Goal: Task Accomplishment & Management: Complete application form

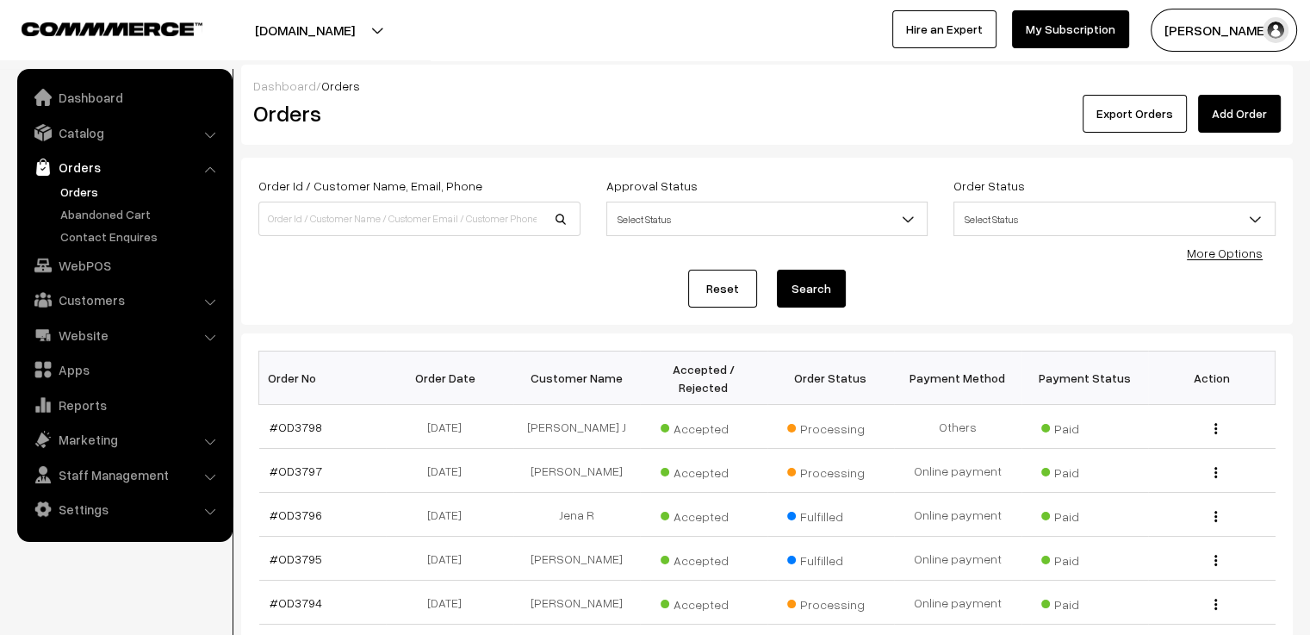
click at [1220, 115] on link "Add Order" at bounding box center [1239, 114] width 83 height 38
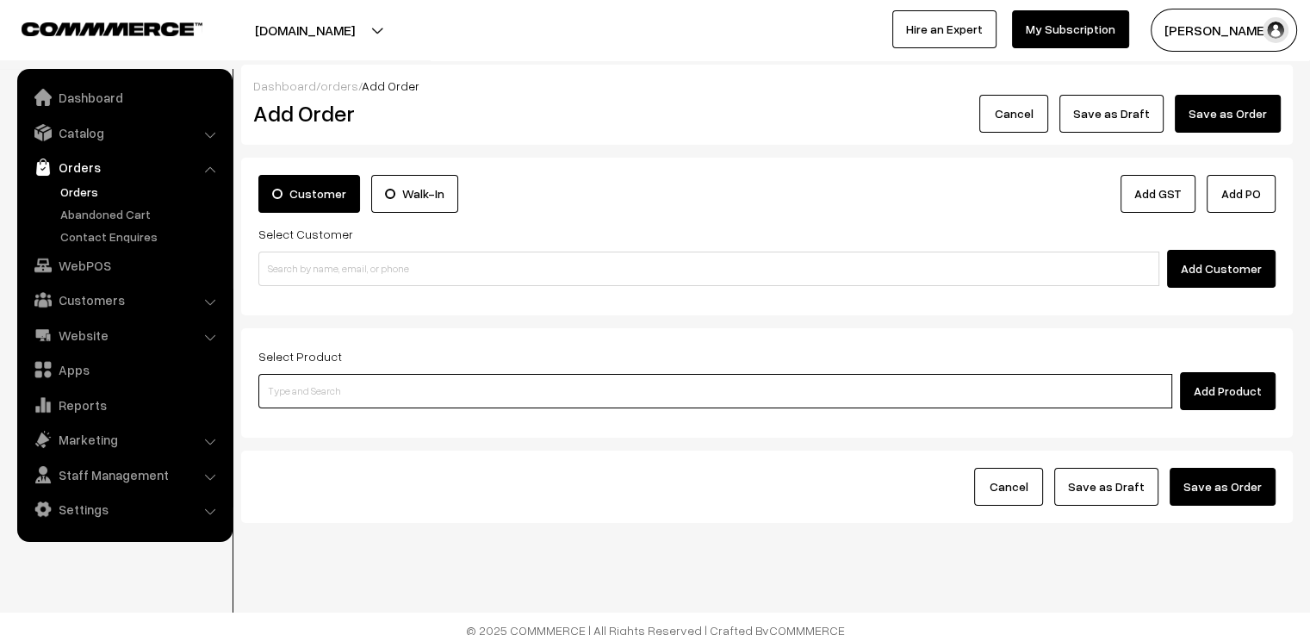
click at [434, 394] on input at bounding box center [715, 391] width 914 height 34
type input "MON"
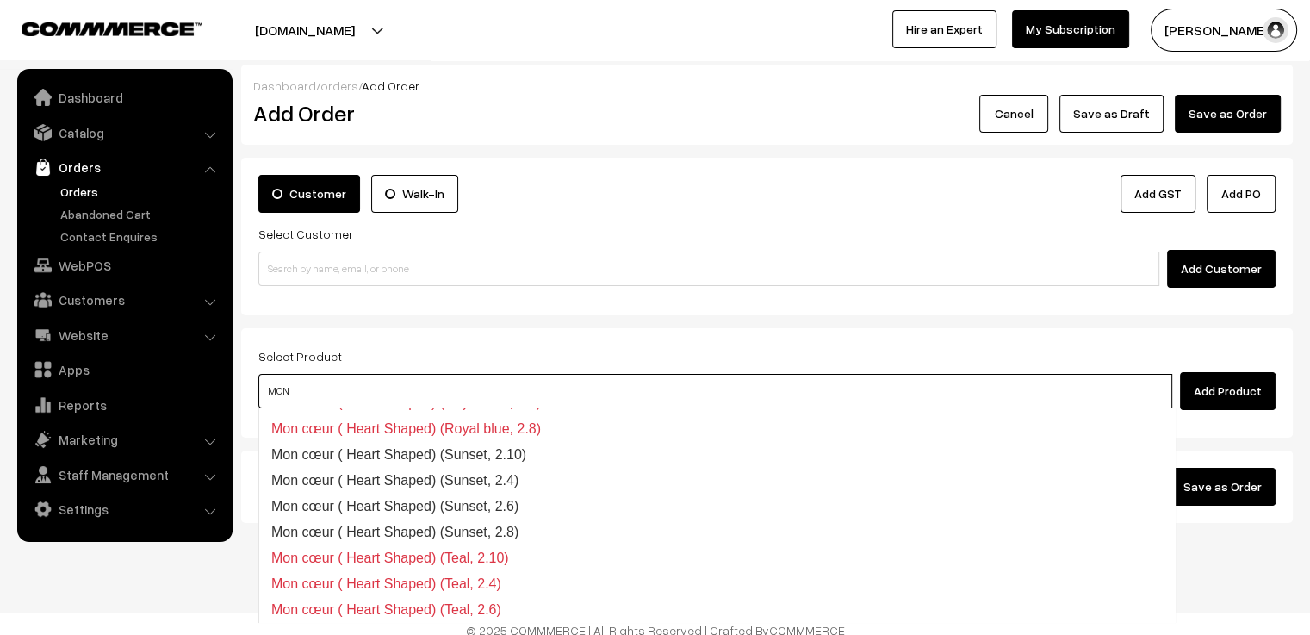
scroll to position [1646, 0]
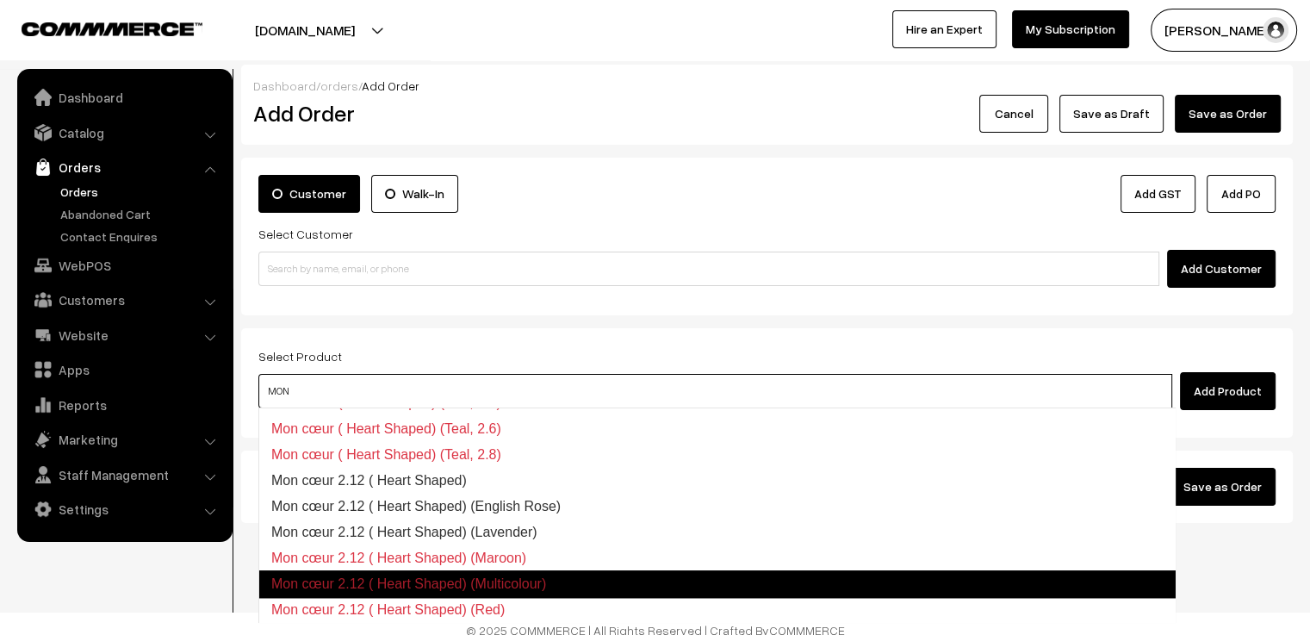
click at [553, 580] on link "Mon cœur 2.12 ( Heart Shaped) (Multicolour)" at bounding box center [716, 584] width 917 height 28
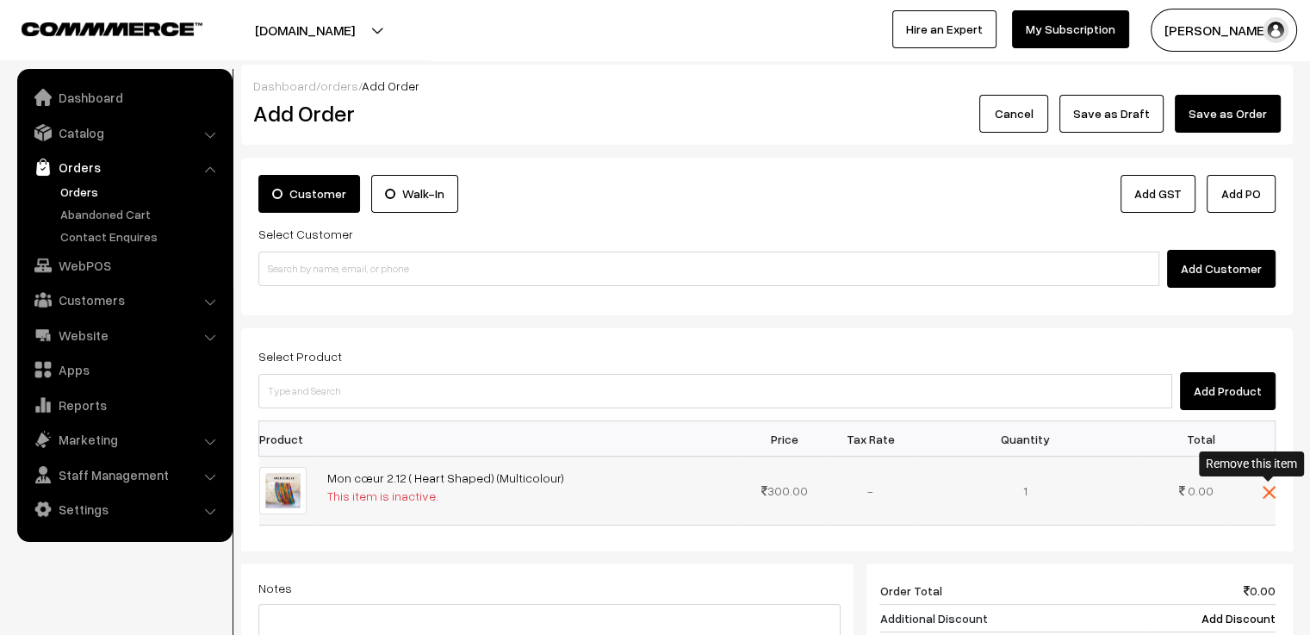
click at [1263, 490] on img at bounding box center [1269, 492] width 13 height 13
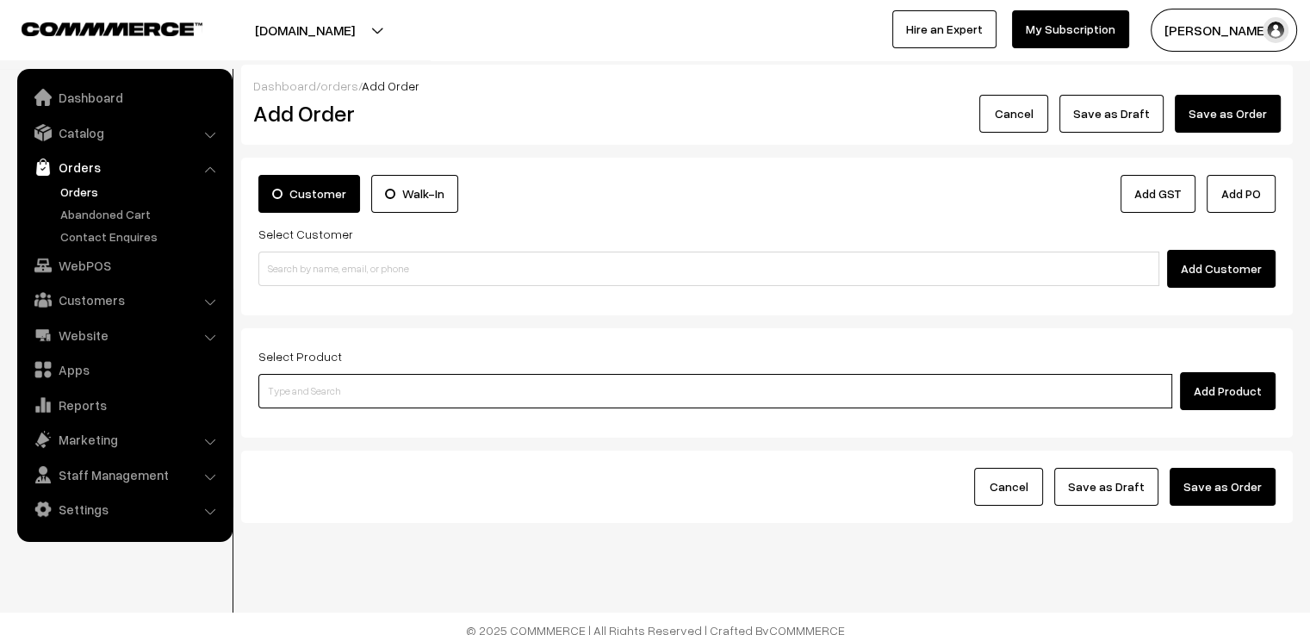
click at [329, 387] on input at bounding box center [715, 391] width 914 height 34
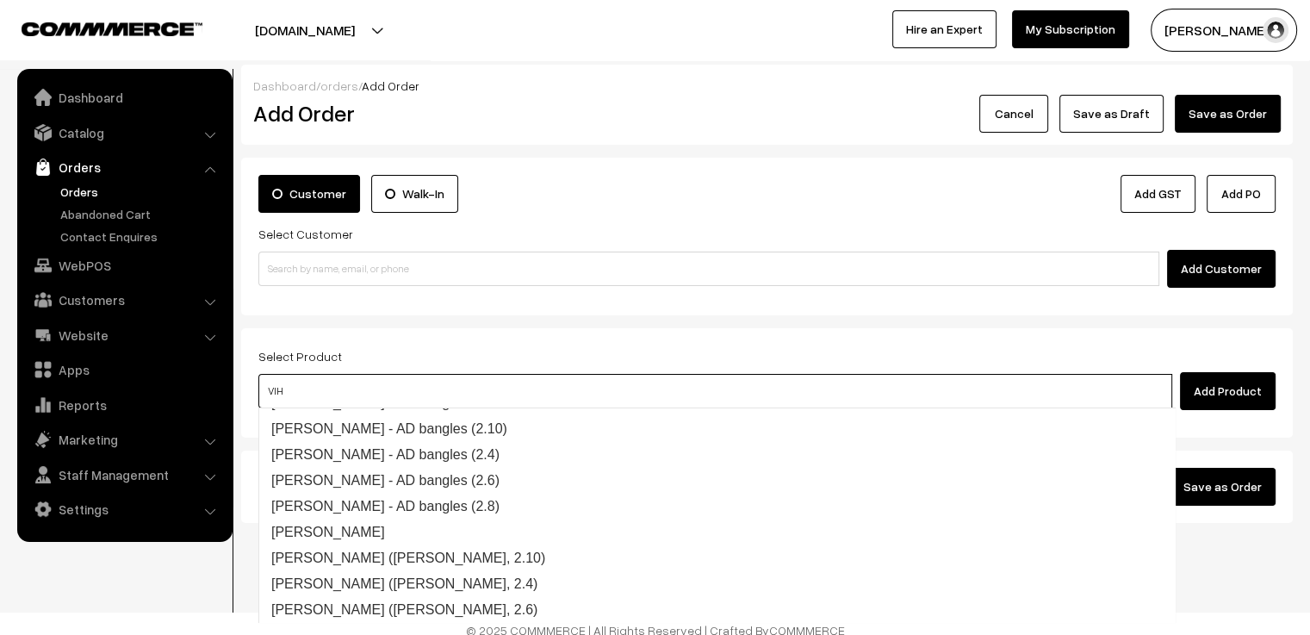
type input "VIHA"
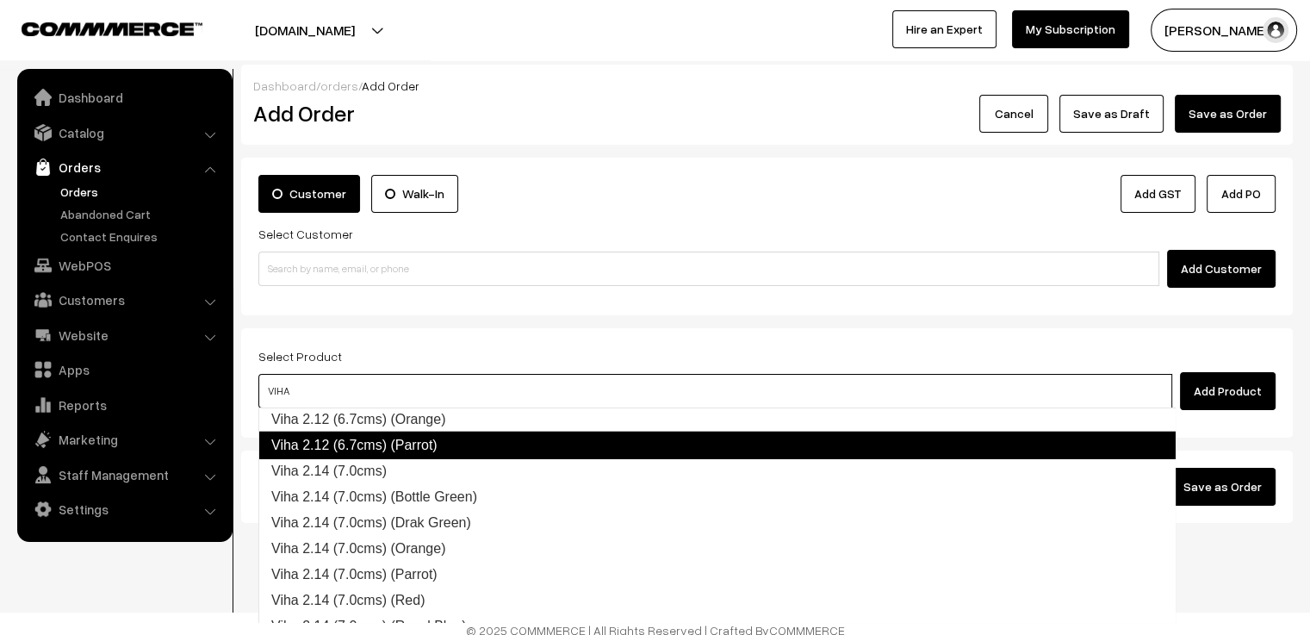
scroll to position [5528, 0]
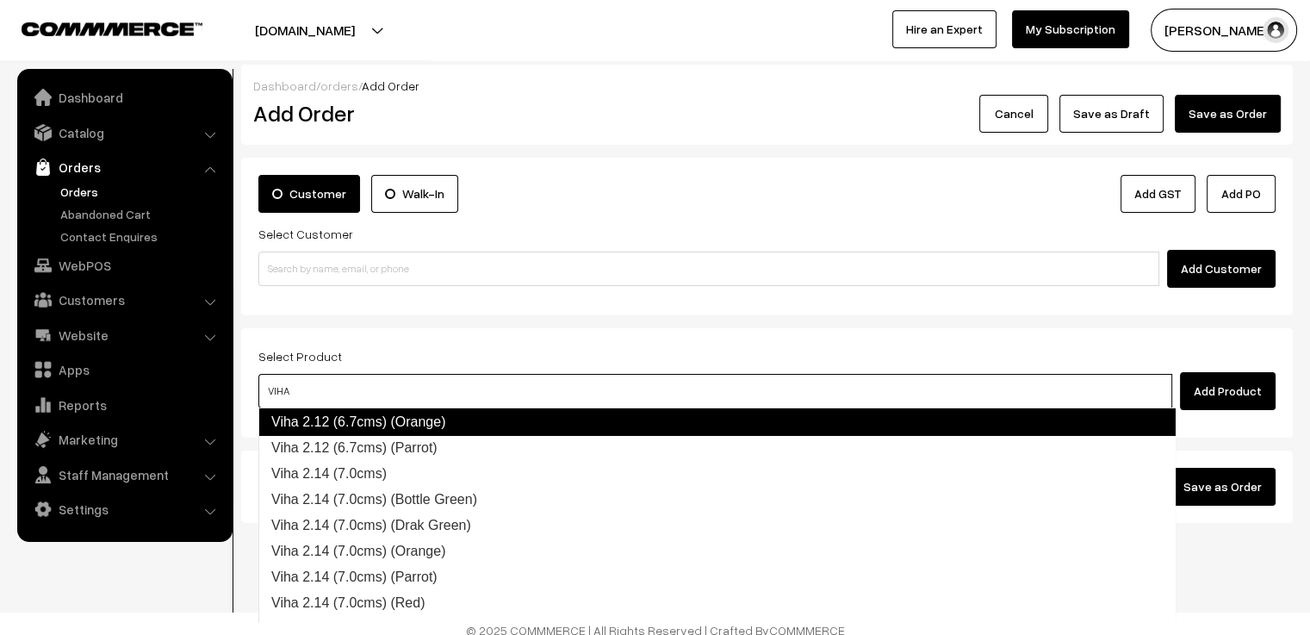
click at [506, 416] on link "Viha 2.12 (6.7cms) (Orange)" at bounding box center [716, 422] width 917 height 28
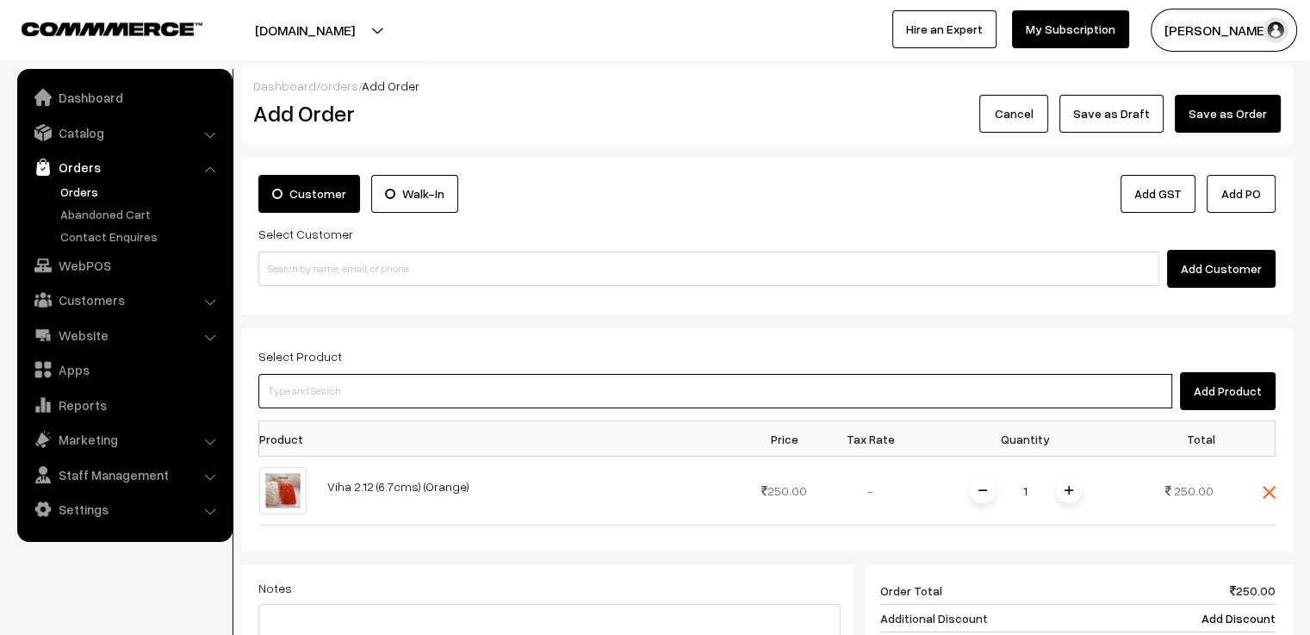
click at [332, 382] on input at bounding box center [715, 391] width 914 height 34
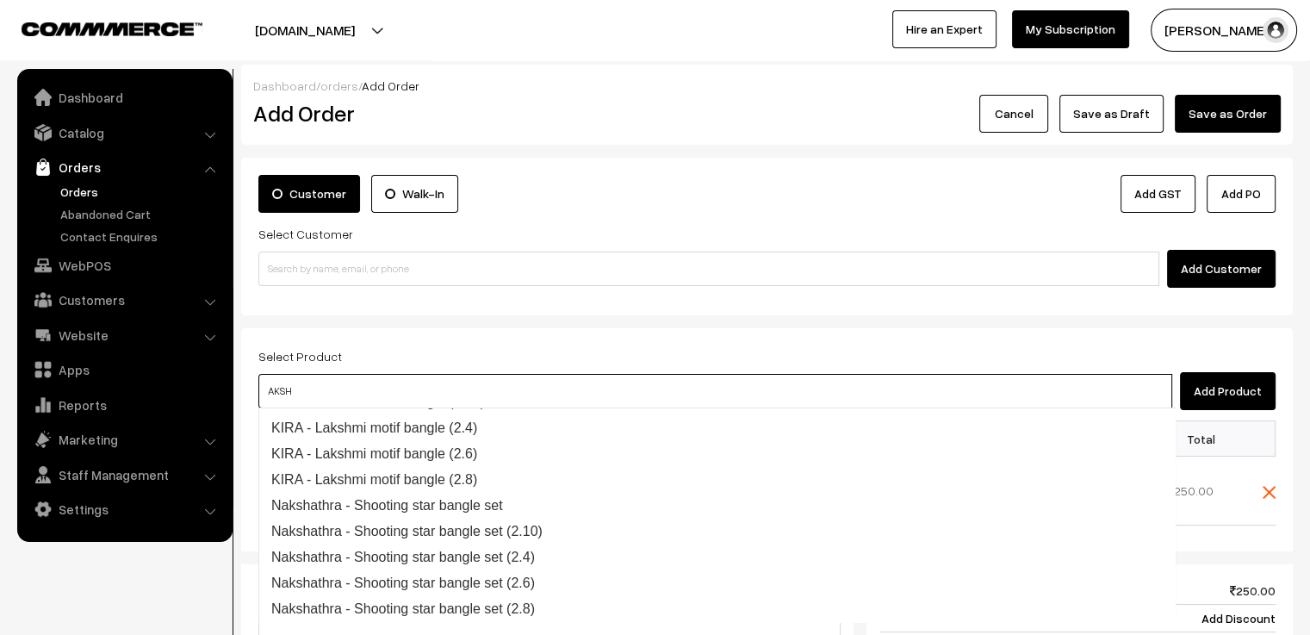
type input "AKSHU"
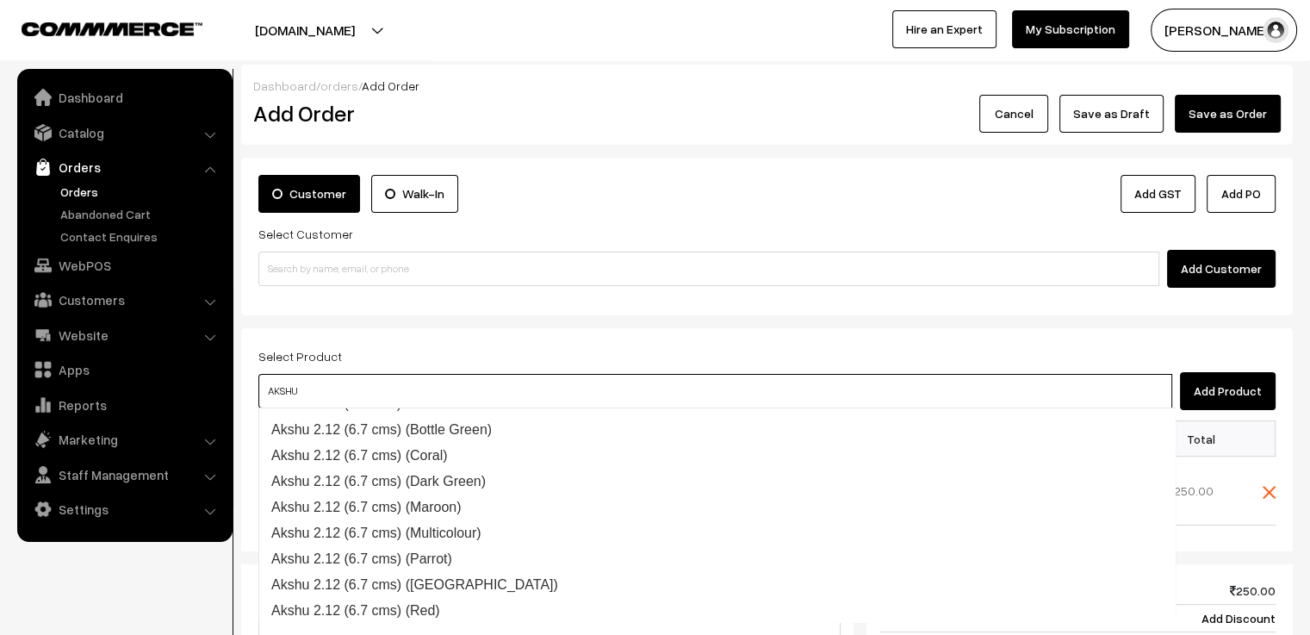
scroll to position [3041, 0]
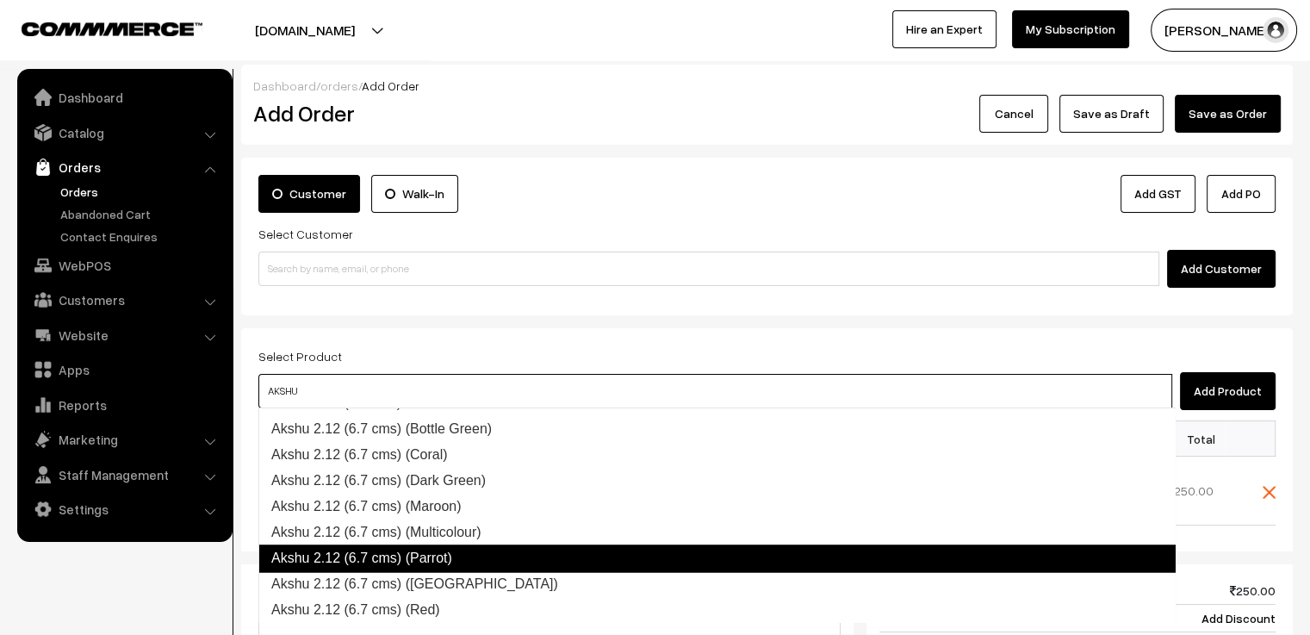
click at [506, 552] on link "Akshu 2.12 (6.7 cms) (Parrot)" at bounding box center [716, 558] width 917 height 28
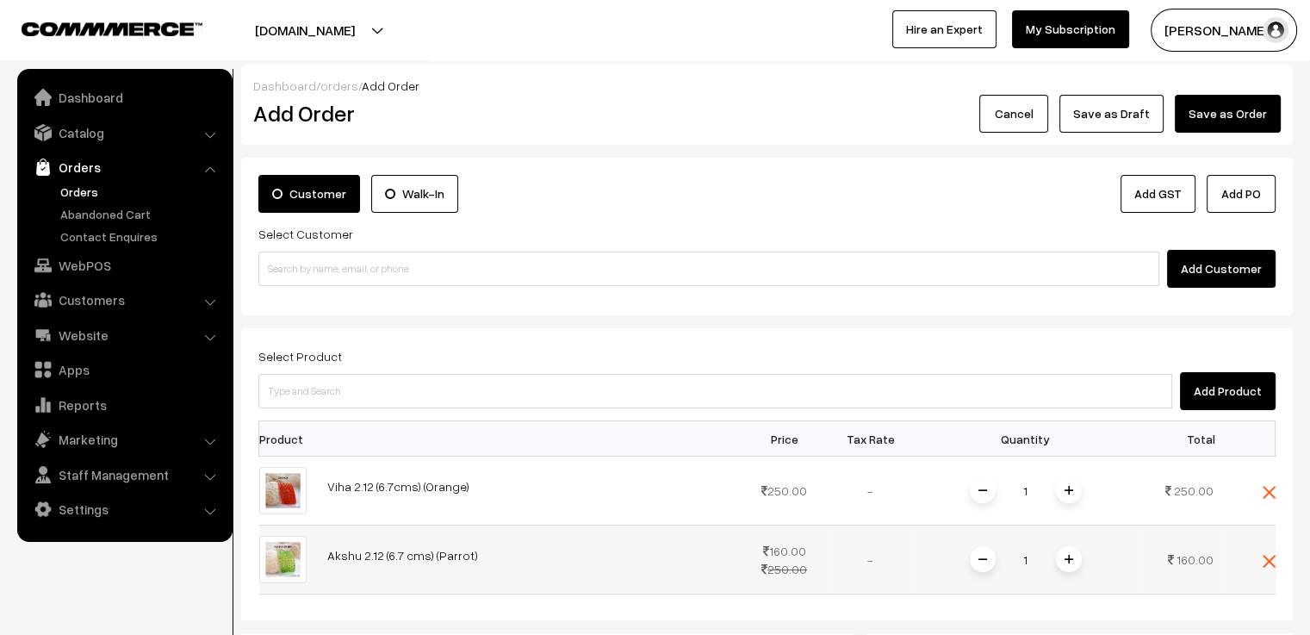
click at [1065, 557] on img at bounding box center [1069, 559] width 9 height 9
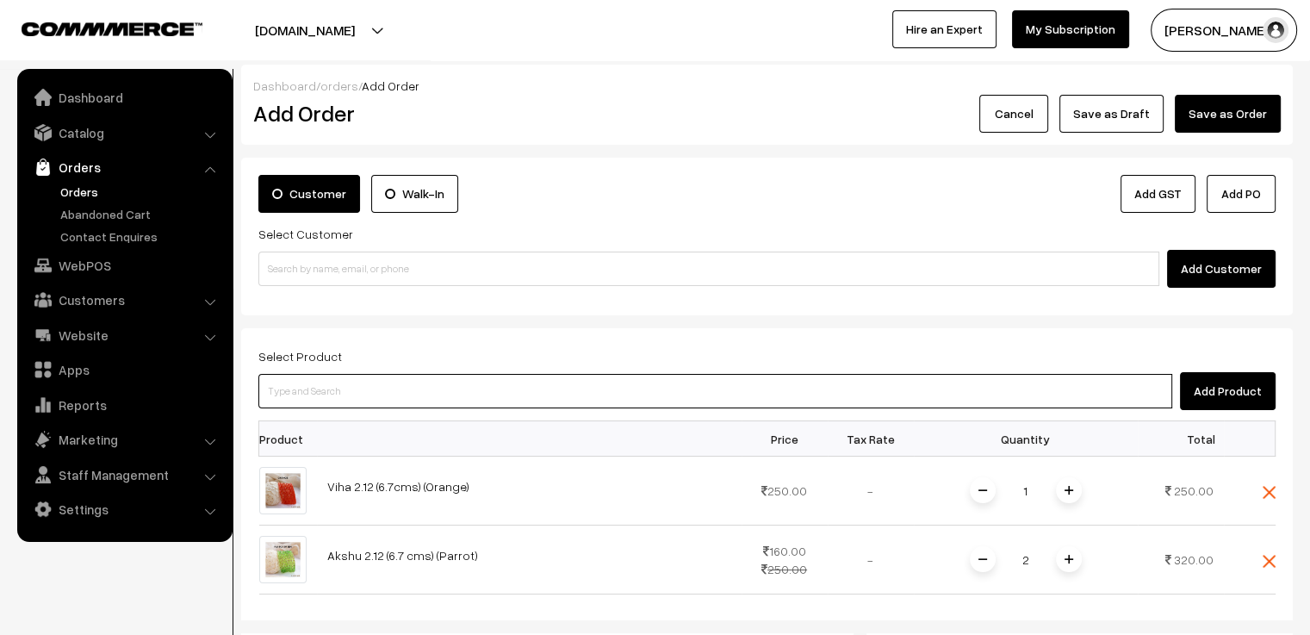
click at [424, 393] on input at bounding box center [715, 391] width 914 height 34
type input "ROODOLF"
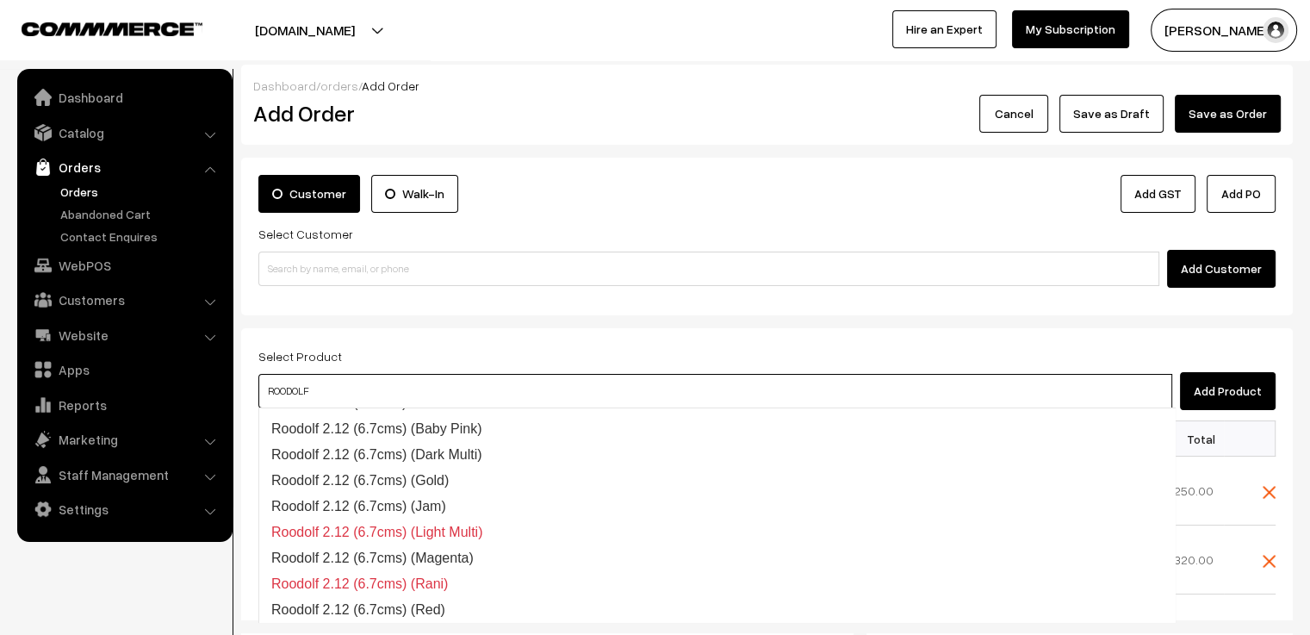
scroll to position [1801, 0]
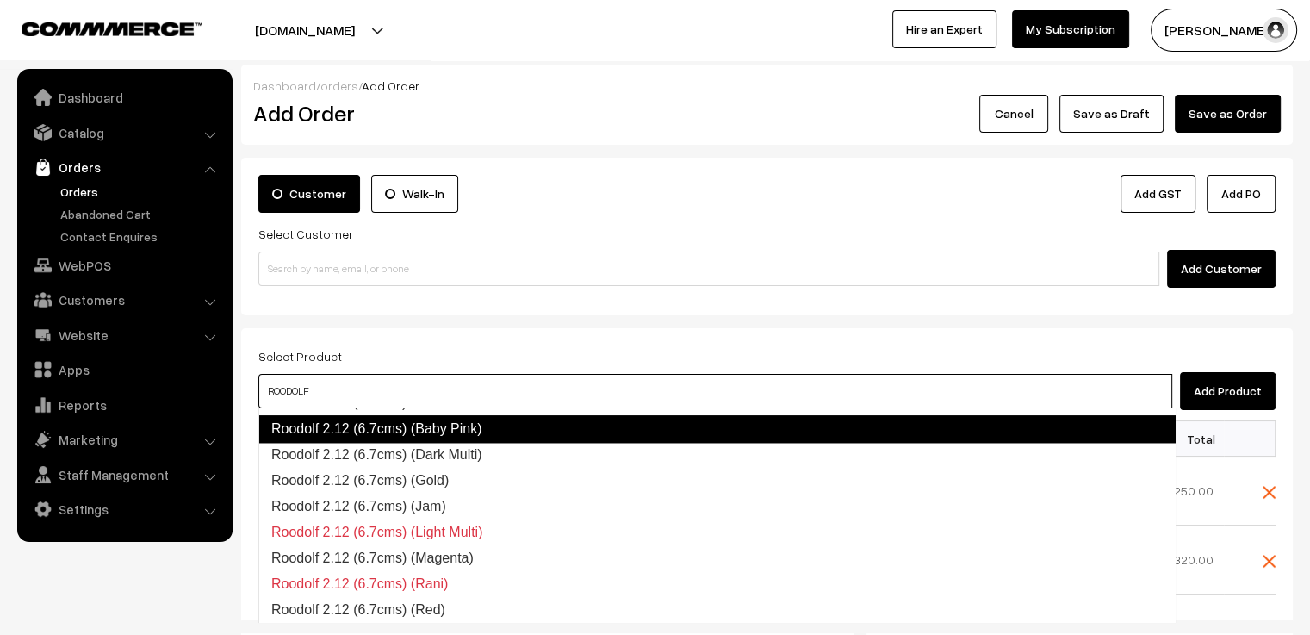
click at [480, 438] on link "Roodolf 2.12 (6.7cms) (Baby Pink)" at bounding box center [716, 429] width 917 height 28
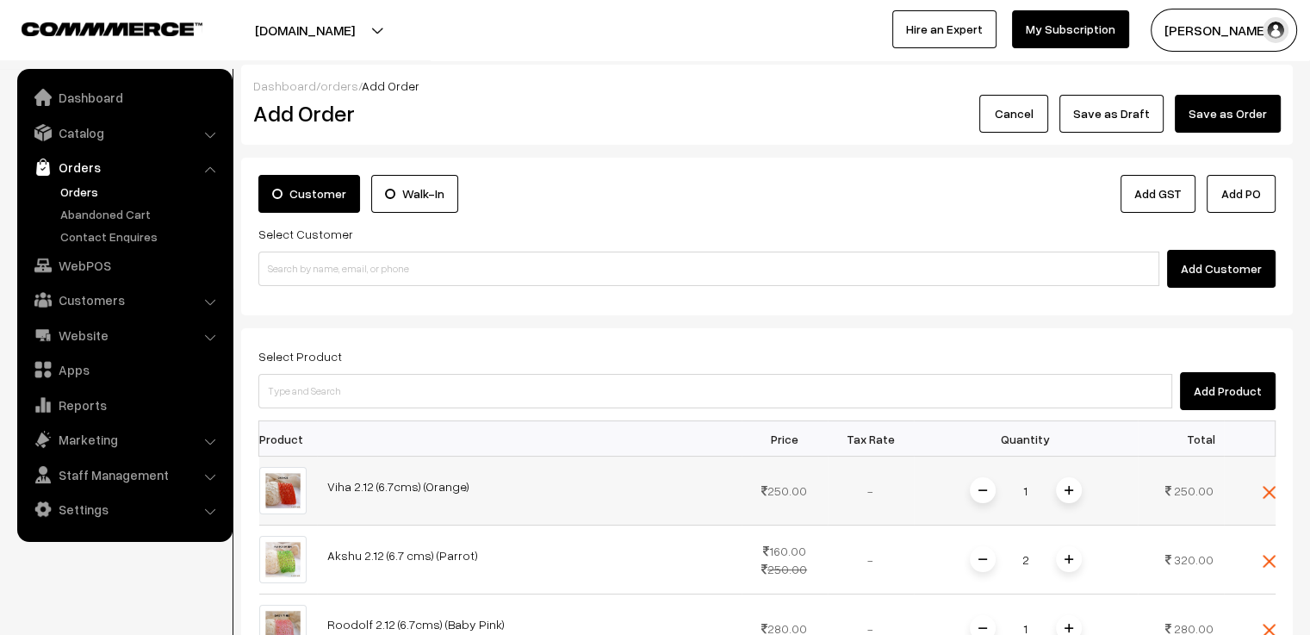
scroll to position [86, 0]
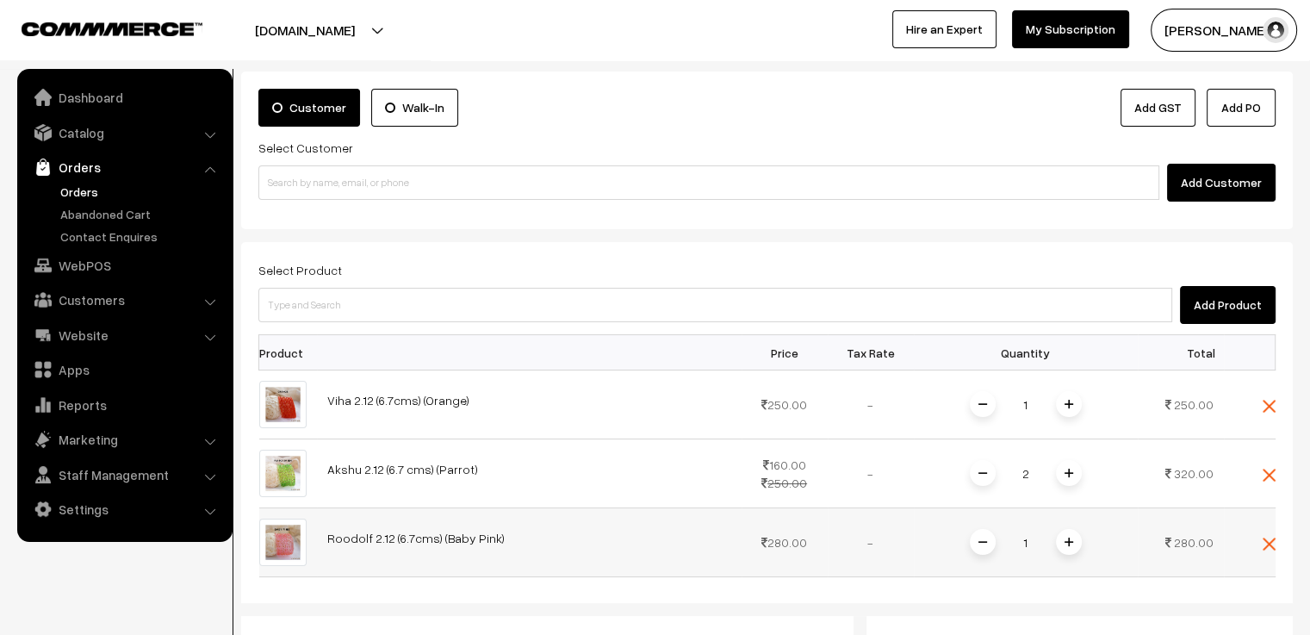
click at [1074, 547] on span at bounding box center [1069, 542] width 26 height 26
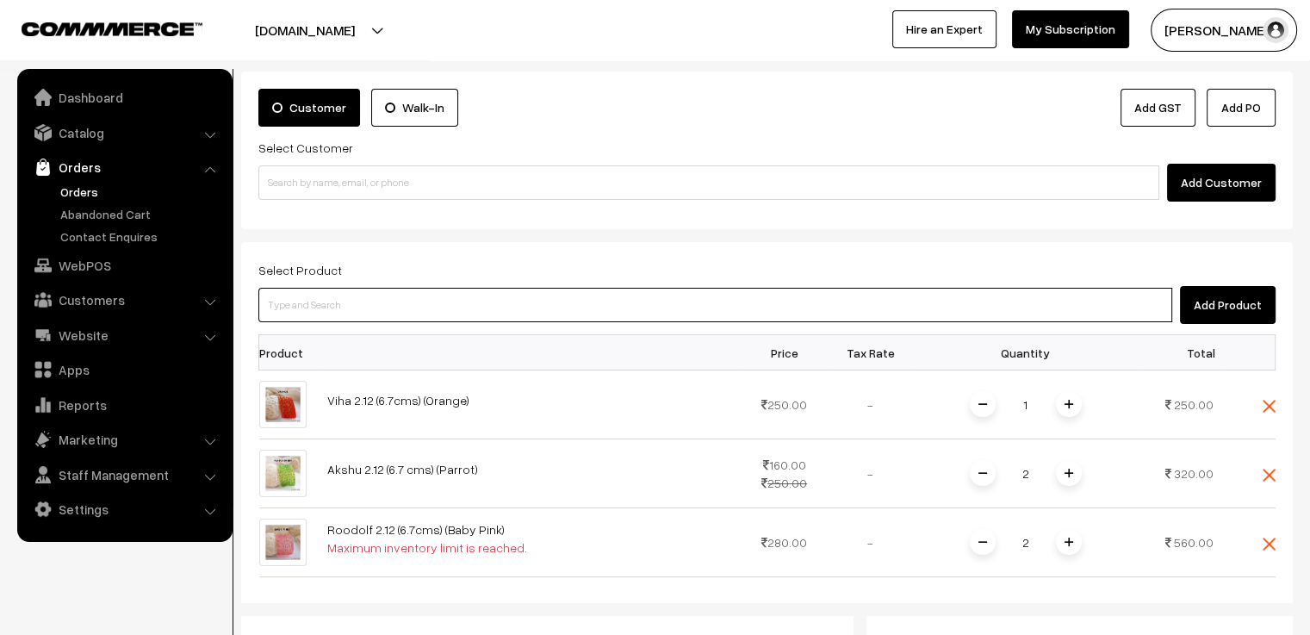
click at [442, 305] on input at bounding box center [715, 305] width 914 height 34
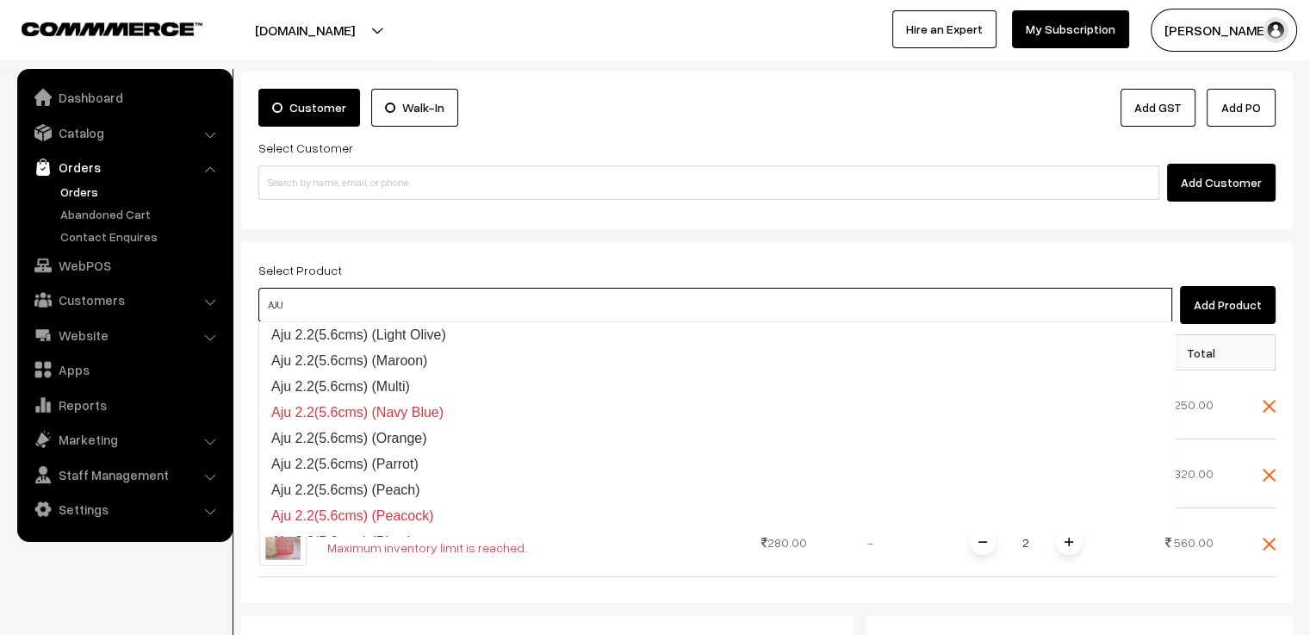
scroll to position [2705, 0]
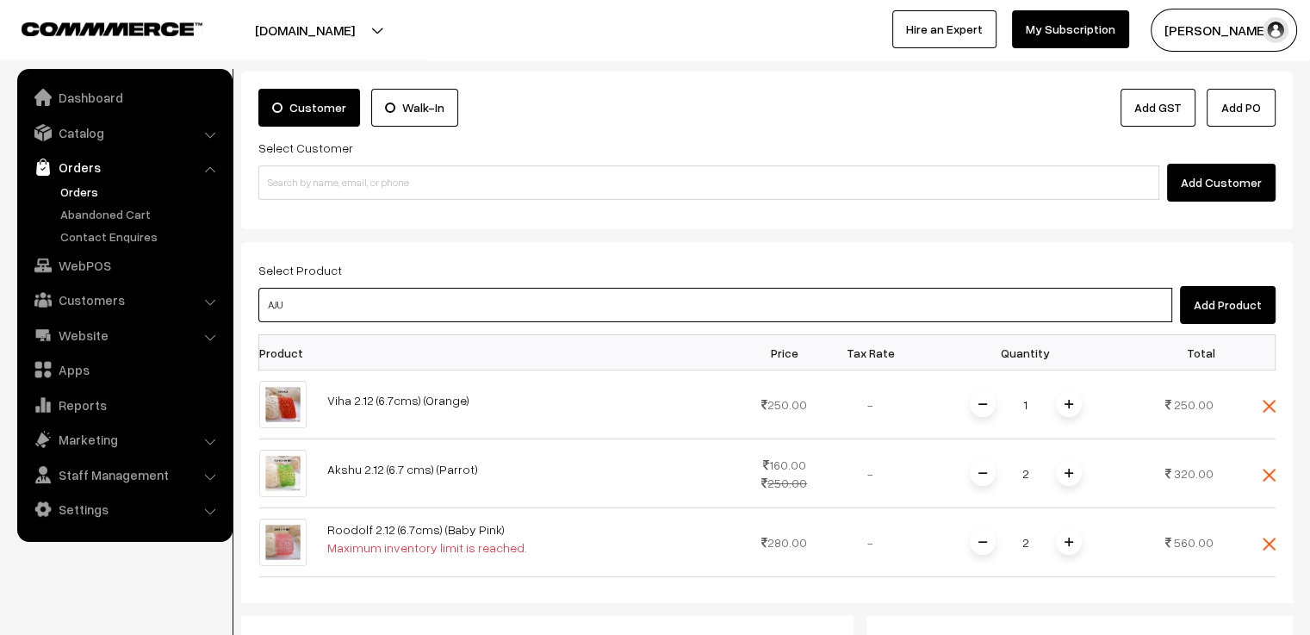
drag, startPoint x: 315, startPoint y: 306, endPoint x: 236, endPoint y: 290, distance: 80.7
click at [236, 290] on div "Dashboard / orders / Add Order Add Order Cancel Save as Draft Save as Order Sav…" at bounding box center [655, 499] width 1310 height 1042
type input "AKSHU"
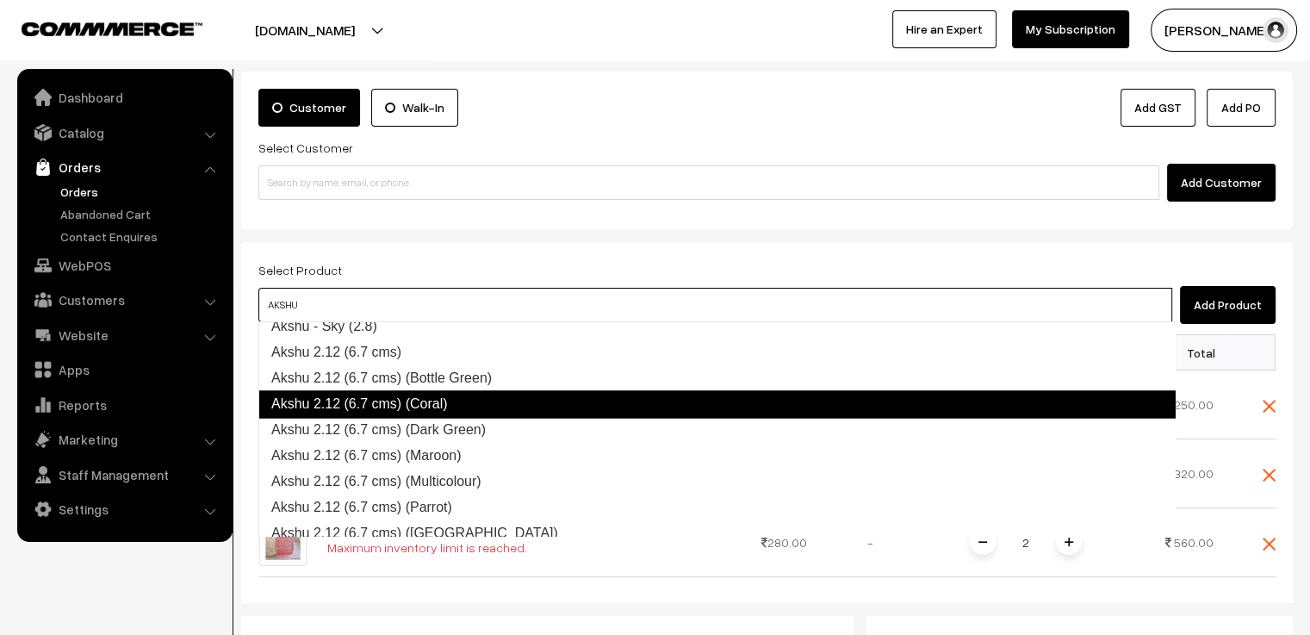
scroll to position [3092, 0]
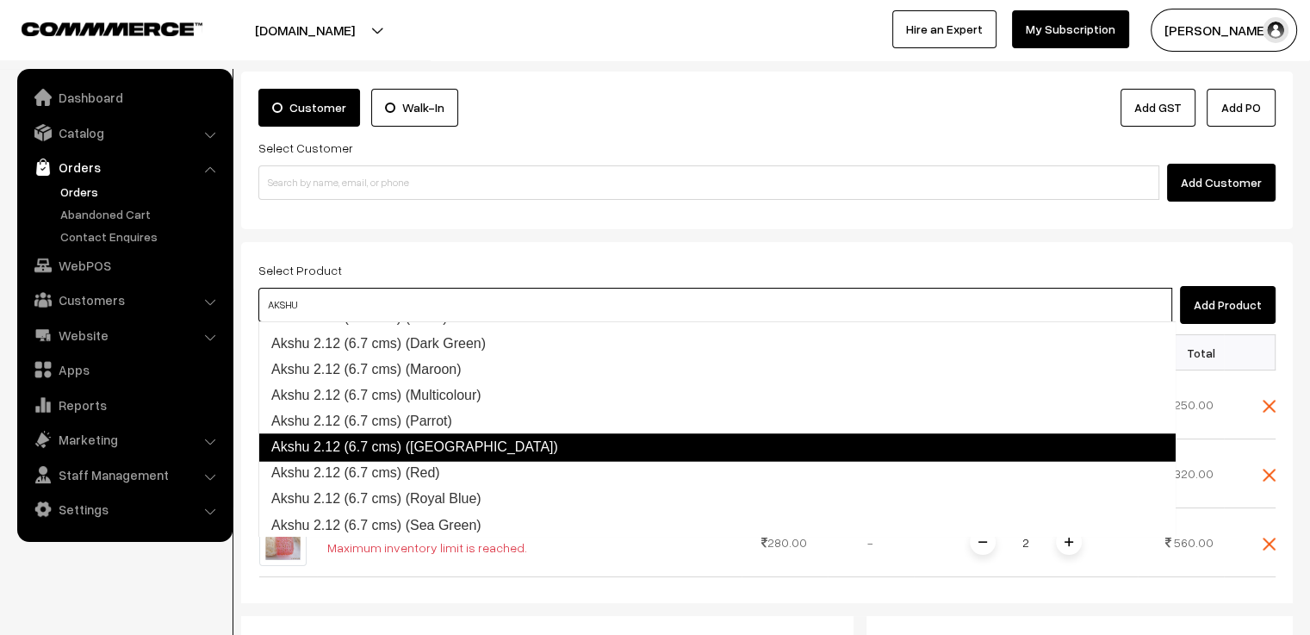
click at [455, 445] on link "Akshu 2.12 (6.7 cms) (Peacock)" at bounding box center [716, 447] width 917 height 28
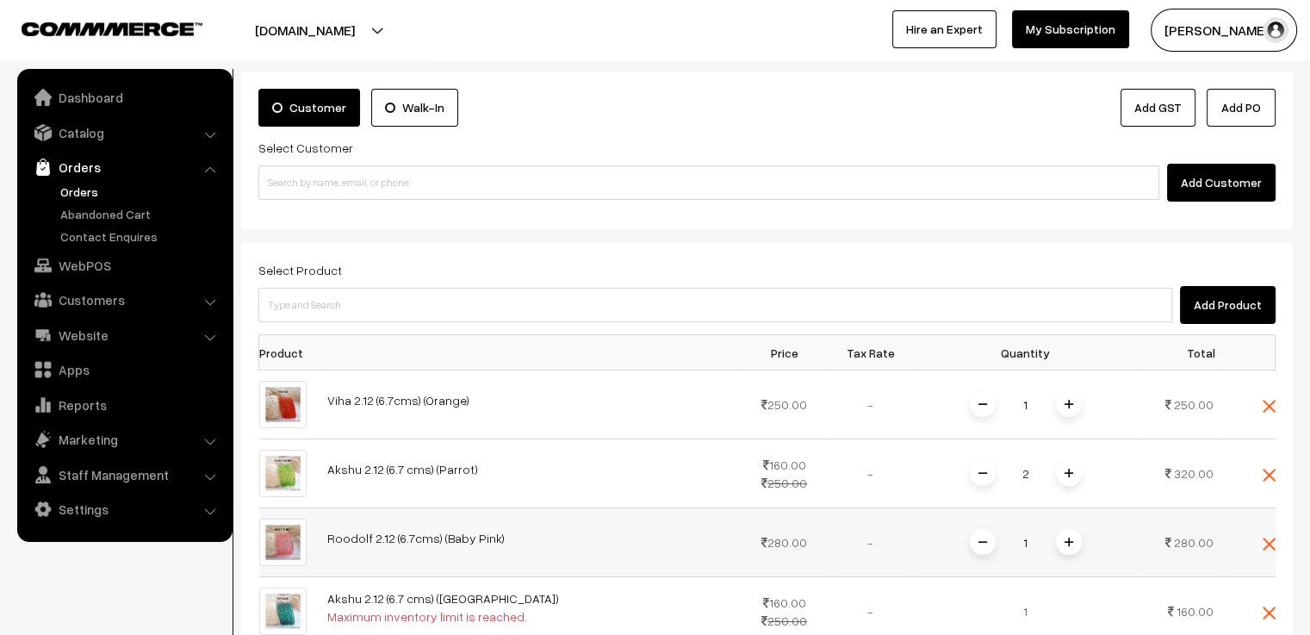
scroll to position [172, 0]
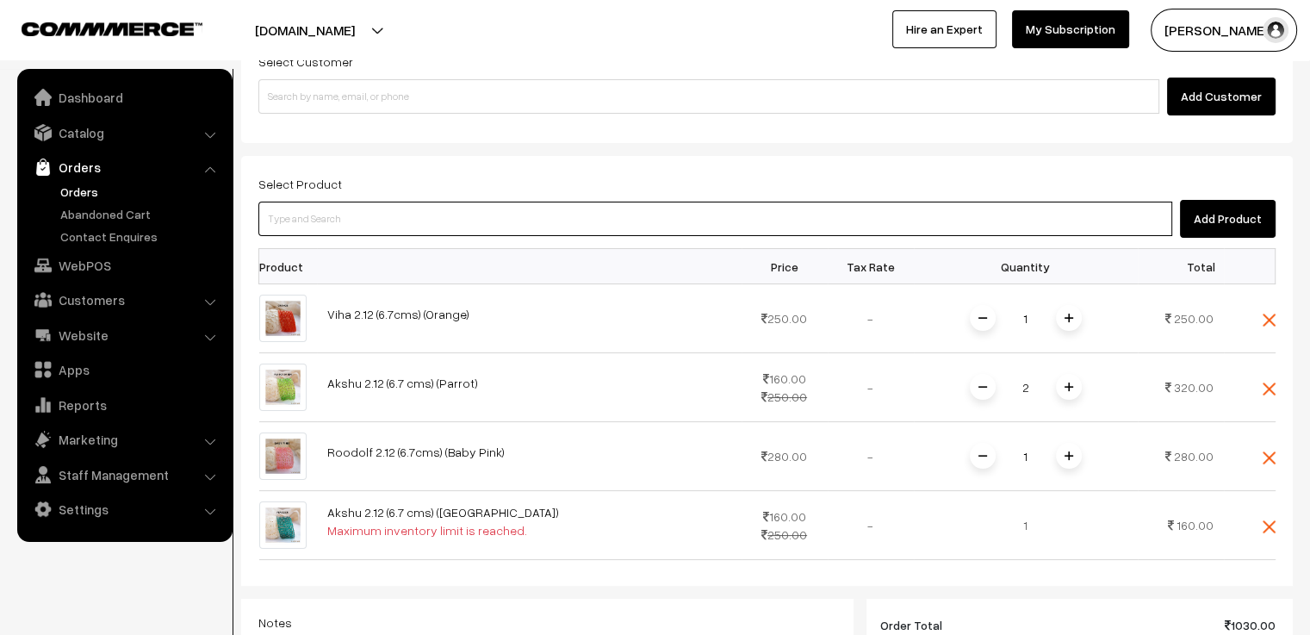
click at [481, 228] on input at bounding box center [715, 219] width 914 height 34
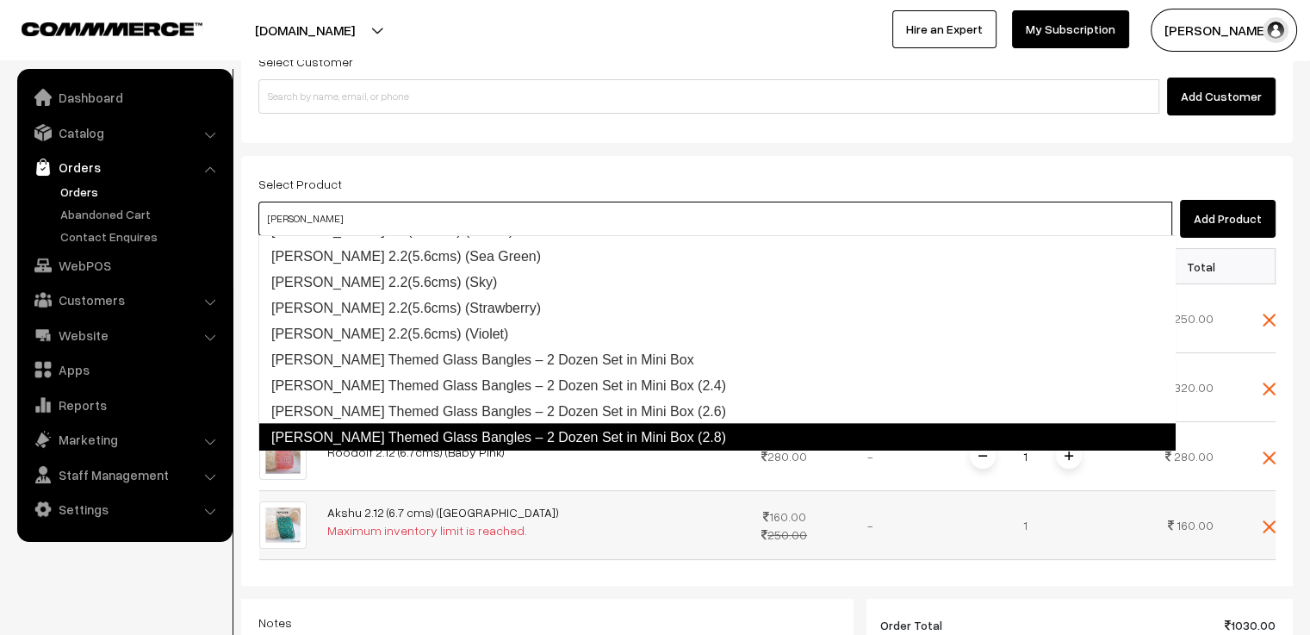
scroll to position [3842, 0]
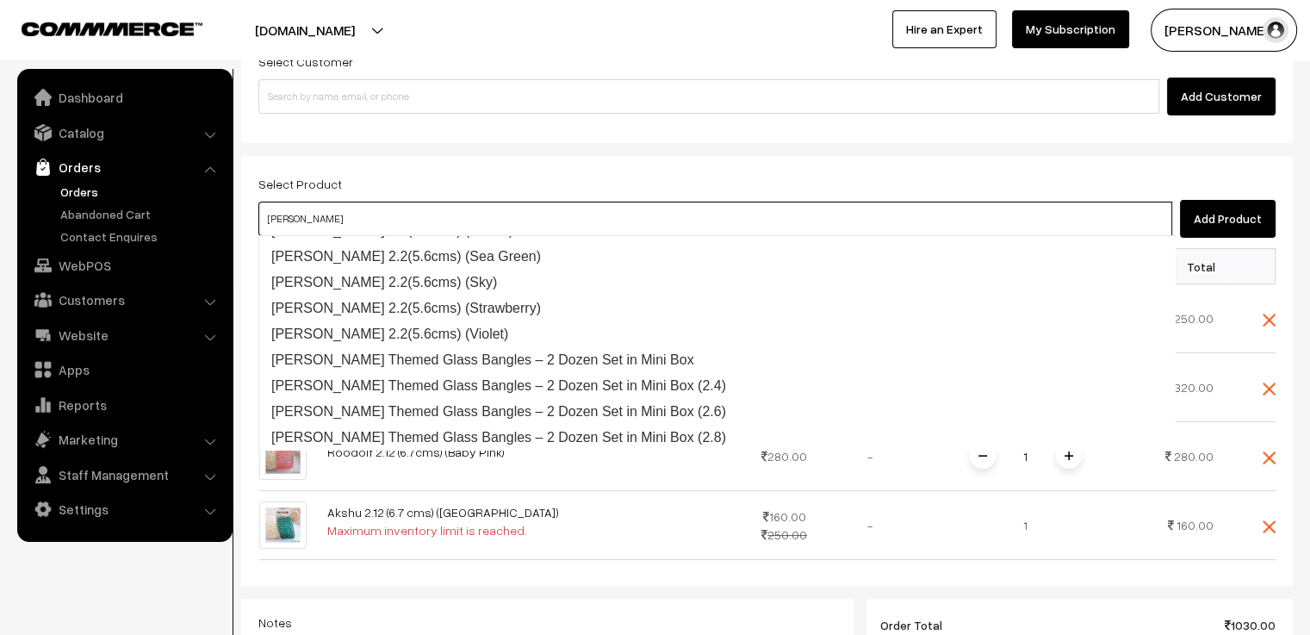
type input "ADITHI"
click at [600, 568] on div "Product Price Tax Rate Quantity Total Viha 2.12 (6.7cms) (Orange) 250.00 1" at bounding box center [766, 574] width 1017 height 653
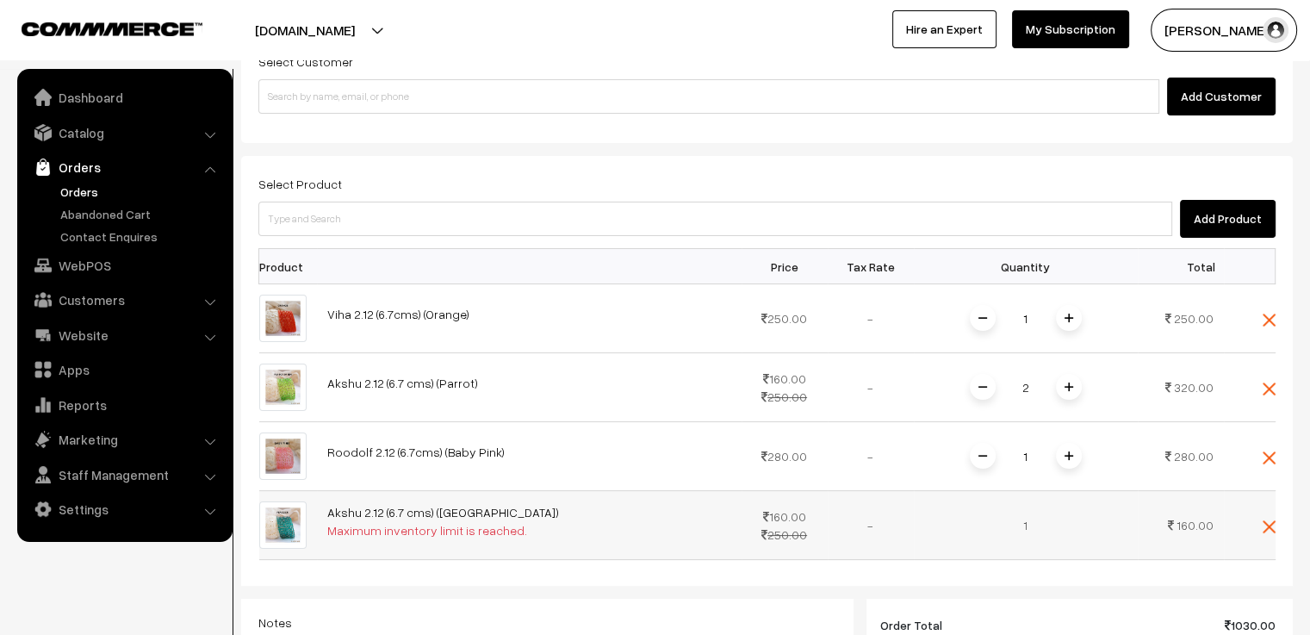
click at [1259, 528] on td at bounding box center [1250, 525] width 52 height 69
click at [1274, 530] on img at bounding box center [1269, 526] width 13 height 13
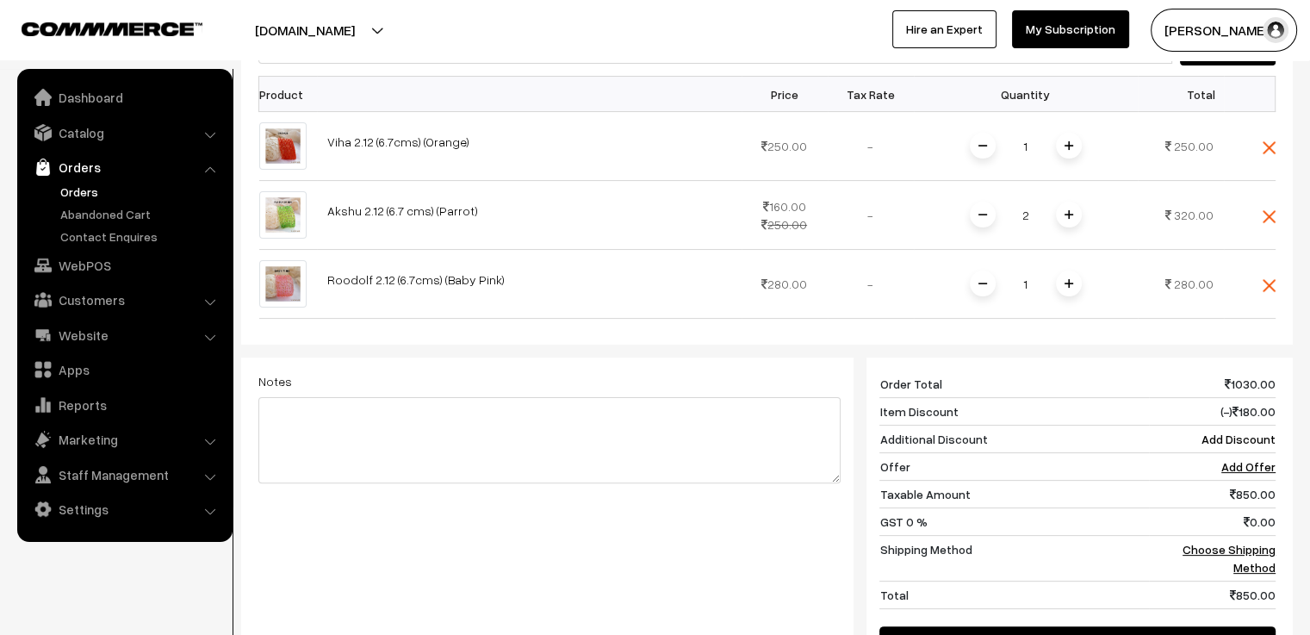
scroll to position [431, 0]
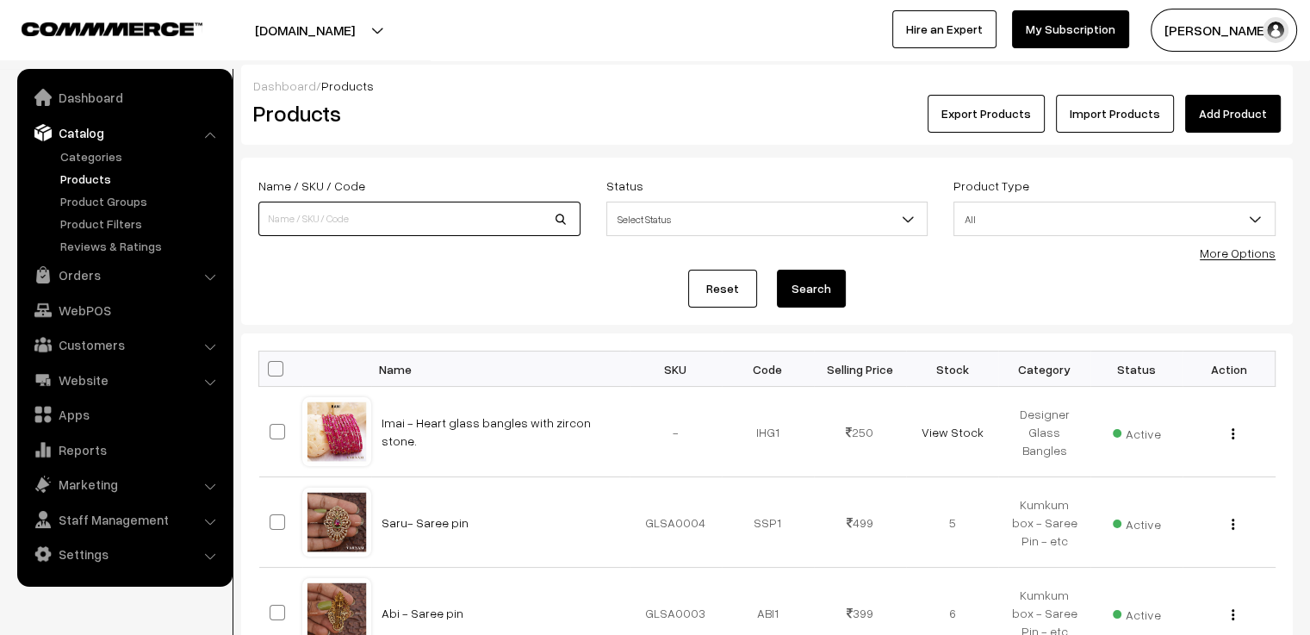
click at [319, 202] on input at bounding box center [419, 219] width 322 height 34
type input "ami"
click at [777, 270] on button "Search" at bounding box center [811, 289] width 69 height 38
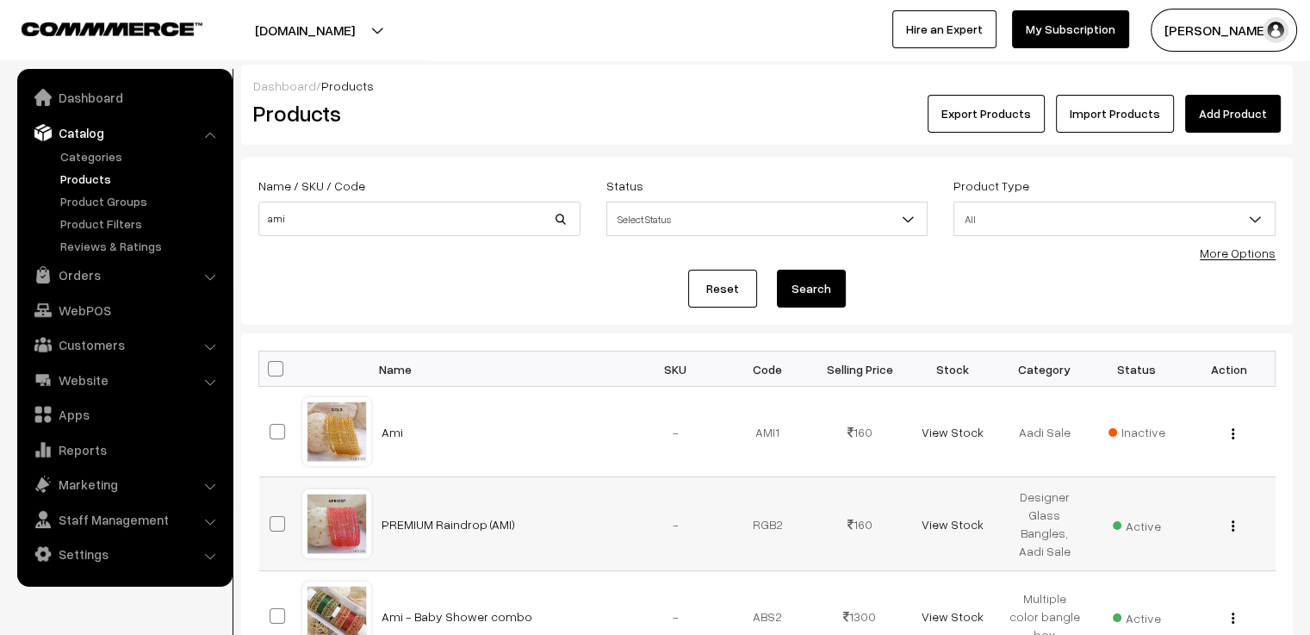
click at [360, 537] on div at bounding box center [336, 523] width 65 height 65
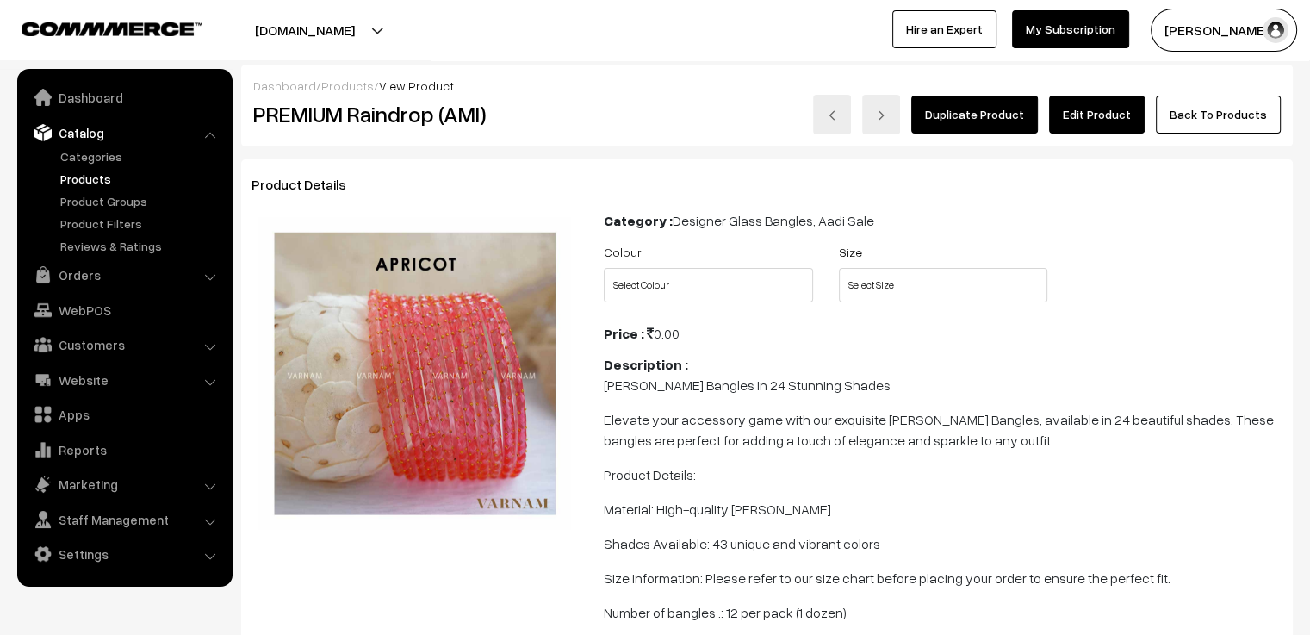
click at [1068, 127] on link "Edit Product" at bounding box center [1097, 115] width 96 height 38
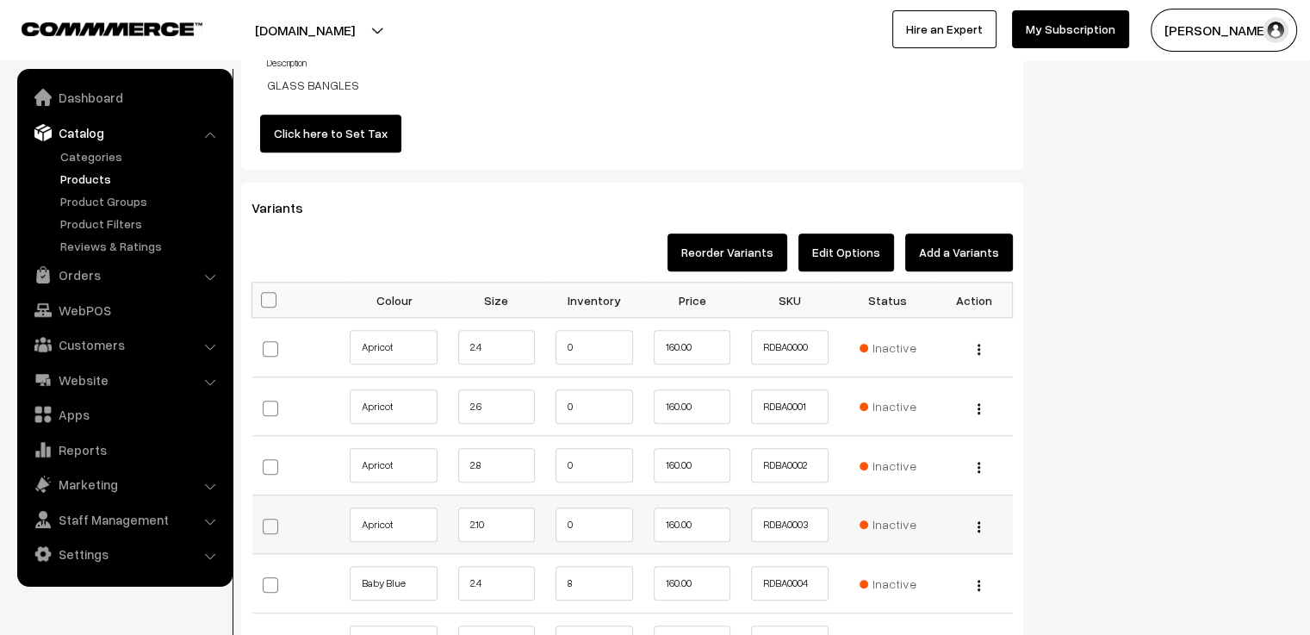
scroll to position [1550, 0]
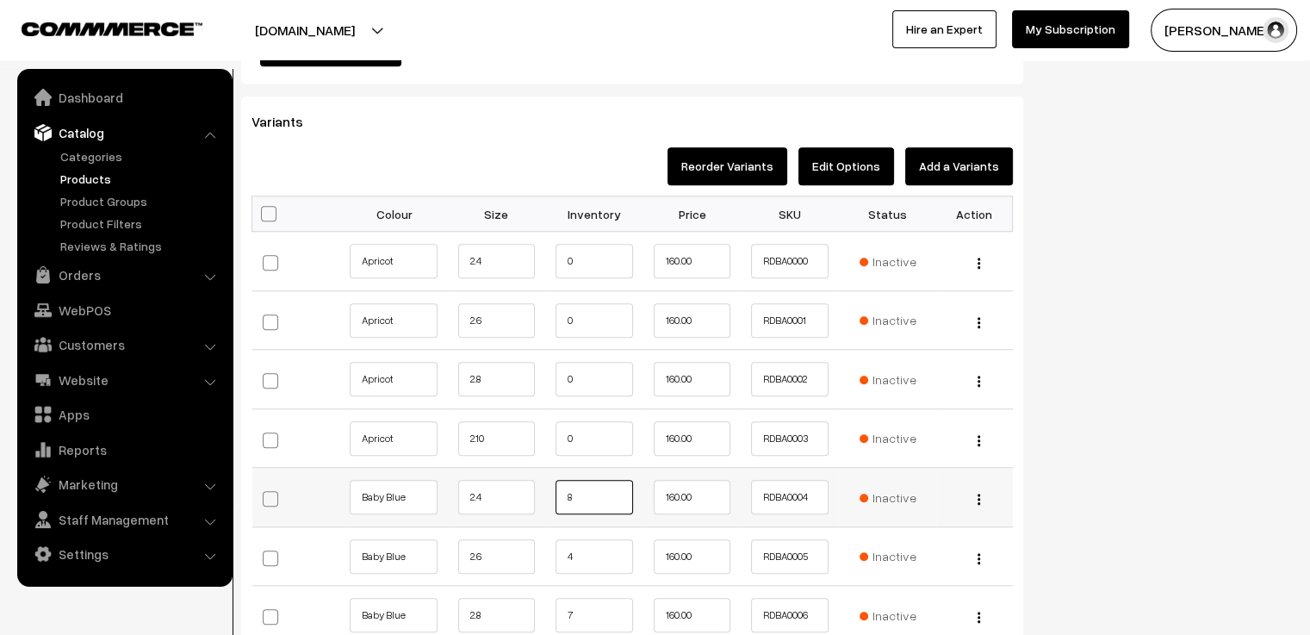
click at [591, 504] on input "8" at bounding box center [595, 497] width 78 height 34
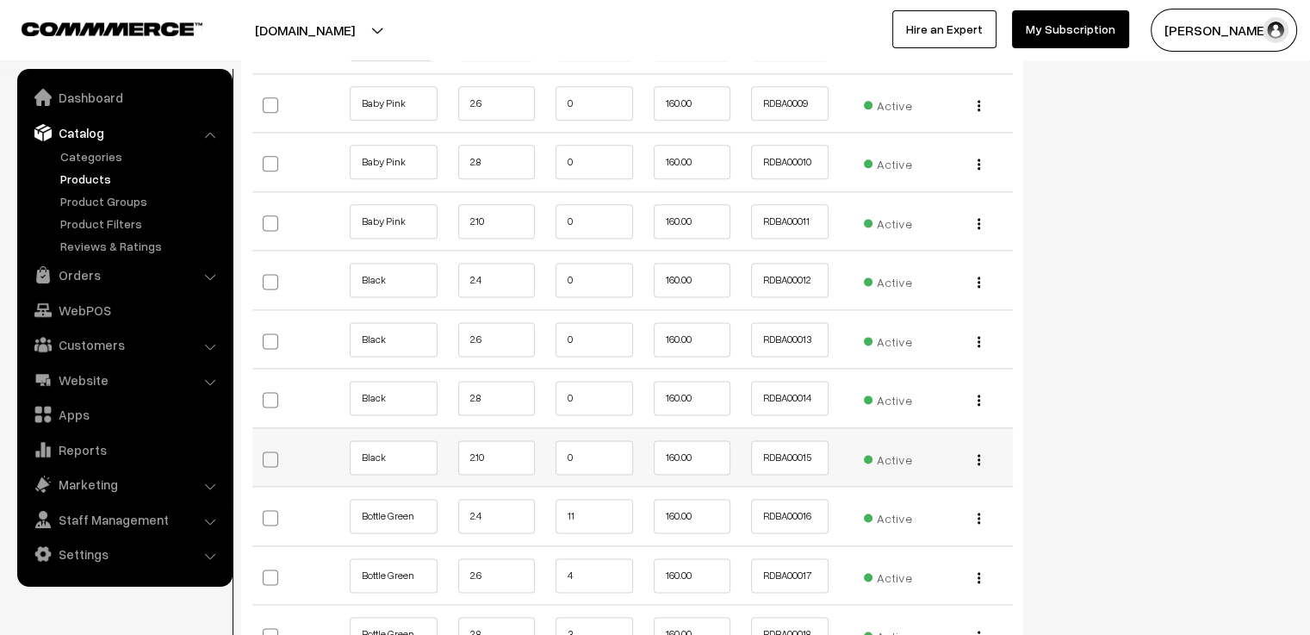
scroll to position [2325, 0]
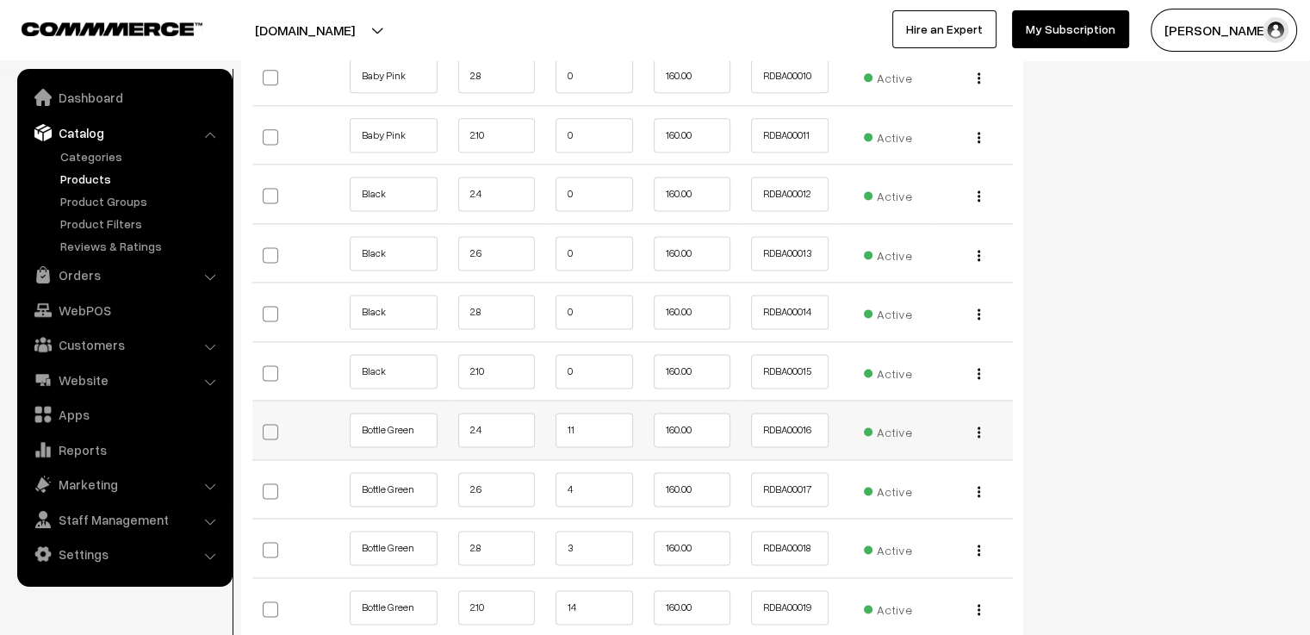
type input "7"
click at [599, 443] on input "11" at bounding box center [595, 430] width 78 height 34
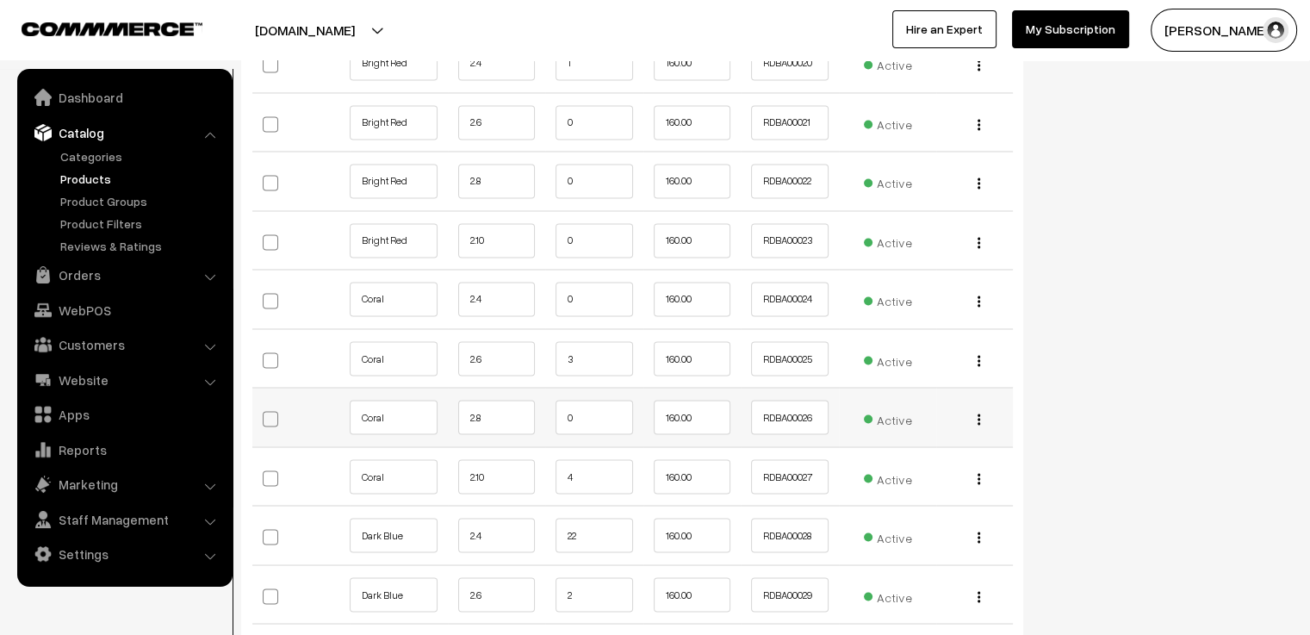
scroll to position [3014, 0]
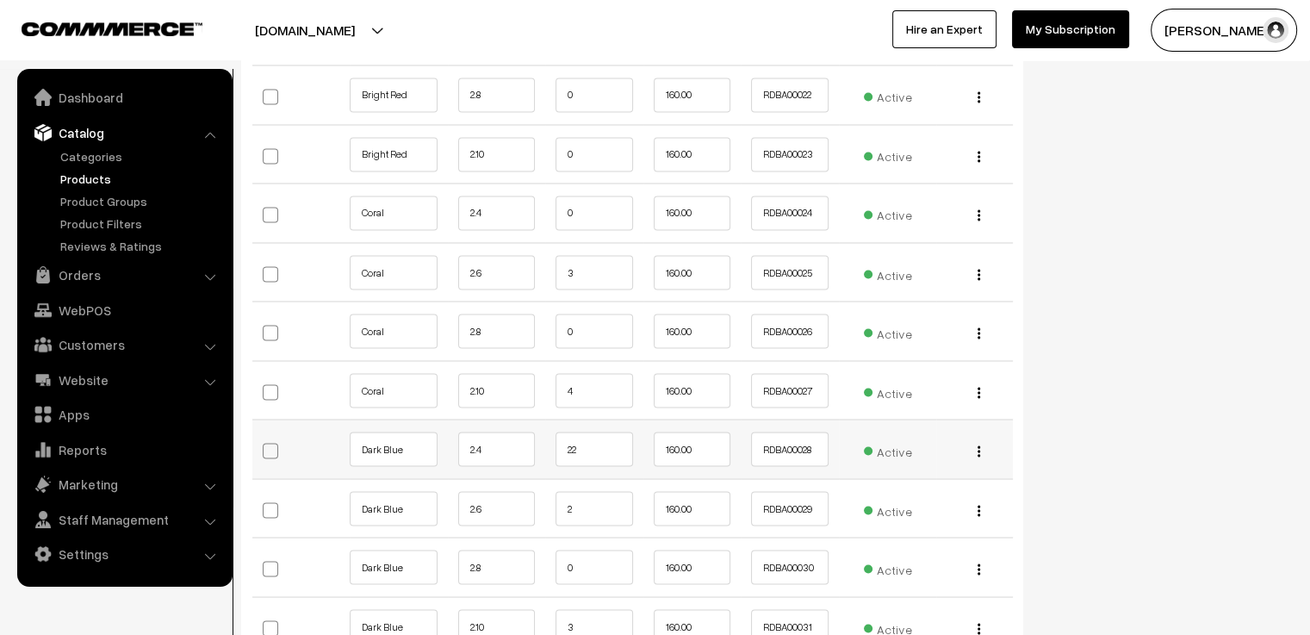
type input "10"
click at [584, 448] on input "22" at bounding box center [595, 448] width 78 height 34
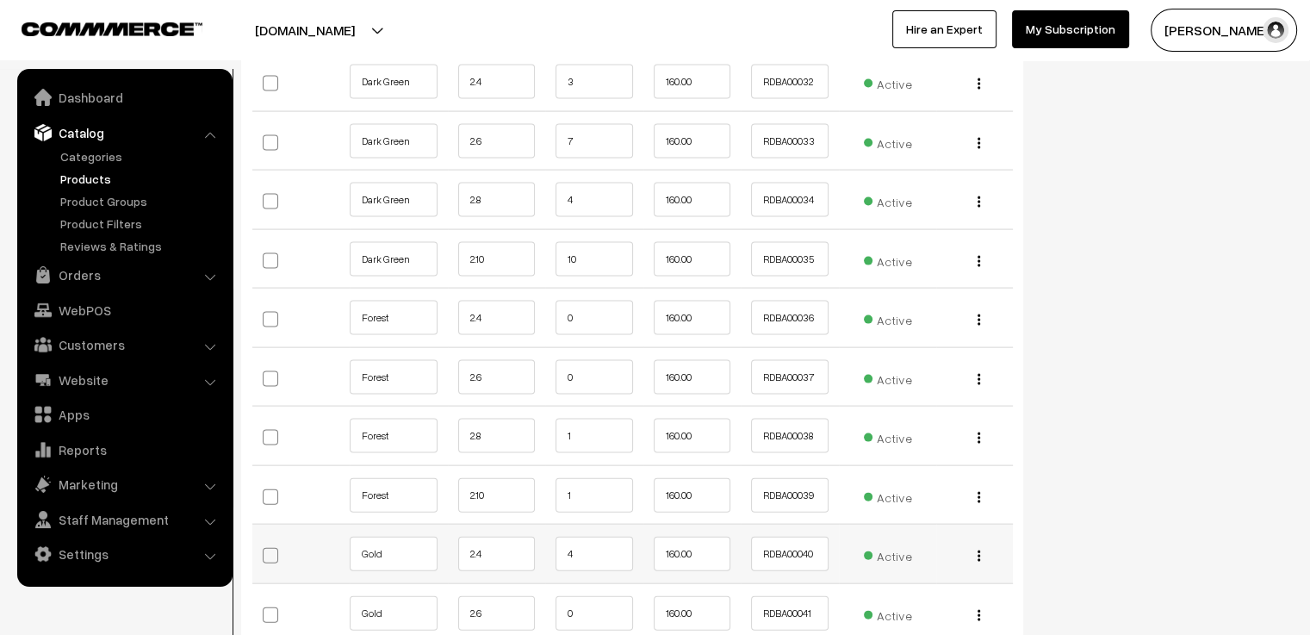
scroll to position [3790, 0]
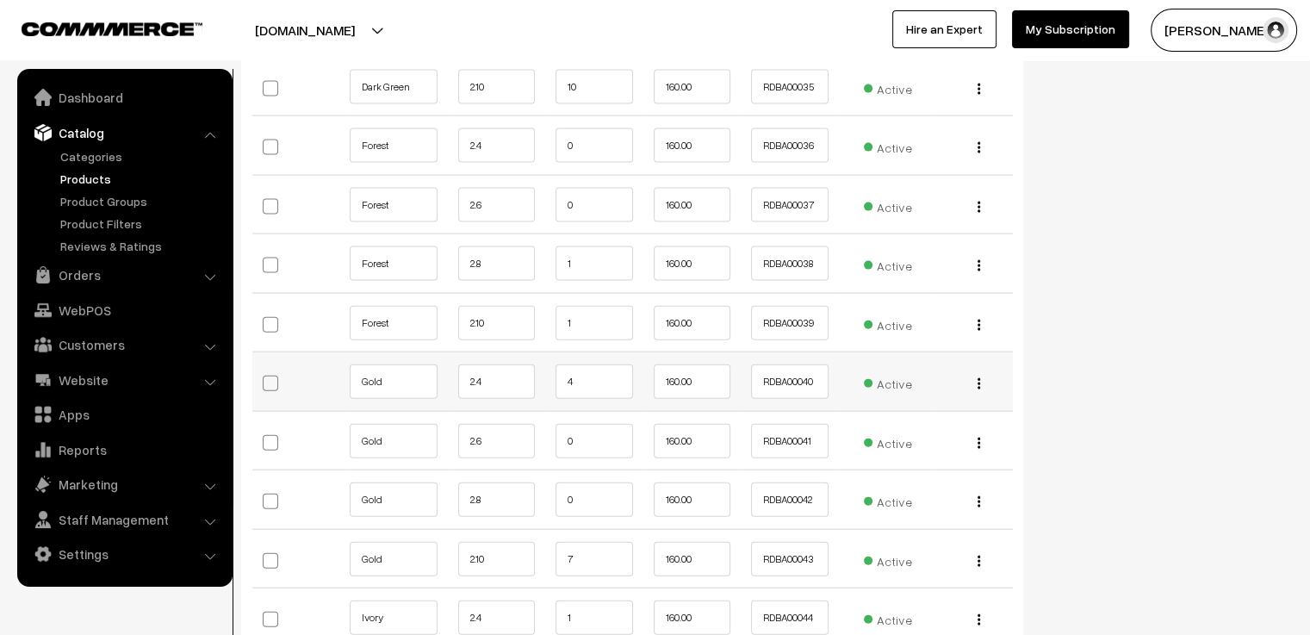
type input "21"
click at [597, 387] on input "4" at bounding box center [595, 381] width 78 height 34
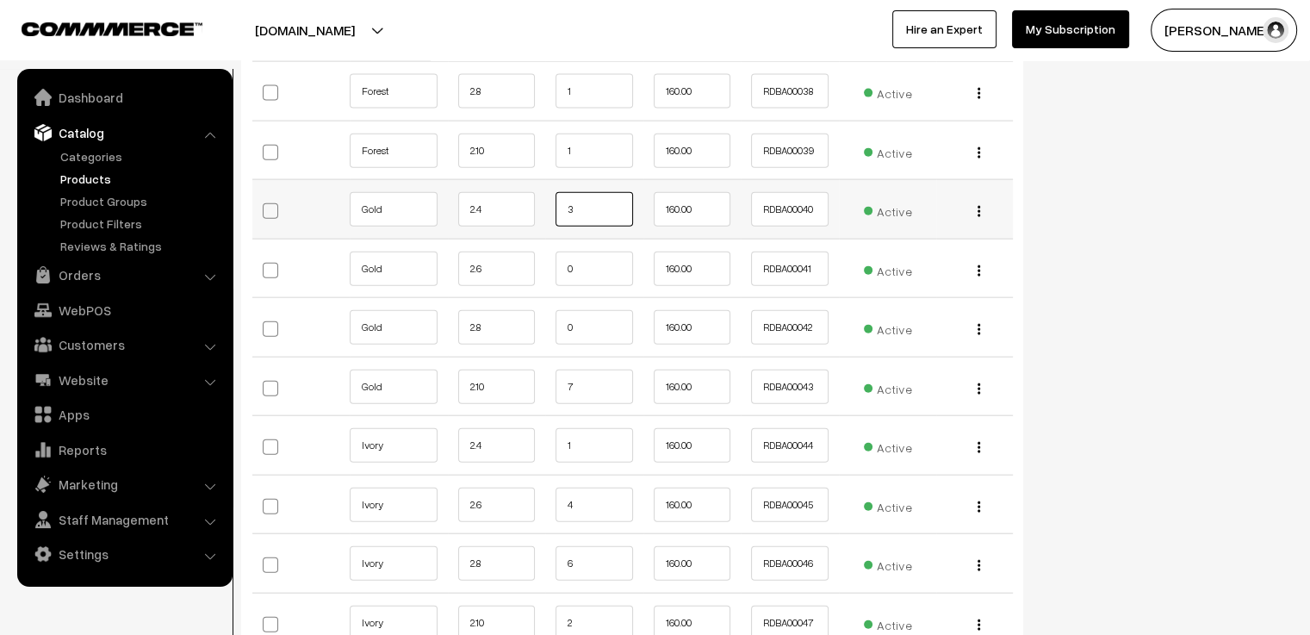
scroll to position [4048, 0]
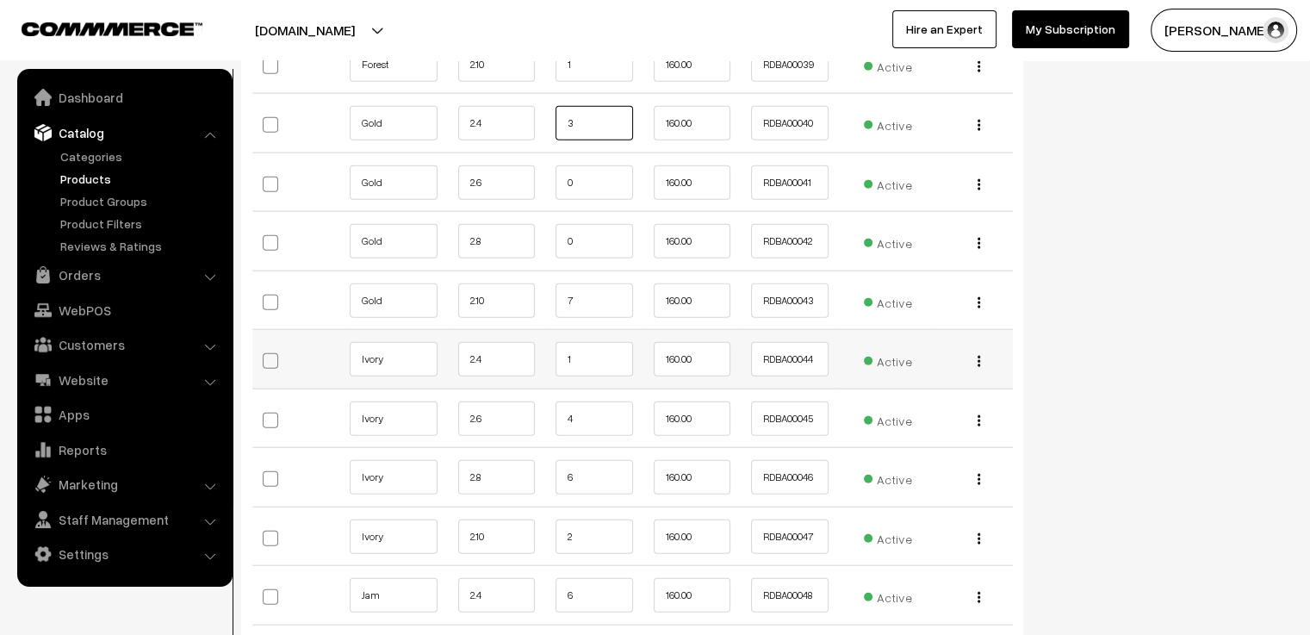
type input "3"
click at [603, 342] on input "1" at bounding box center [595, 359] width 78 height 34
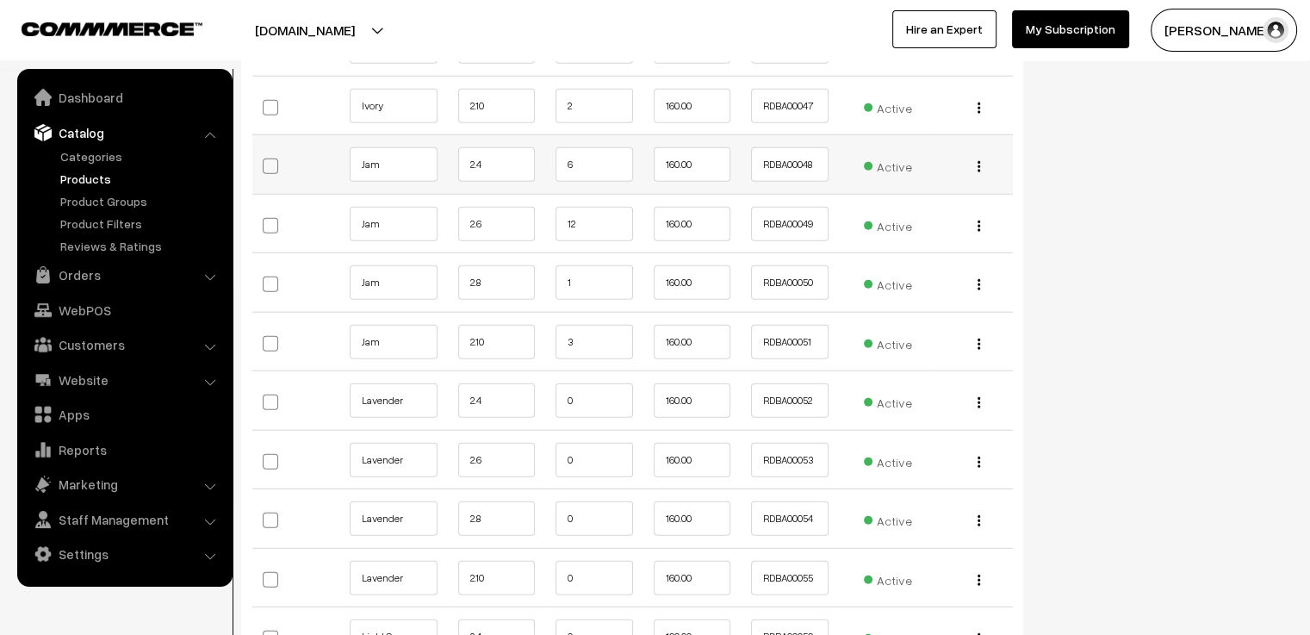
type input "0"
click at [595, 151] on input "6" at bounding box center [595, 164] width 78 height 34
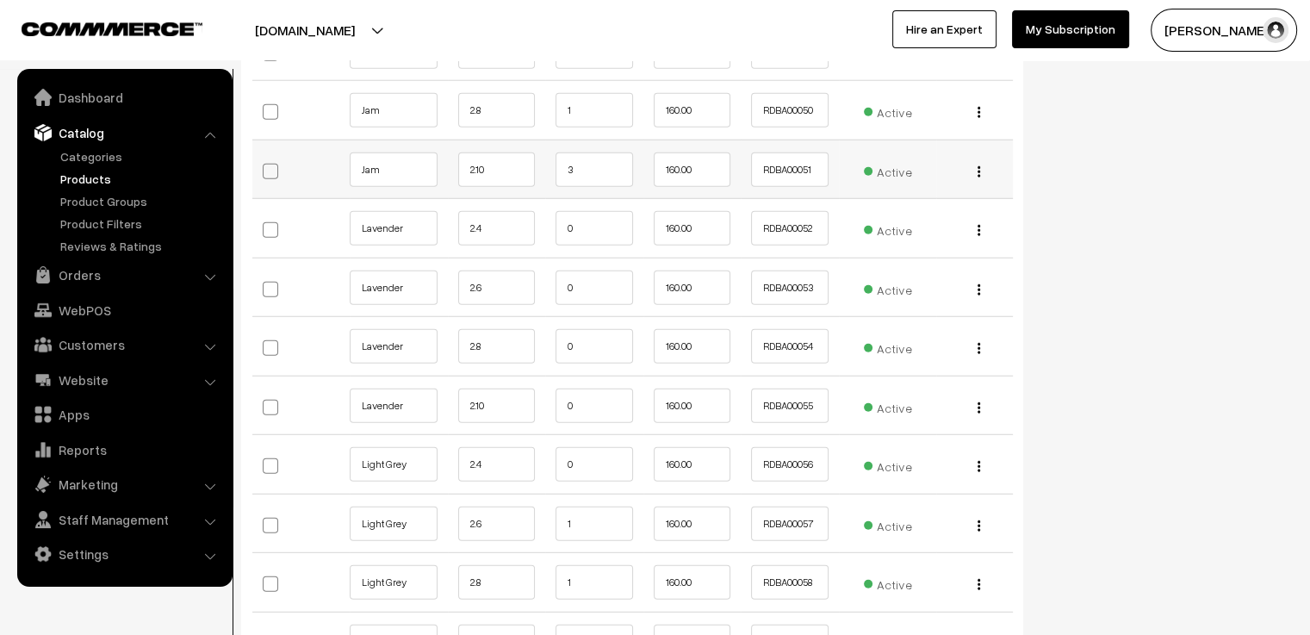
scroll to position [4737, 0]
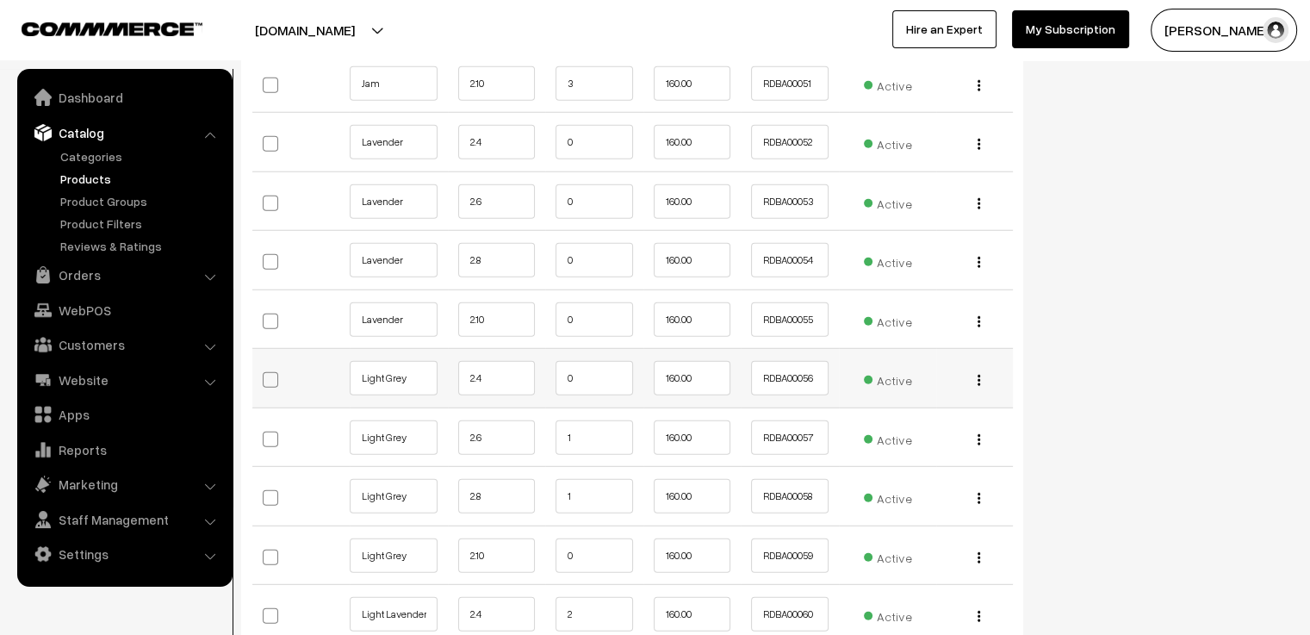
type input "5"
click at [601, 361] on input "0" at bounding box center [595, 378] width 78 height 34
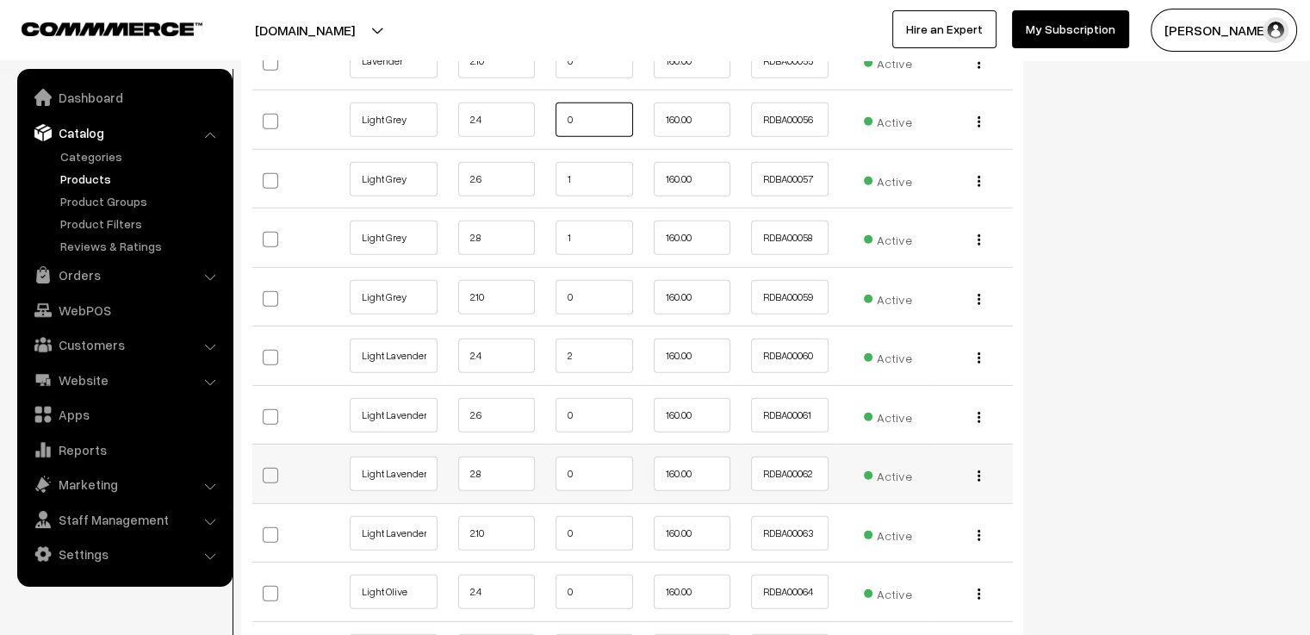
scroll to position [5168, 0]
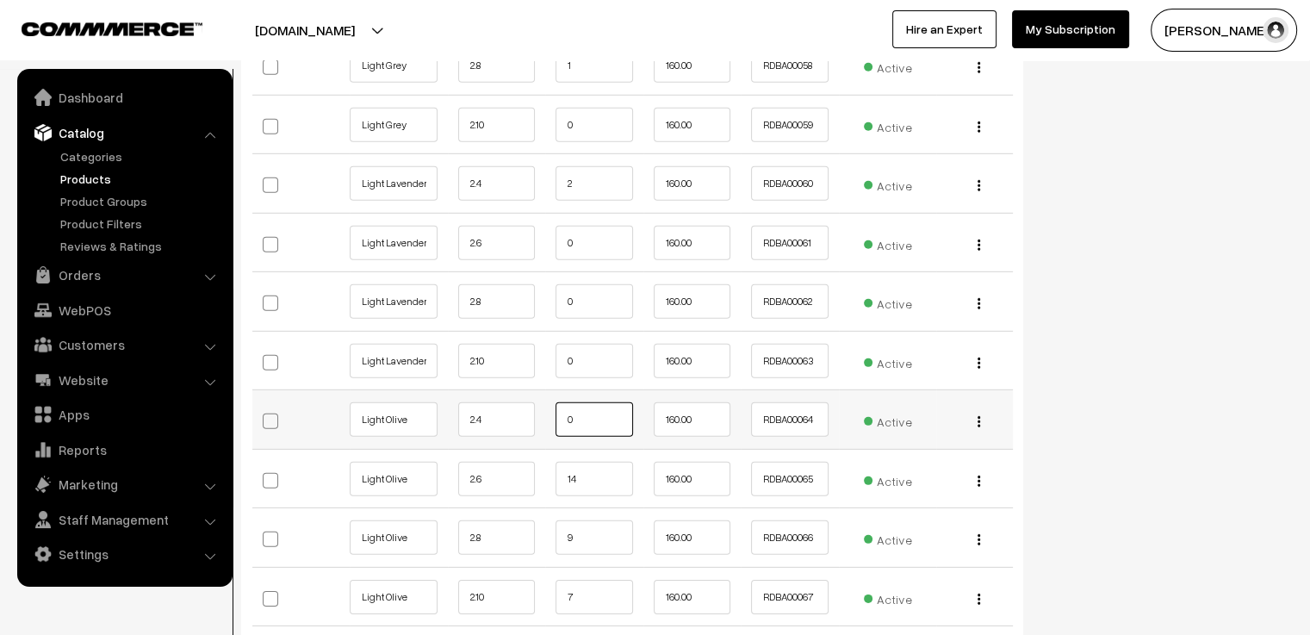
click at [627, 407] on input "0" at bounding box center [595, 419] width 78 height 34
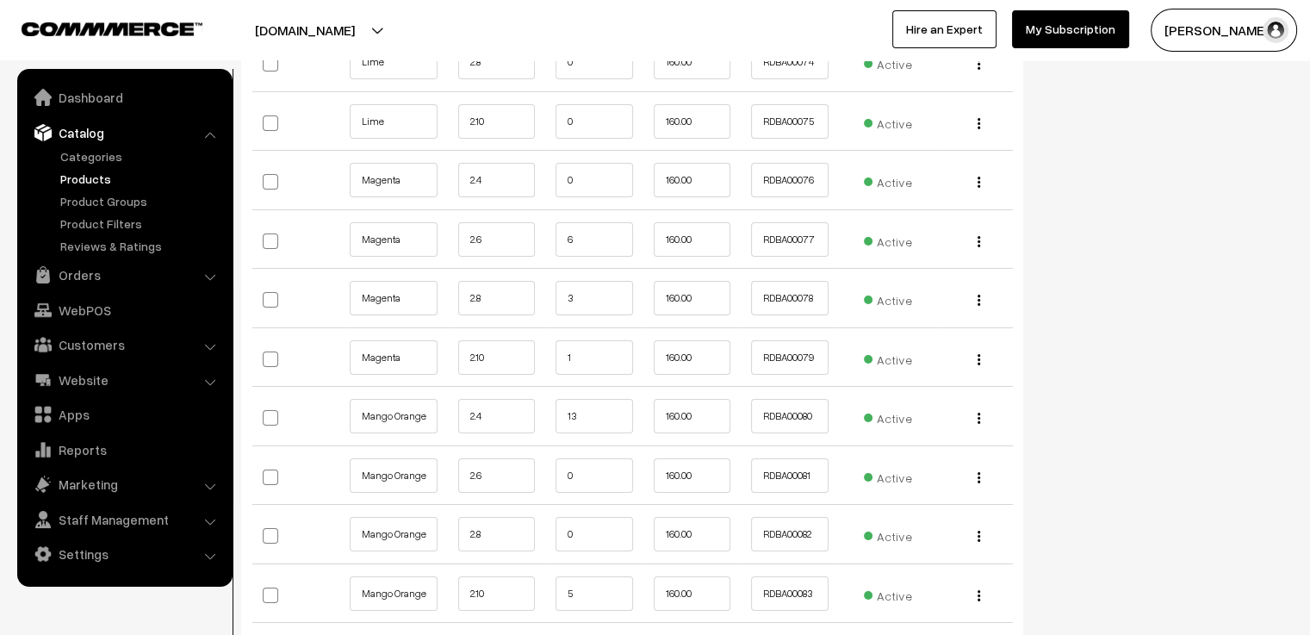
scroll to position [6373, 0]
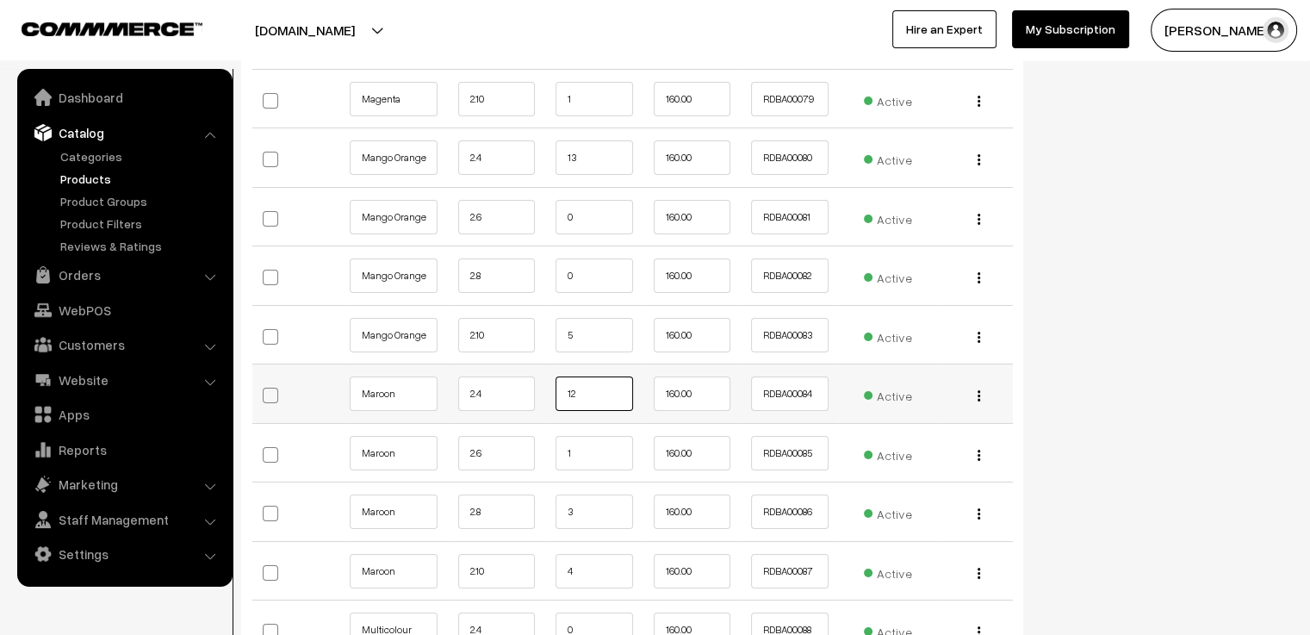
click at [588, 390] on input "12" at bounding box center [595, 393] width 78 height 34
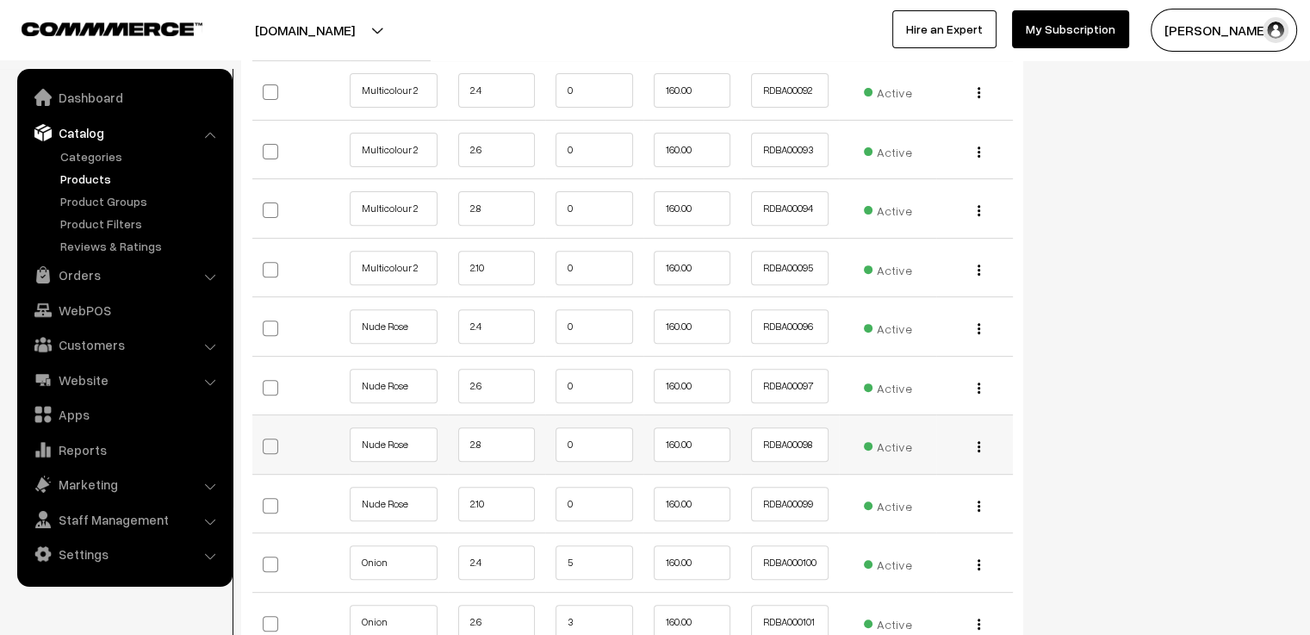
scroll to position [7321, 0]
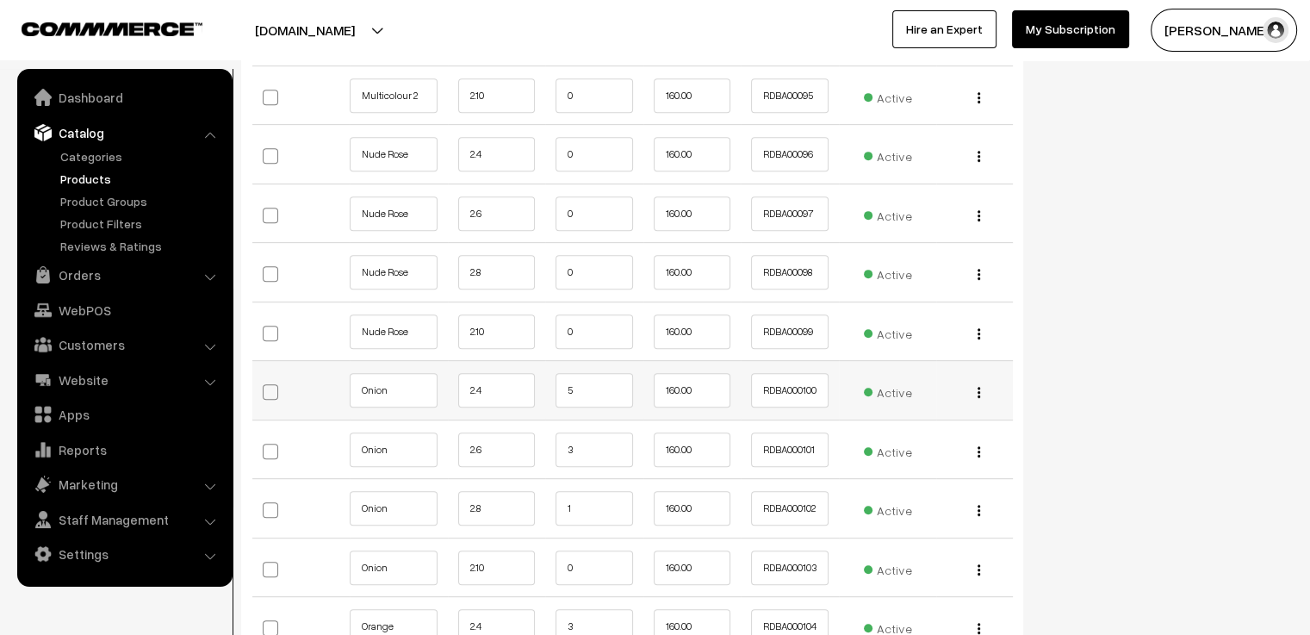
type input "11"
click at [596, 373] on input "5" at bounding box center [595, 390] width 78 height 34
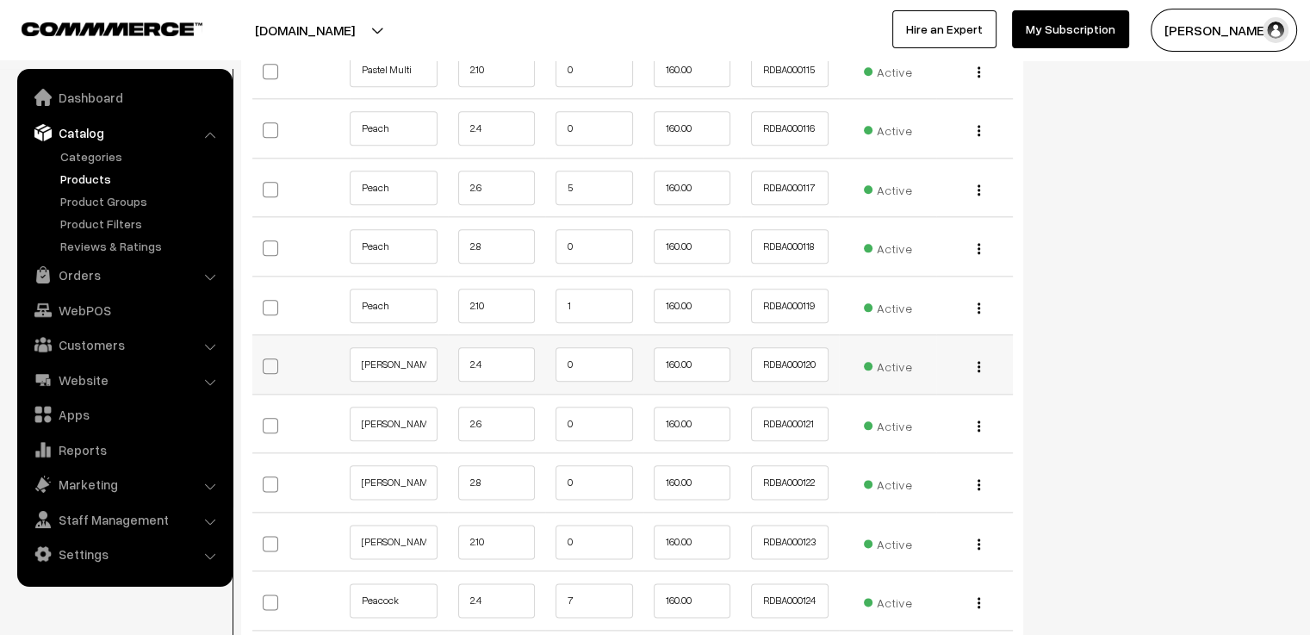
scroll to position [8699, 0]
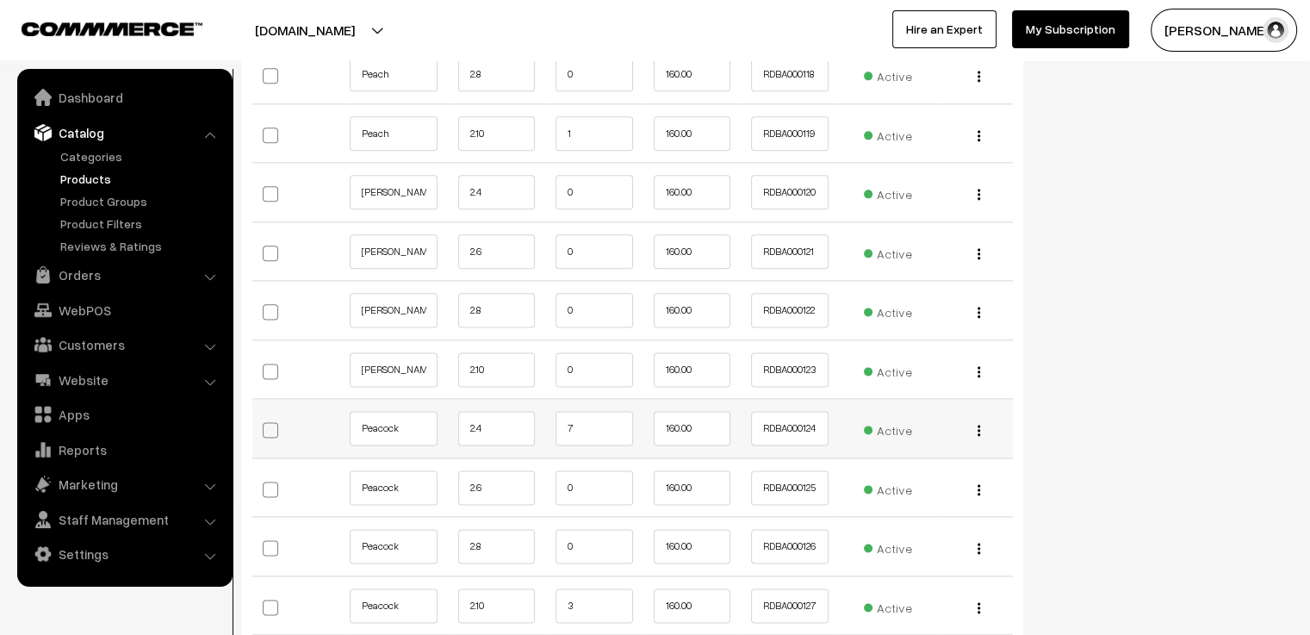
type input "4"
click at [590, 411] on input "7" at bounding box center [595, 428] width 78 height 34
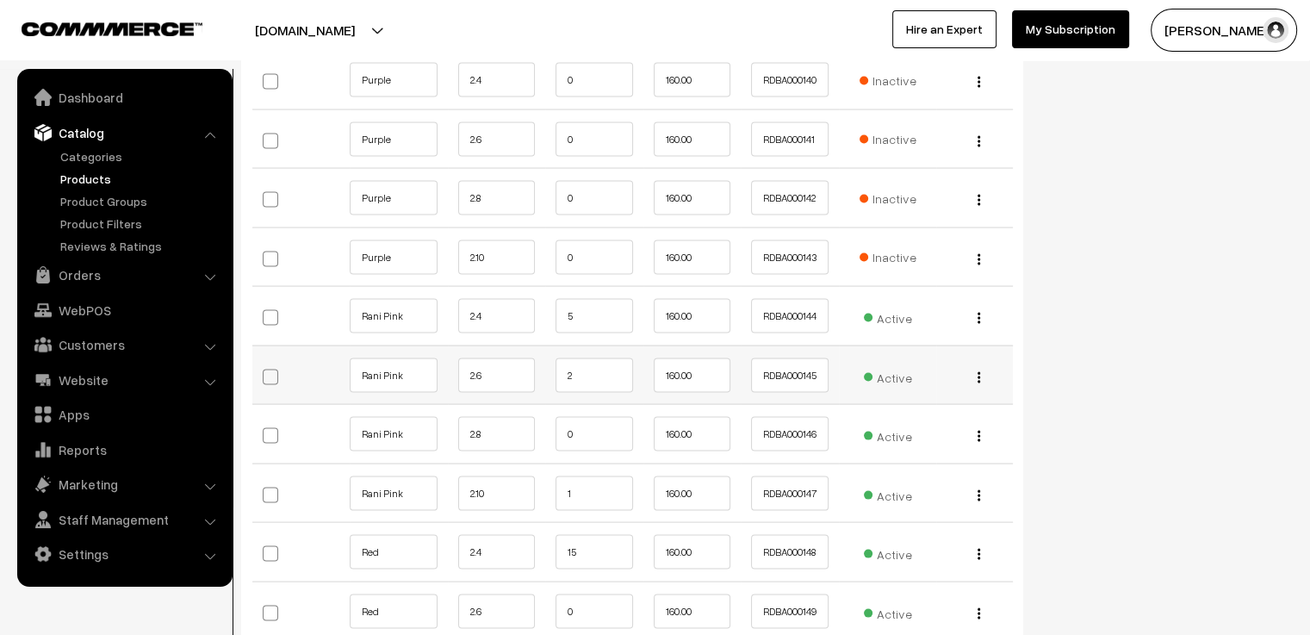
type input "6"
click at [592, 358] on input "2" at bounding box center [595, 375] width 78 height 34
click at [574, 299] on input "5" at bounding box center [595, 316] width 78 height 34
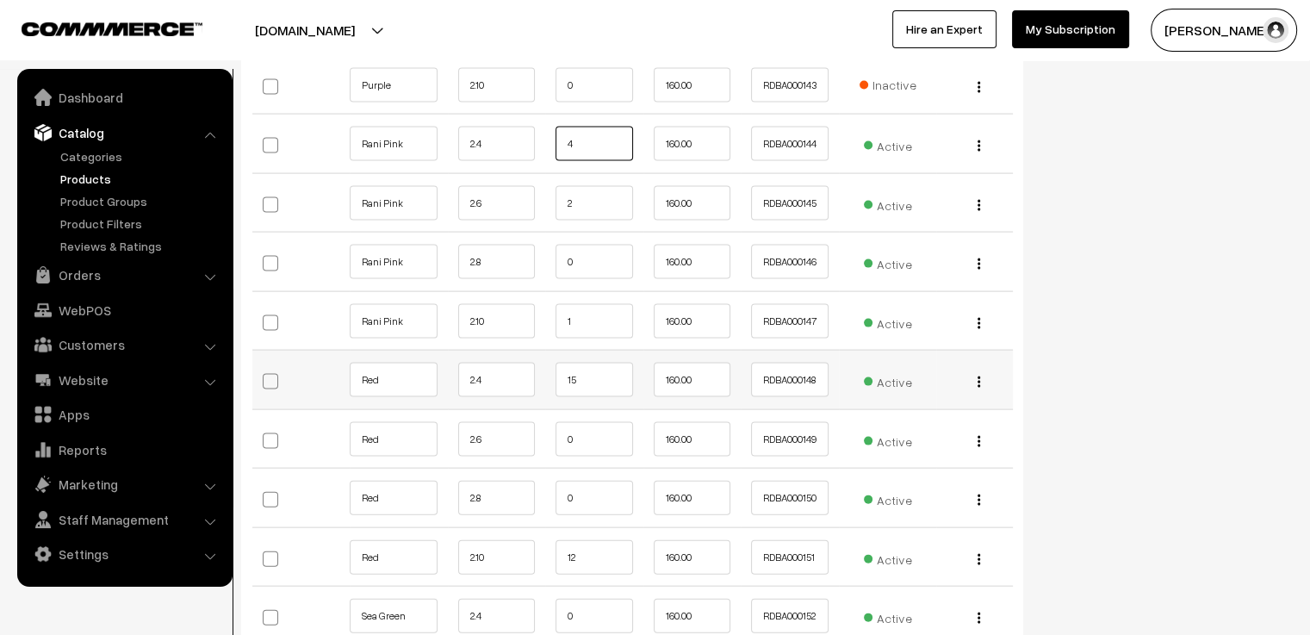
type input "4"
click at [579, 363] on input "15" at bounding box center [595, 380] width 78 height 34
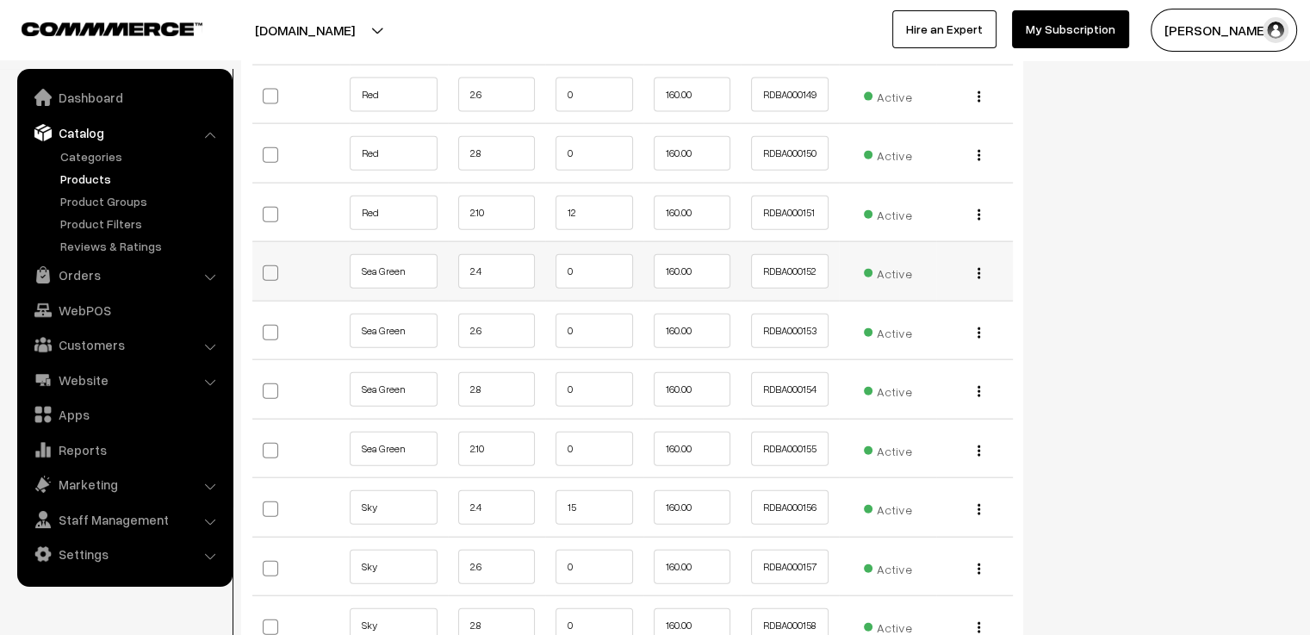
scroll to position [10594, 0]
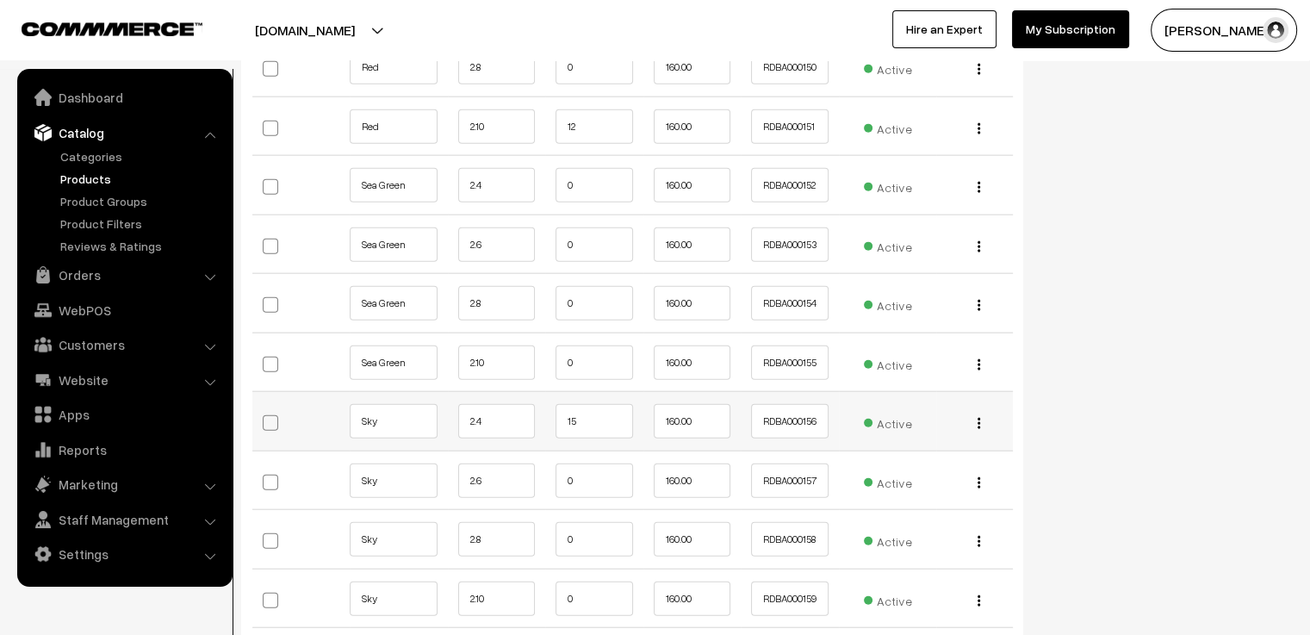
type input "14"
click at [589, 404] on input "15" at bounding box center [595, 421] width 78 height 34
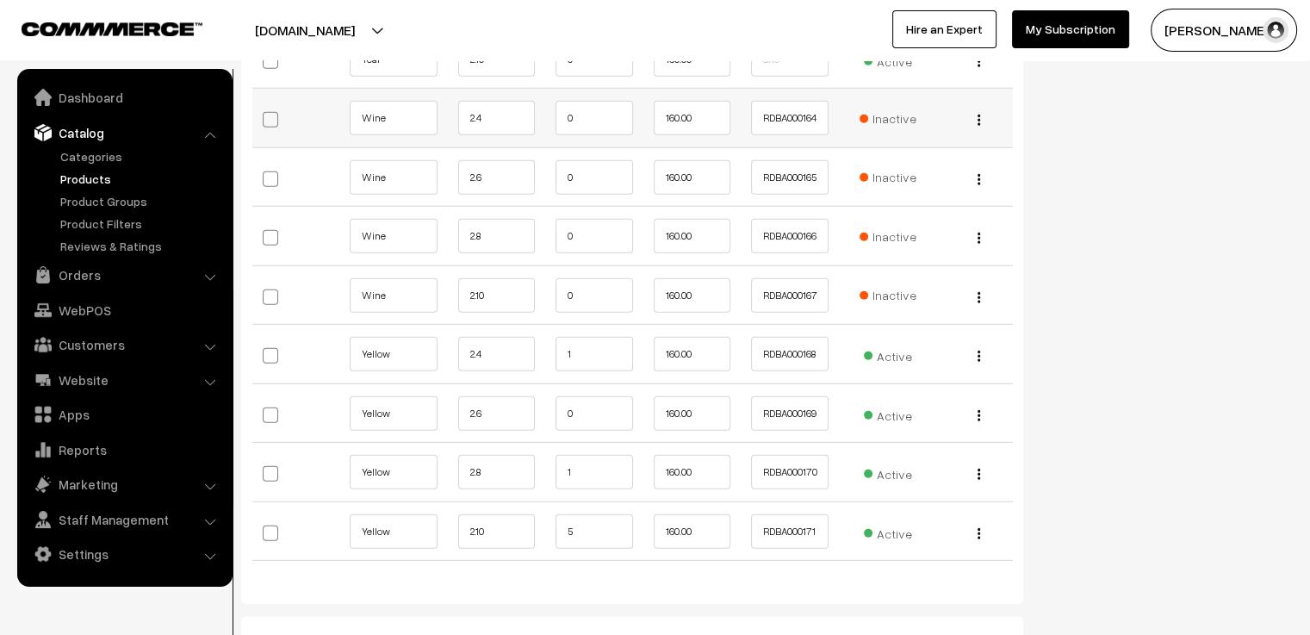
scroll to position [11455, 0]
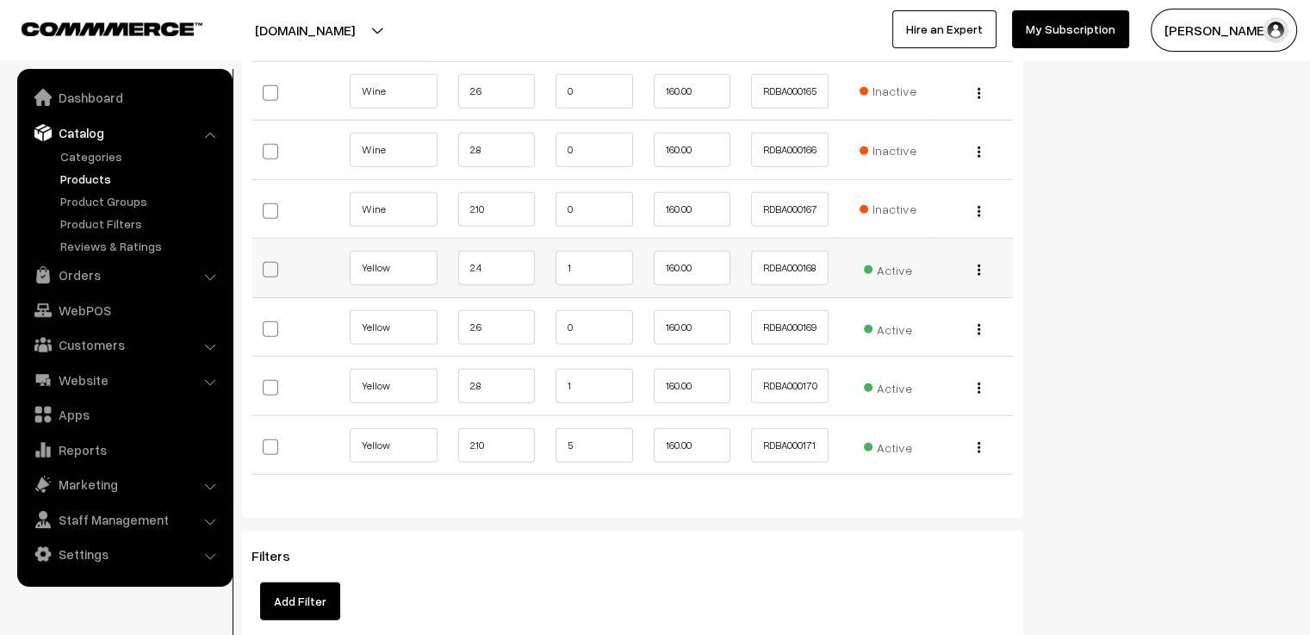
type input "14"
click at [594, 251] on input "1" at bounding box center [595, 268] width 78 height 34
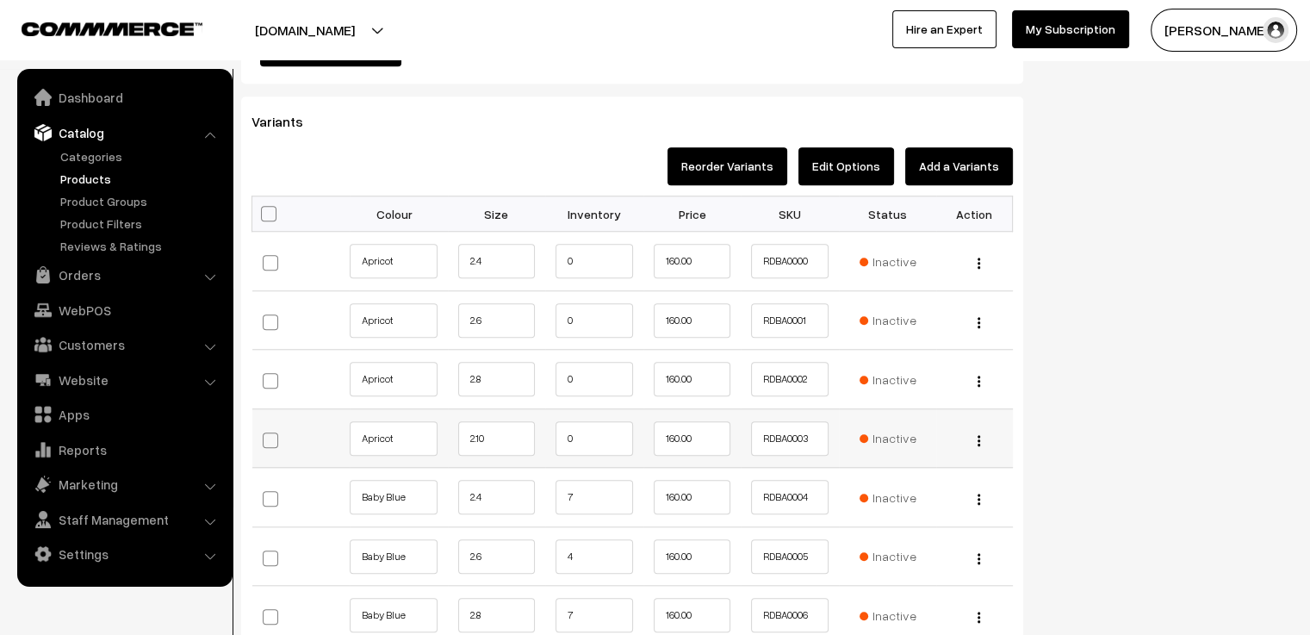
scroll to position [1809, 0]
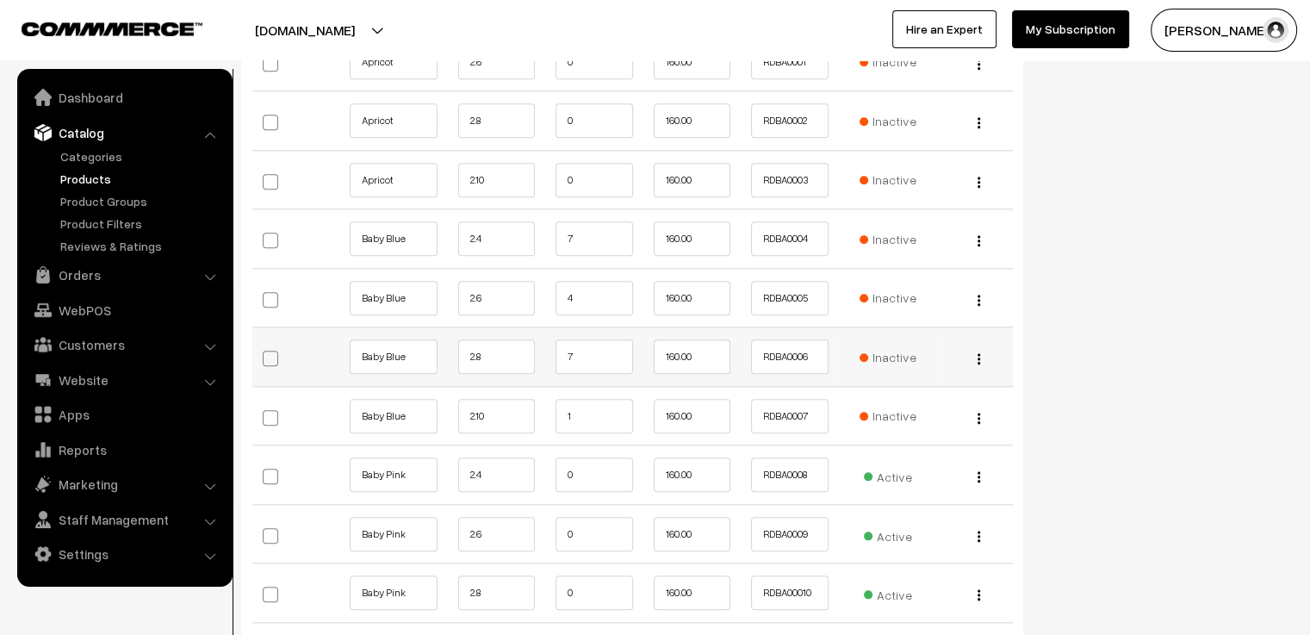
type input "0"
click at [592, 339] on input "7" at bounding box center [595, 356] width 78 height 34
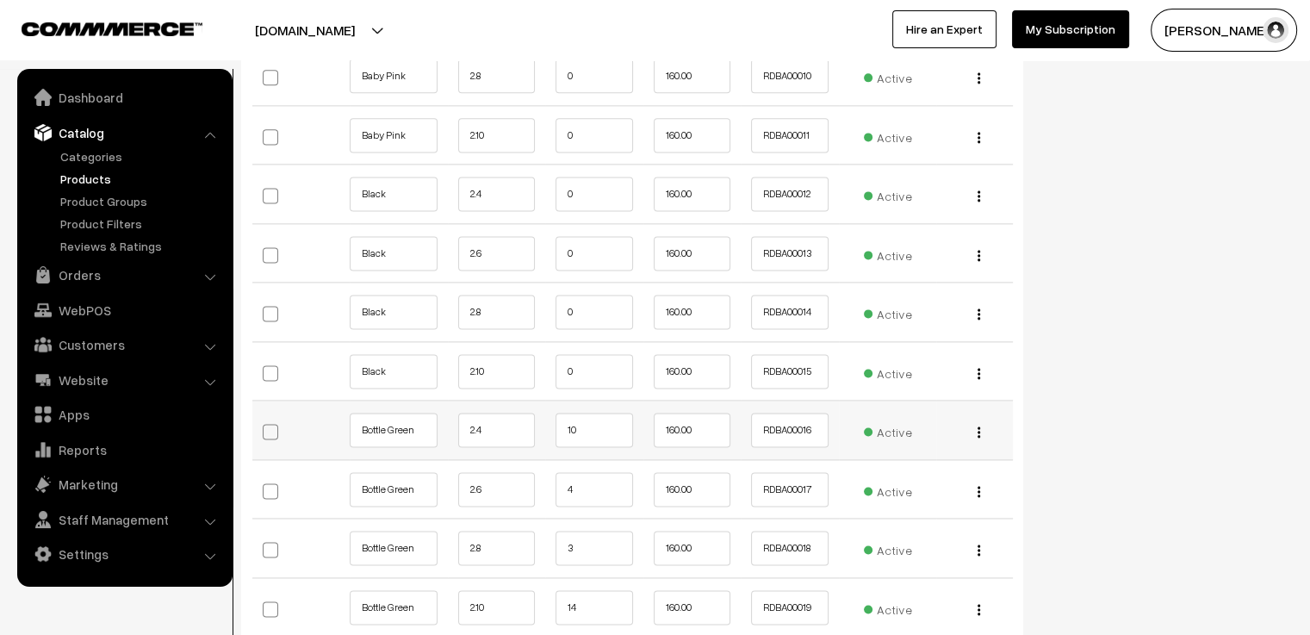
scroll to position [2412, 0]
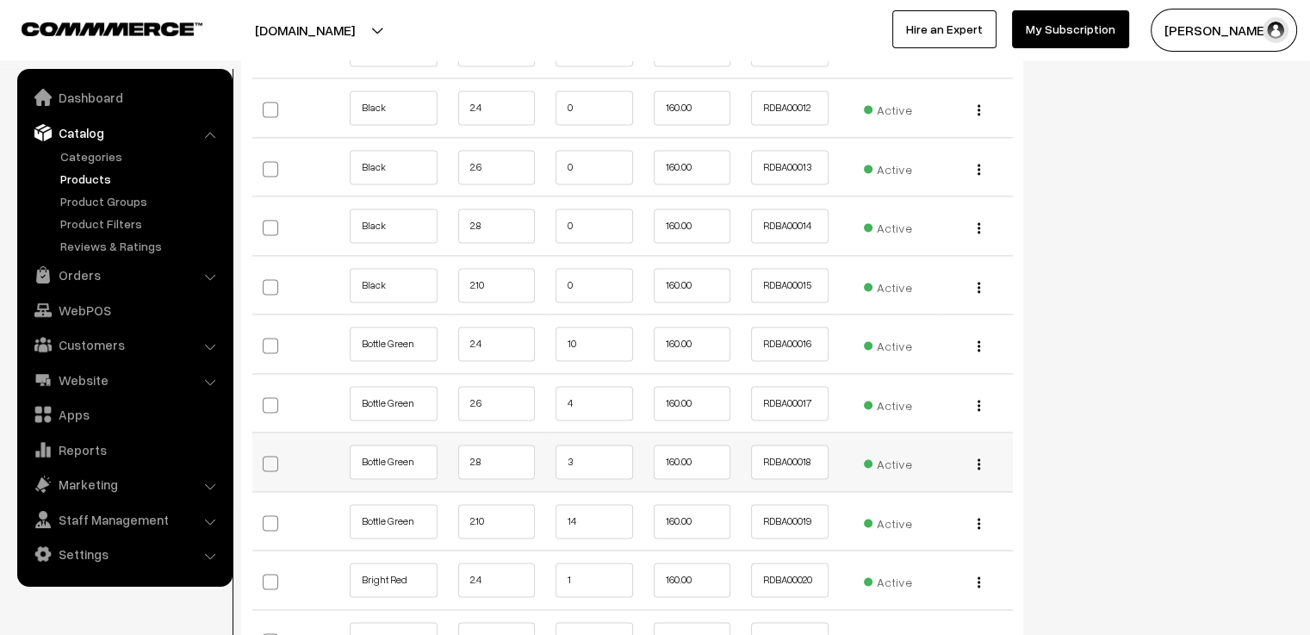
type input "6"
click at [611, 462] on input "3" at bounding box center [595, 461] width 78 height 34
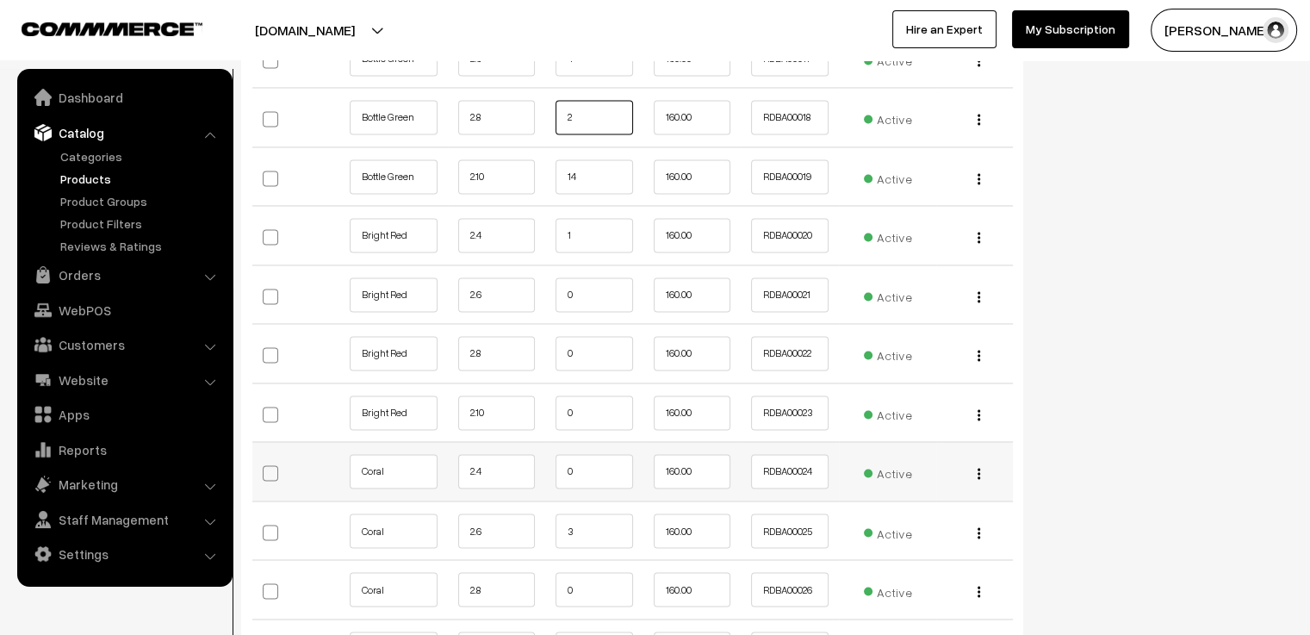
scroll to position [2842, 0]
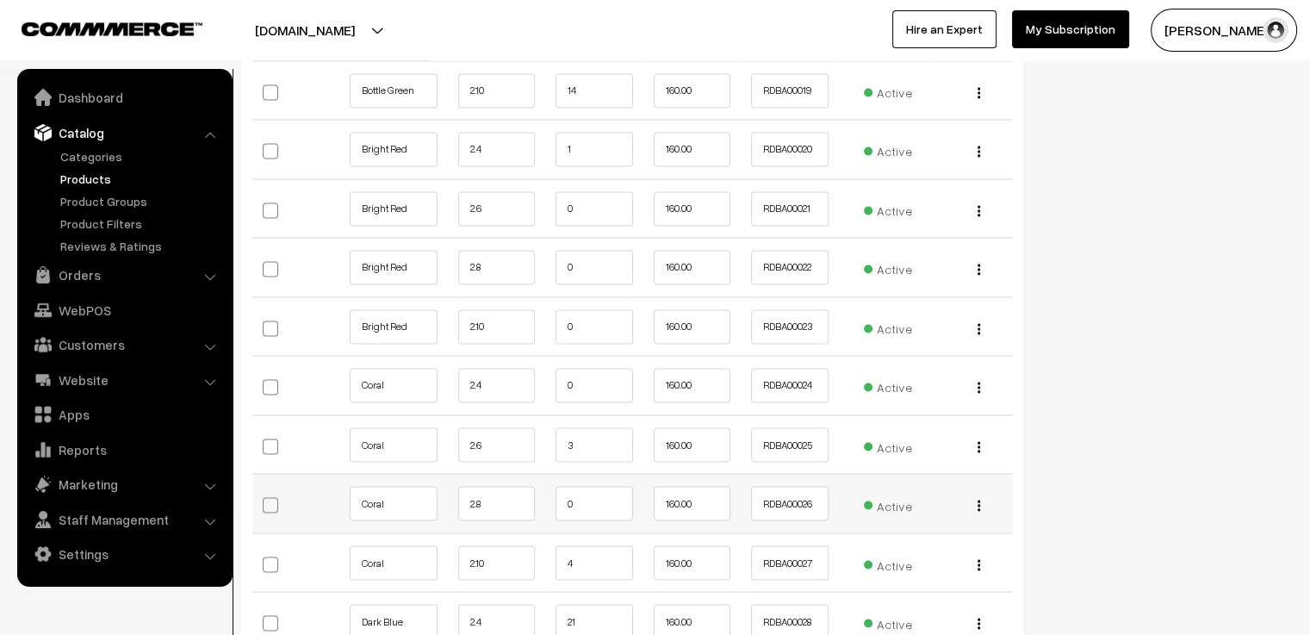
type input "2"
click at [598, 489] on input "0" at bounding box center [595, 503] width 78 height 34
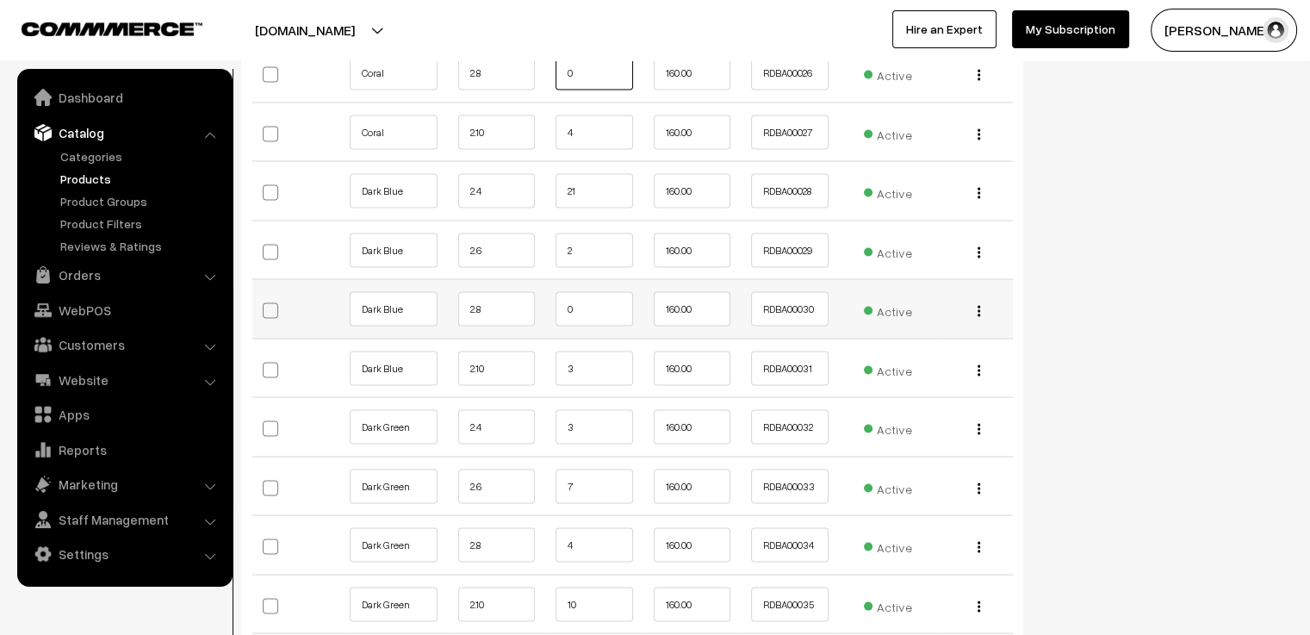
scroll to position [3445, 0]
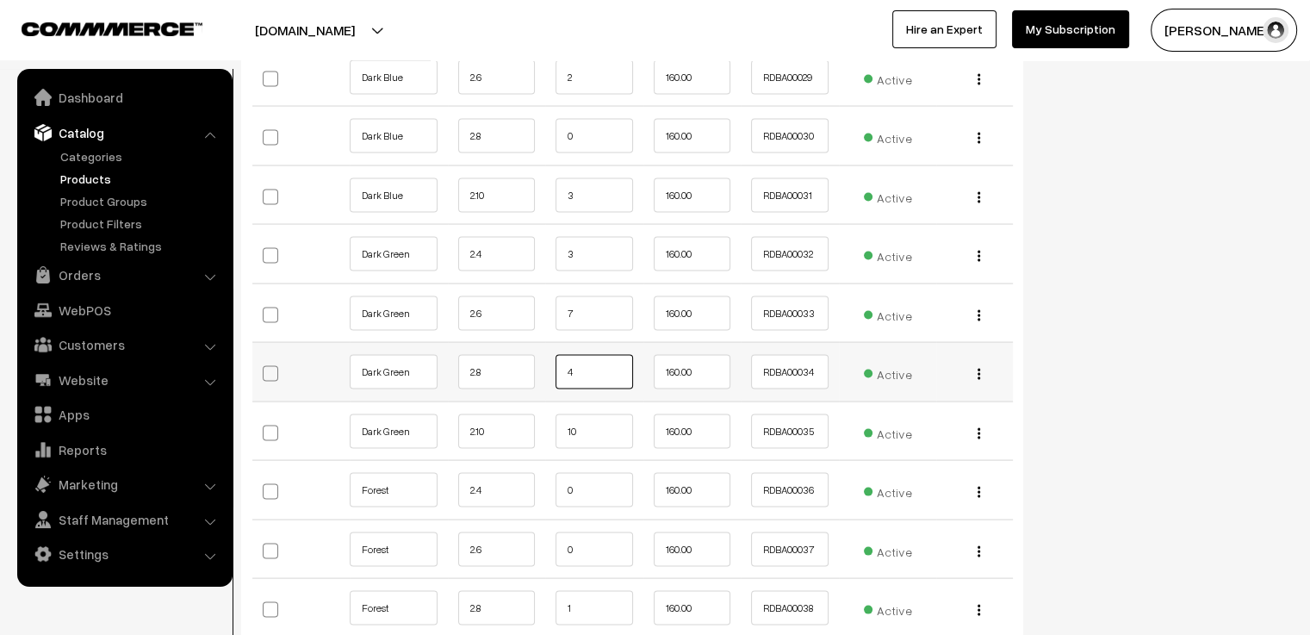
click at [608, 362] on input "4" at bounding box center [595, 372] width 78 height 34
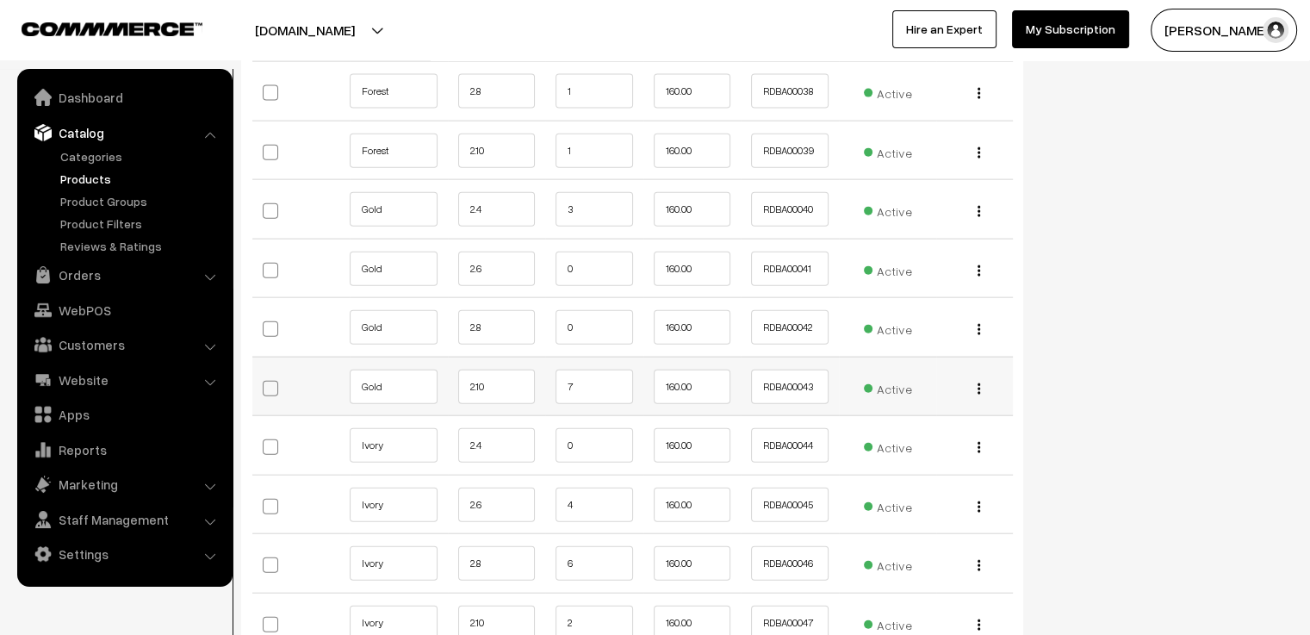
scroll to position [4048, 0]
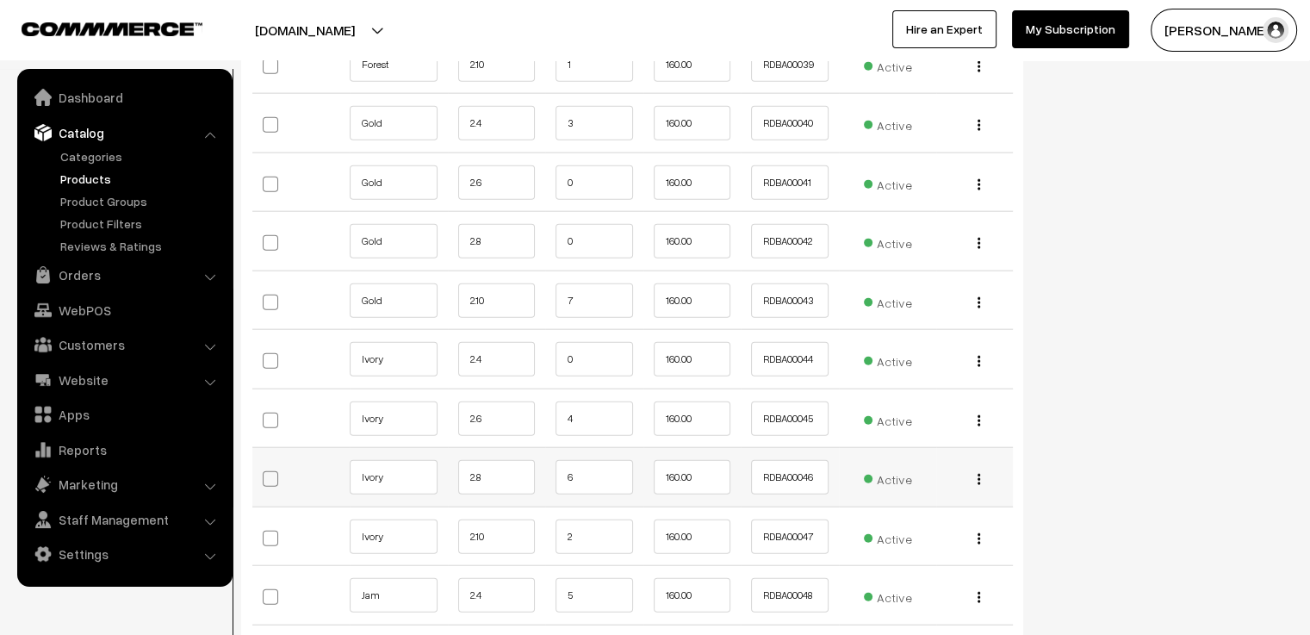
type input "3"
click at [595, 465] on input "6" at bounding box center [595, 477] width 78 height 34
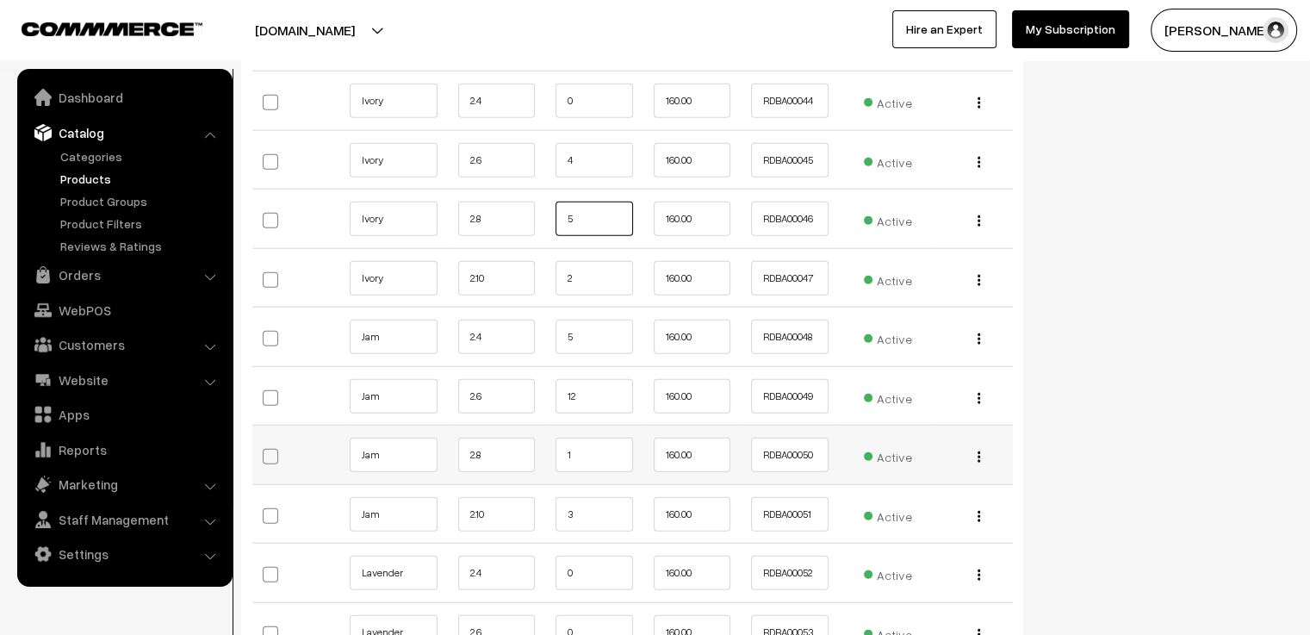
type input "5"
click at [599, 445] on input "1" at bounding box center [595, 455] width 78 height 34
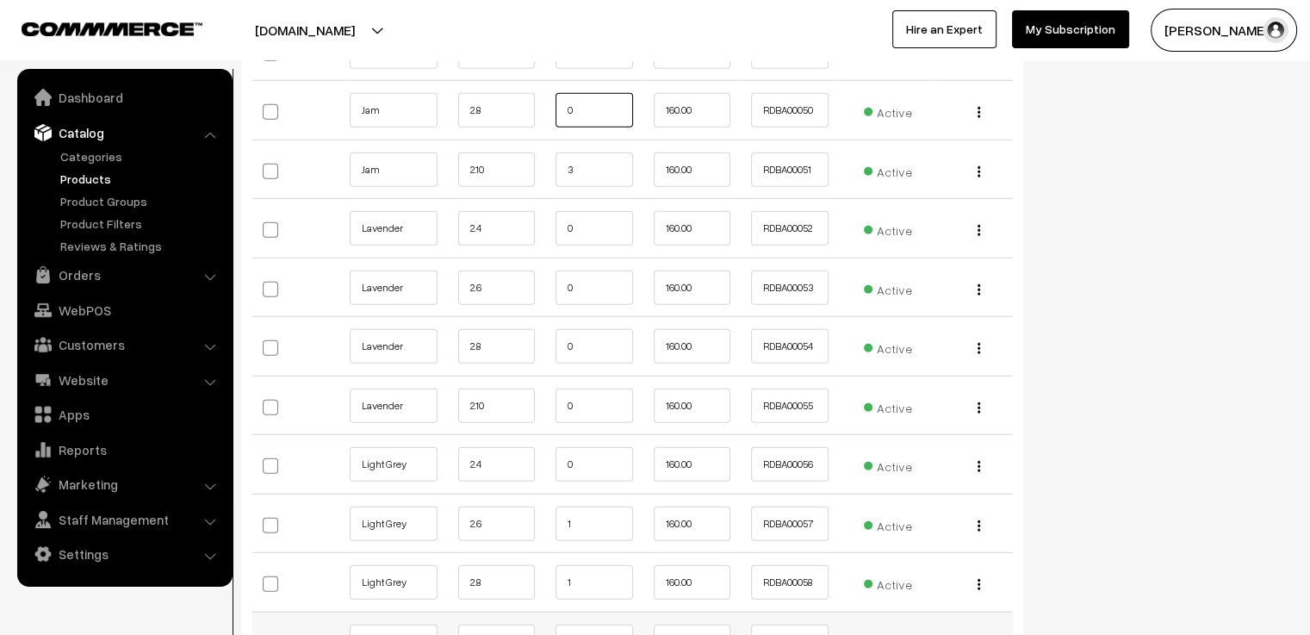
scroll to position [4737, 0]
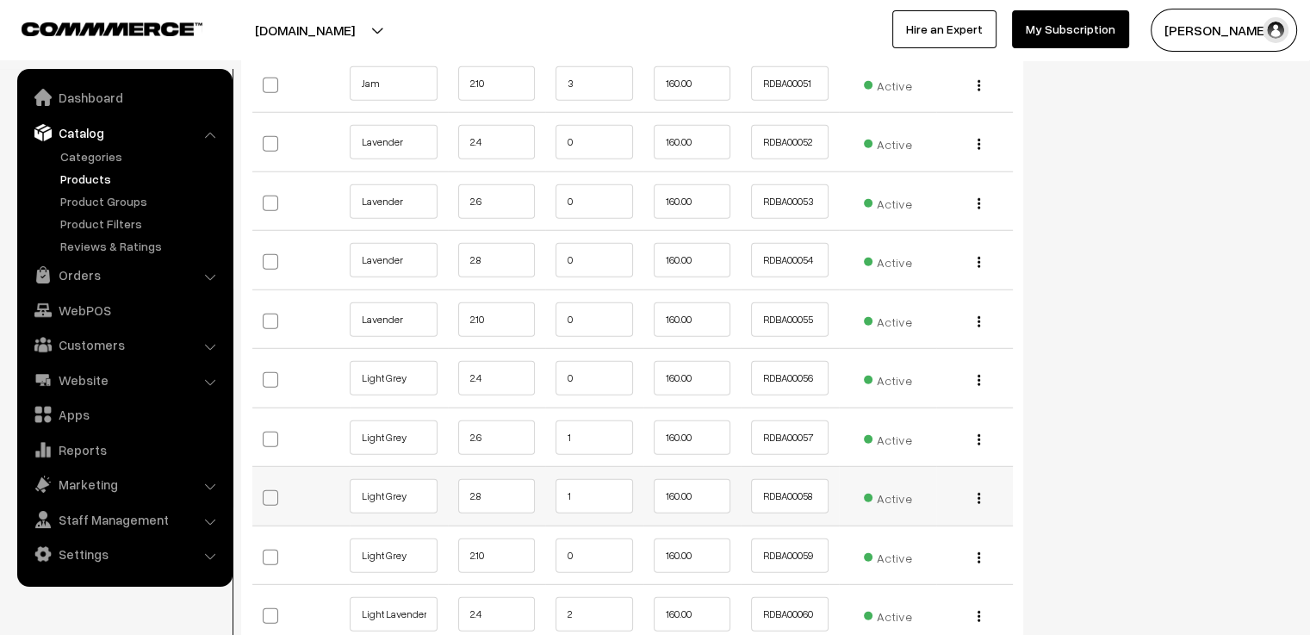
type input "0"
click at [596, 481] on input "1" at bounding box center [595, 496] width 78 height 34
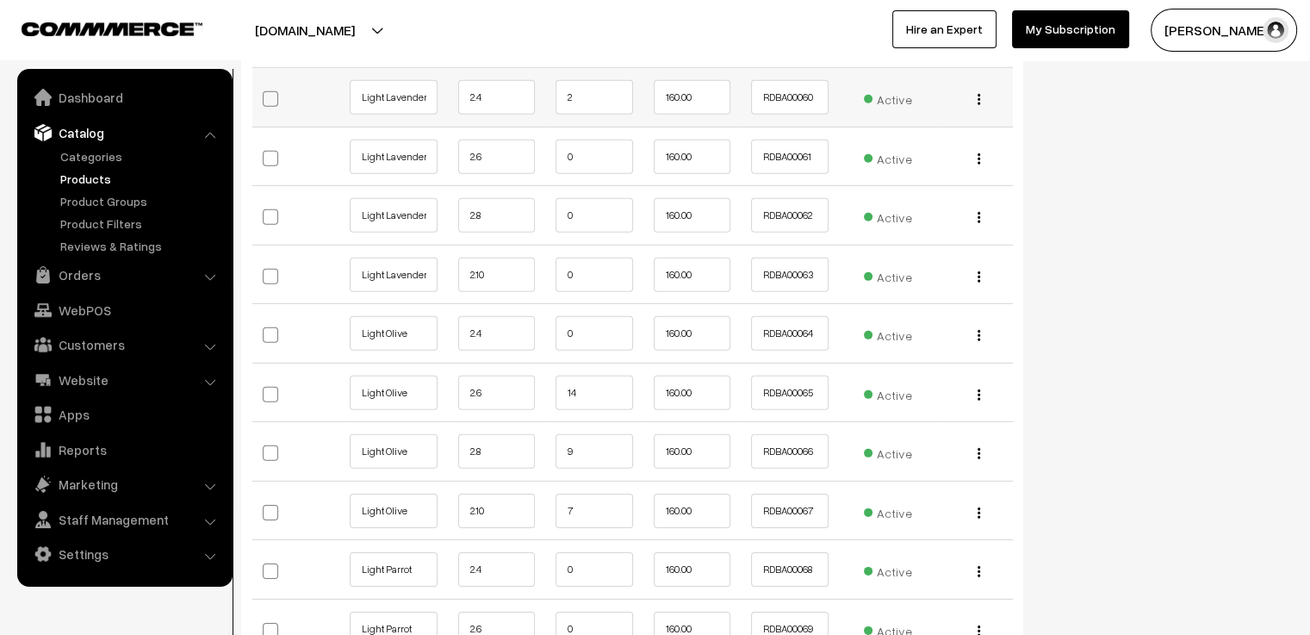
scroll to position [5426, 0]
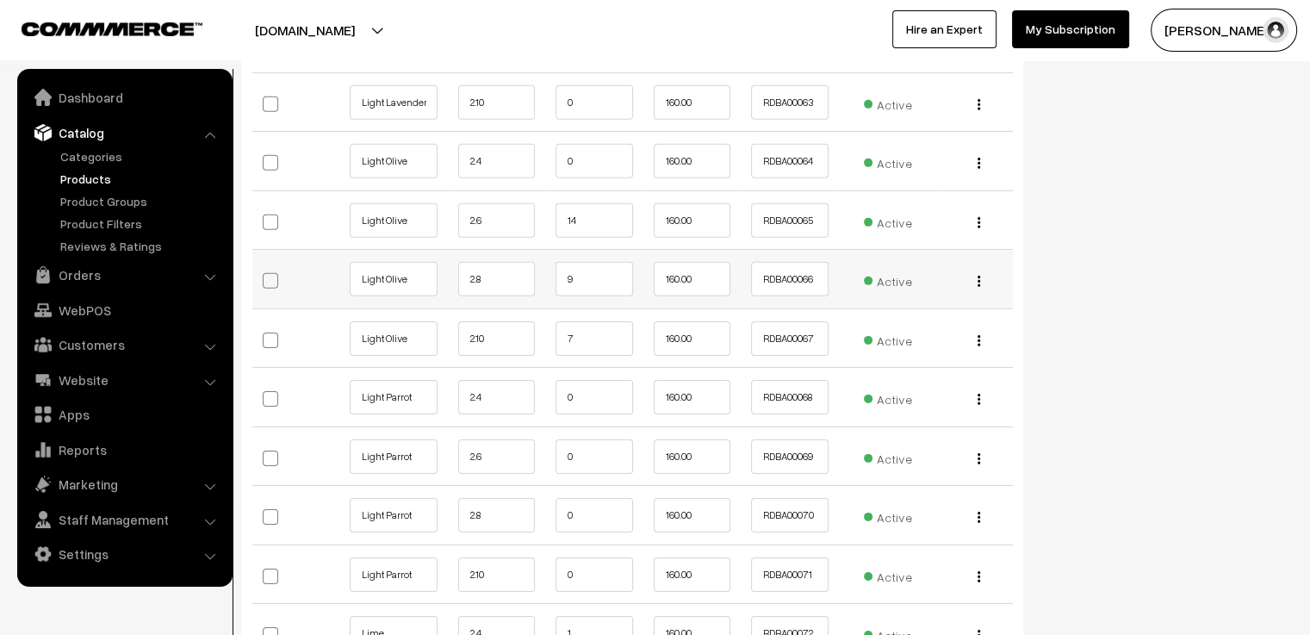
type input "0"
click at [607, 264] on input "9" at bounding box center [595, 279] width 78 height 34
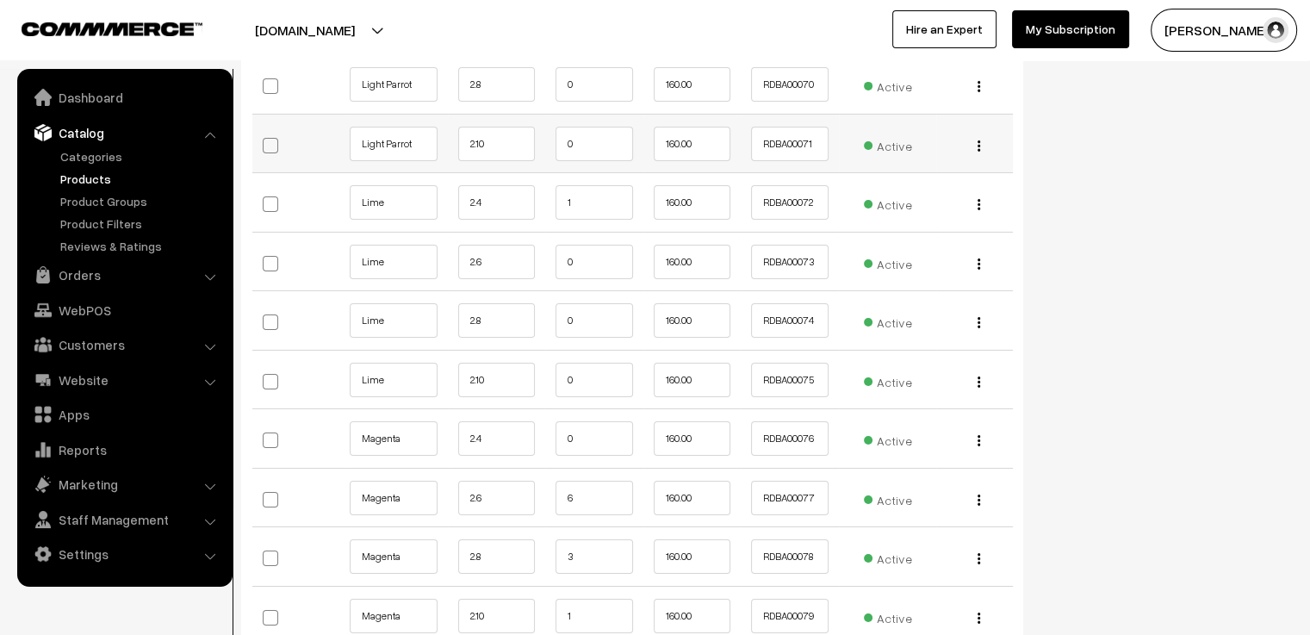
scroll to position [5943, 0]
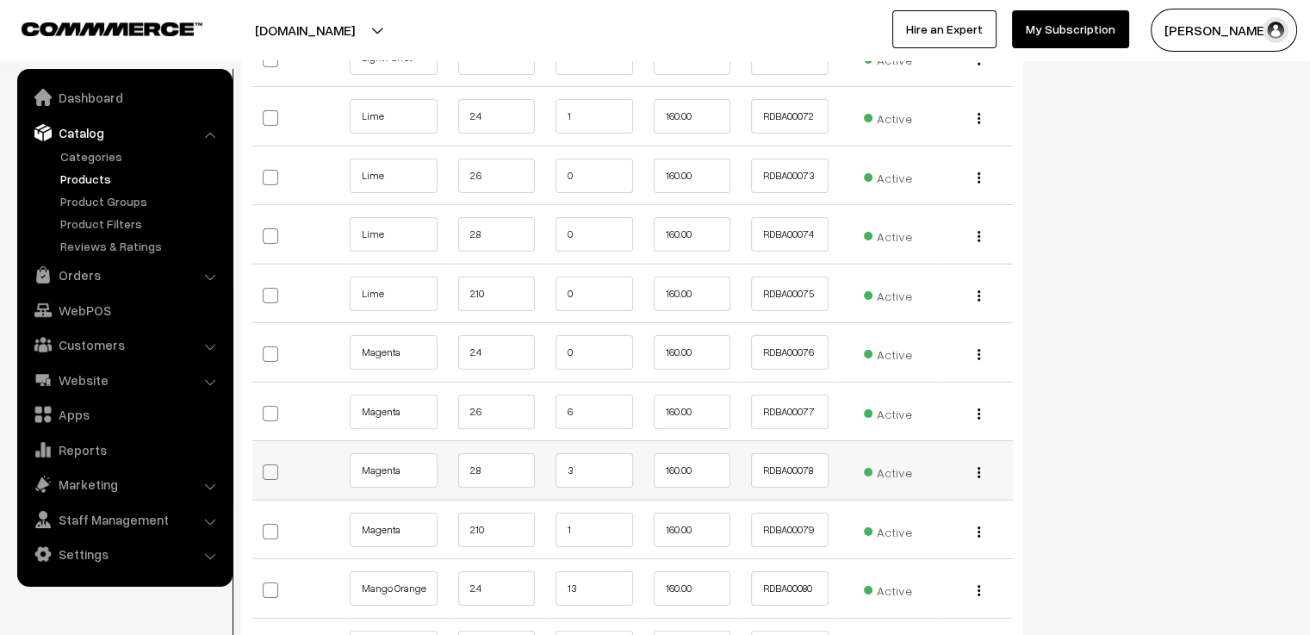
type input "8"
click at [587, 453] on input "3" at bounding box center [595, 470] width 78 height 34
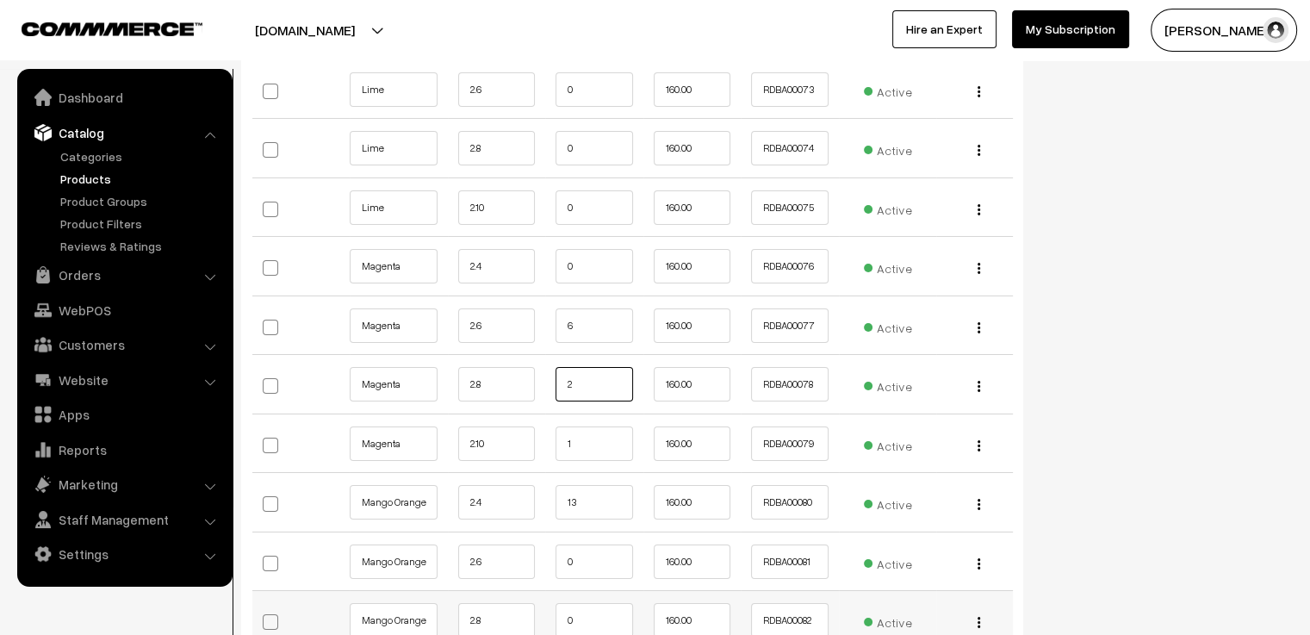
scroll to position [6115, 0]
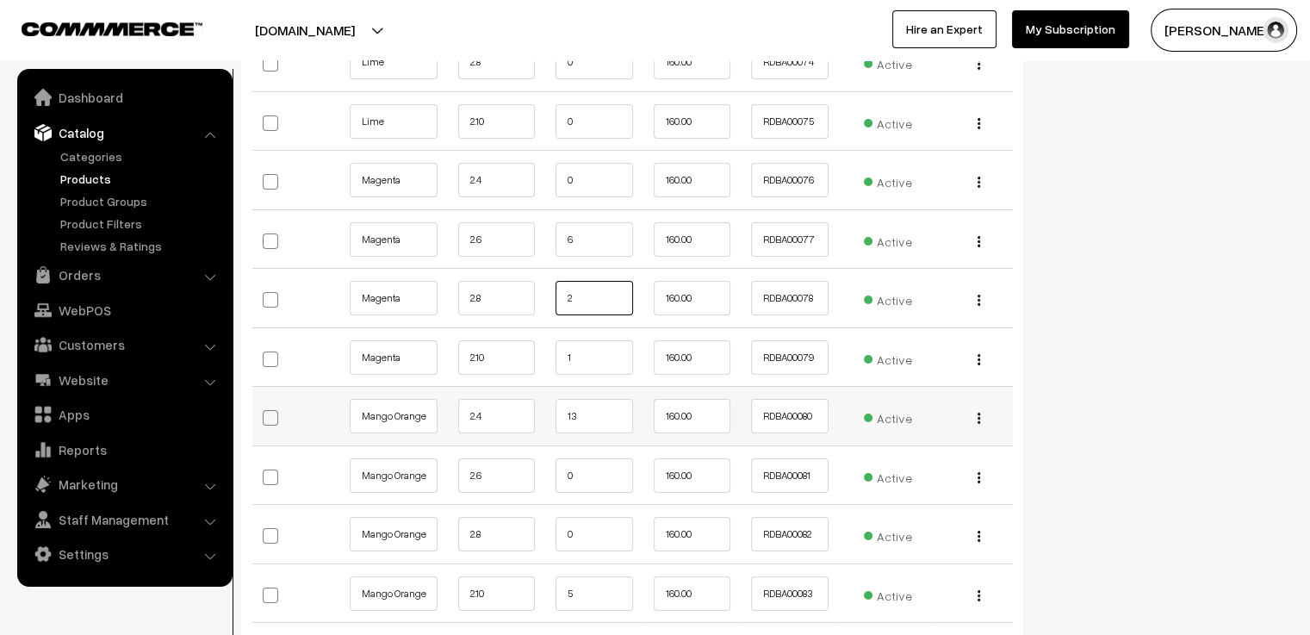
type input "2"
click at [621, 401] on input "13" at bounding box center [595, 416] width 78 height 34
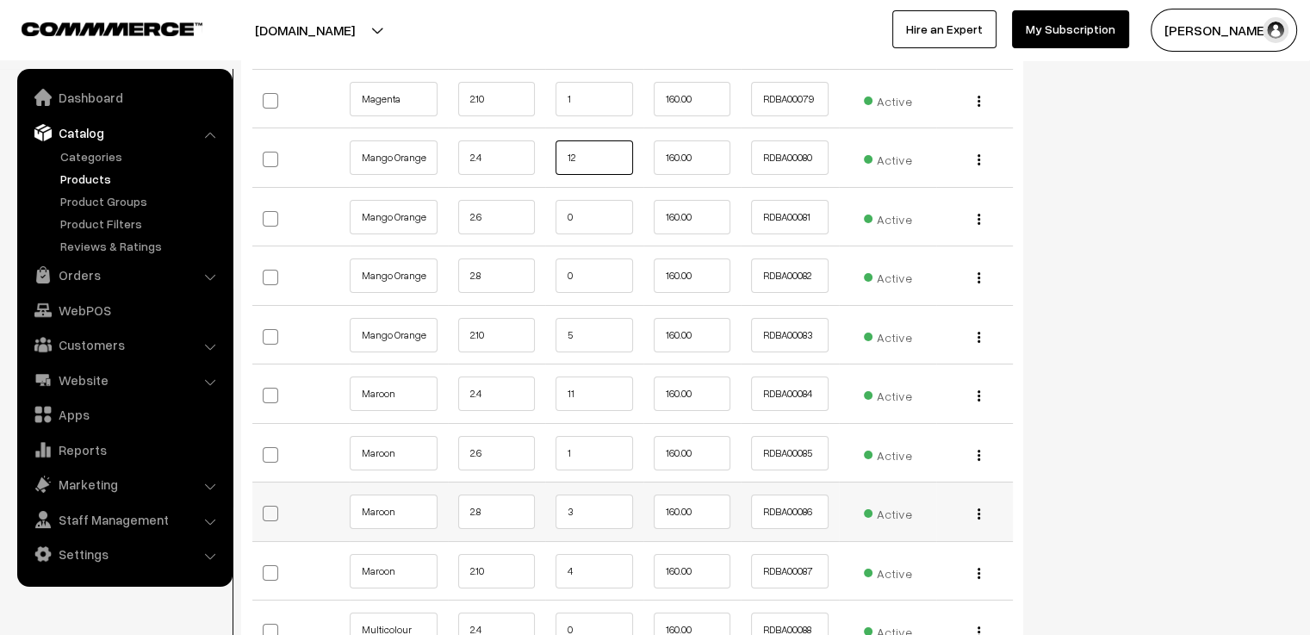
type input "12"
click at [603, 494] on input "3" at bounding box center [595, 511] width 78 height 34
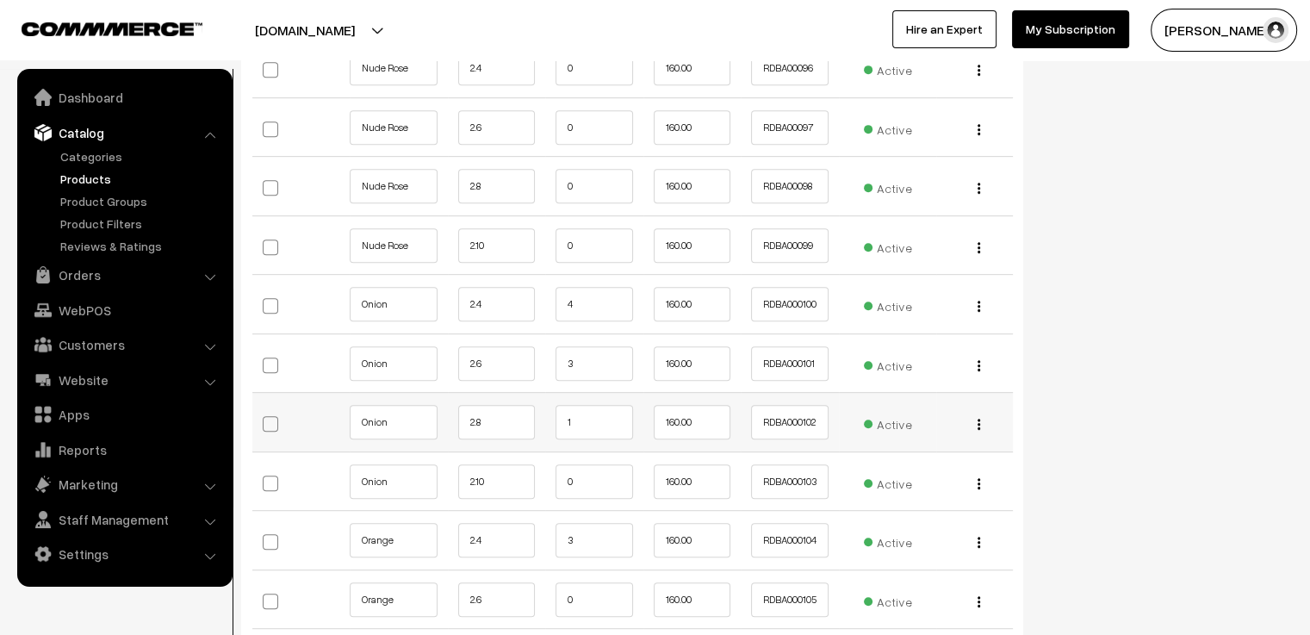
type input "2"
click at [593, 405] on input "1" at bounding box center [595, 422] width 78 height 34
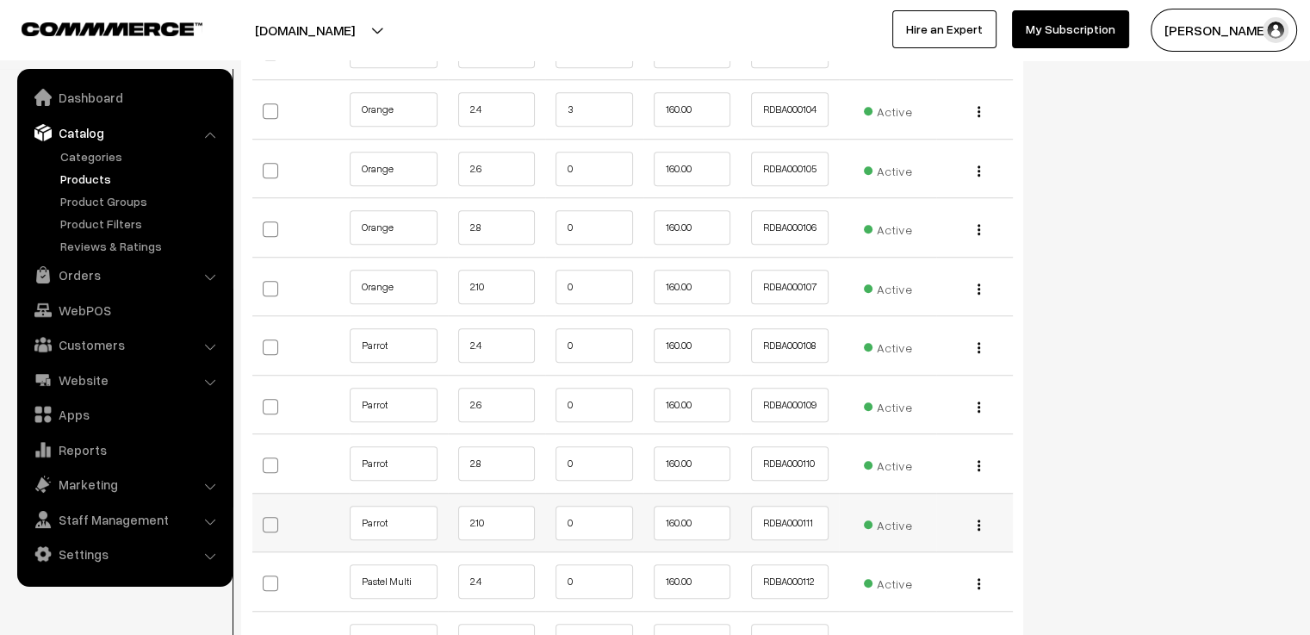
scroll to position [8010, 0]
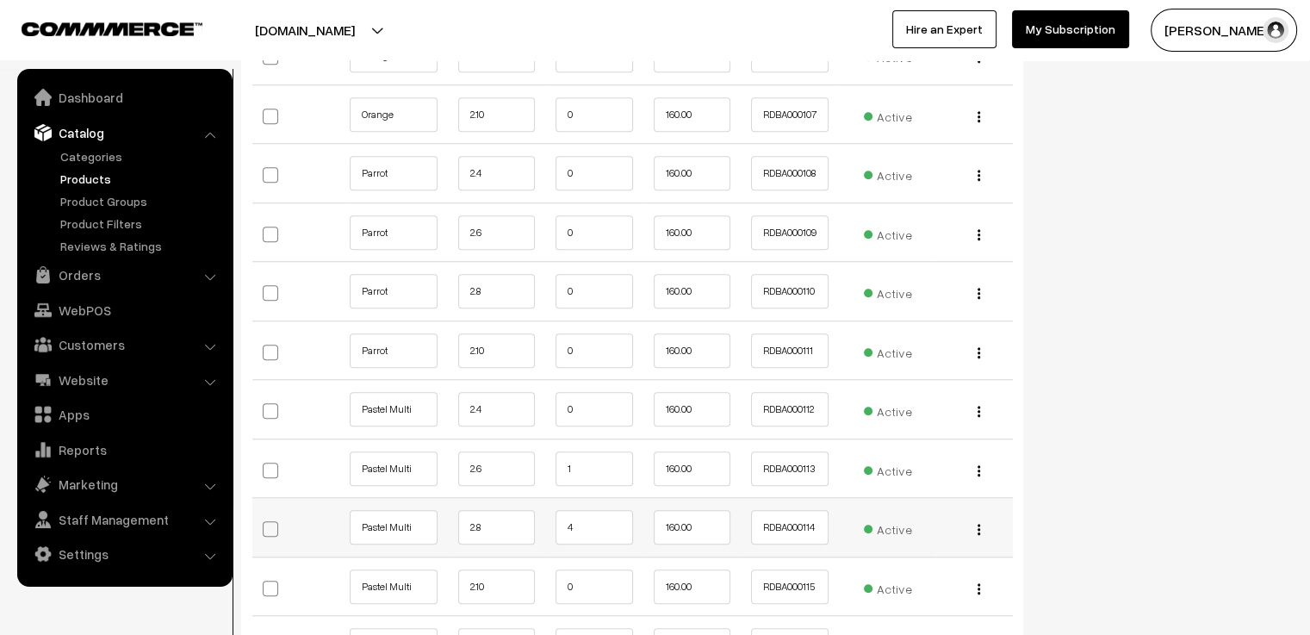
type input "0"
click at [591, 512] on input "4" at bounding box center [595, 527] width 78 height 34
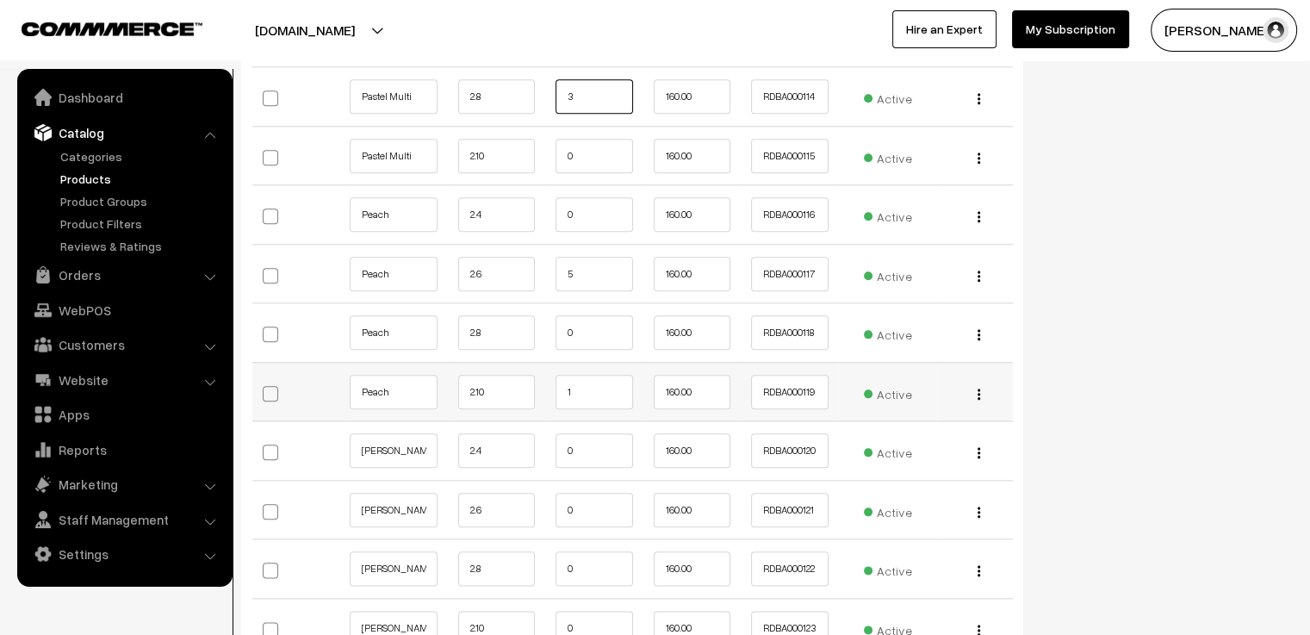
type input "3"
click at [592, 362] on td "1" at bounding box center [594, 391] width 98 height 59
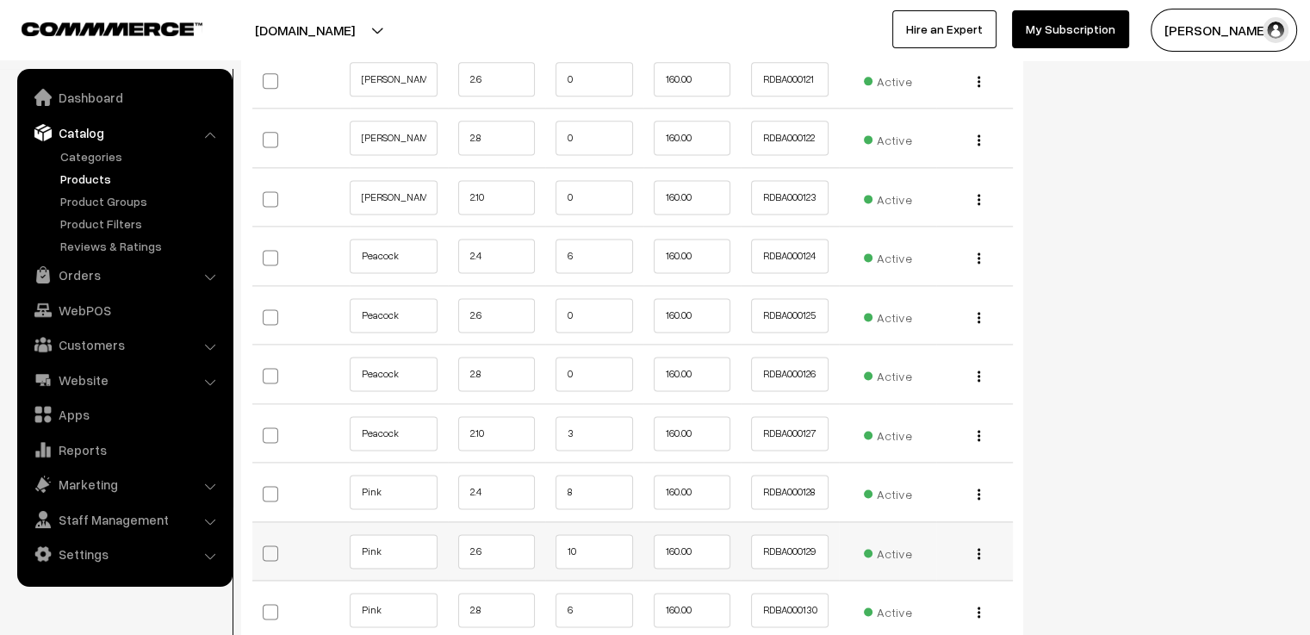
scroll to position [9043, 0]
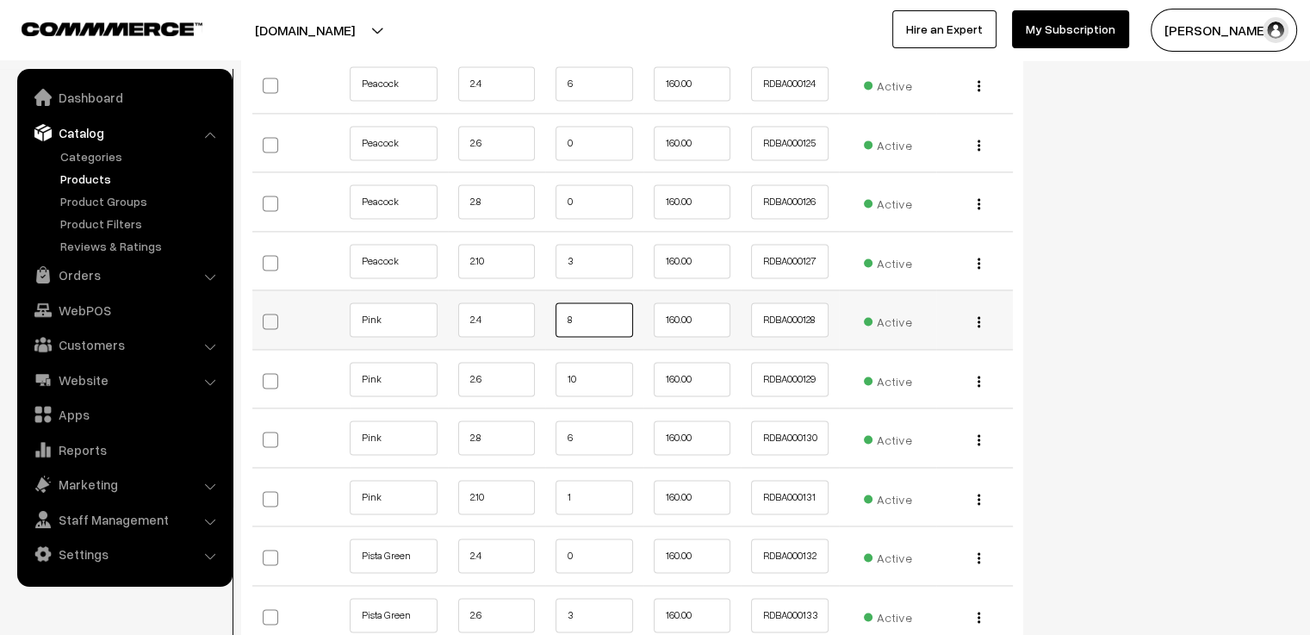
click at [593, 302] on input "8" at bounding box center [595, 319] width 78 height 34
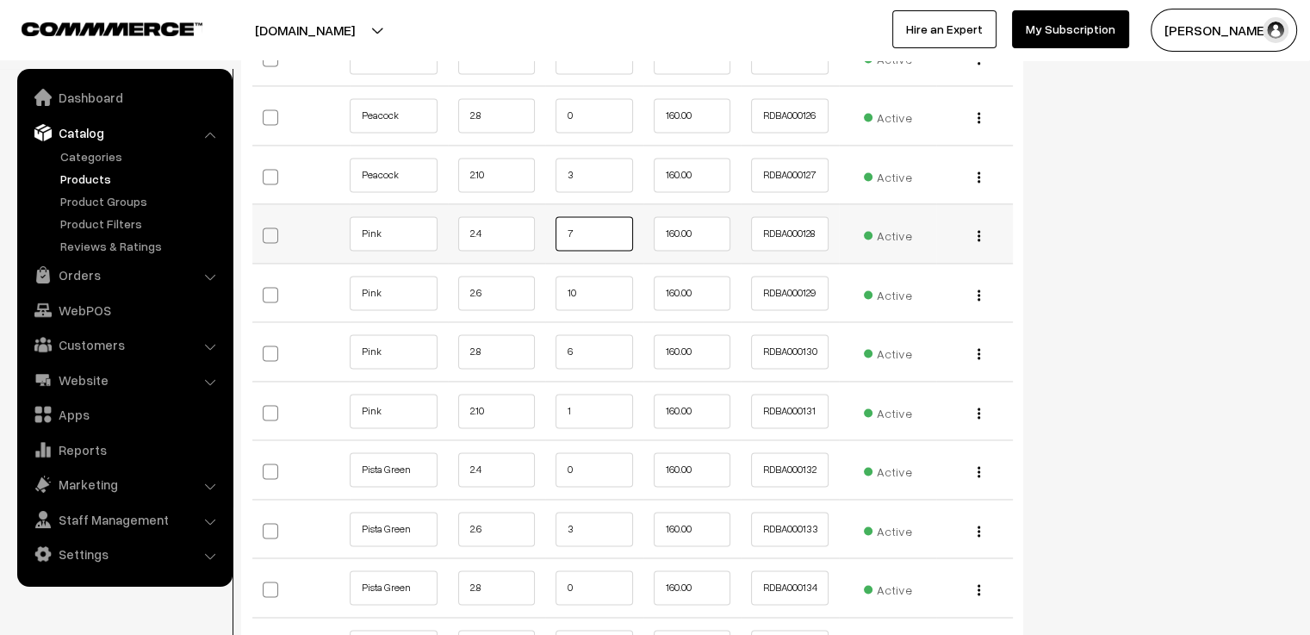
scroll to position [9216, 0]
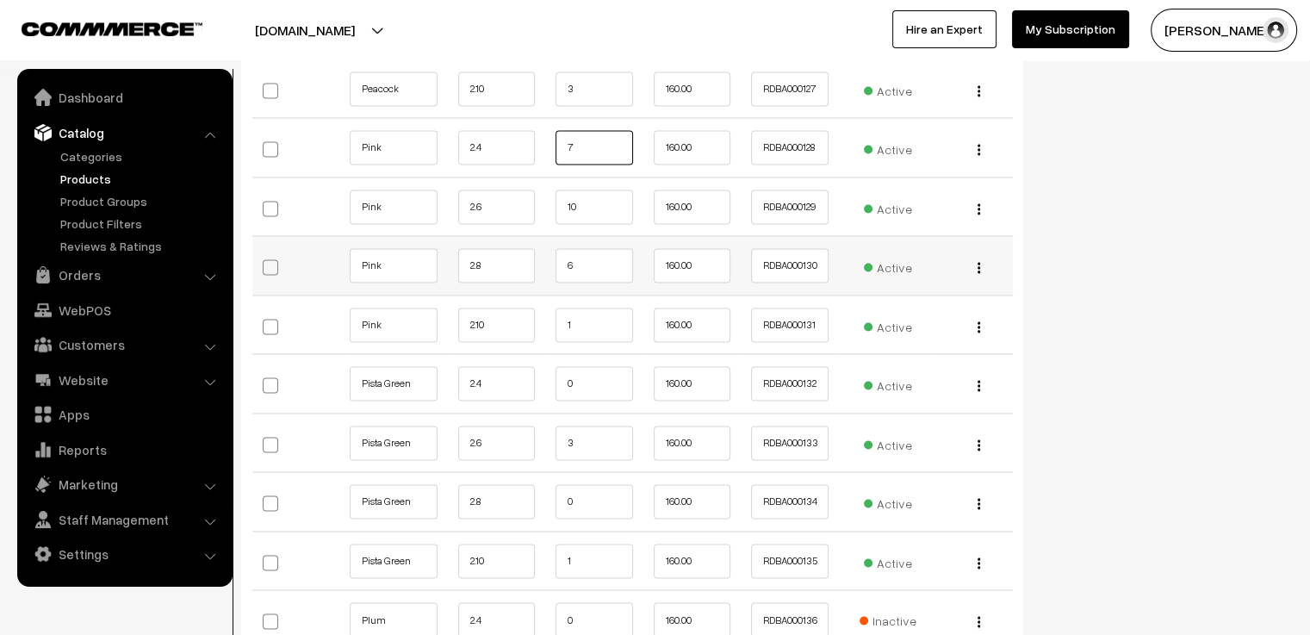
type input "7"
click at [588, 248] on input "6" at bounding box center [595, 265] width 78 height 34
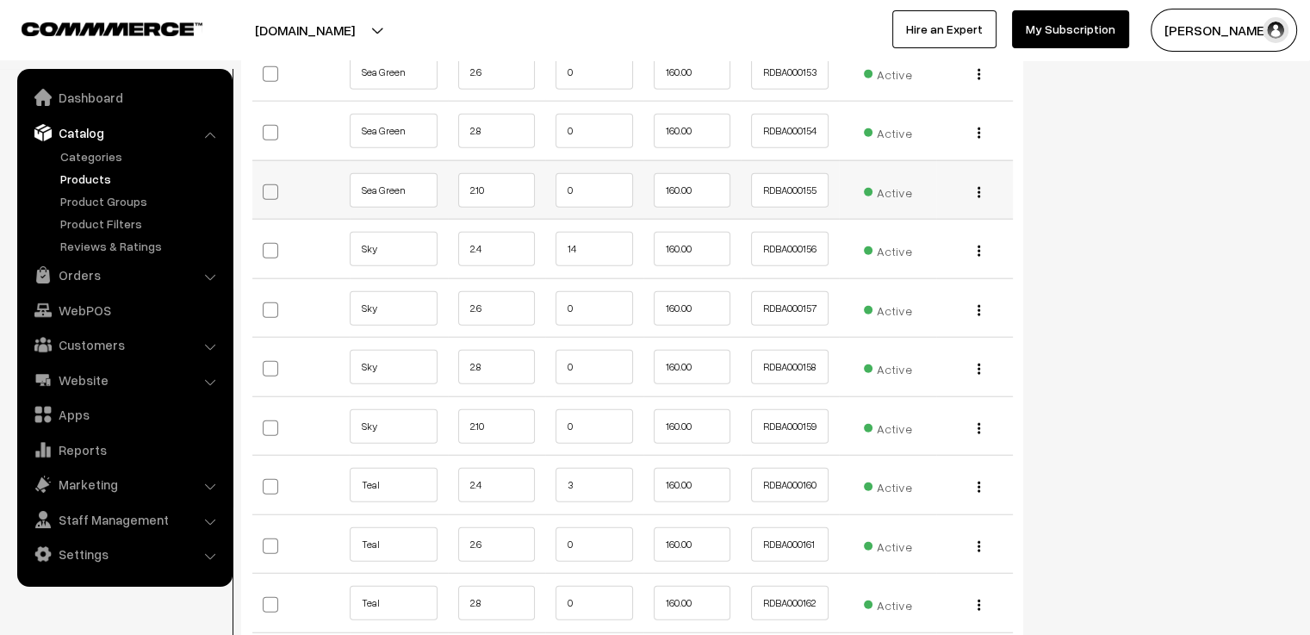
scroll to position [10852, 0]
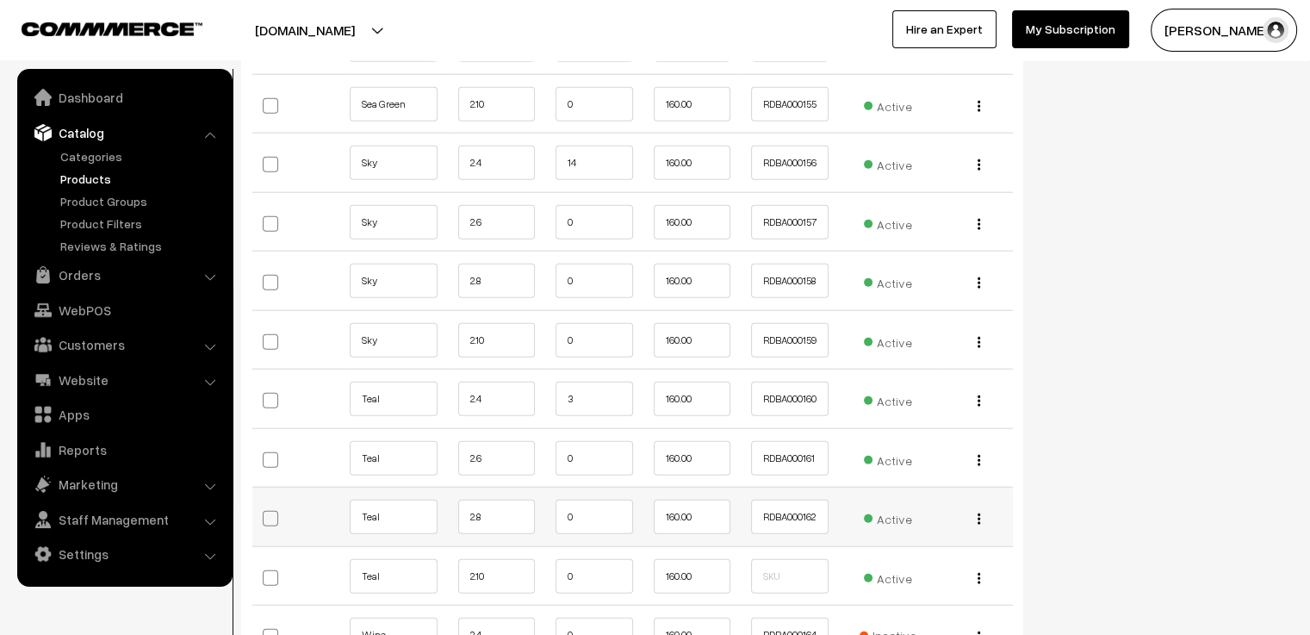
type input "5"
click at [580, 500] on input "0" at bounding box center [595, 517] width 78 height 34
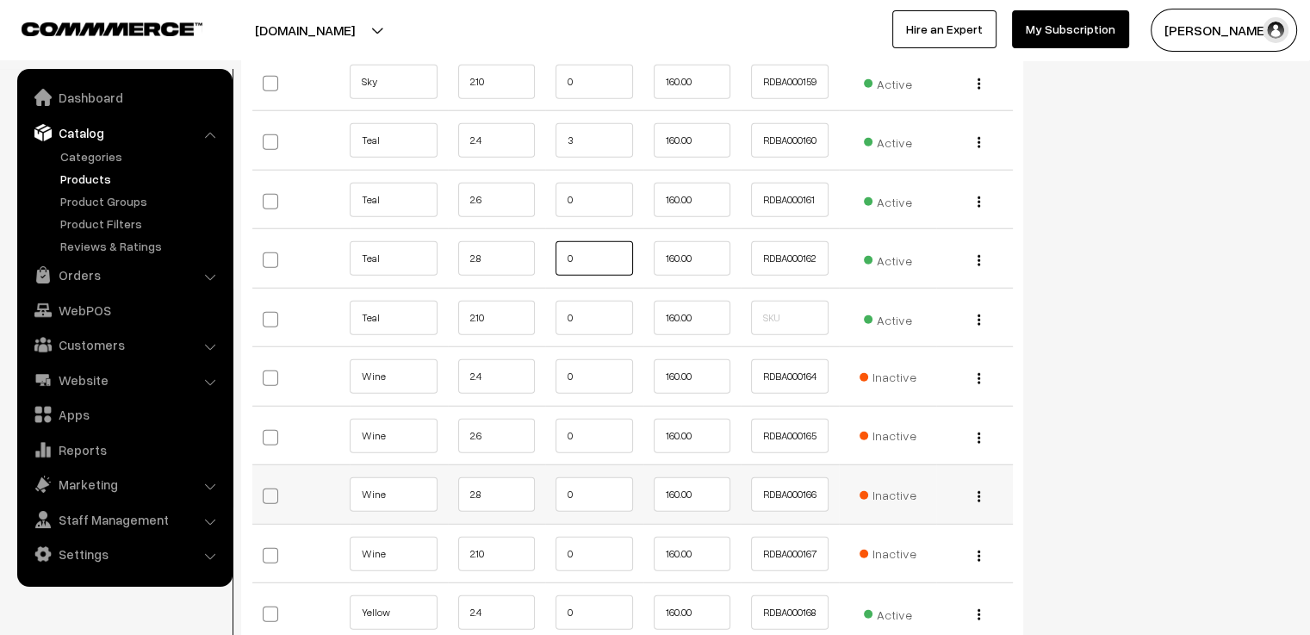
scroll to position [11283, 0]
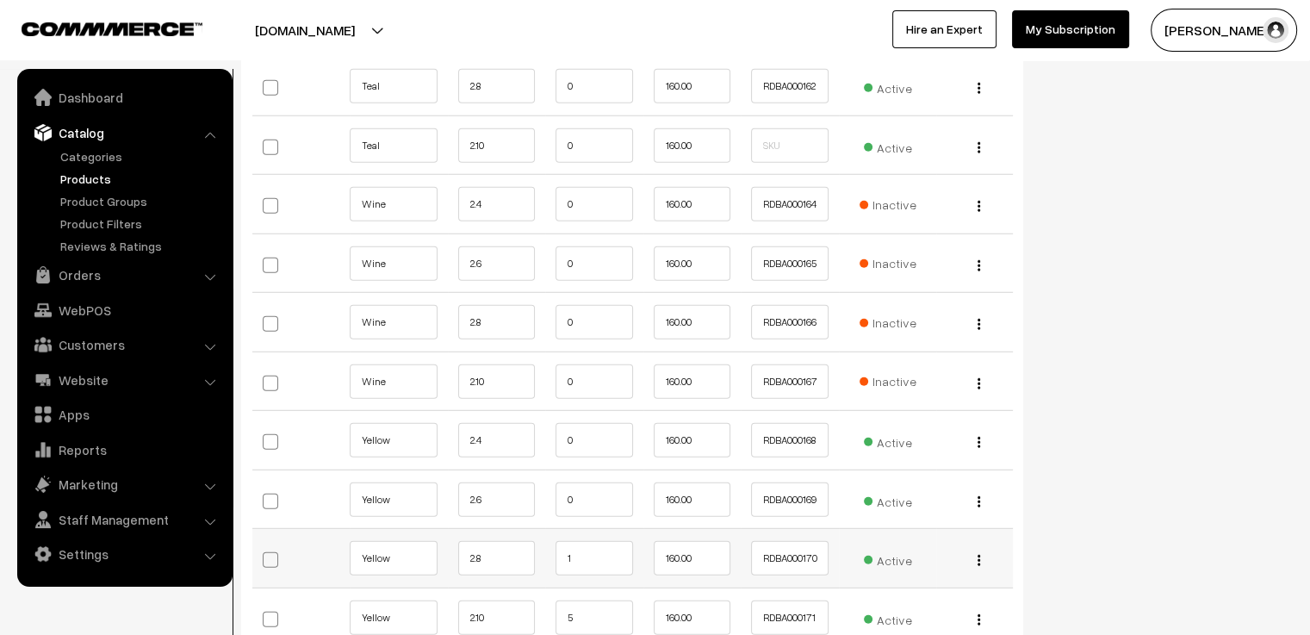
click at [584, 529] on td "1" at bounding box center [594, 558] width 98 height 59
click at [589, 541] on input "1" at bounding box center [595, 558] width 78 height 34
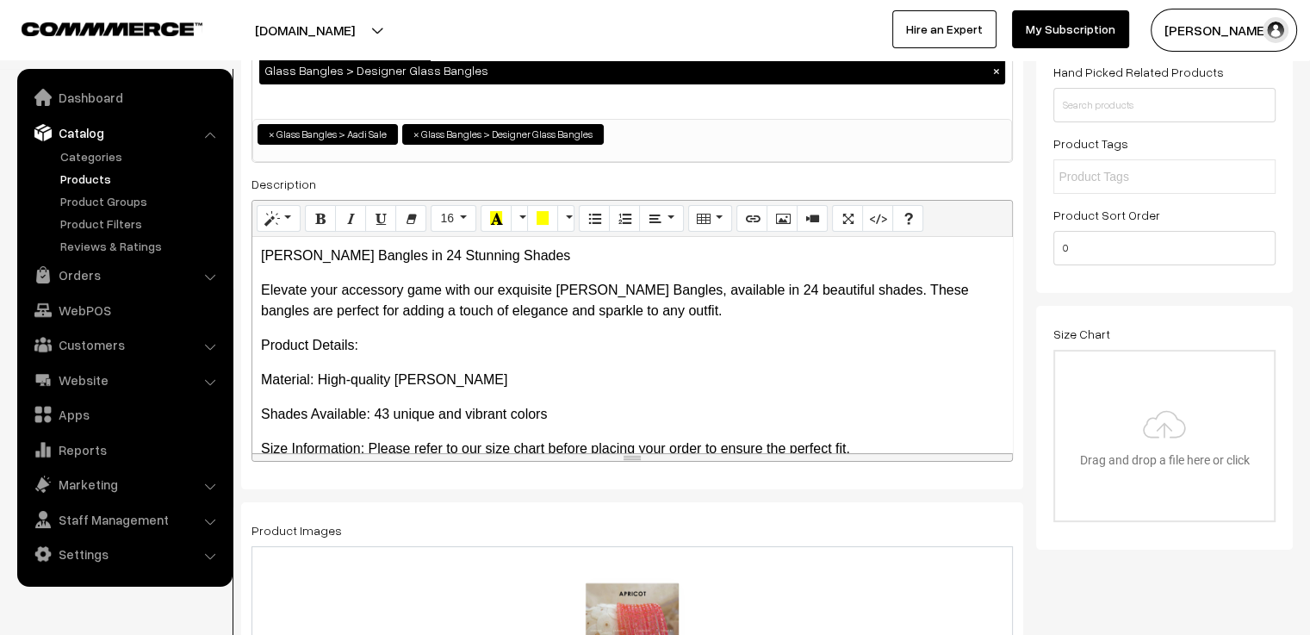
scroll to position [0, 0]
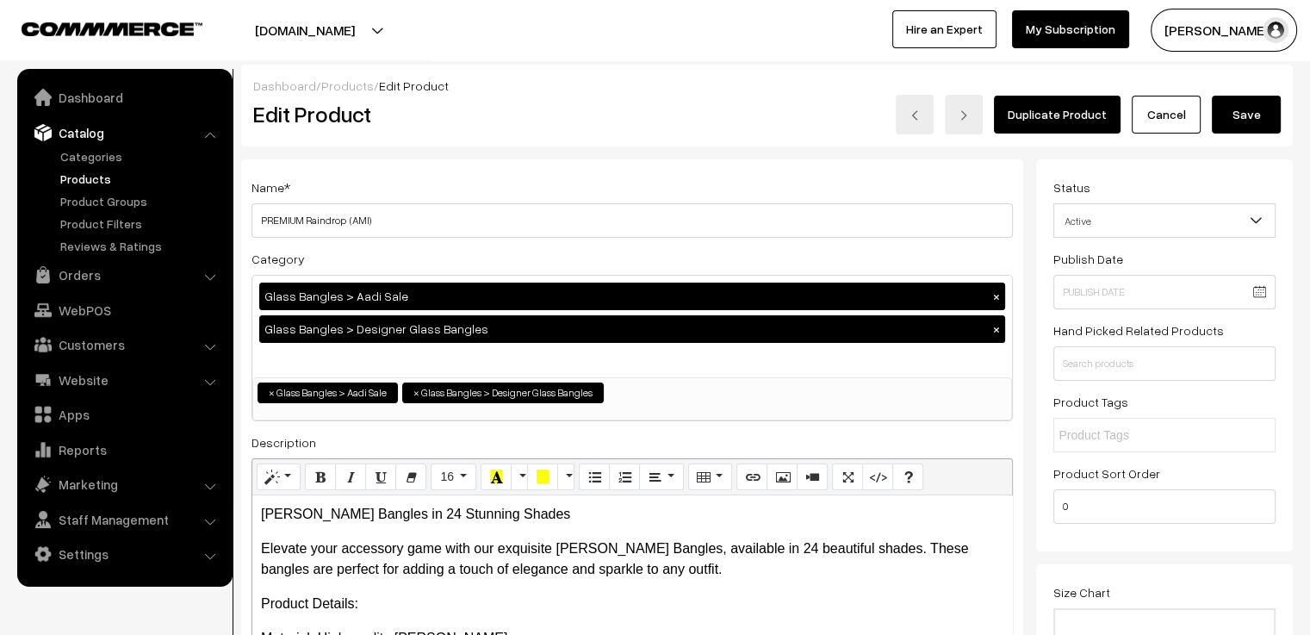
type input "0"
click at [1260, 120] on button "Save" at bounding box center [1246, 115] width 69 height 38
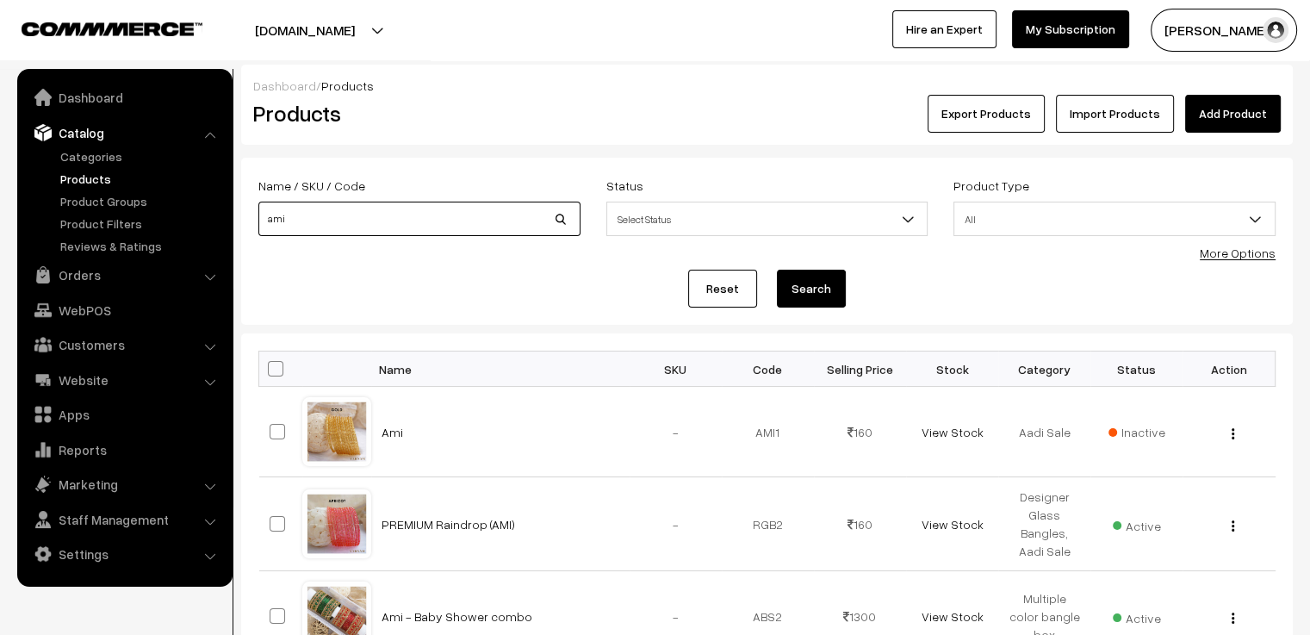
click at [311, 219] on input "ami" at bounding box center [419, 219] width 322 height 34
type input "a"
type input "yaashvi"
click at [777, 270] on button "Search" at bounding box center [811, 289] width 69 height 38
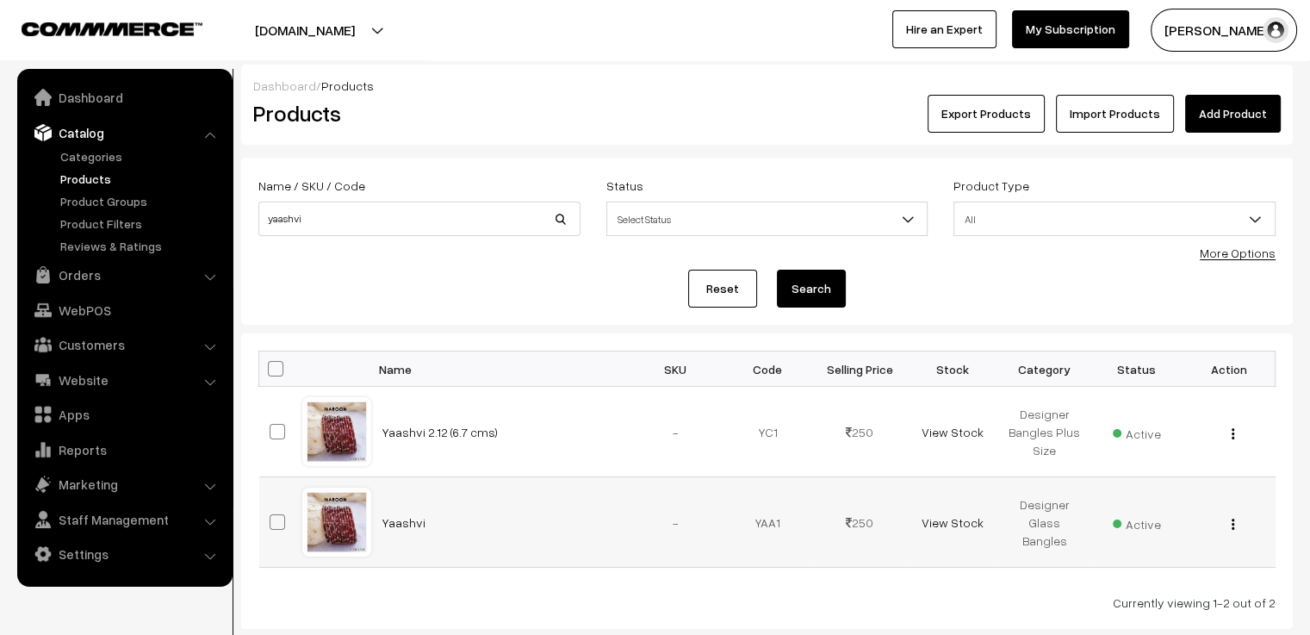
click at [338, 522] on div at bounding box center [336, 521] width 65 height 65
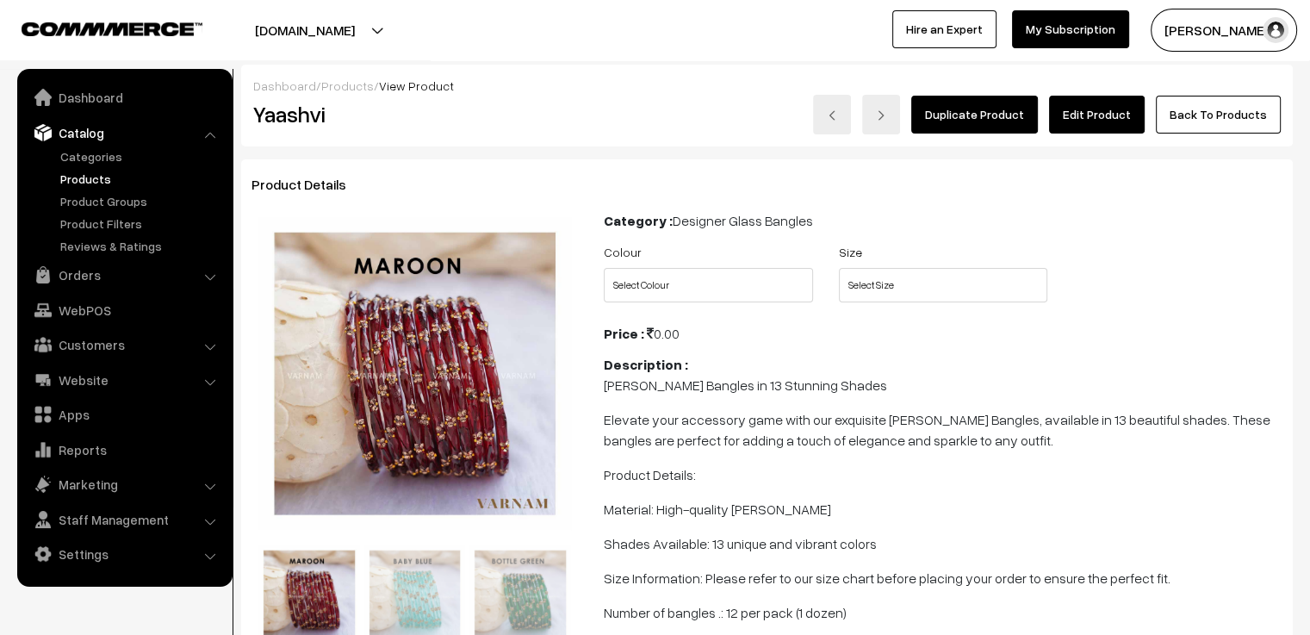
click at [1109, 106] on link "Edit Product" at bounding box center [1097, 115] width 96 height 38
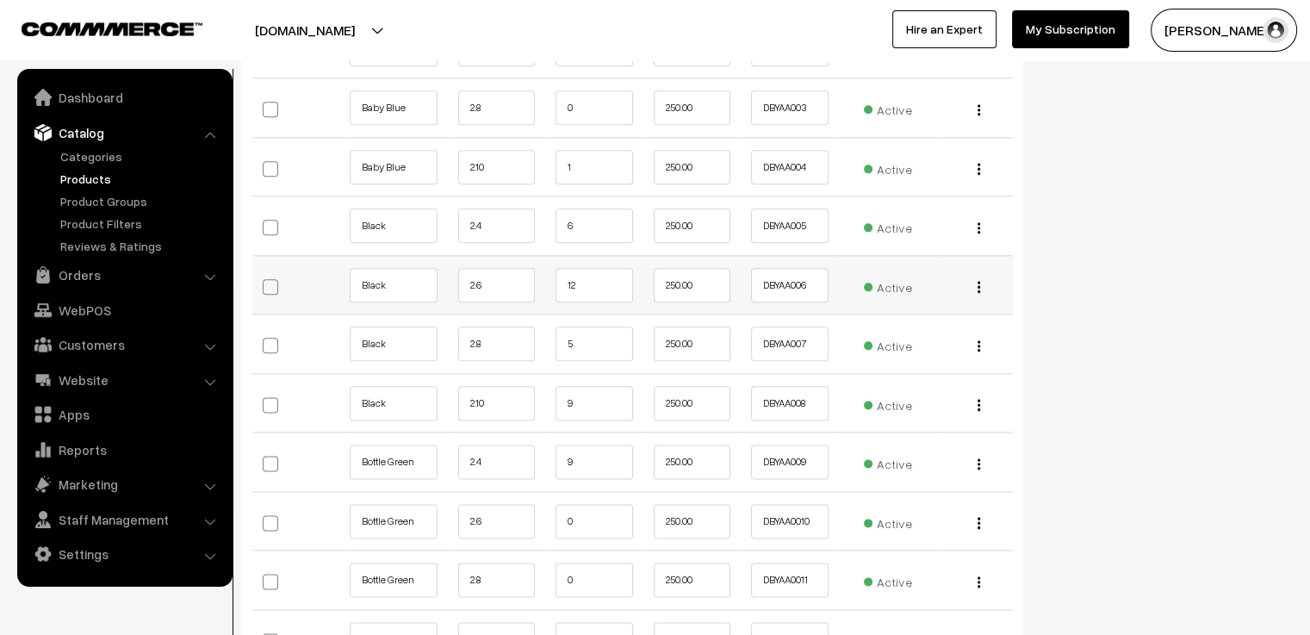
scroll to position [1809, 0]
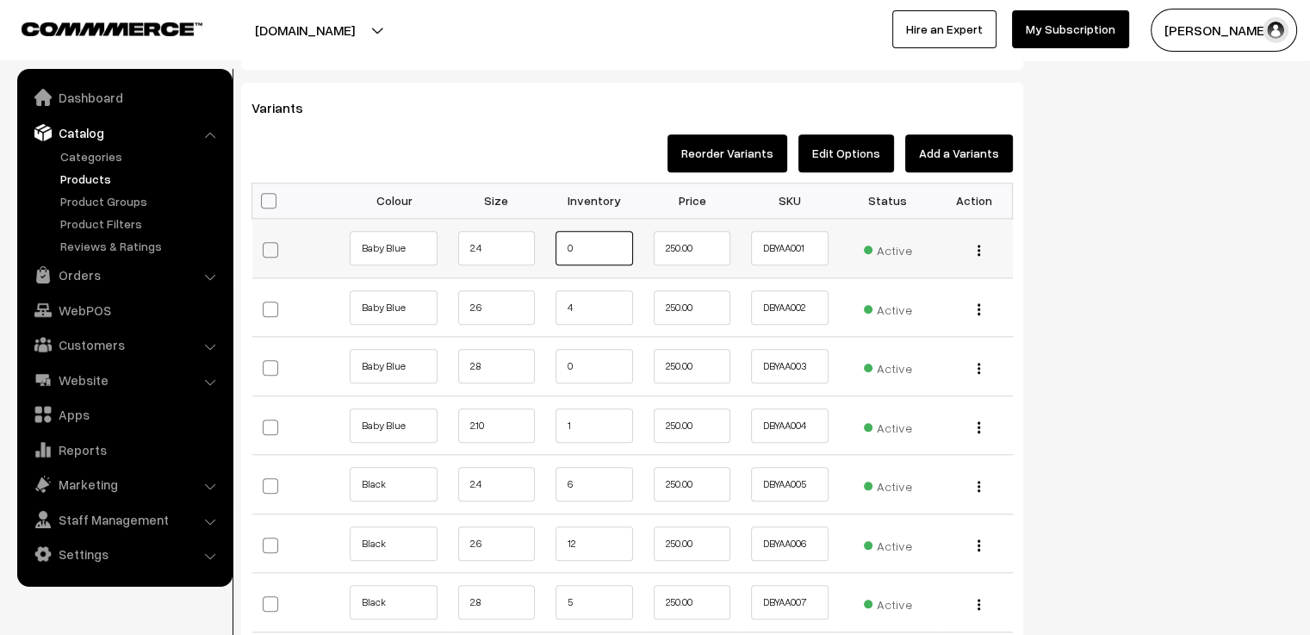
click at [594, 237] on input "0" at bounding box center [595, 248] width 78 height 34
type input "12"
click at [598, 290] on input "4" at bounding box center [595, 307] width 78 height 34
click at [598, 357] on input "0" at bounding box center [595, 366] width 78 height 34
type input "25"
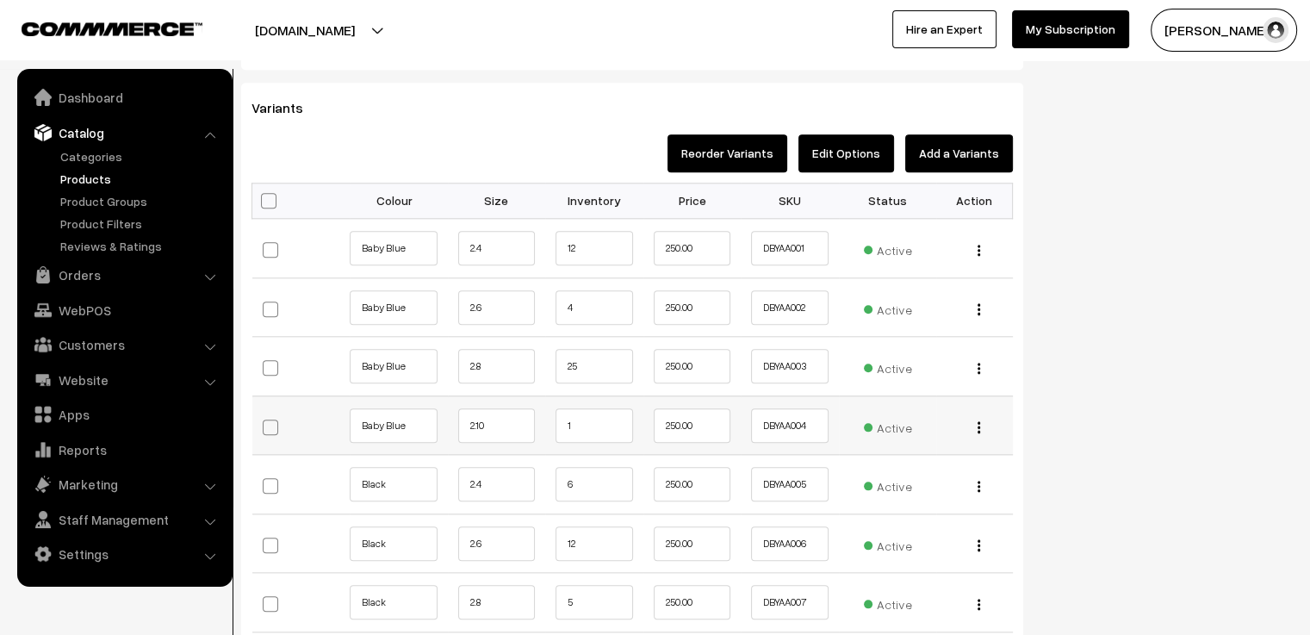
click at [604, 431] on td "1" at bounding box center [594, 424] width 98 height 59
click at [576, 412] on input "1" at bounding box center [595, 425] width 78 height 34
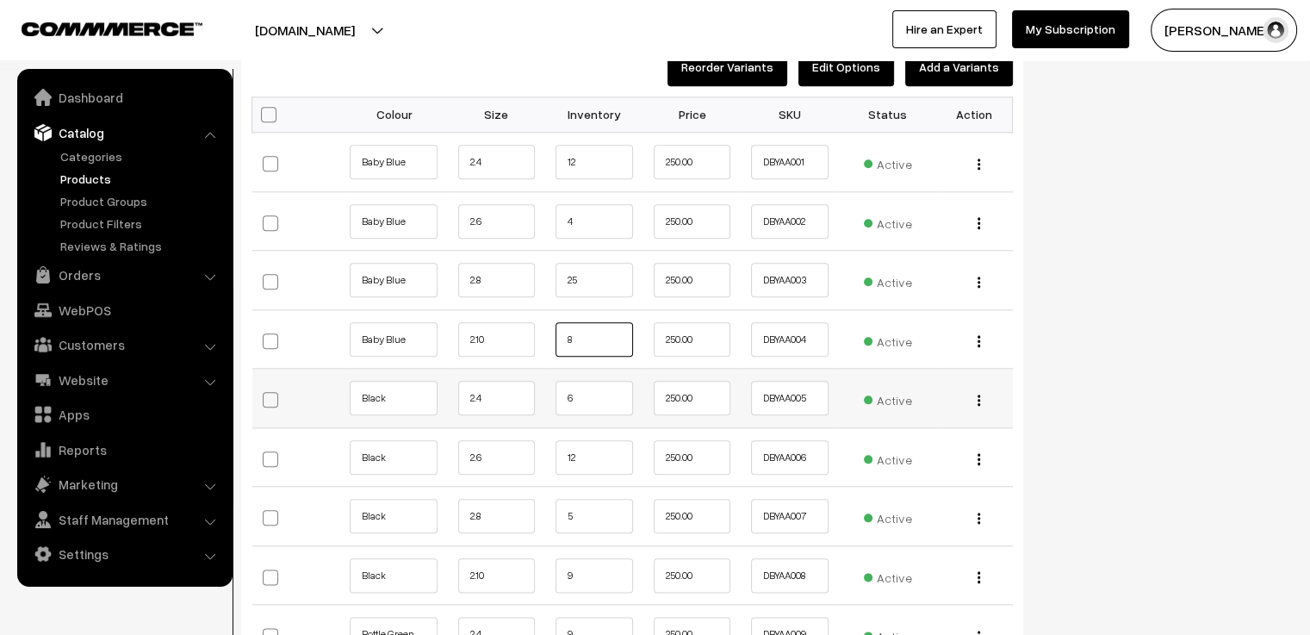
type input "8"
click at [594, 389] on input "6" at bounding box center [595, 398] width 78 height 34
type input "8"
click at [590, 460] on td "12" at bounding box center [594, 456] width 98 height 59
type input "1"
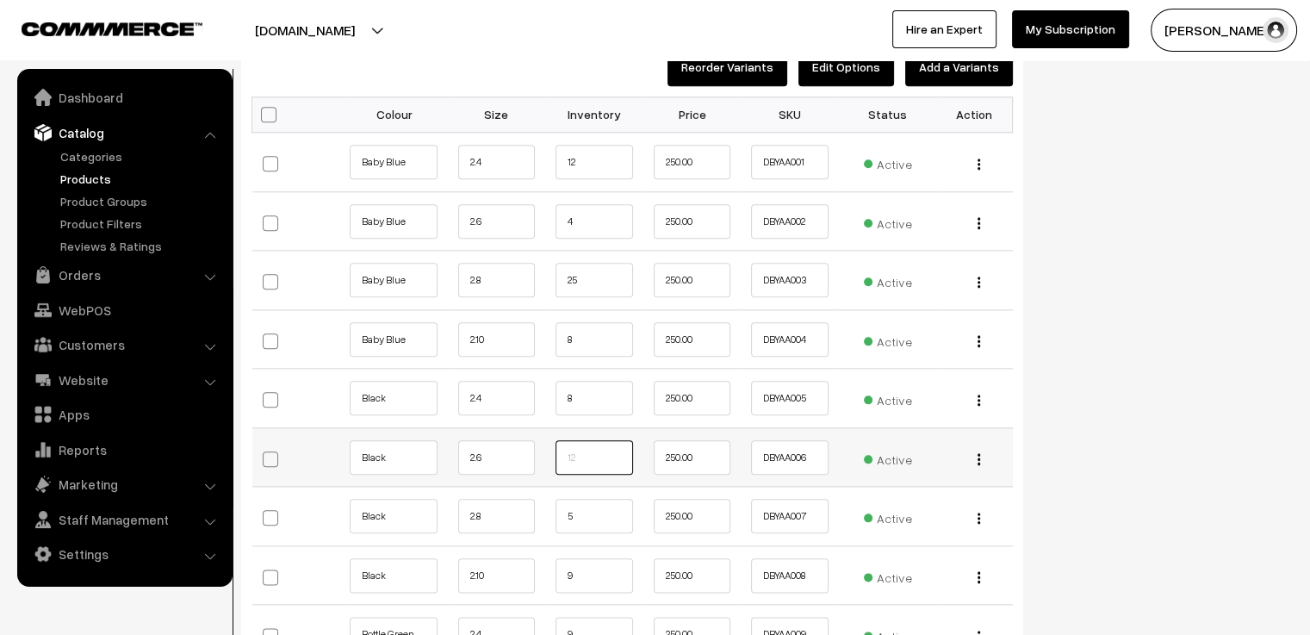
type input "6"
type input "18"
click at [599, 507] on input "5" at bounding box center [595, 516] width 78 height 34
type input "10"
click at [579, 561] on input "9" at bounding box center [595, 575] width 78 height 34
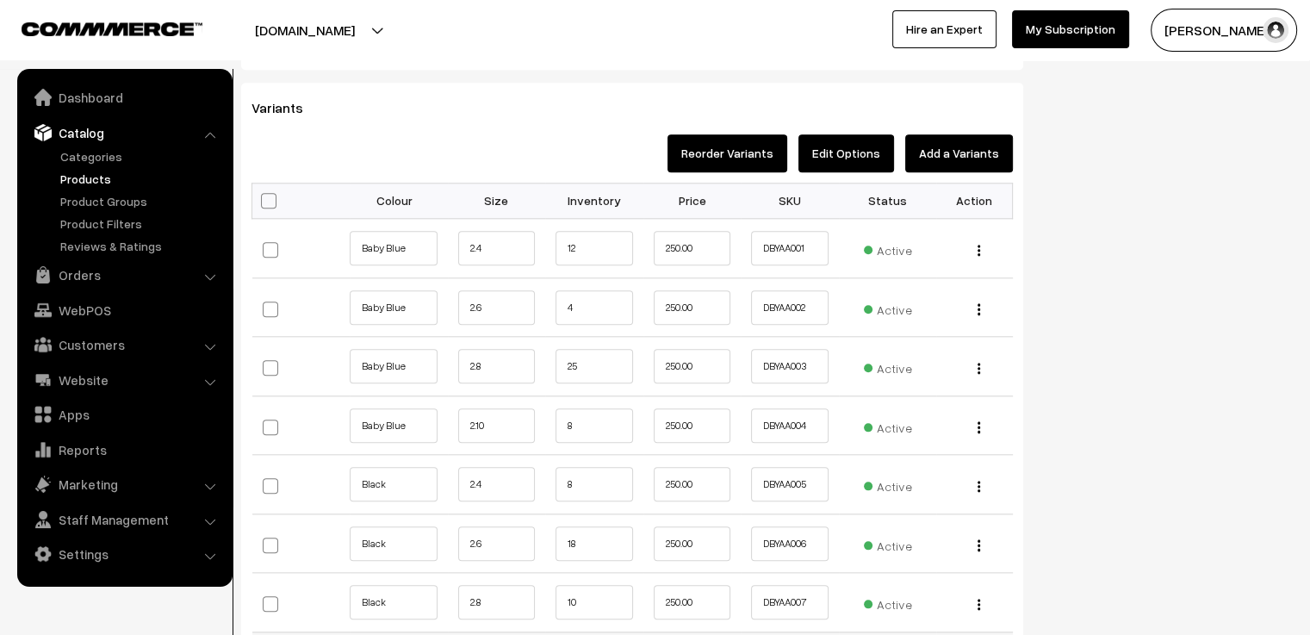
scroll to position [1981, 0]
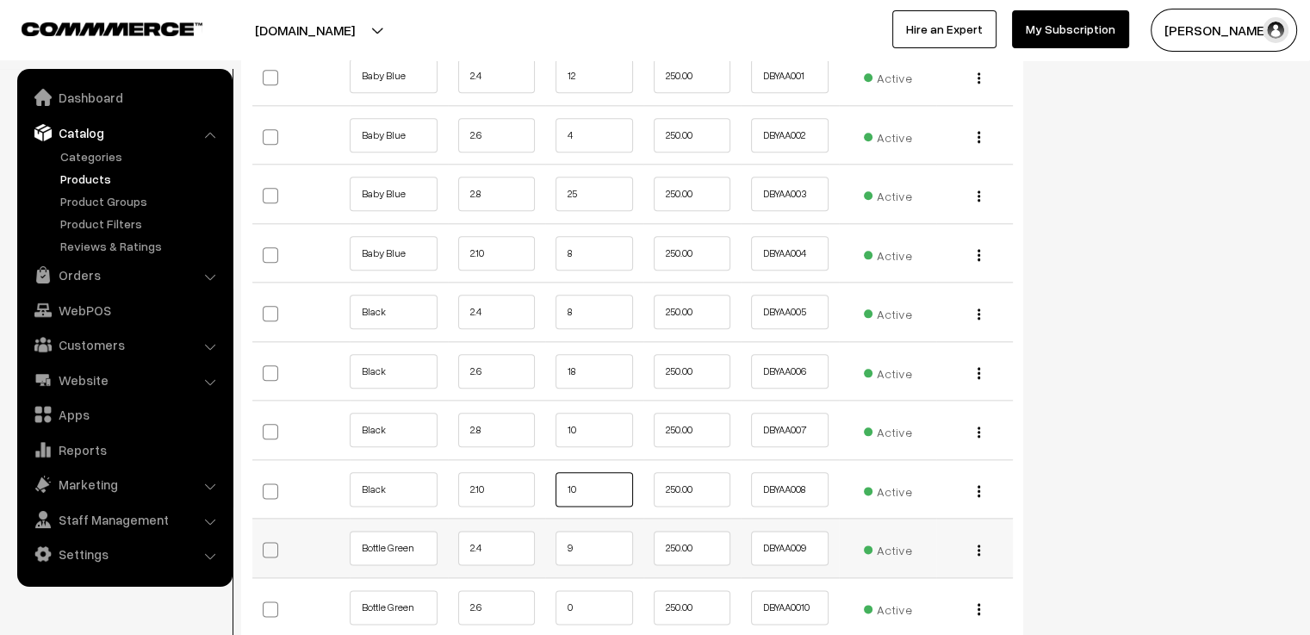
type input "10"
click at [597, 531] on input "9" at bounding box center [595, 548] width 78 height 34
type input "11"
click at [580, 590] on input "0" at bounding box center [595, 607] width 78 height 34
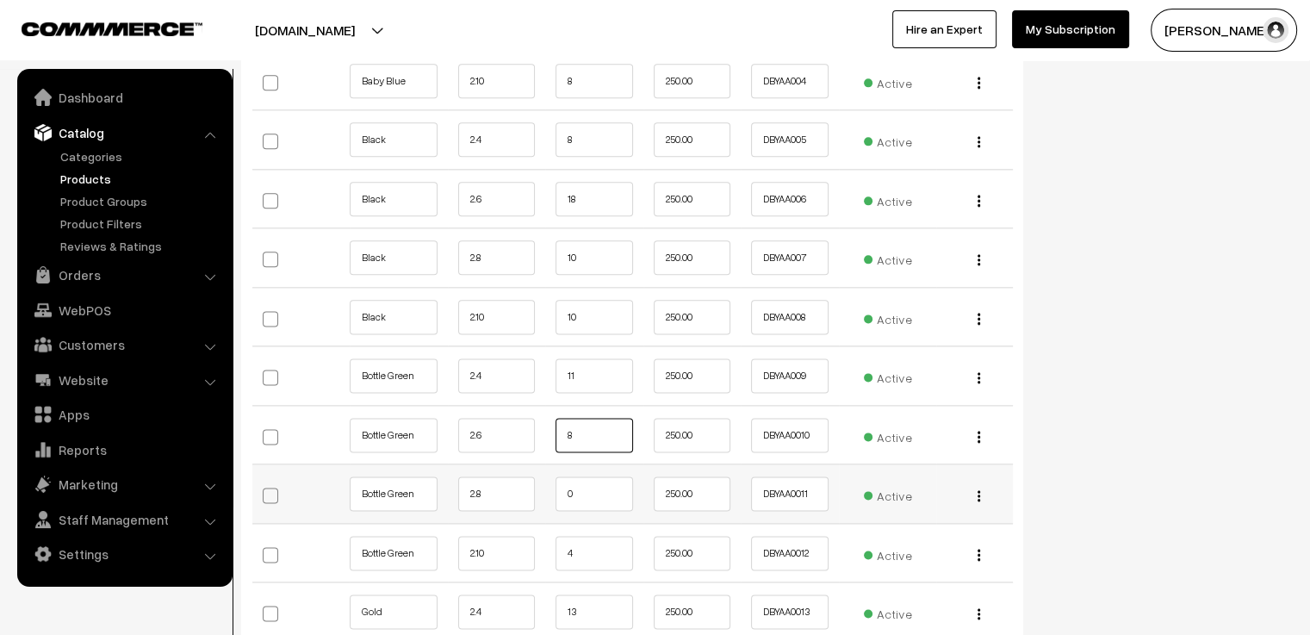
type input "8"
click at [591, 485] on input "0" at bounding box center [595, 493] width 78 height 34
type input "7"
click at [588, 539] on input "4" at bounding box center [595, 553] width 78 height 34
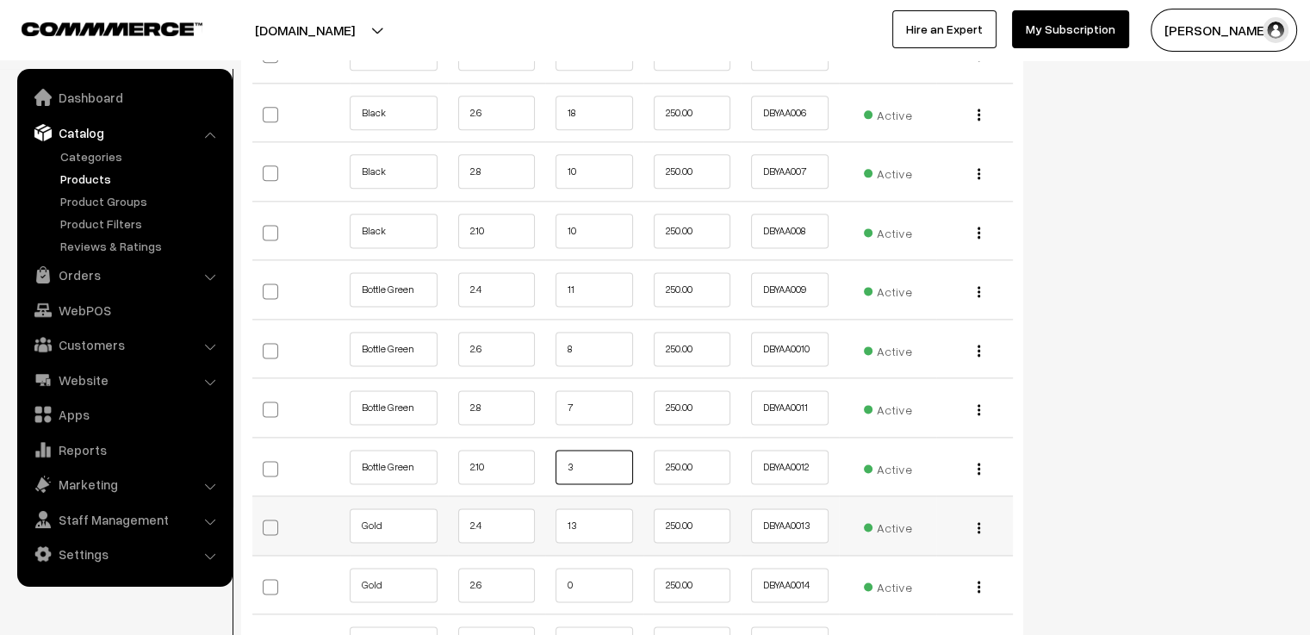
type input "3"
click at [586, 509] on input "13" at bounding box center [595, 525] width 78 height 34
type input "1"
type input "27"
click at [602, 568] on input "0" at bounding box center [595, 585] width 78 height 34
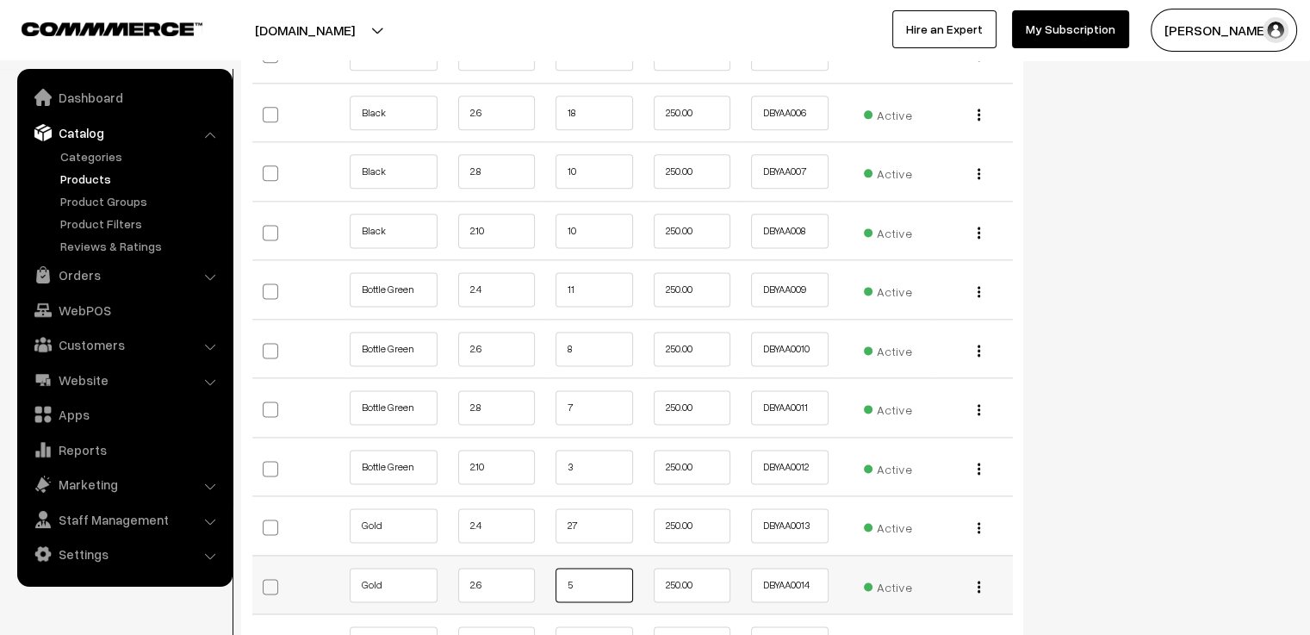
scroll to position [2498, 0]
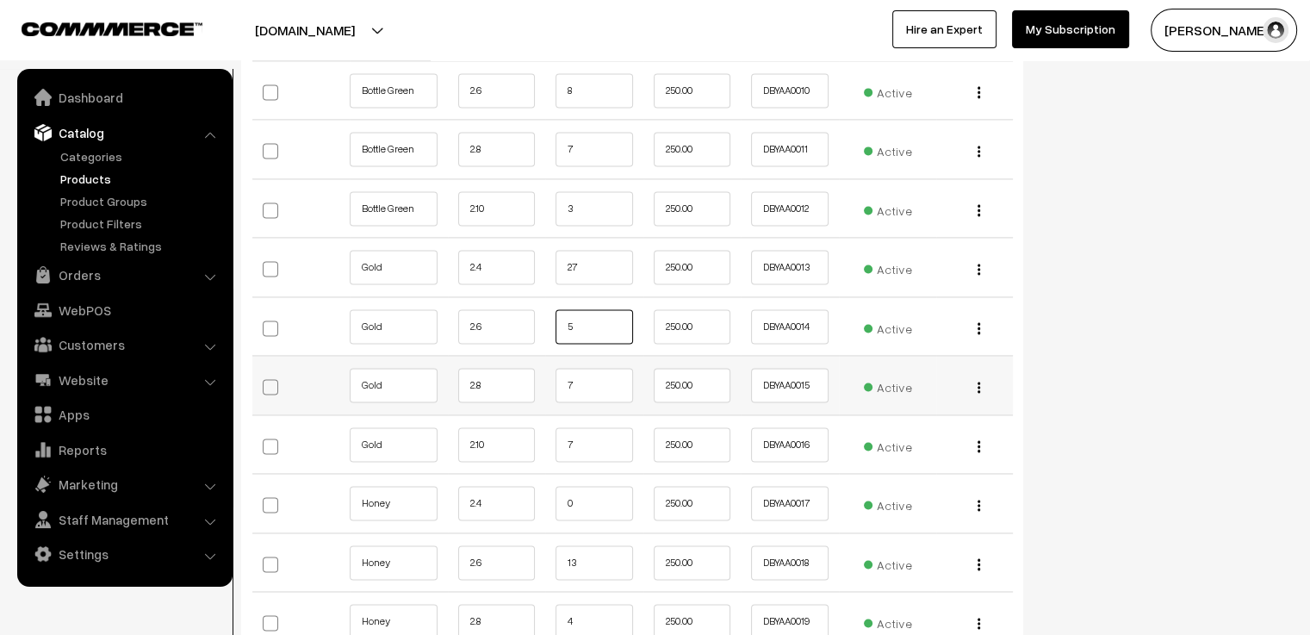
type input "5"
click at [588, 368] on input "7" at bounding box center [595, 385] width 78 height 34
type input "10"
click at [603, 431] on input "7" at bounding box center [595, 444] width 78 height 34
type input "3"
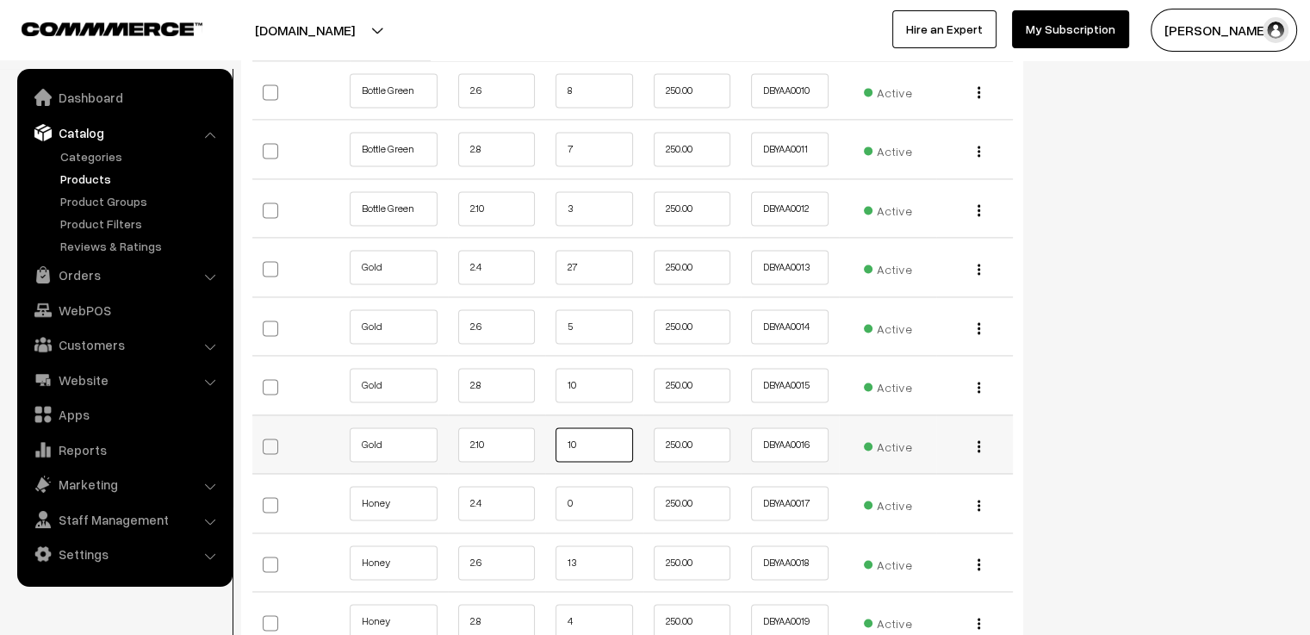
type input "10"
click at [605, 449] on td "10" at bounding box center [594, 443] width 98 height 59
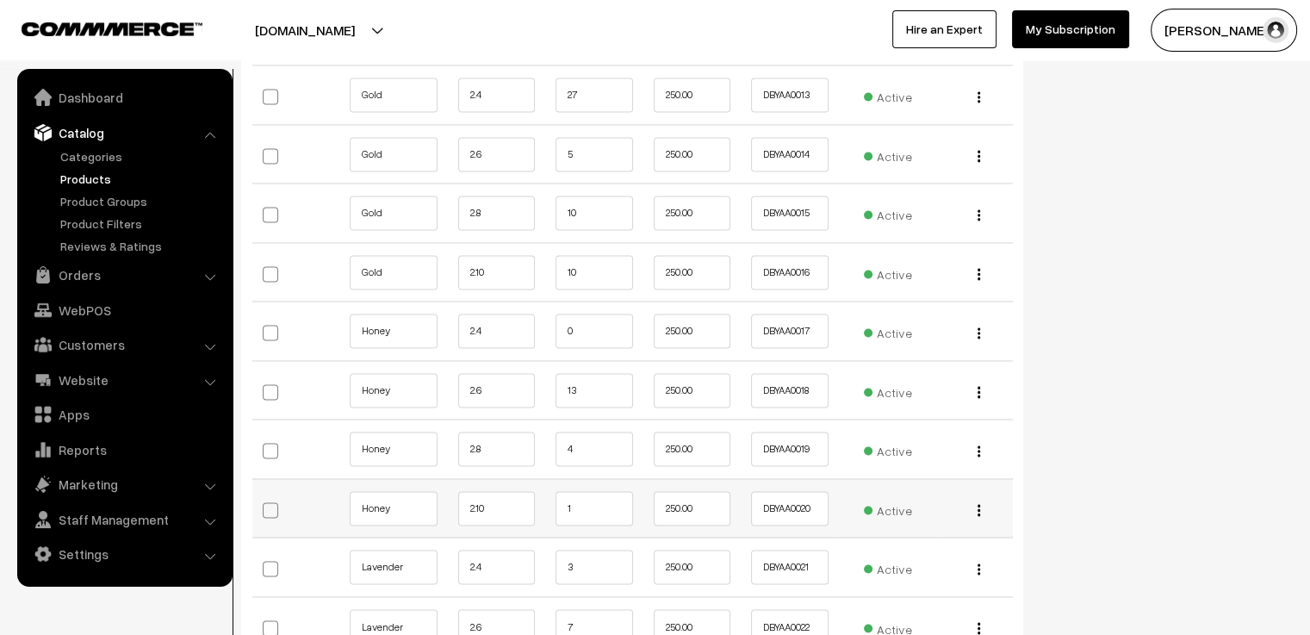
scroll to position [2756, 0]
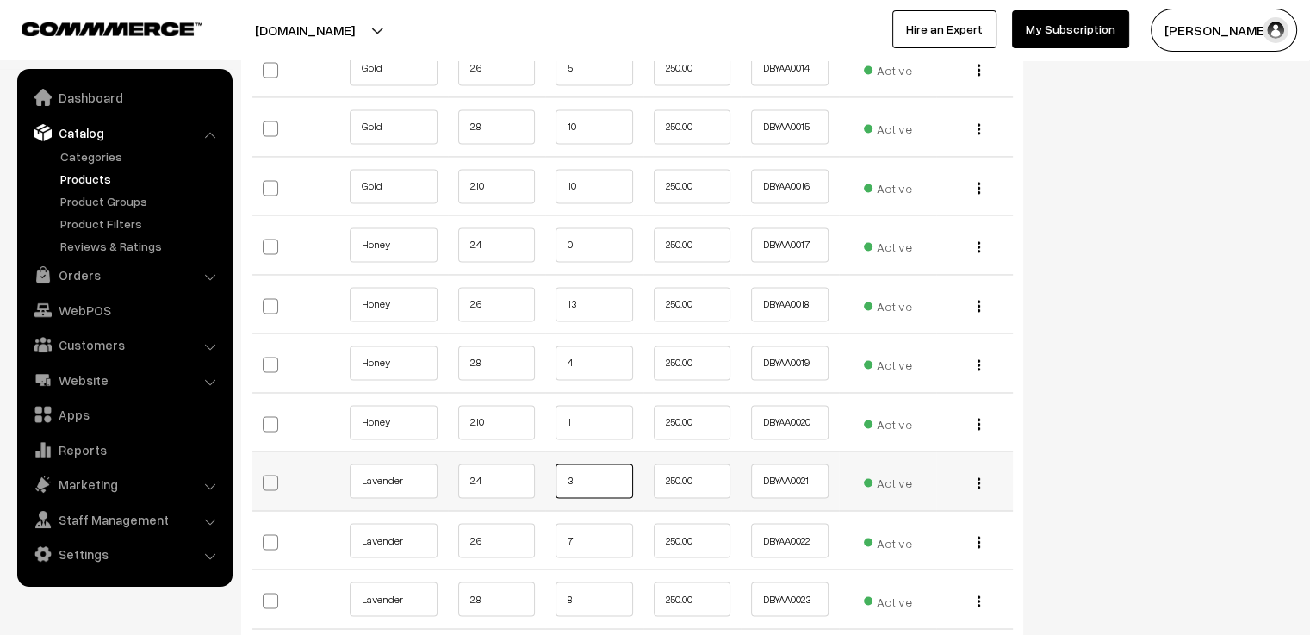
click at [593, 463] on input "3" at bounding box center [595, 480] width 78 height 34
type input "1"
click at [619, 523] on input "7" at bounding box center [595, 540] width 78 height 34
type input "10"
click at [599, 581] on input "8" at bounding box center [595, 598] width 78 height 34
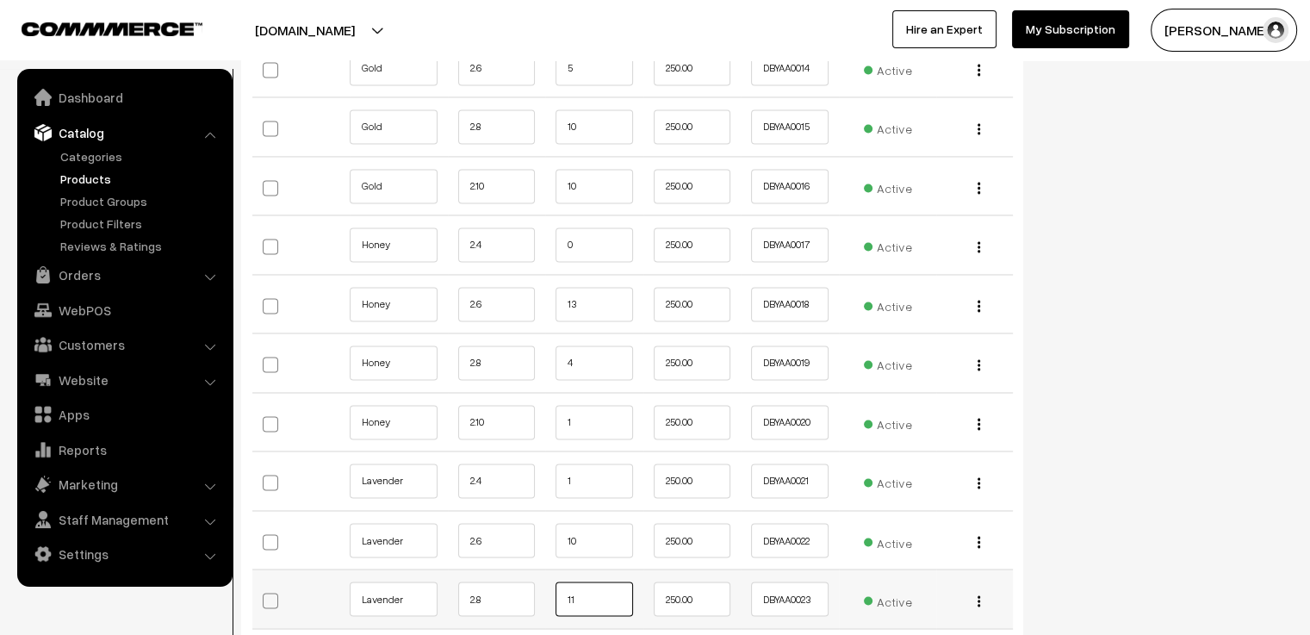
scroll to position [3014, 0]
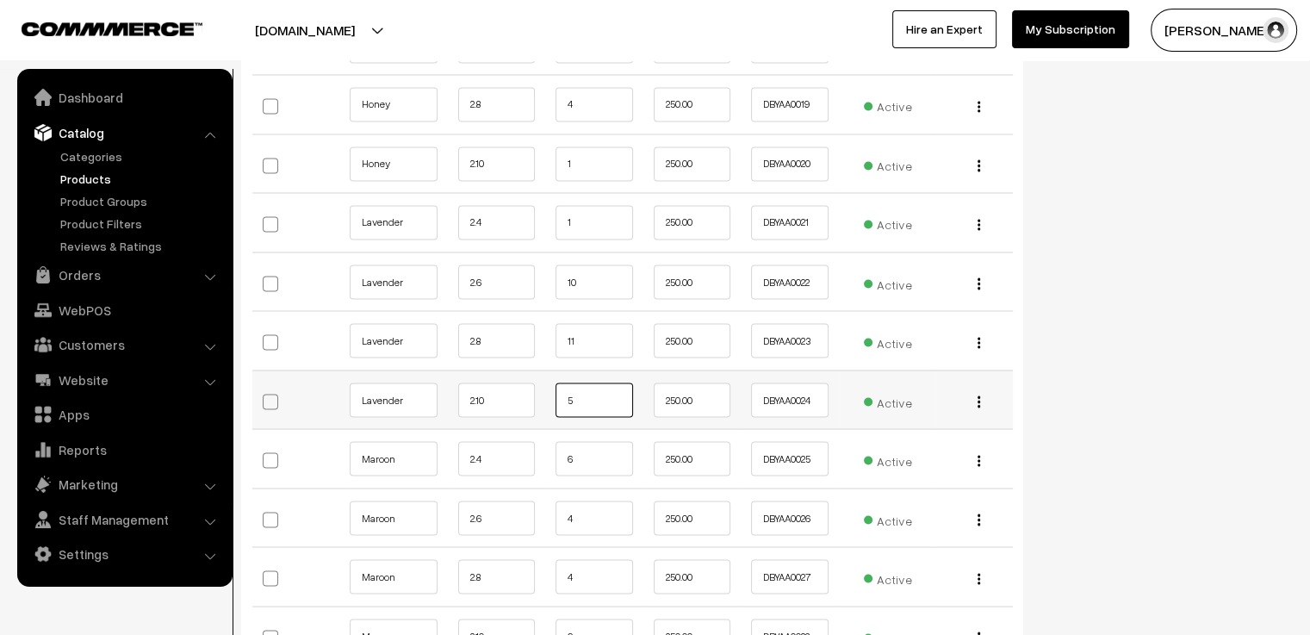
click at [591, 383] on input "5" at bounding box center [595, 399] width 78 height 34
click at [582, 323] on input "11" at bounding box center [595, 340] width 78 height 34
type input "10"
click at [577, 382] on input "5" at bounding box center [595, 399] width 78 height 34
type input "2"
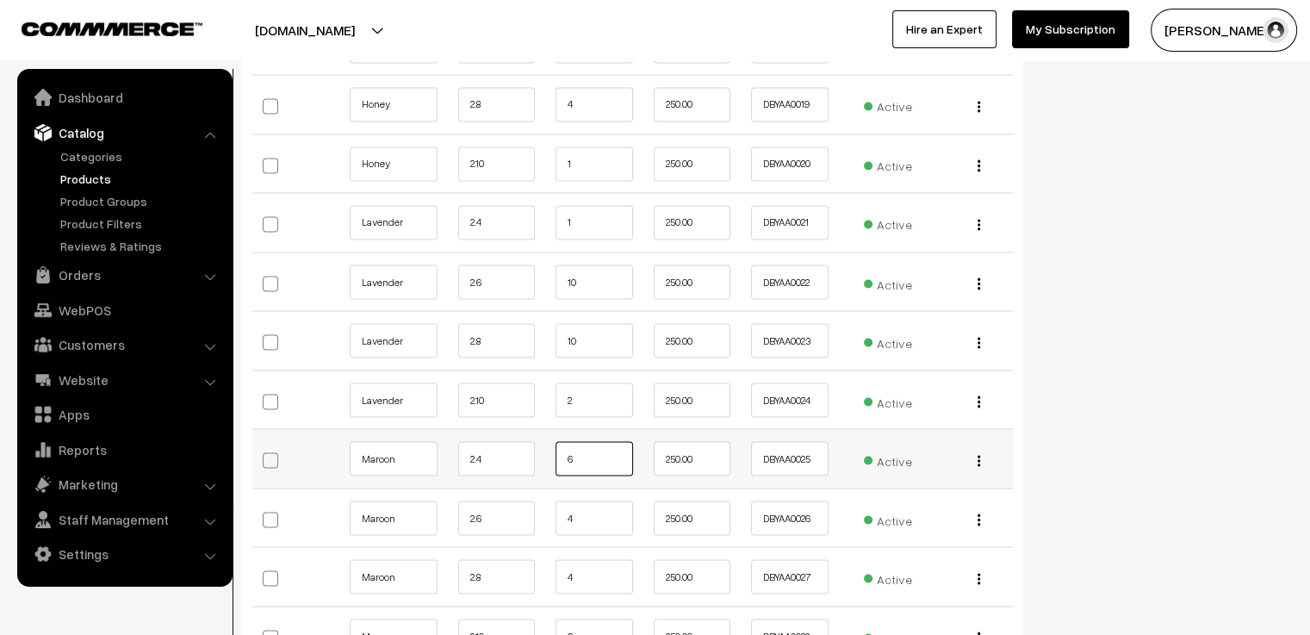
click at [584, 441] on input "6" at bounding box center [595, 458] width 78 height 34
type input "16"
click at [592, 500] on input "4" at bounding box center [595, 517] width 78 height 34
type input "7"
click at [593, 566] on input "4" at bounding box center [595, 576] width 78 height 34
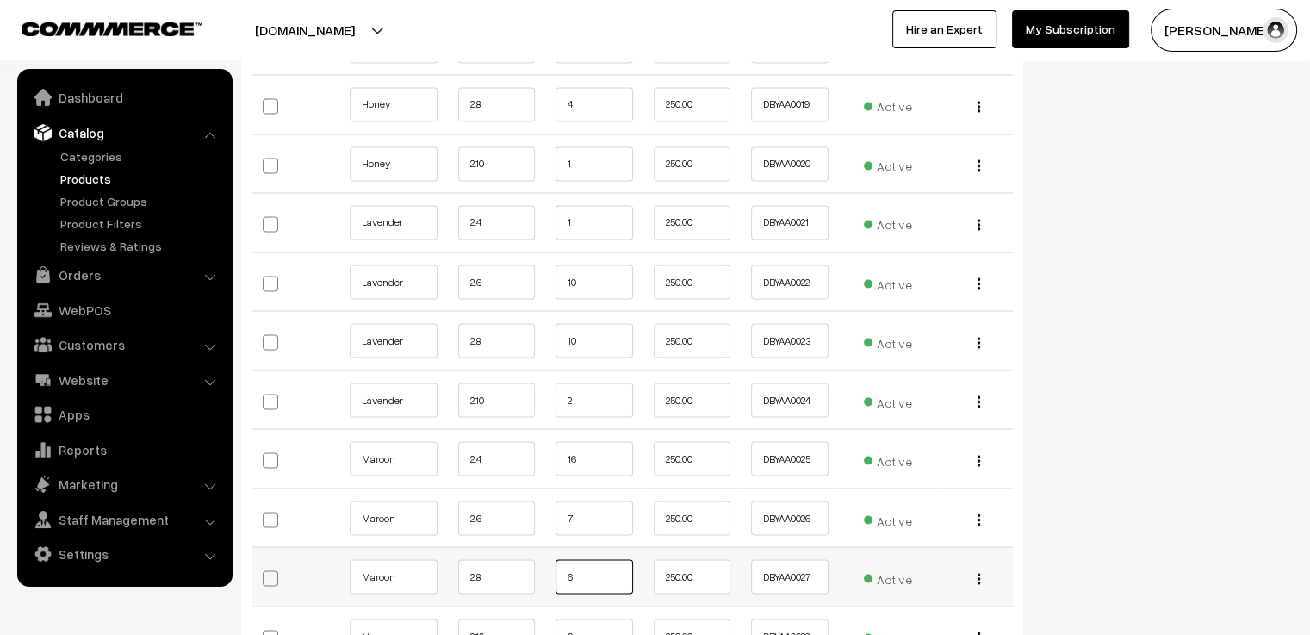
scroll to position [3187, 0]
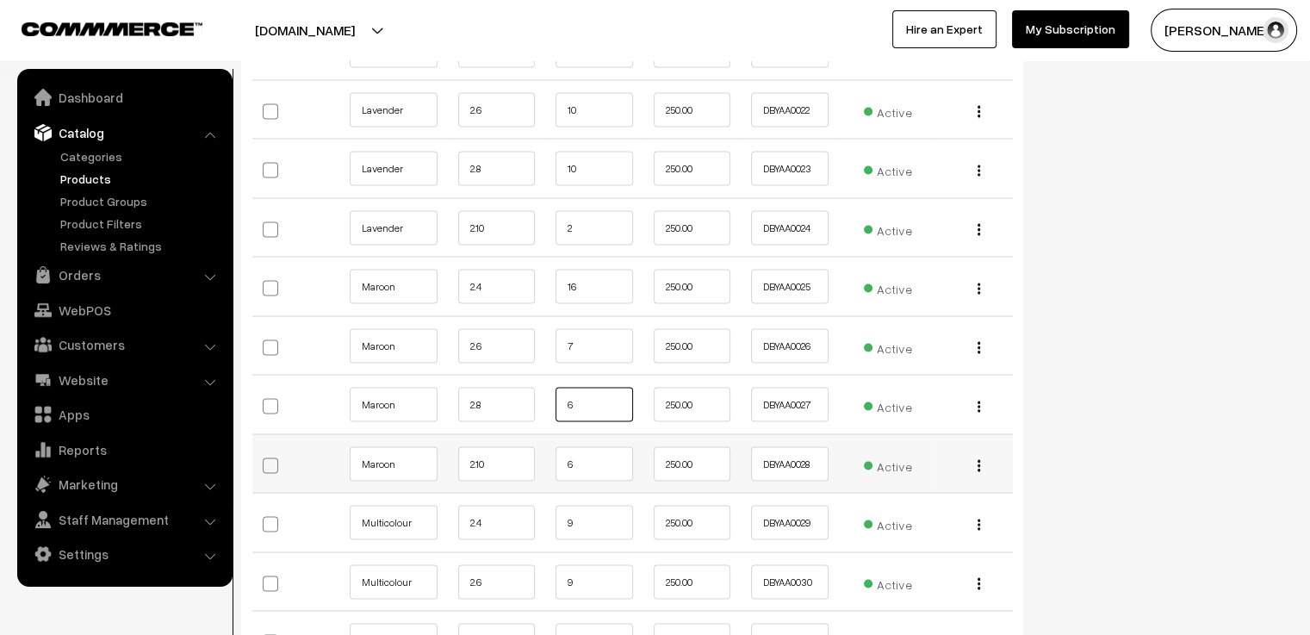
type input "6"
click at [583, 446] on input "6" at bounding box center [595, 463] width 78 height 34
type input "7"
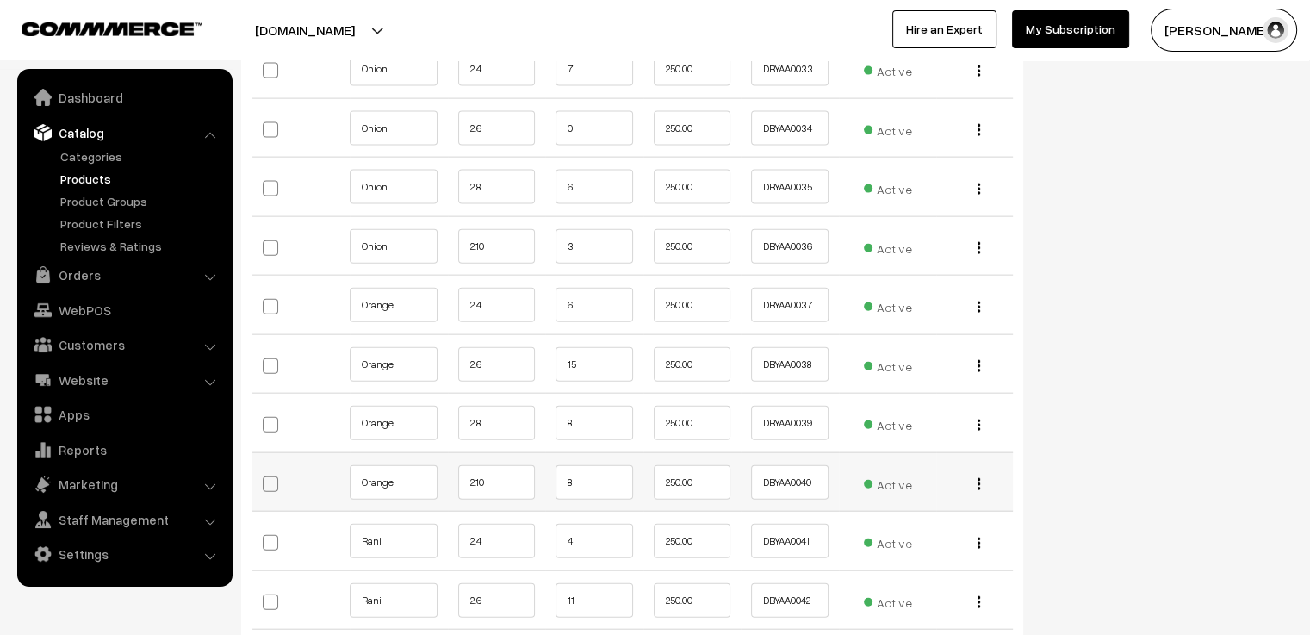
scroll to position [3962, 0]
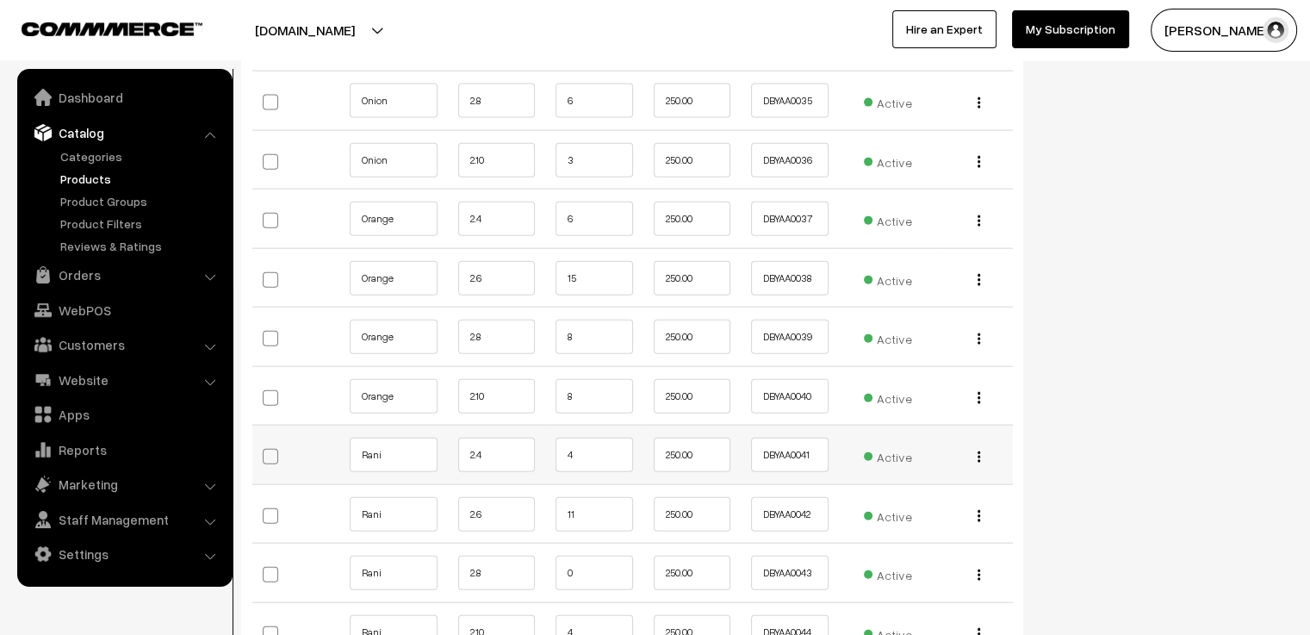
type input "8"
click at [609, 438] on input "4" at bounding box center [595, 455] width 78 height 34
click at [591, 502] on input "11" at bounding box center [595, 514] width 78 height 34
type input "17"
click at [592, 556] on input "0" at bounding box center [595, 573] width 78 height 34
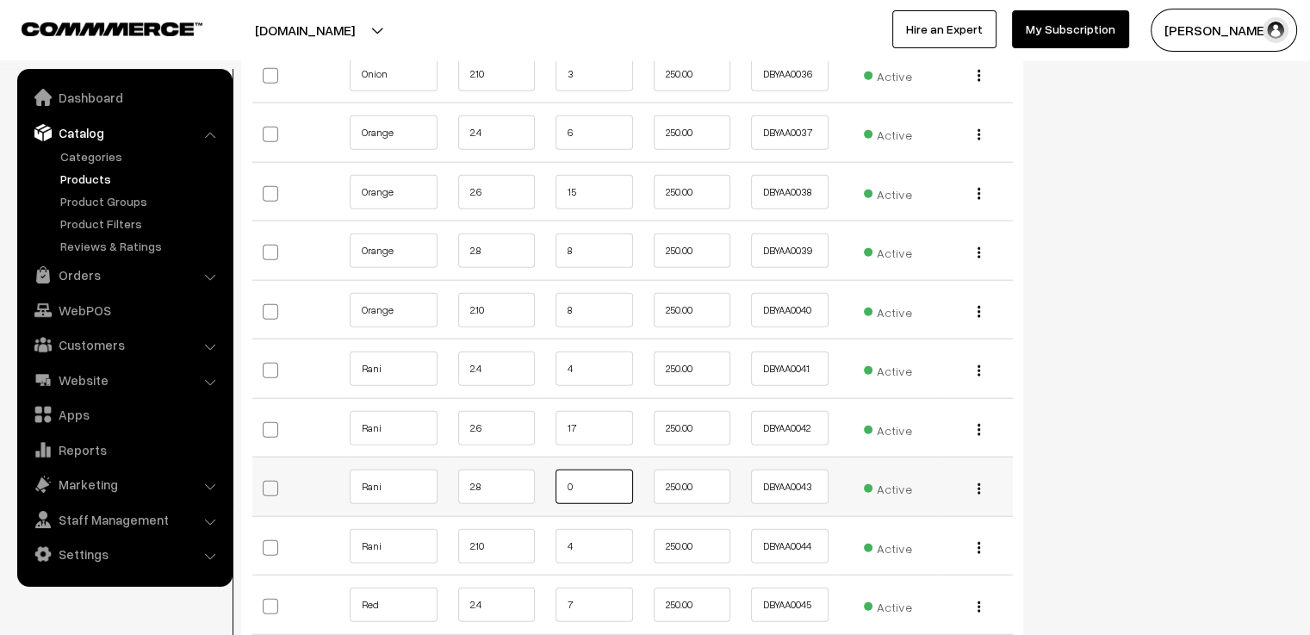
scroll to position [4134, 0]
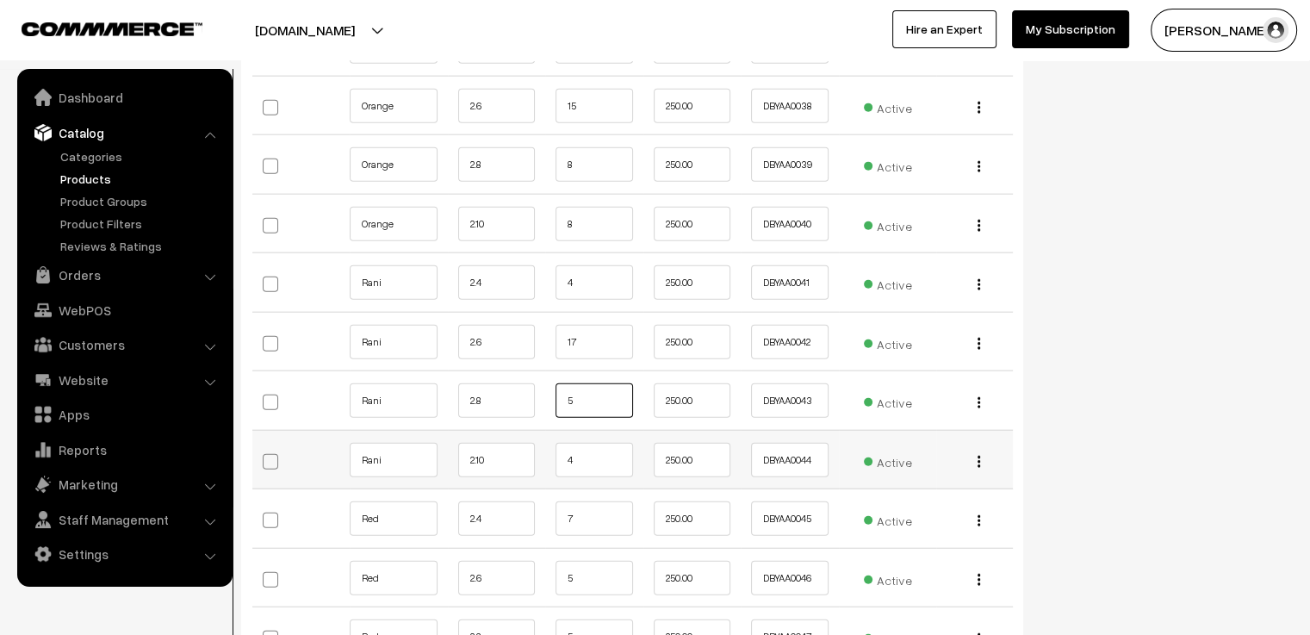
type input "5"
click at [606, 443] on input "4" at bounding box center [595, 460] width 78 height 34
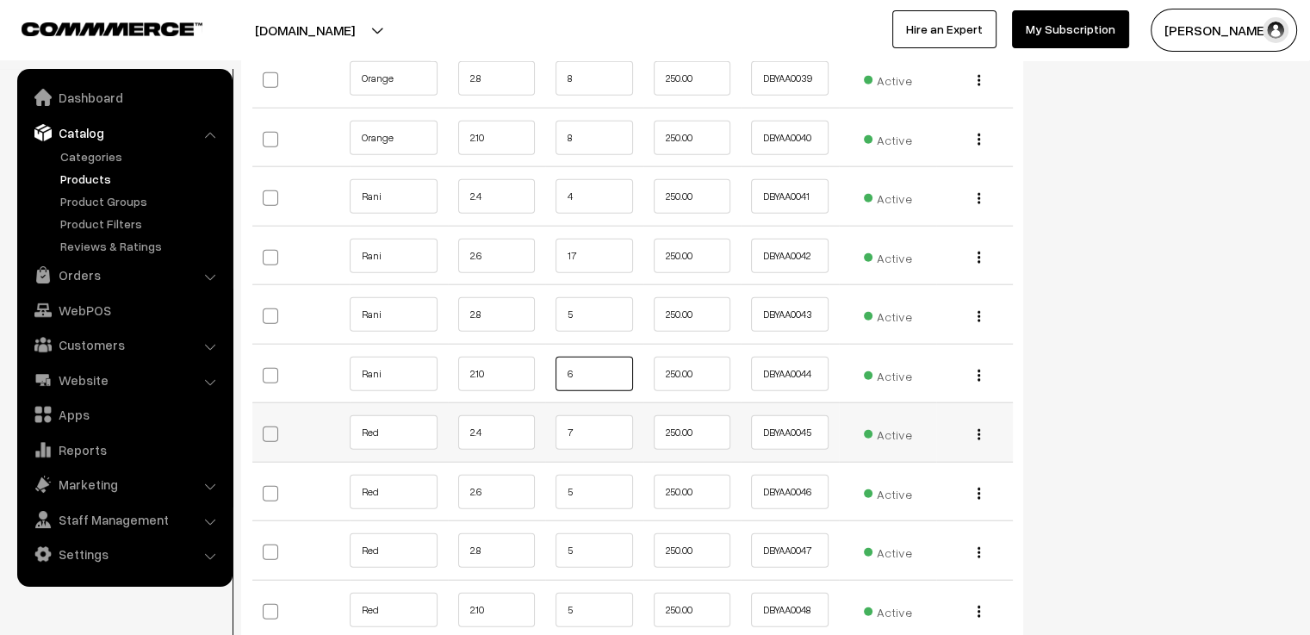
type input "6"
click at [577, 415] on input "7" at bounding box center [595, 432] width 78 height 34
type input "1"
click at [601, 415] on input "text" at bounding box center [595, 432] width 78 height 34
click at [698, 419] on input "1" at bounding box center [693, 432] width 78 height 34
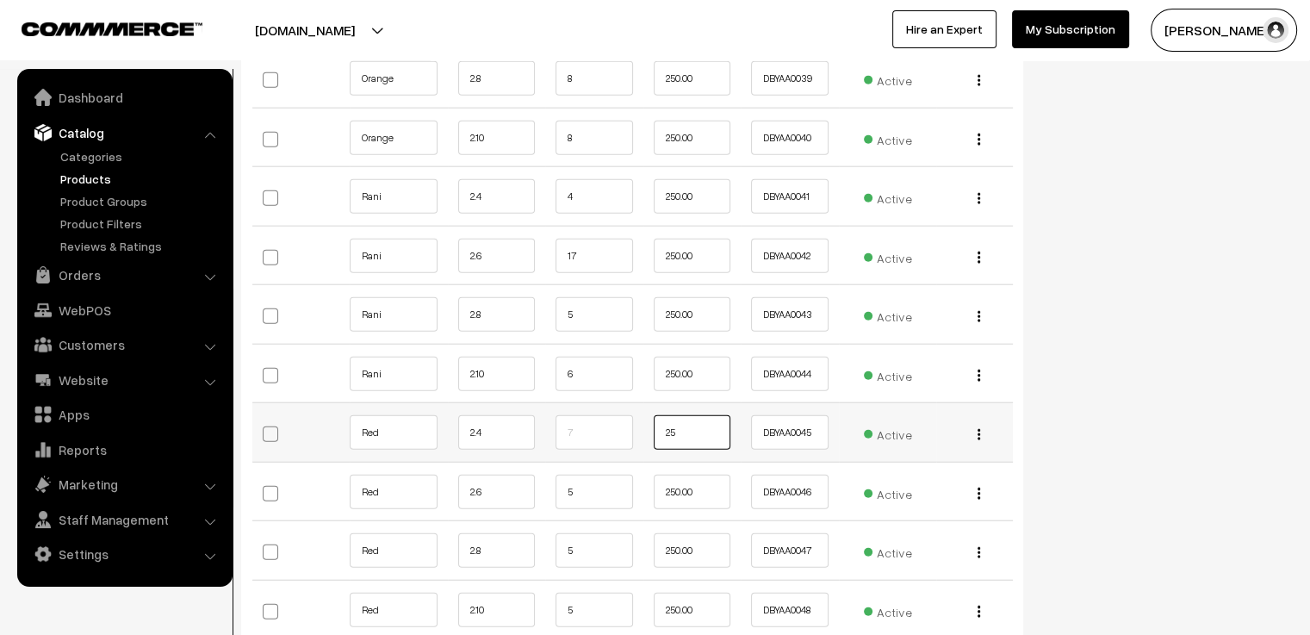
type input "250.00"
click at [615, 415] on input "text" at bounding box center [595, 432] width 78 height 34
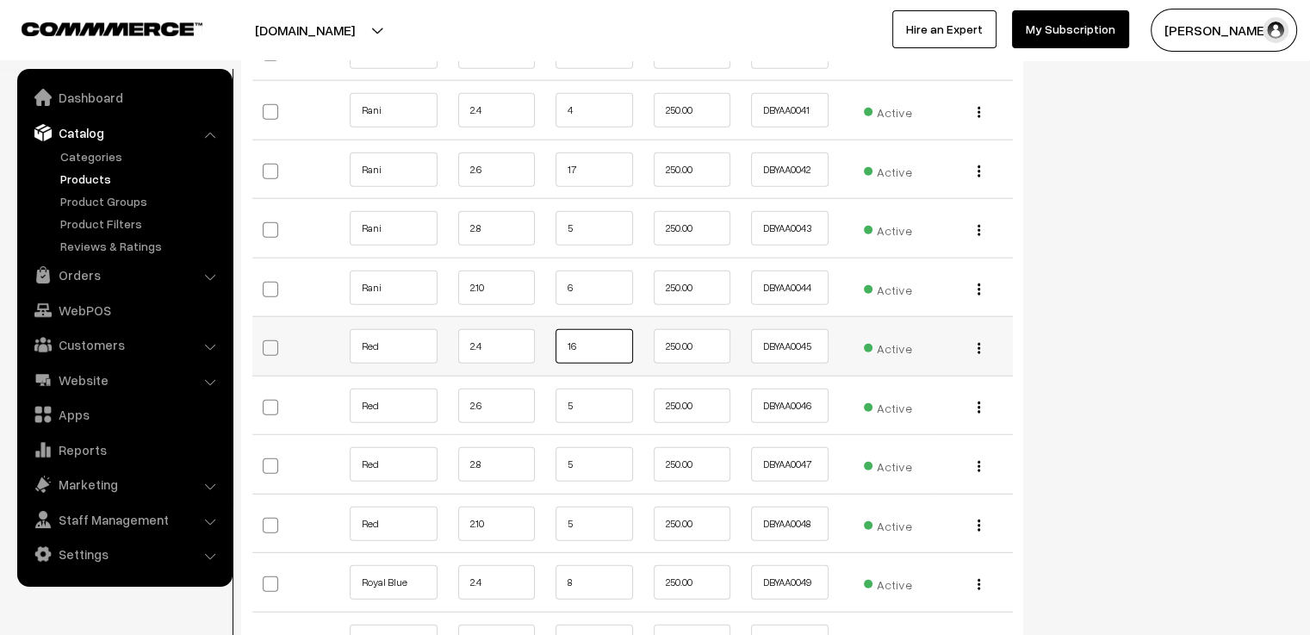
scroll to position [4392, 0]
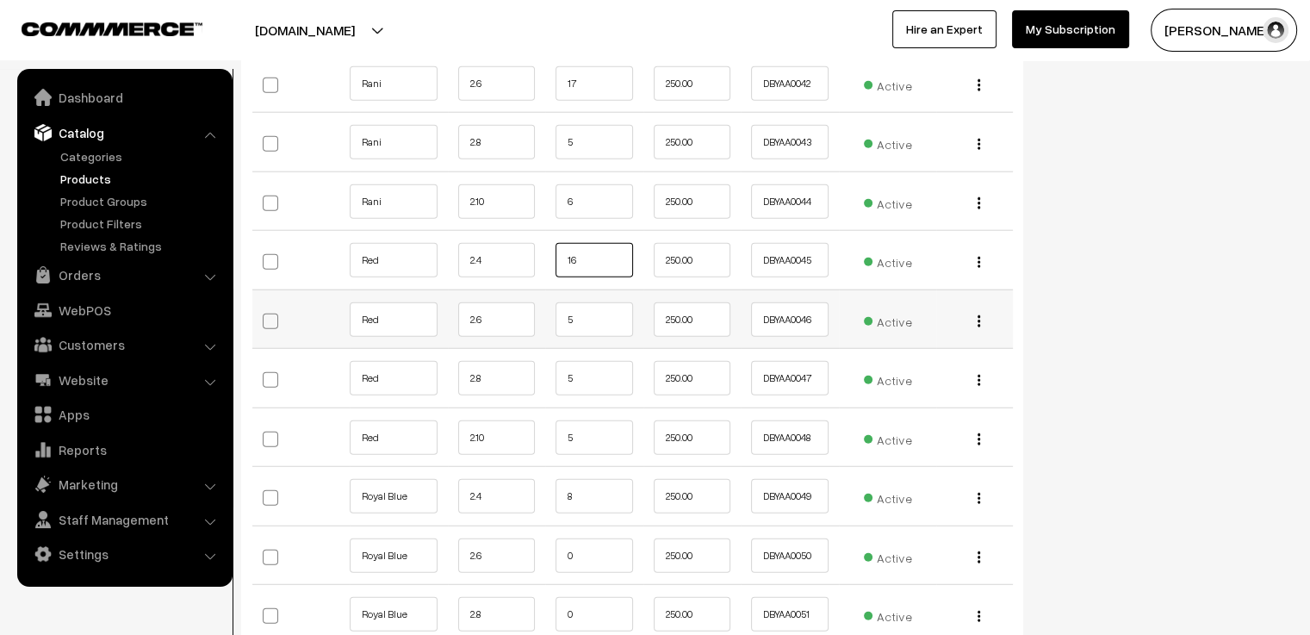
type input "16"
click at [593, 302] on input "5" at bounding box center [595, 319] width 78 height 34
type input "10"
click at [574, 361] on input "5" at bounding box center [595, 378] width 78 height 34
type input "15"
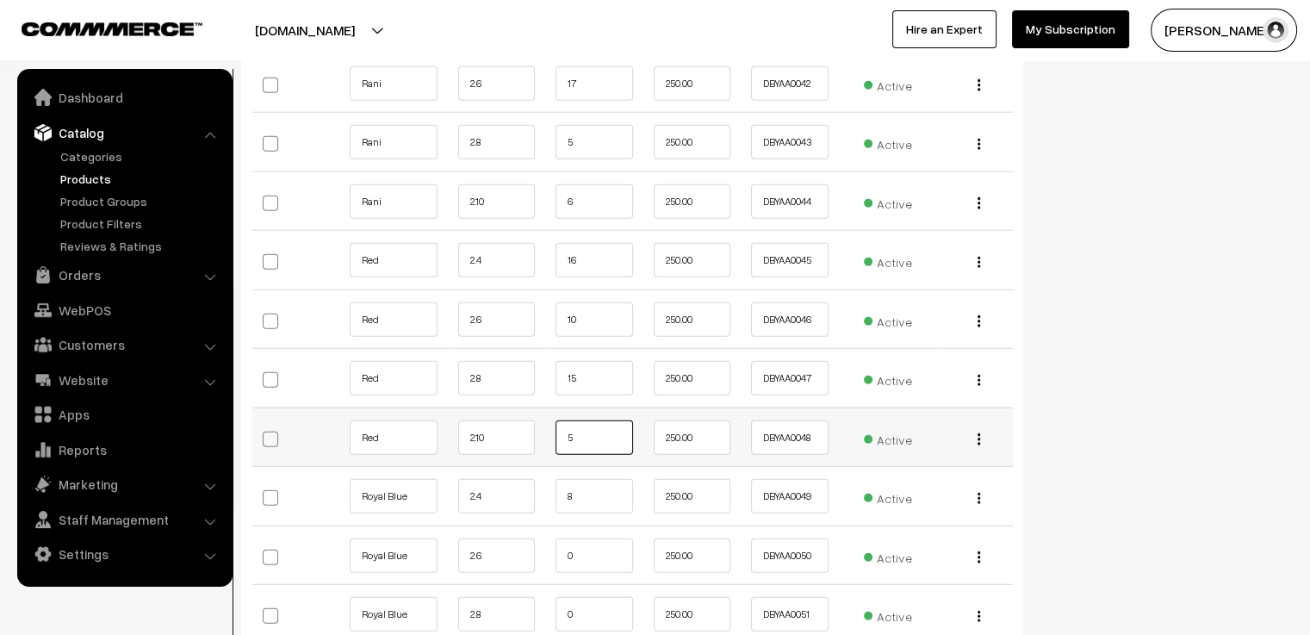
click at [610, 420] on input "5" at bounding box center [595, 437] width 78 height 34
type input "7"
click at [592, 479] on input "8" at bounding box center [595, 496] width 78 height 34
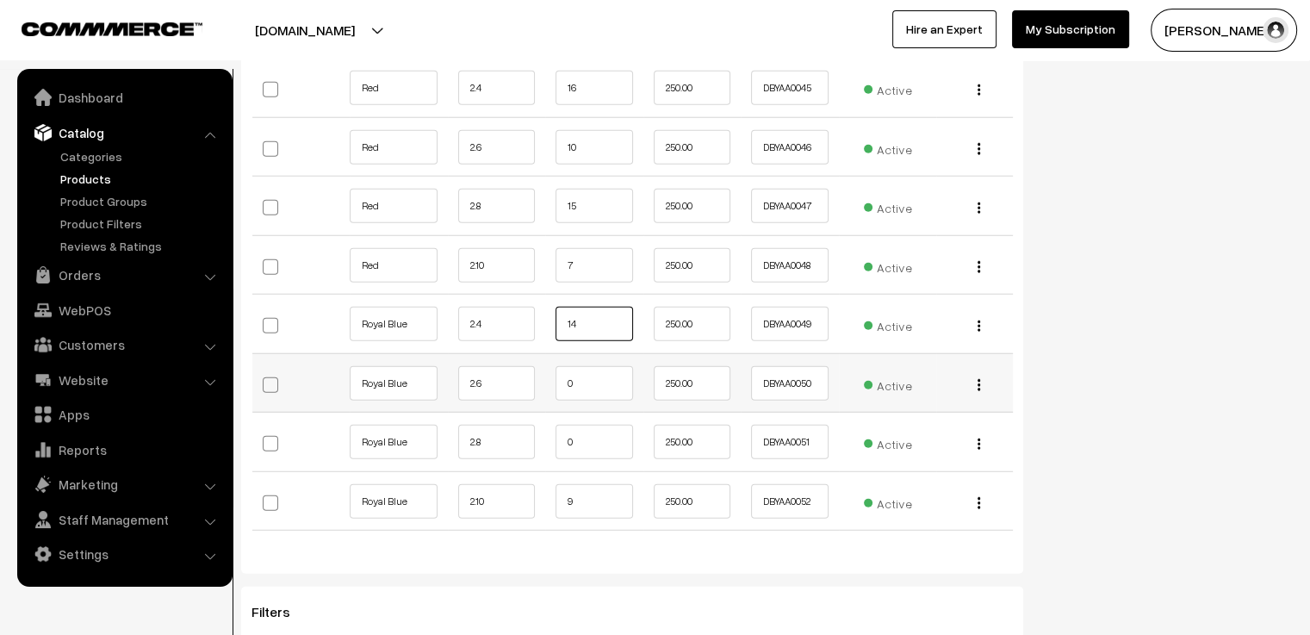
type input "14"
click at [610, 366] on input "0" at bounding box center [595, 383] width 78 height 34
type input "11"
click at [608, 425] on input "0" at bounding box center [595, 442] width 78 height 34
type input "00"
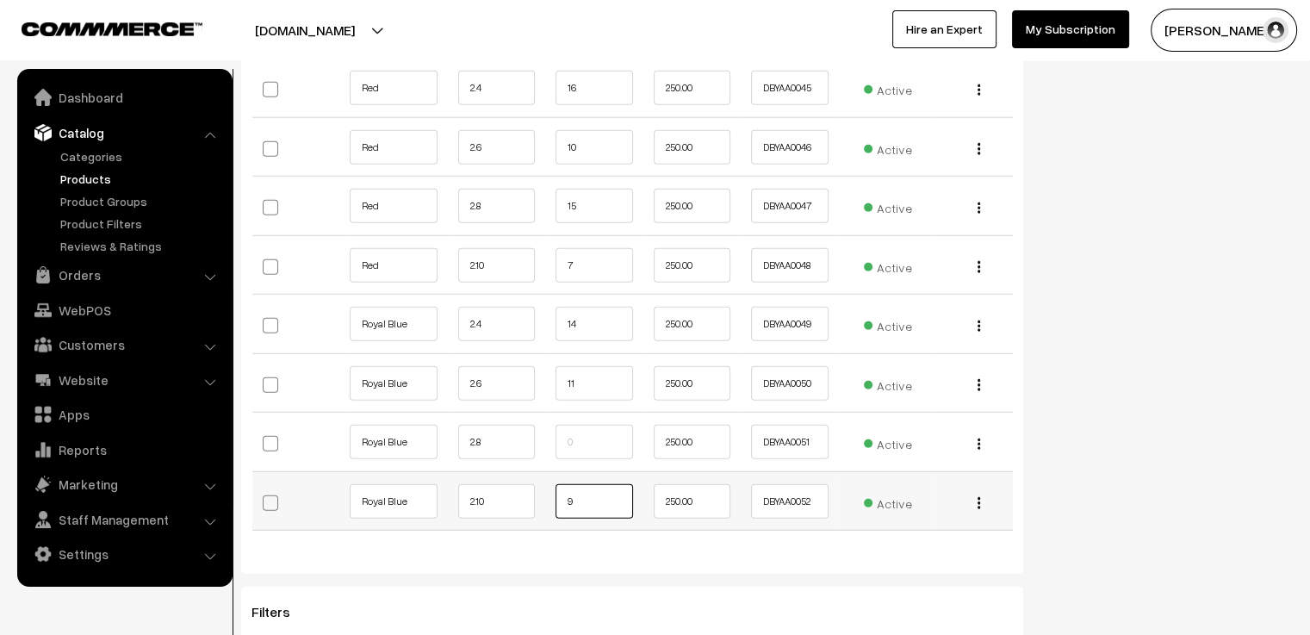
click at [597, 484] on input "9" at bounding box center [595, 501] width 78 height 34
type input "3"
click at [596, 425] on input "text" at bounding box center [595, 442] width 78 height 34
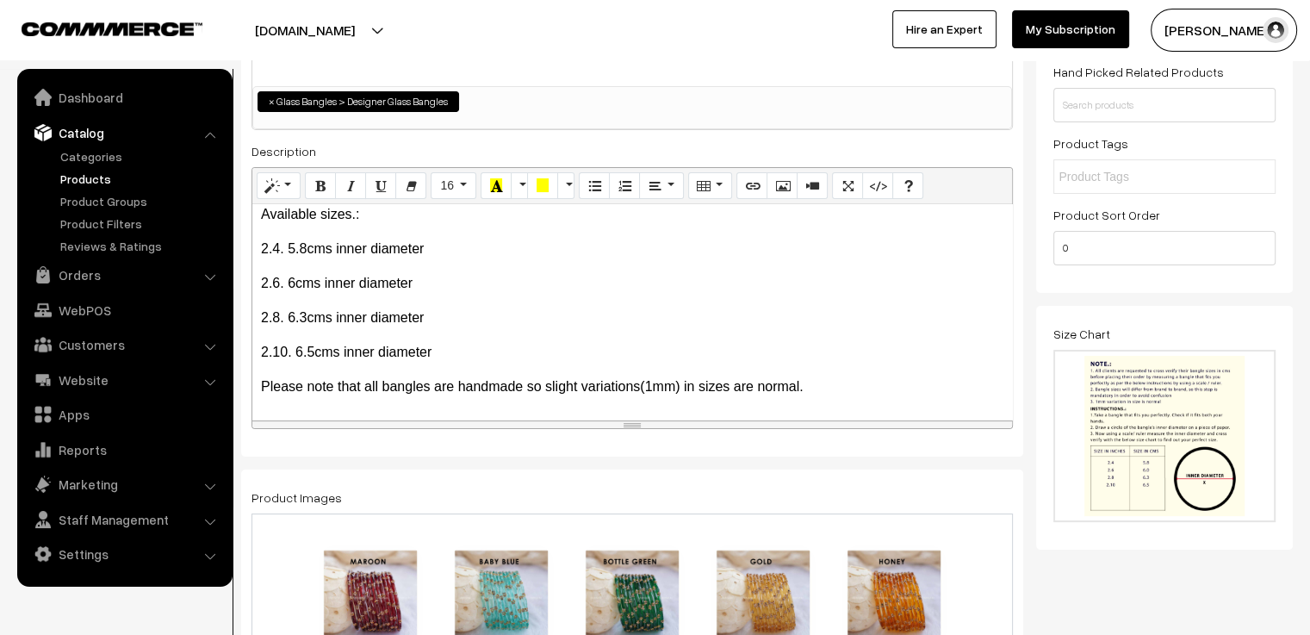
scroll to position [0, 0]
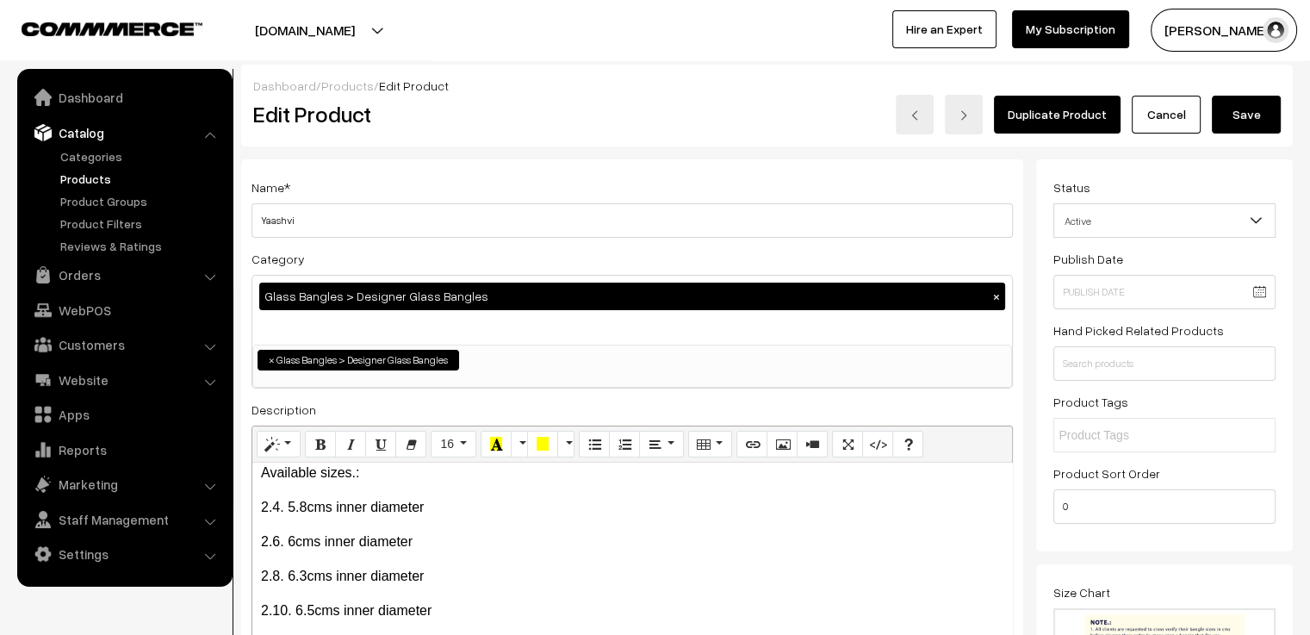
type input "0"
click at [1232, 122] on button "Save" at bounding box center [1246, 115] width 69 height 38
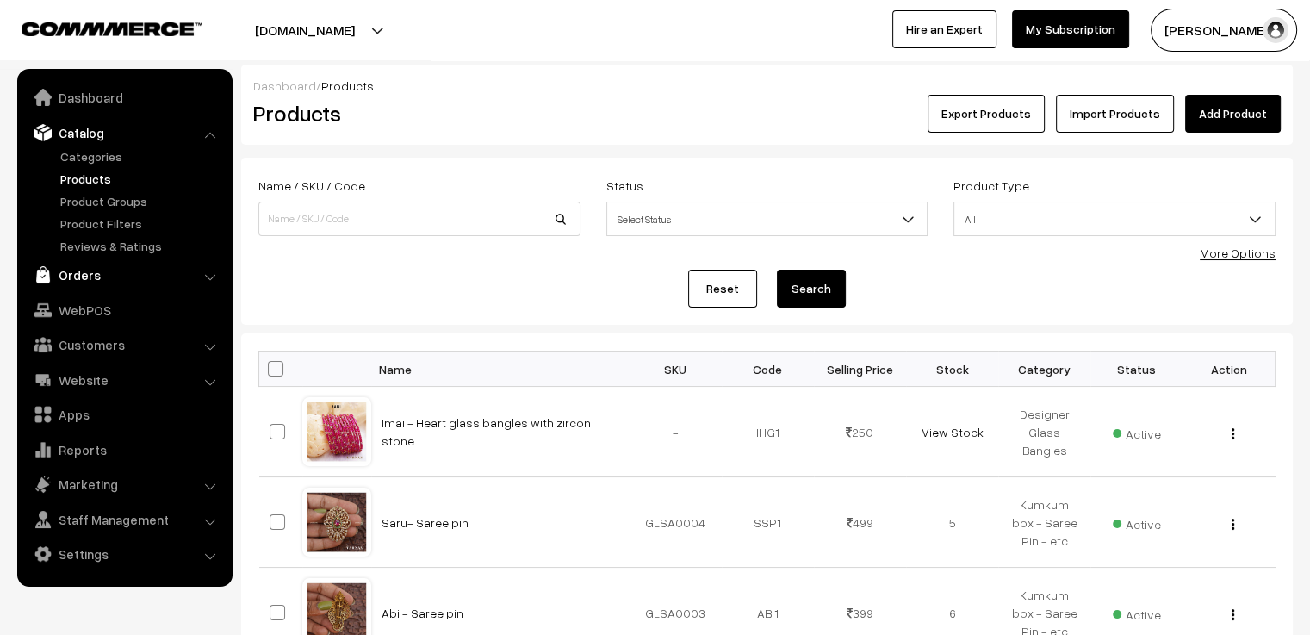
click at [77, 279] on link "Orders" at bounding box center [124, 274] width 205 height 31
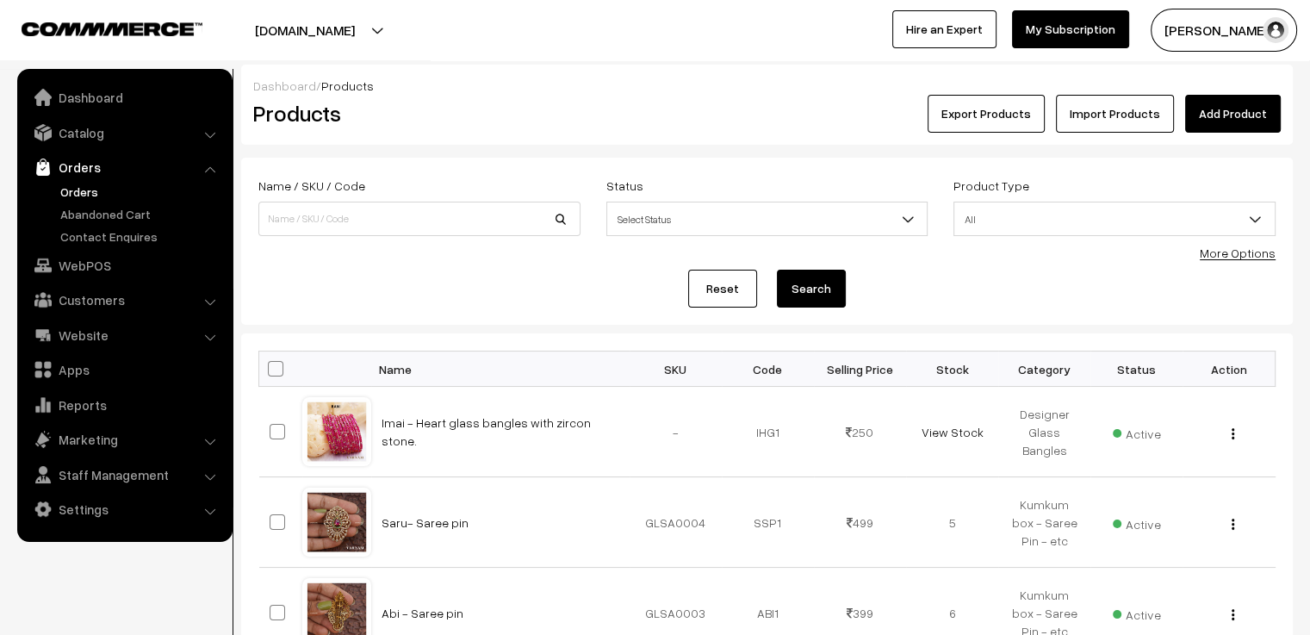
click at [76, 183] on link "Orders" at bounding box center [141, 192] width 171 height 18
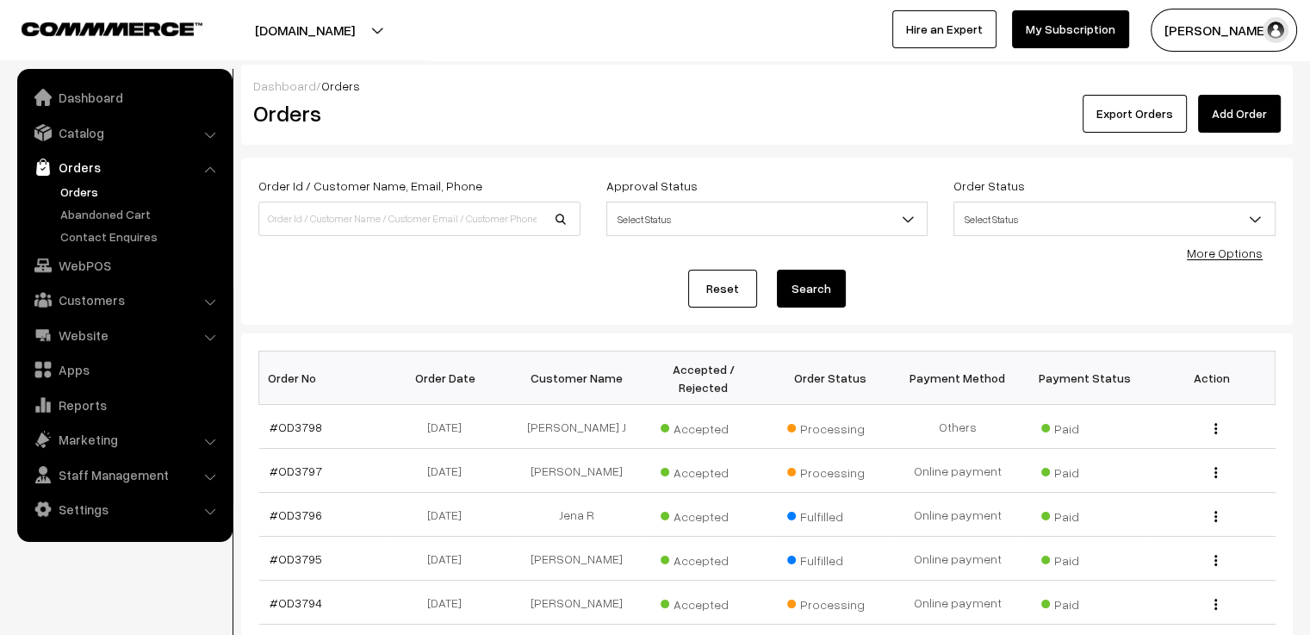
click at [1236, 111] on link "Add Order" at bounding box center [1239, 114] width 83 height 38
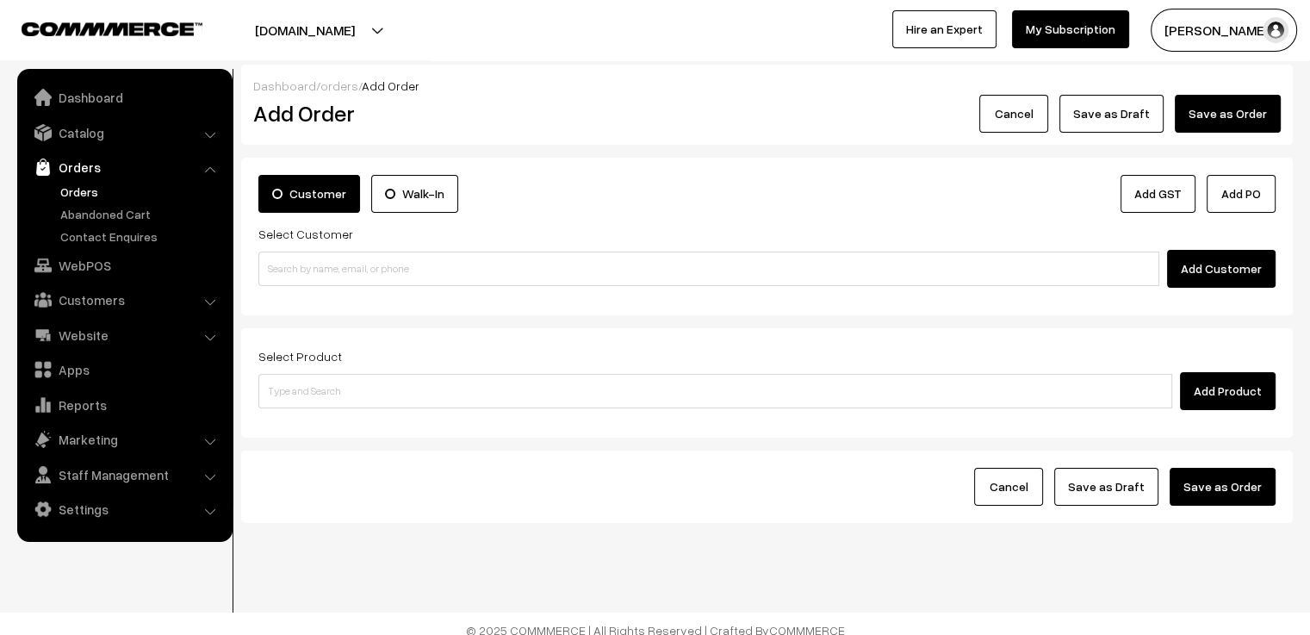
click at [1190, 263] on button "Add Customer" at bounding box center [1221, 269] width 109 height 38
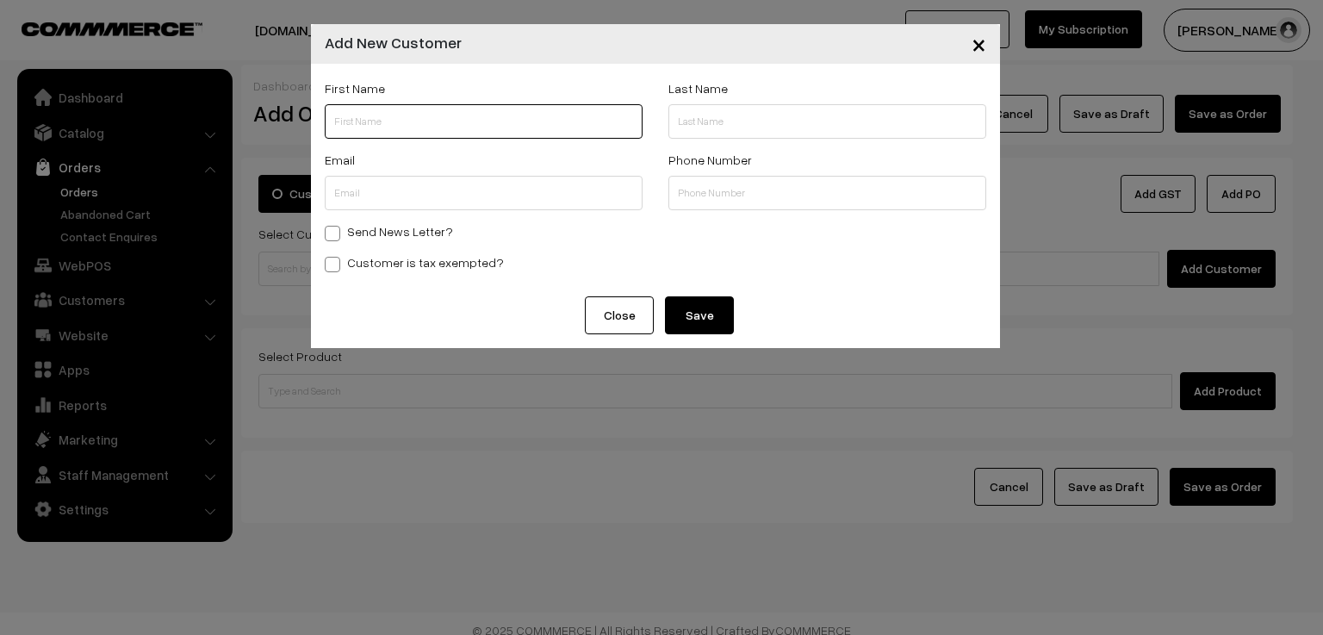
click at [436, 133] on input "text" at bounding box center [484, 121] width 318 height 34
paste input "M.Soundarya"
type input "M.Soundarya"
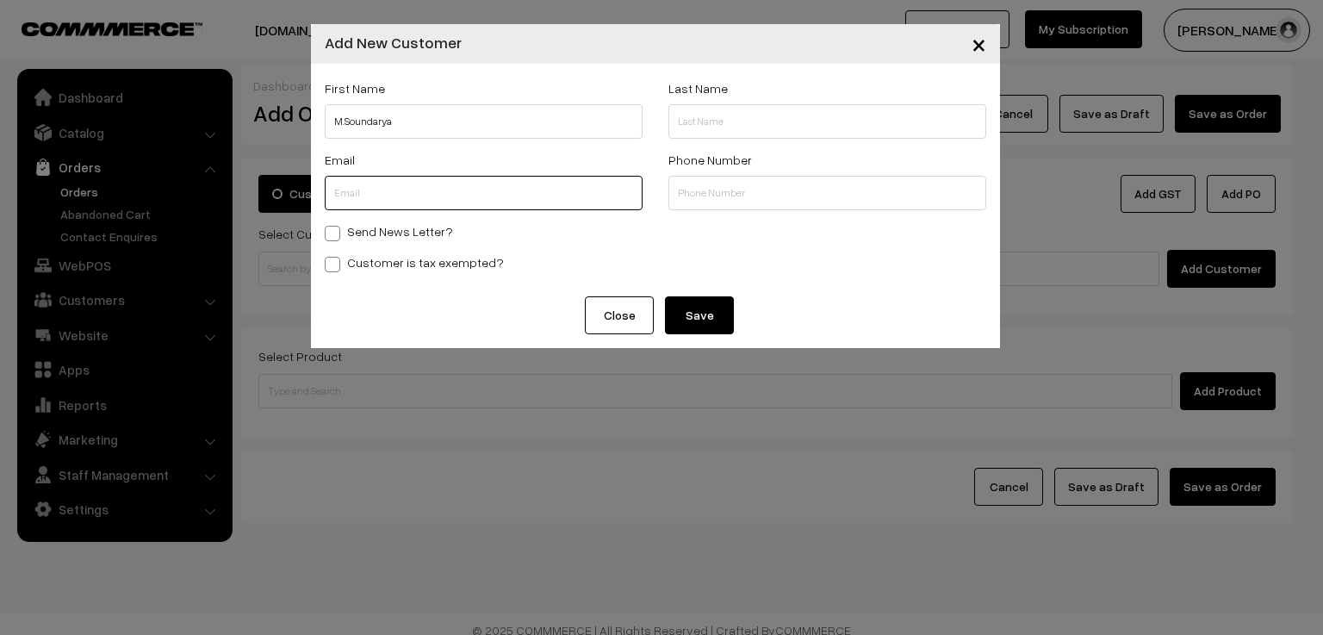
click at [440, 189] on input "text" at bounding box center [484, 193] width 318 height 34
paste input "Soundaryamathi14@gmailcom"
type input "Soundaryamathi14@gmailcom"
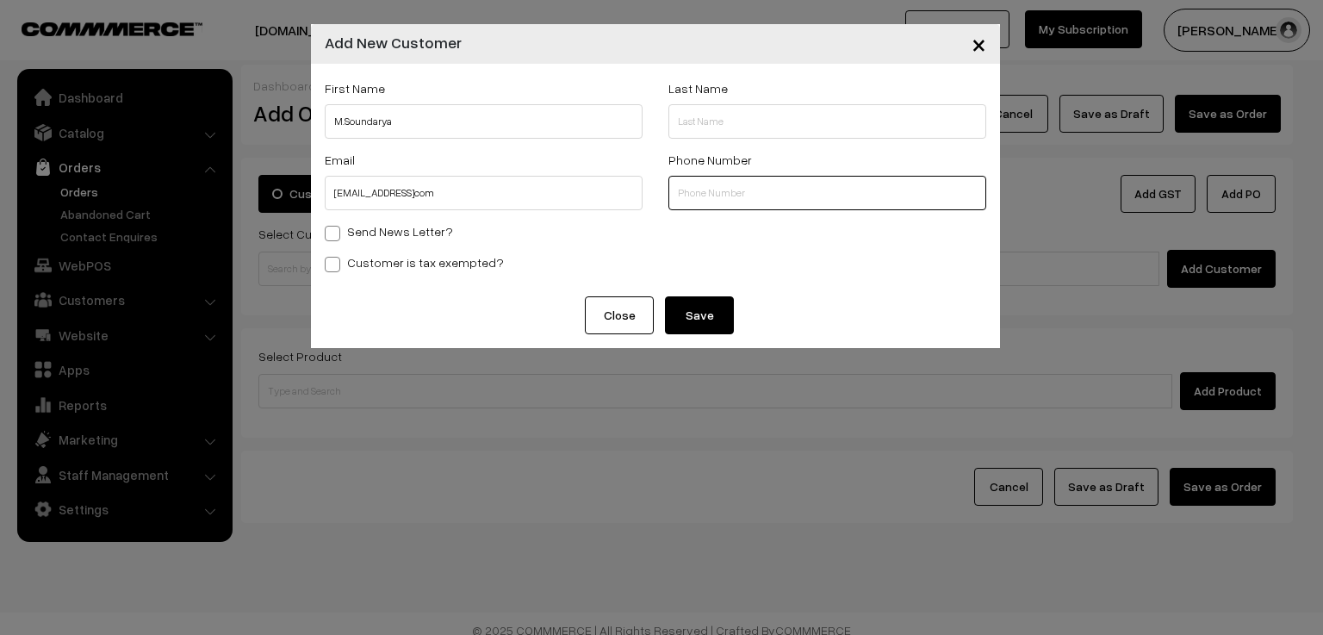
click at [729, 189] on input "text" at bounding box center [827, 193] width 318 height 34
paste input "7010415580"
type input "7010415580"
click at [690, 320] on button "Save" at bounding box center [699, 315] width 69 height 38
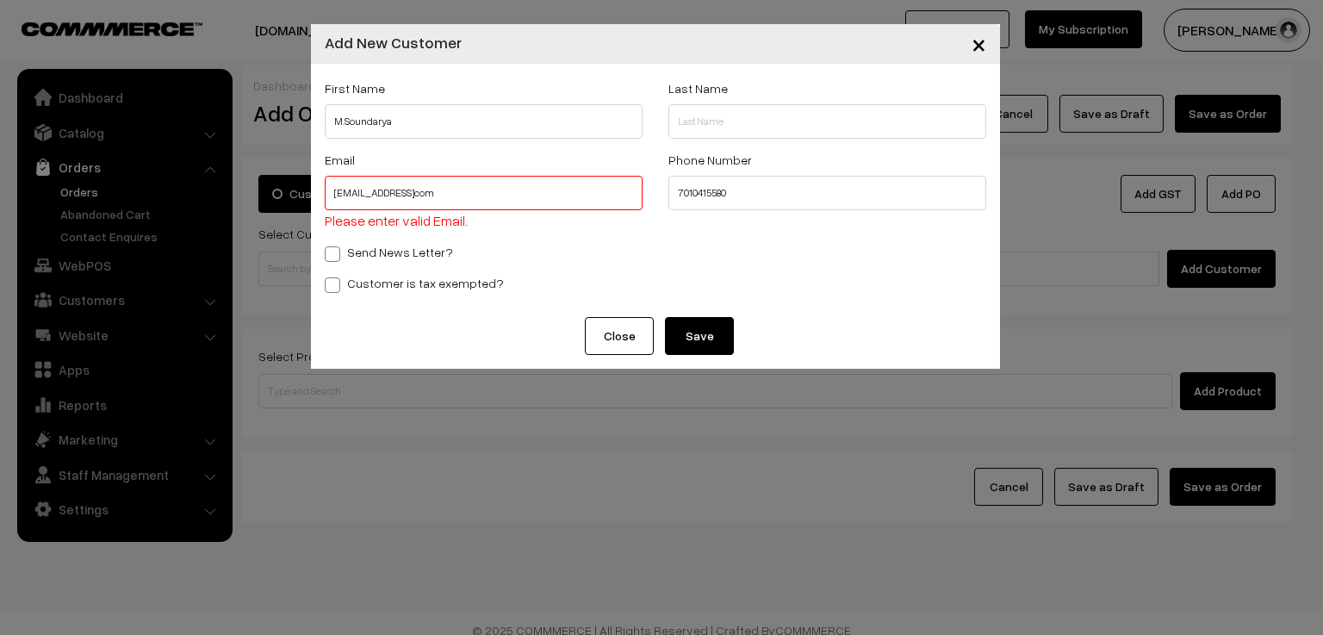
click at [336, 194] on input "Soundaryamathi14@gmailcom" at bounding box center [484, 193] width 318 height 34
click at [514, 235] on div "Email soundaryamathi14@gmailcom Please enter valid Email." at bounding box center [484, 195] width 344 height 92
click at [713, 333] on button "Save" at bounding box center [699, 336] width 69 height 38
click at [508, 195] on input "soundaryamathi14@gmailcom" at bounding box center [484, 193] width 318 height 34
click at [677, 327] on button "Save" at bounding box center [699, 336] width 69 height 38
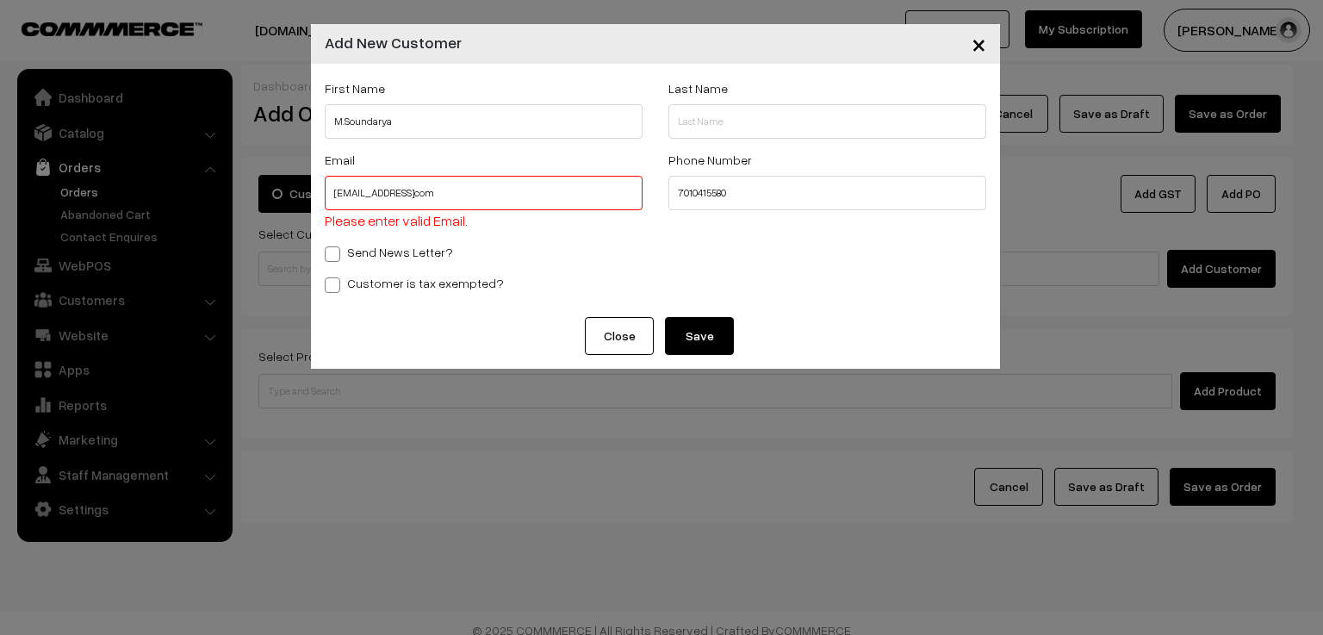
click at [680, 326] on button "Save" at bounding box center [699, 336] width 69 height 38
click at [982, 46] on span "×" at bounding box center [979, 44] width 15 height 32
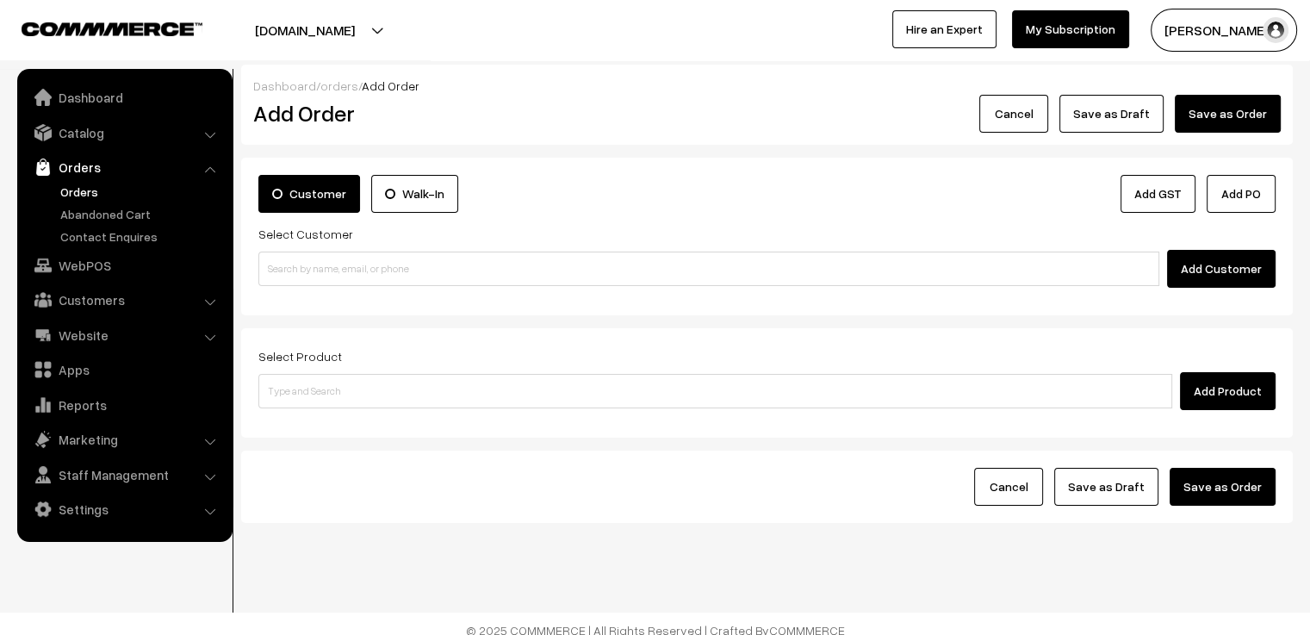
click at [1214, 271] on button "Add Customer" at bounding box center [1221, 269] width 109 height 38
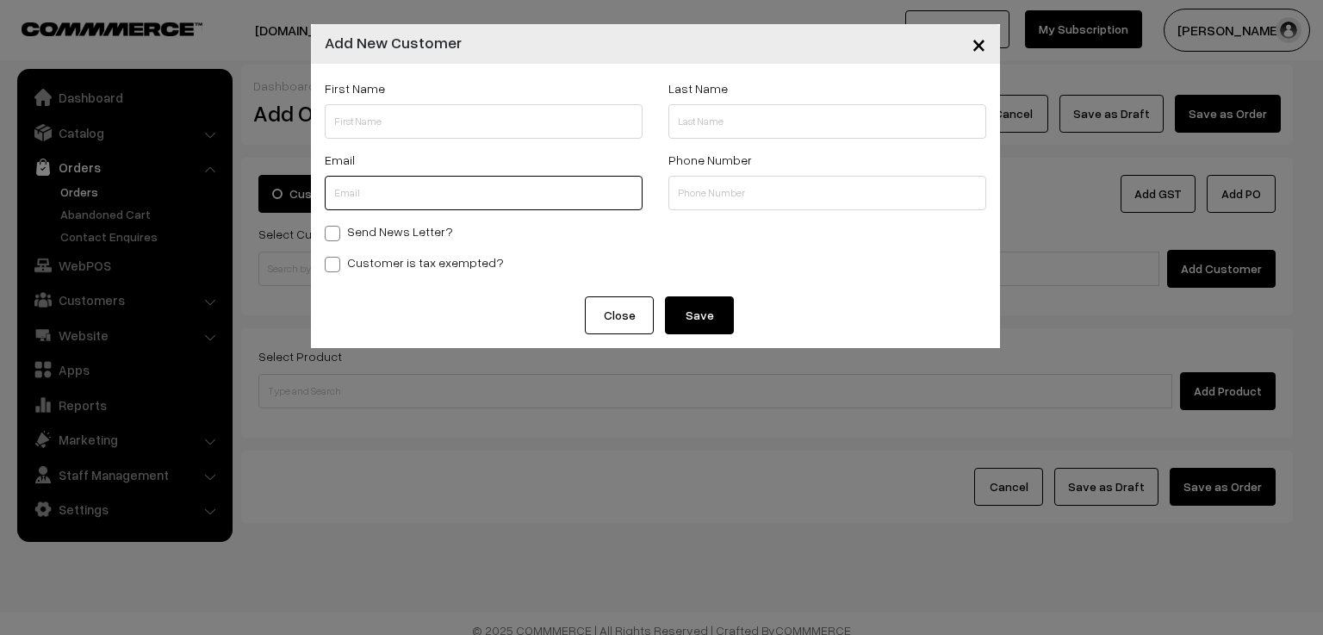
click at [456, 201] on input "text" at bounding box center [484, 193] width 318 height 34
paste input "soundaryamathi14@gmail.com"
type input "soundaryamathi14@gmail.com"
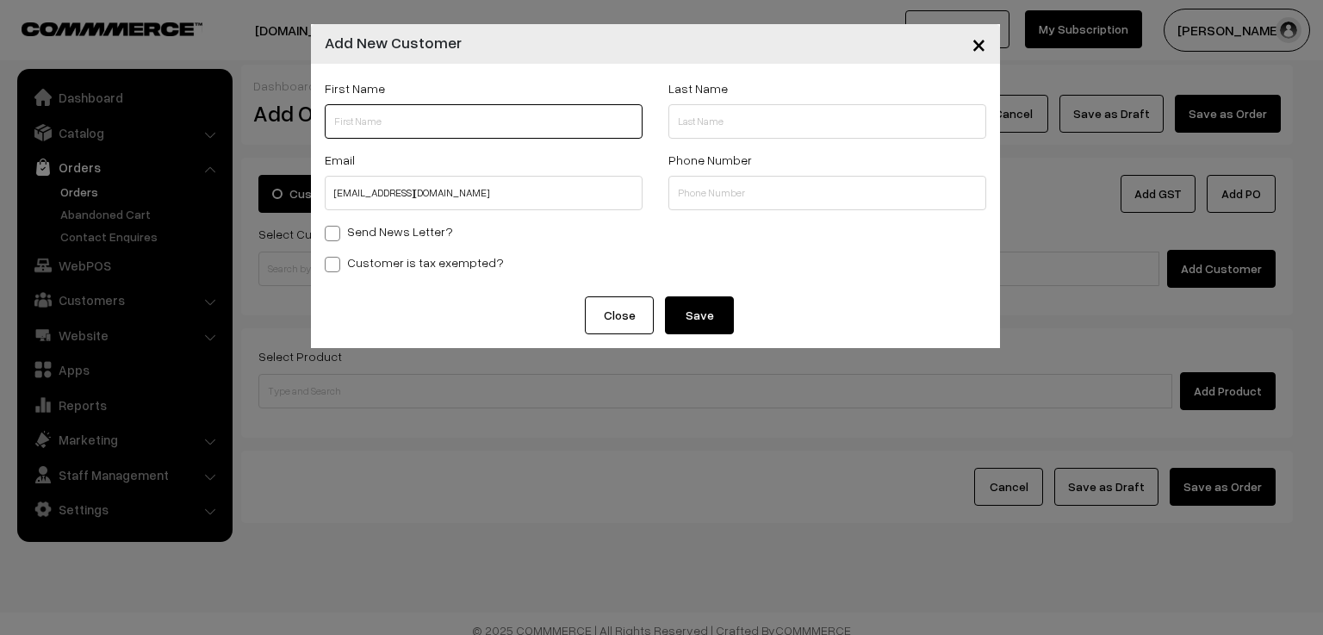
click at [422, 113] on input "text" at bounding box center [484, 121] width 318 height 34
paste input "M.Soundarya"
type input "M.Soundarya"
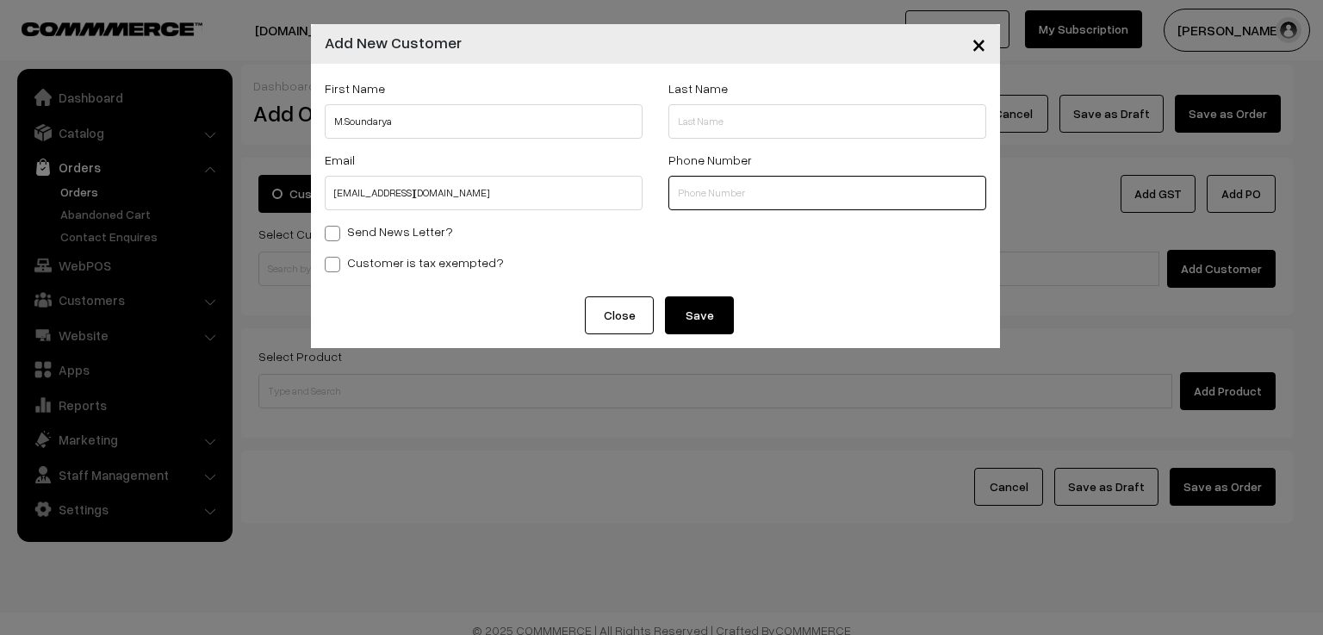
click at [687, 199] on input "text" at bounding box center [827, 193] width 318 height 34
paste input "7010415580"
type input "7010415580"
click at [671, 317] on button "Save" at bounding box center [699, 315] width 69 height 38
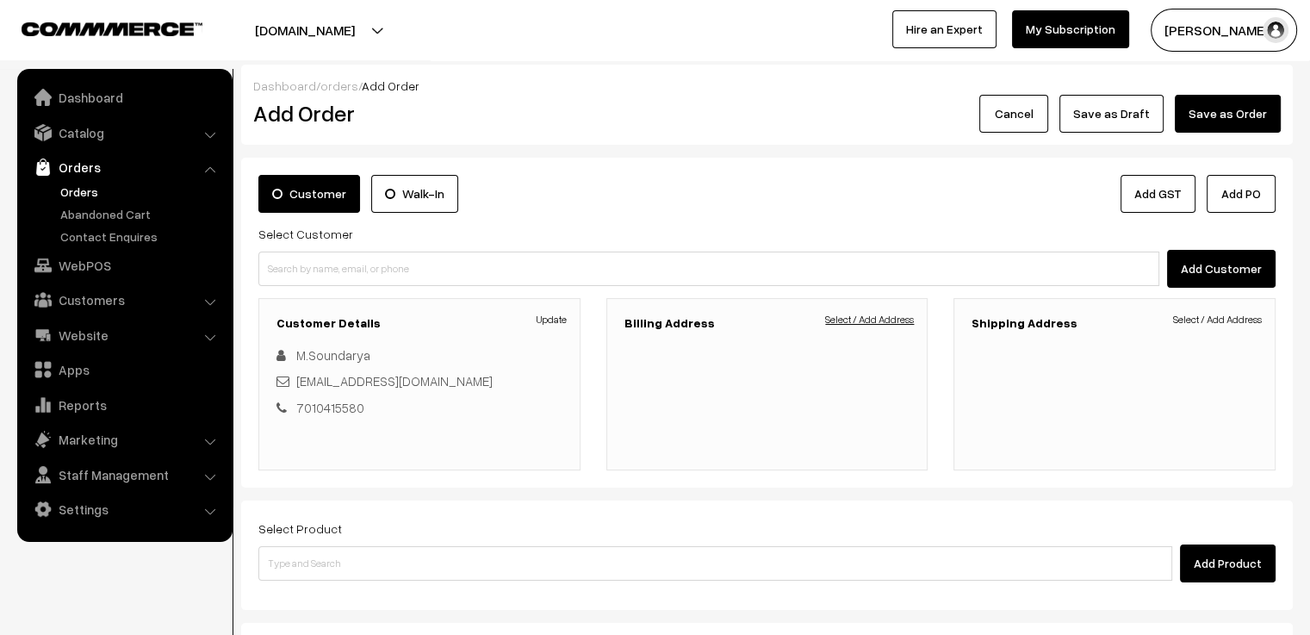
click at [857, 314] on link "Select / Add Address" at bounding box center [869, 320] width 89 height 16
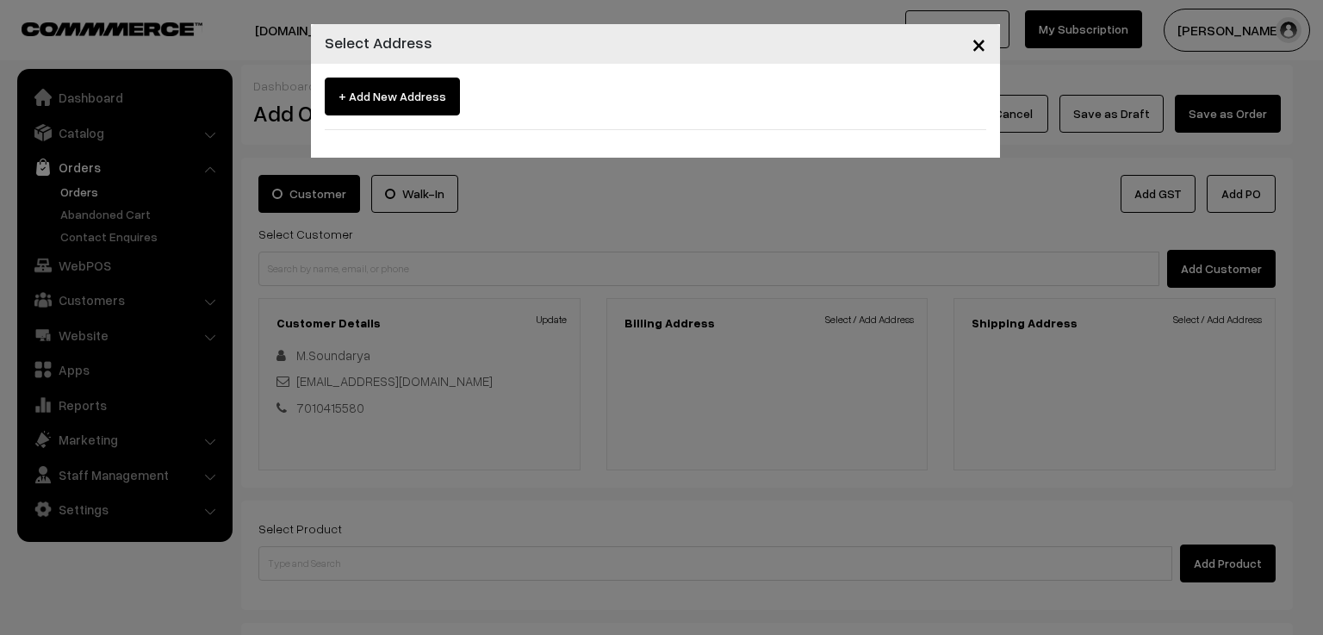
click at [376, 97] on span "+ Add New Address" at bounding box center [392, 97] width 135 height 38
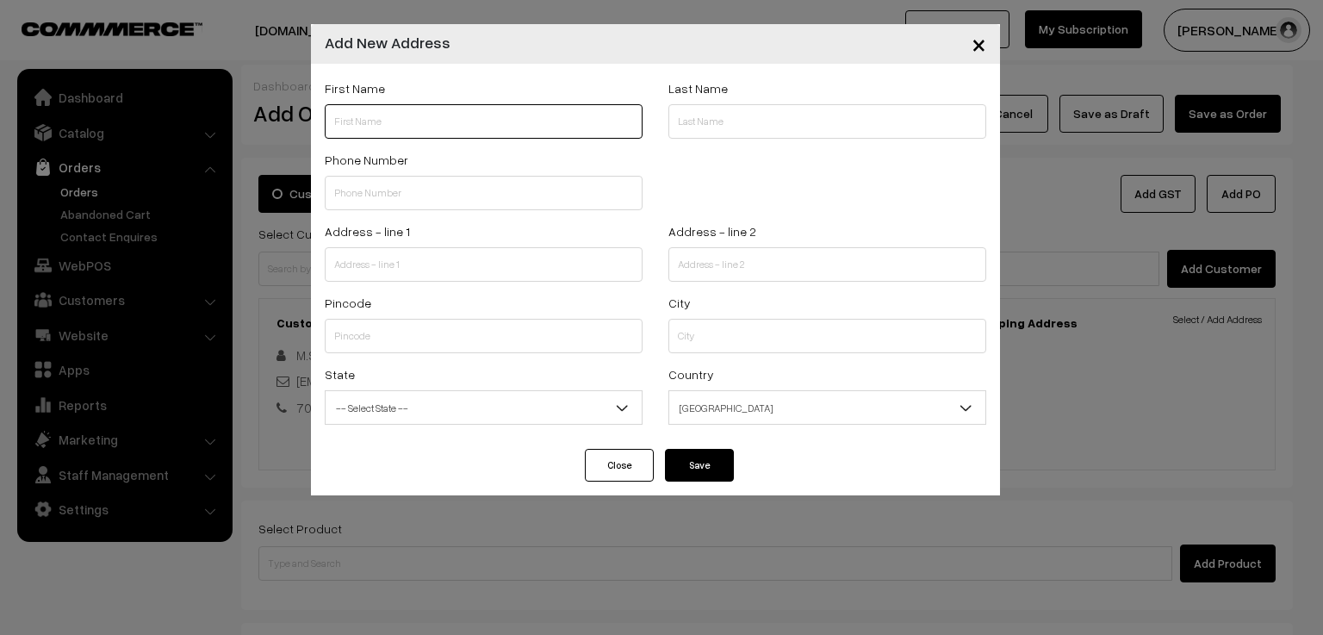
click at [384, 121] on input "text" at bounding box center [484, 121] width 318 height 34
click at [354, 115] on input "text" at bounding box center [484, 121] width 318 height 34
paste input "M.Soundarya"
type input "M.Soundarya"
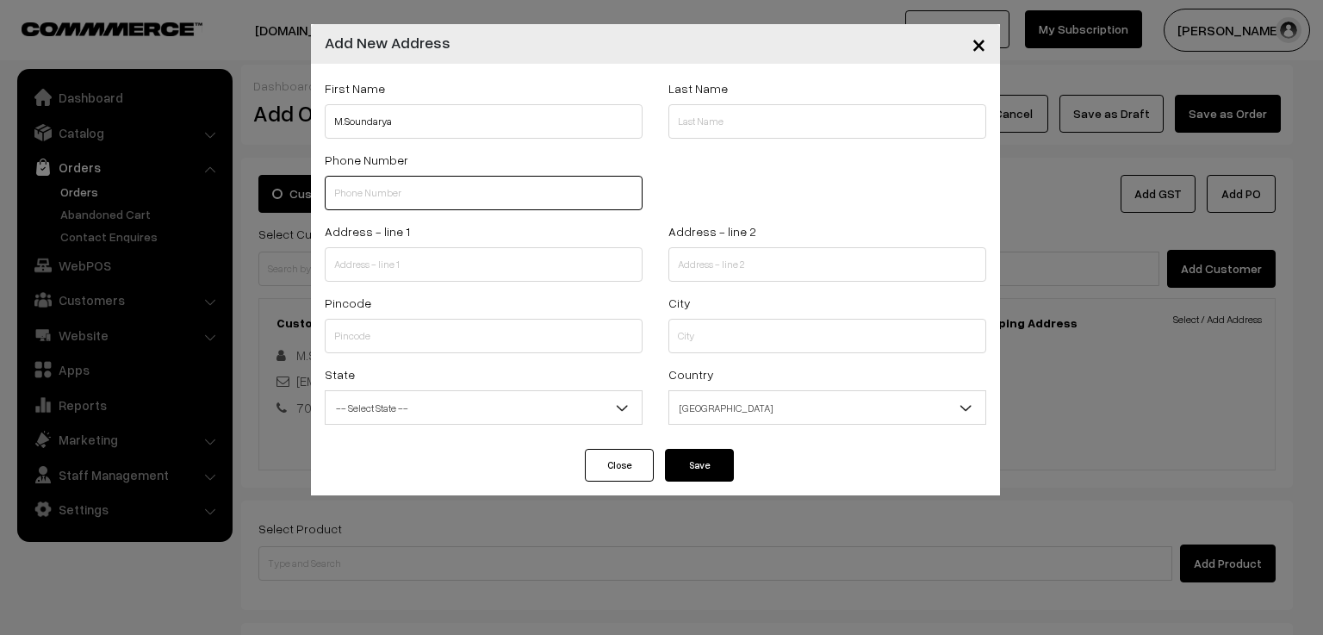
click at [358, 194] on input "text" at bounding box center [484, 193] width 318 height 34
paste input "7010415580"
type input "7010415580"
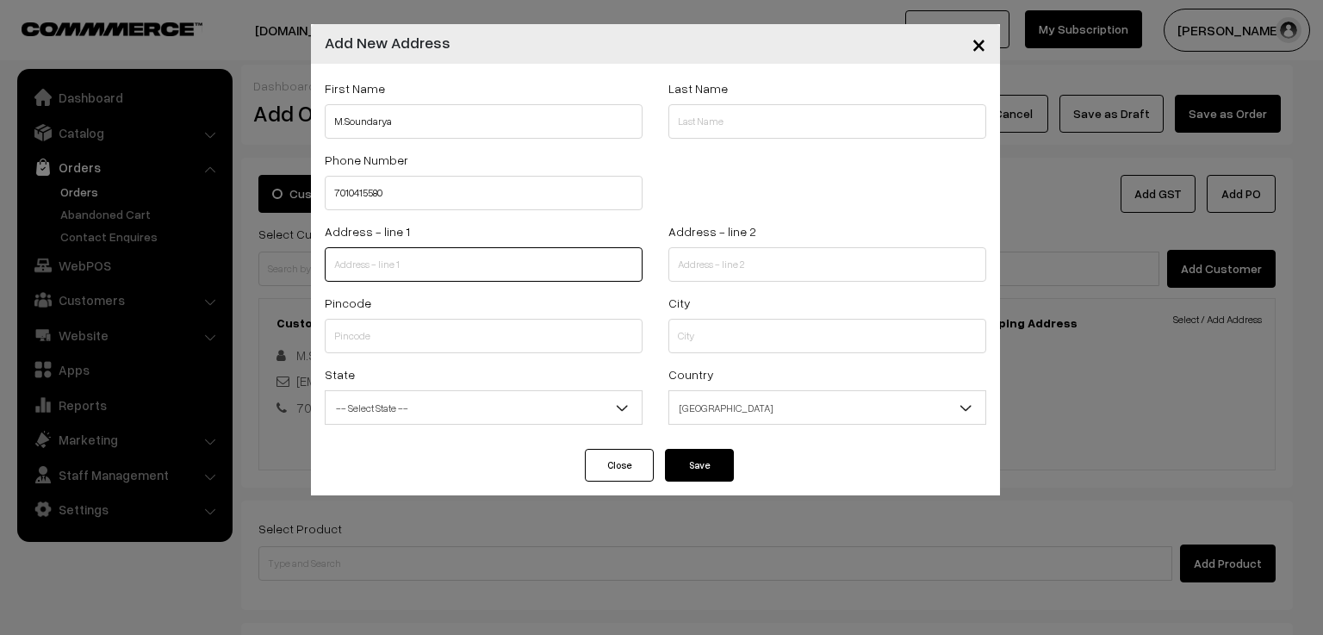
click at [482, 264] on input "text" at bounding box center [484, 264] width 318 height 34
paste input "No. Kurunji nagar kalanivasal karaikudi"
type input "No. Kurunji nagar kalanivasal karaikudi"
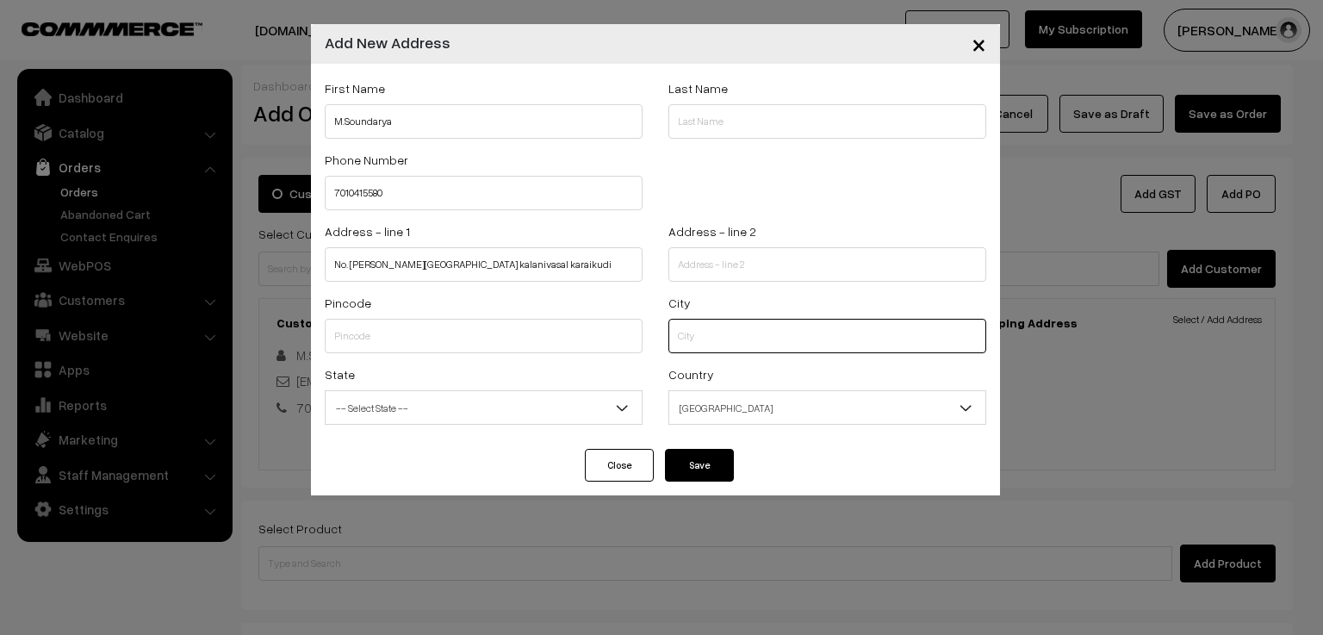
click at [699, 344] on input "text" at bounding box center [827, 336] width 318 height 34
paste input "Sivagangai"
type input "Sivagangai"
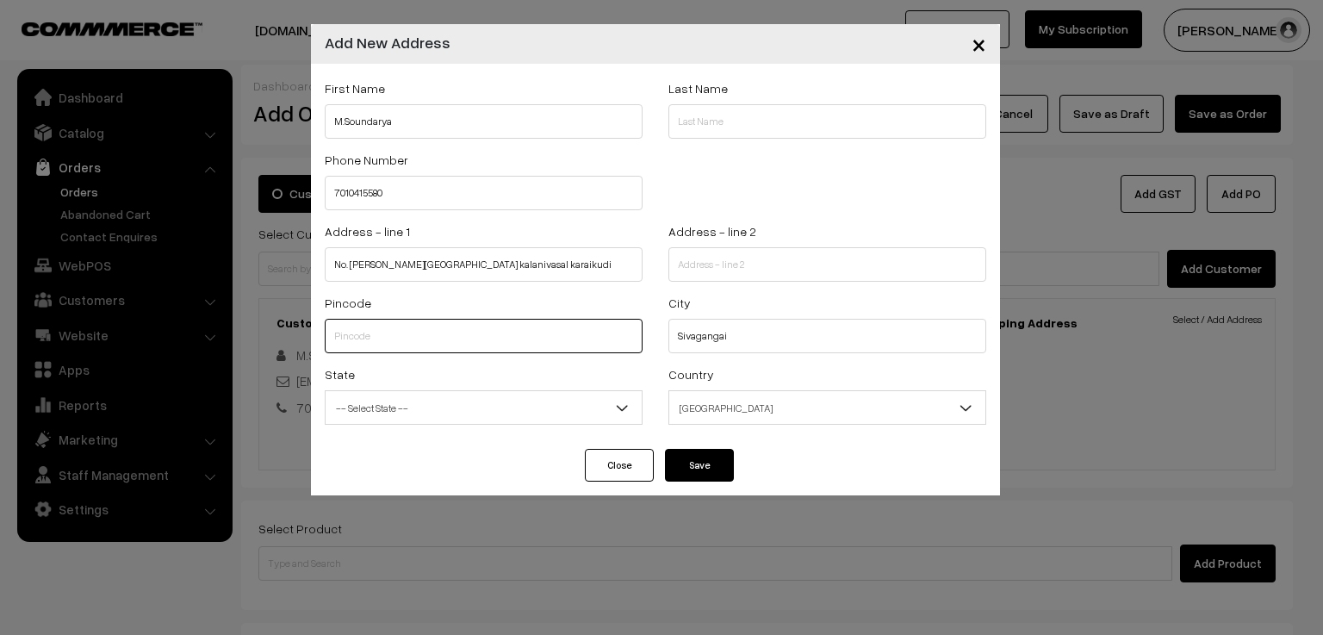
click at [388, 345] on input "text" at bounding box center [484, 336] width 318 height 34
paste input "630002"
type input "630002"
select select "Tamil Nadu"
type input "630002"
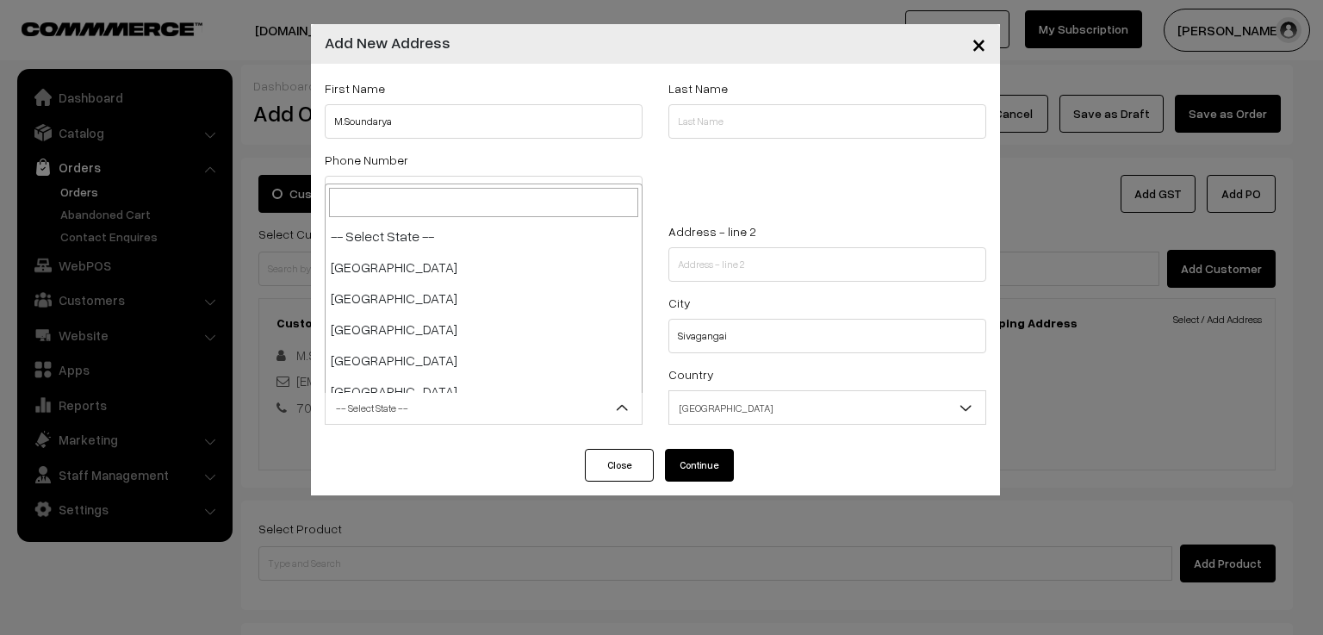
click at [502, 413] on span "-- Select State --" at bounding box center [484, 408] width 316 height 30
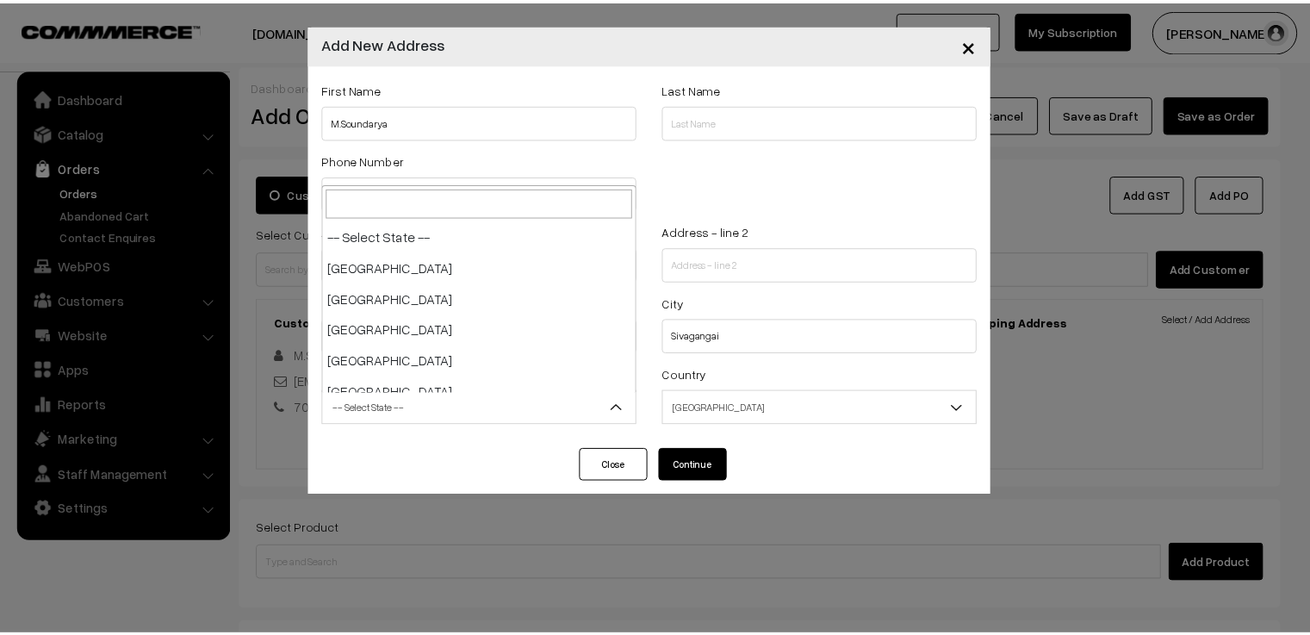
scroll to position [899, 0]
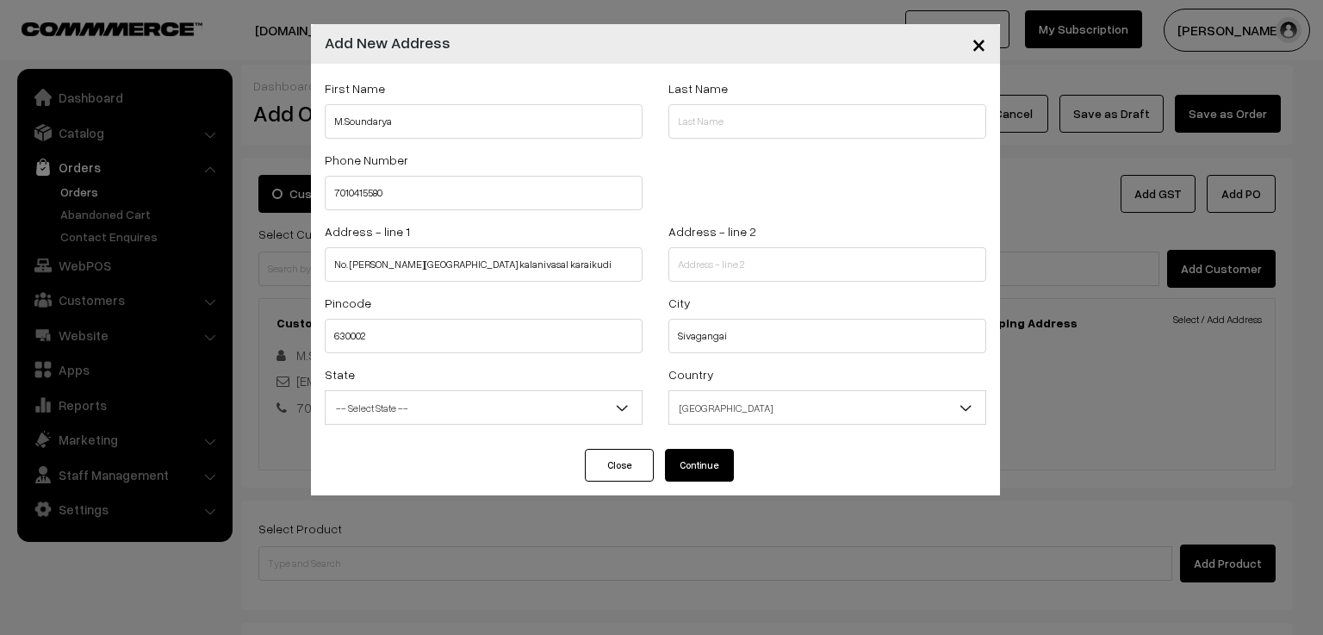
click at [688, 469] on button "Continue" at bounding box center [699, 465] width 69 height 33
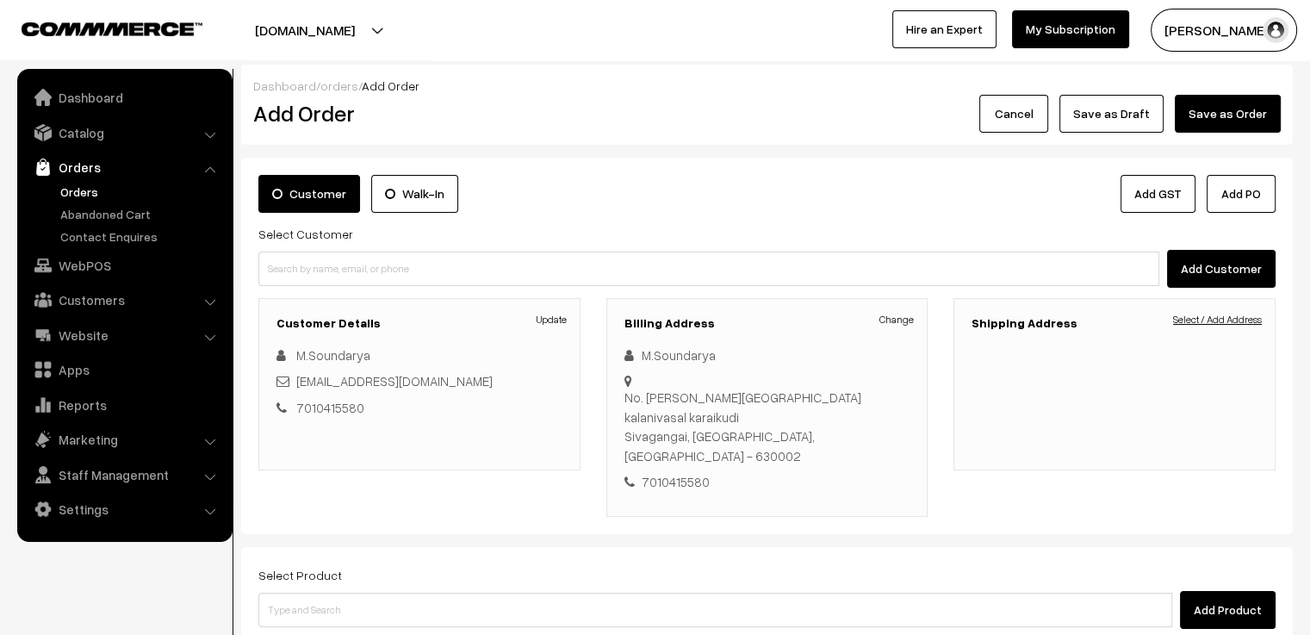
click at [1202, 320] on link "Select / Add Address" at bounding box center [1217, 320] width 89 height 16
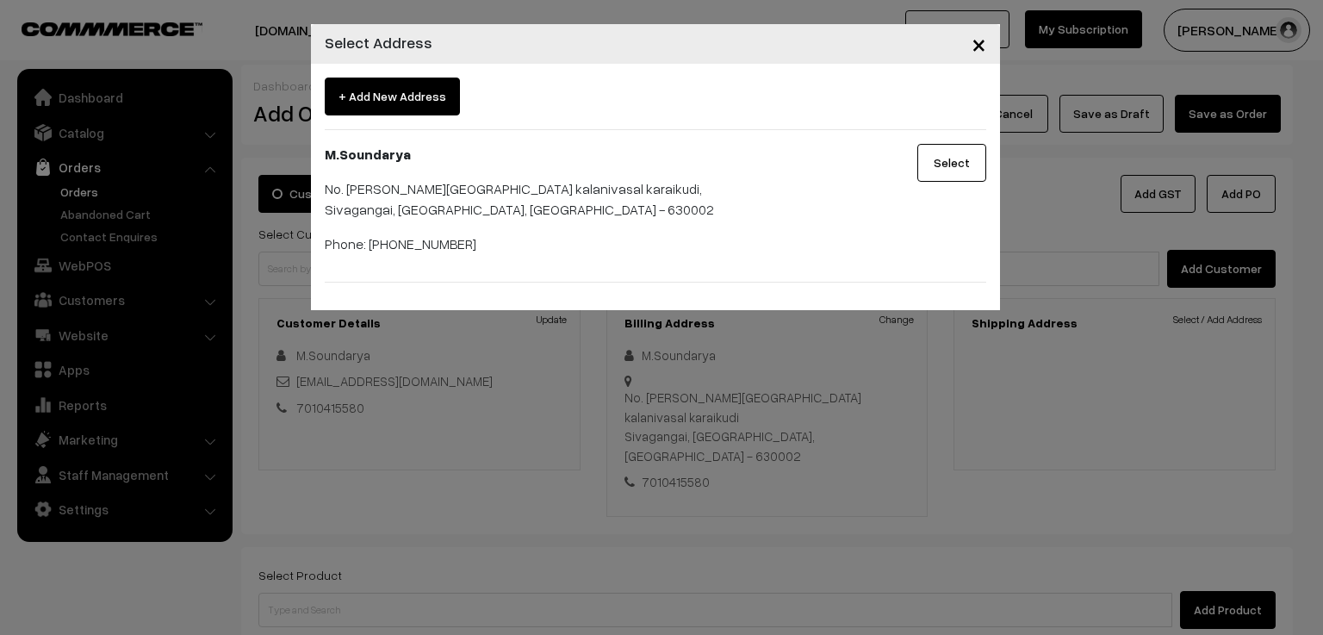
click at [941, 162] on button "Select" at bounding box center [951, 163] width 69 height 38
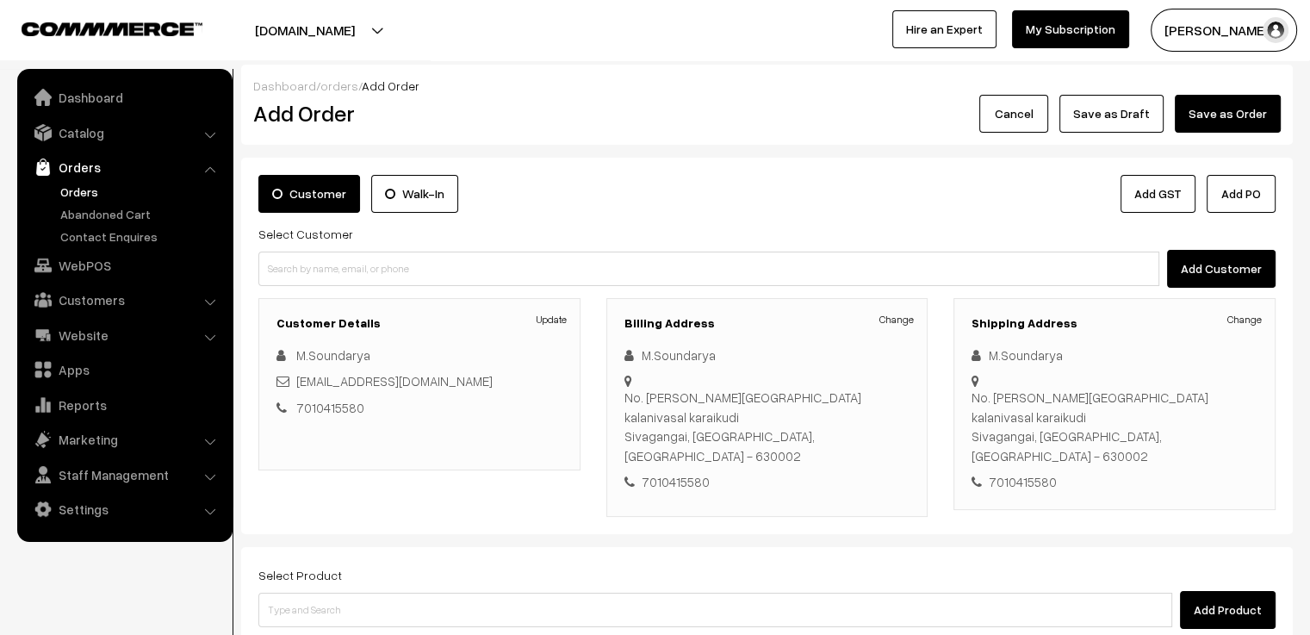
scroll to position [172, 0]
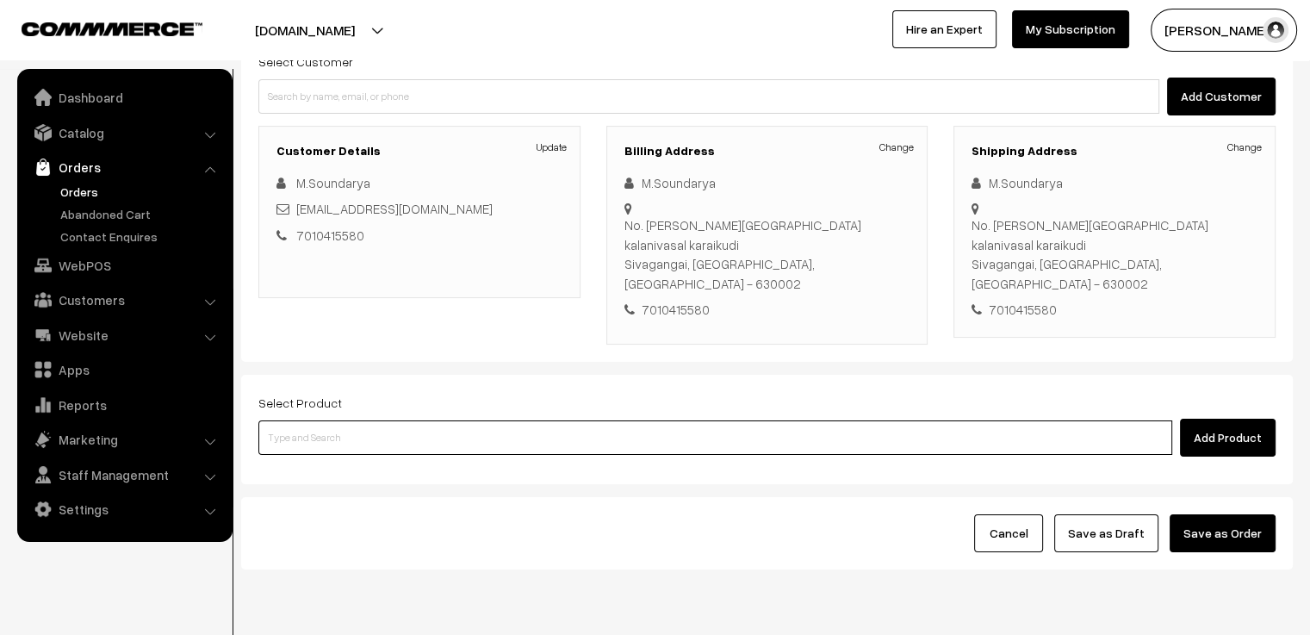
click at [549, 420] on input at bounding box center [715, 437] width 914 height 34
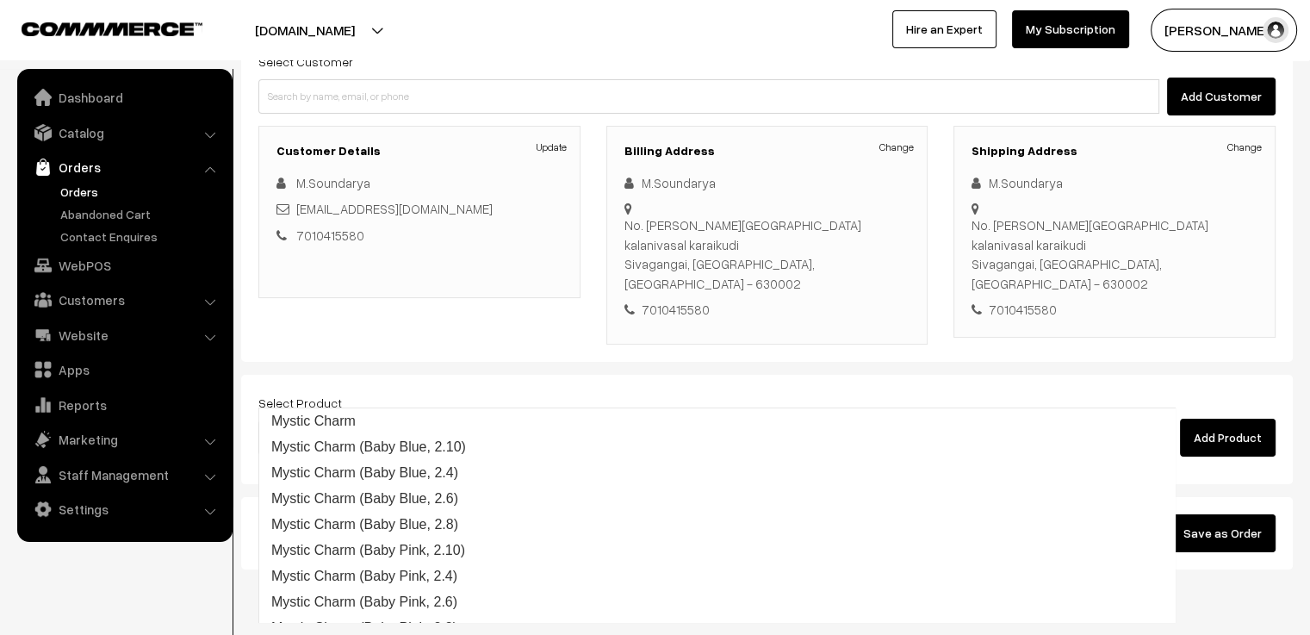
type input "CHARVI"
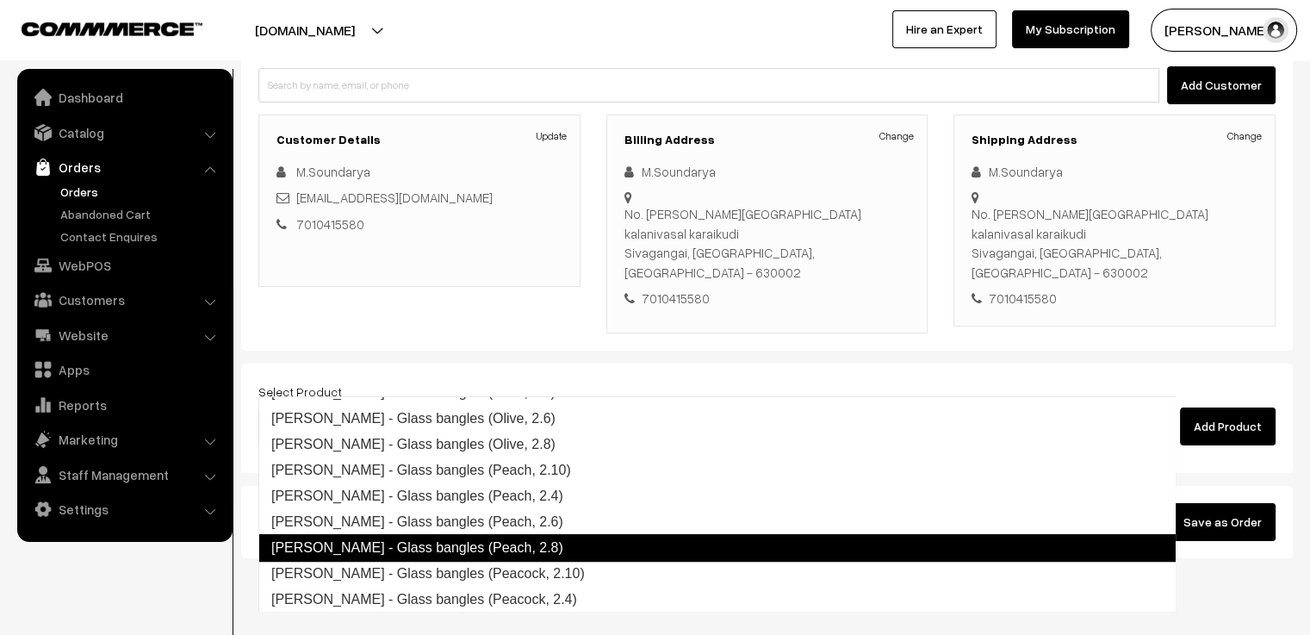
scroll to position [775, 0]
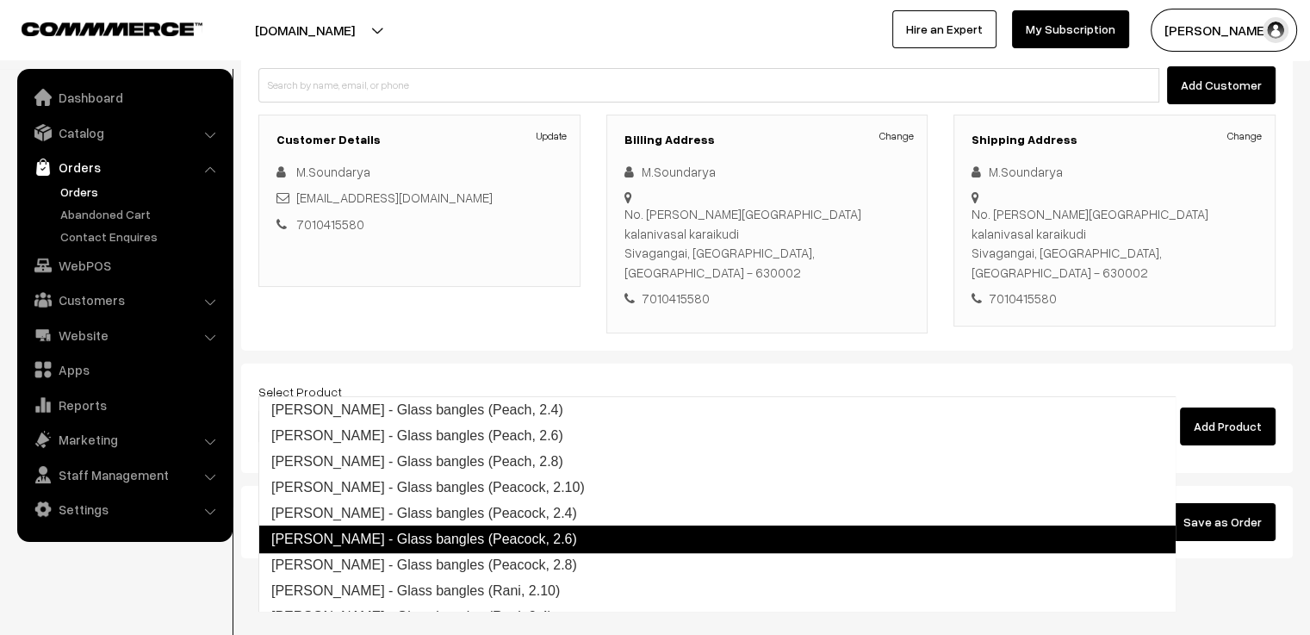
click at [553, 546] on link "Charvi - Glass bangles (Peacock, 2.6)" at bounding box center [716, 539] width 917 height 28
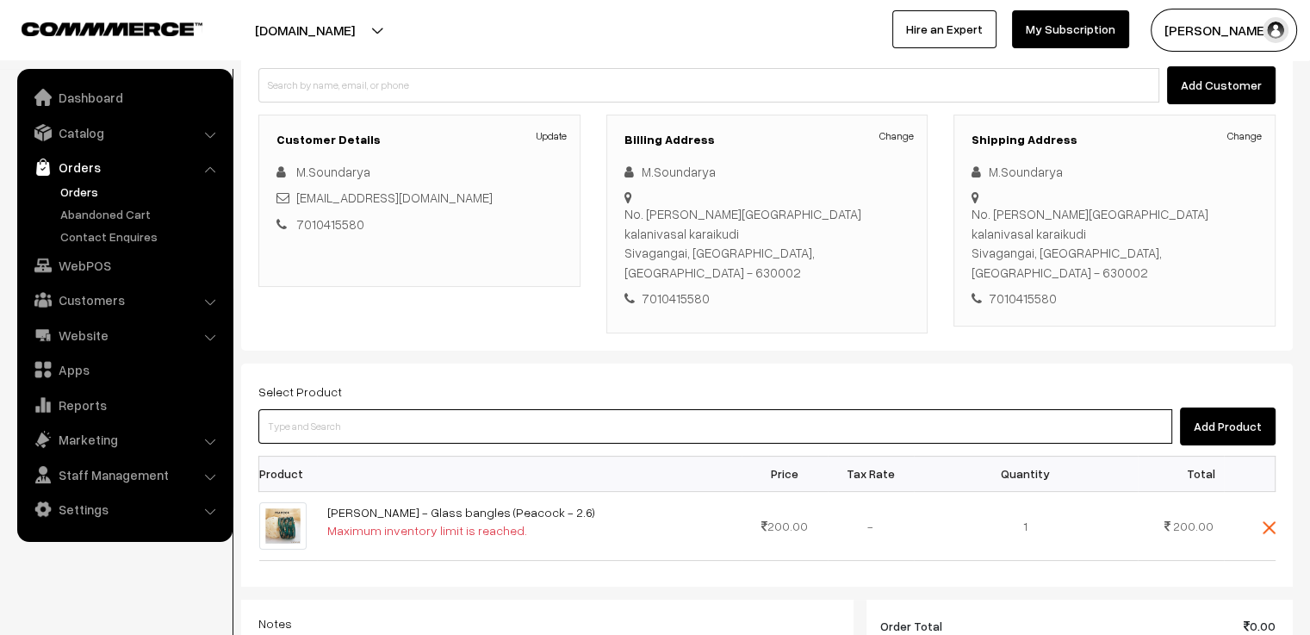
click at [372, 409] on input at bounding box center [715, 426] width 914 height 34
type input "SLOKA"
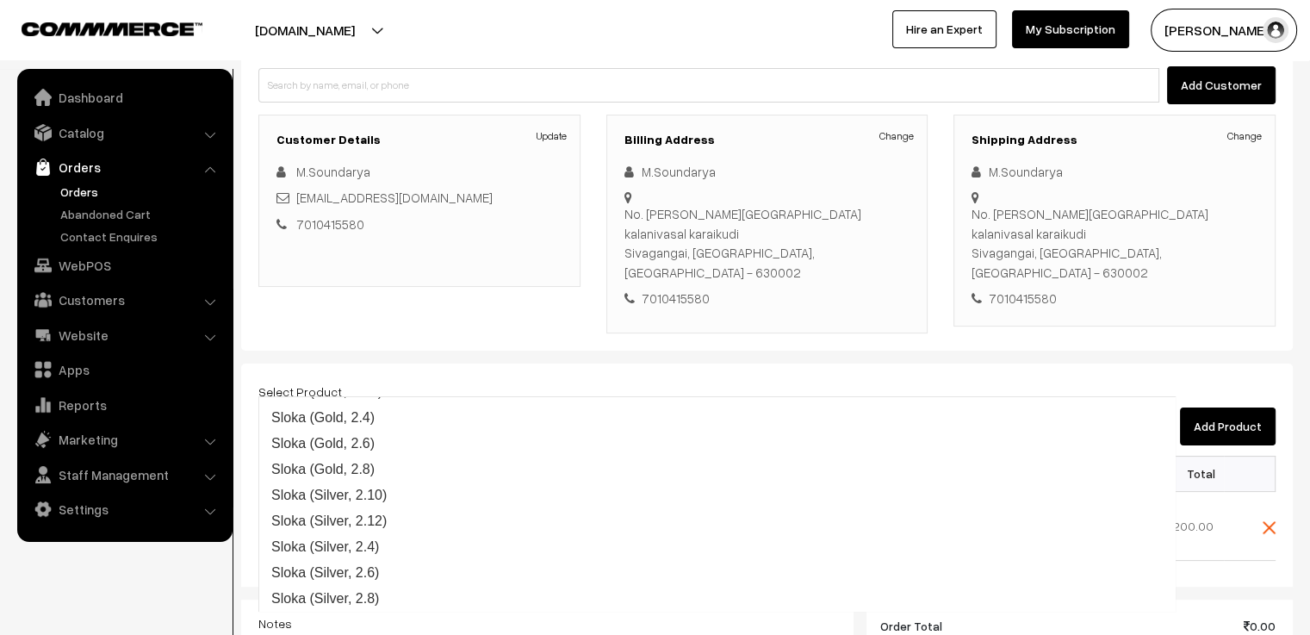
scroll to position [26, 0]
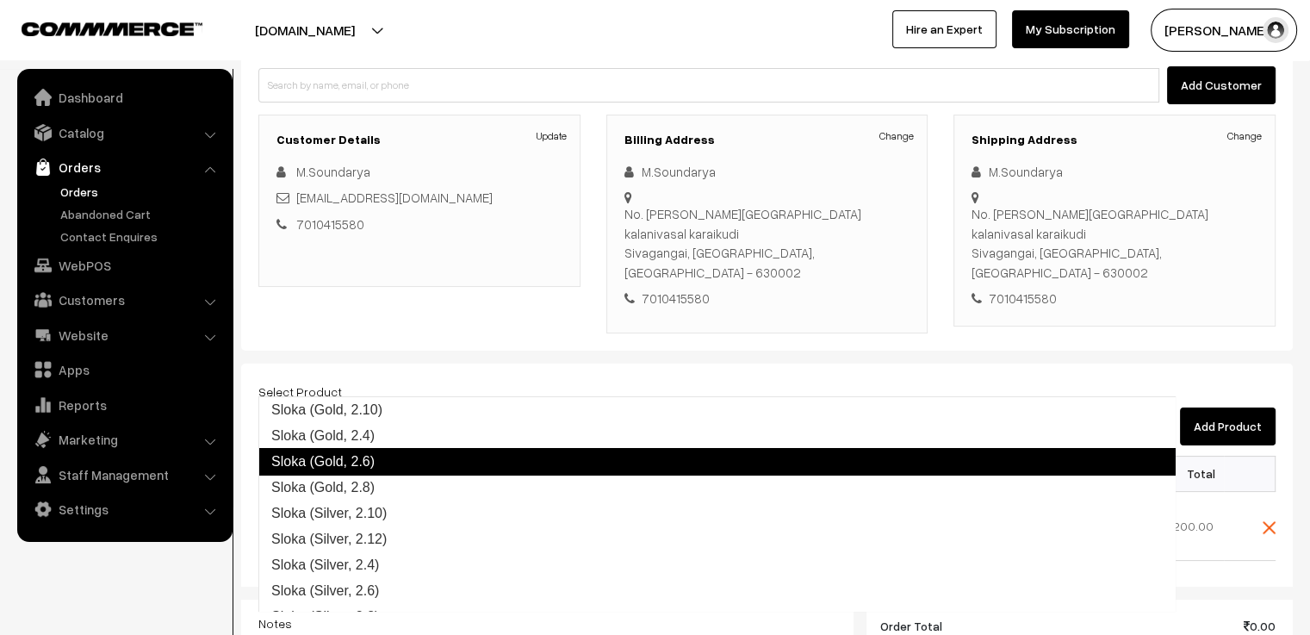
click at [400, 462] on link "Sloka (Gold, 2.6)" at bounding box center [716, 462] width 917 height 28
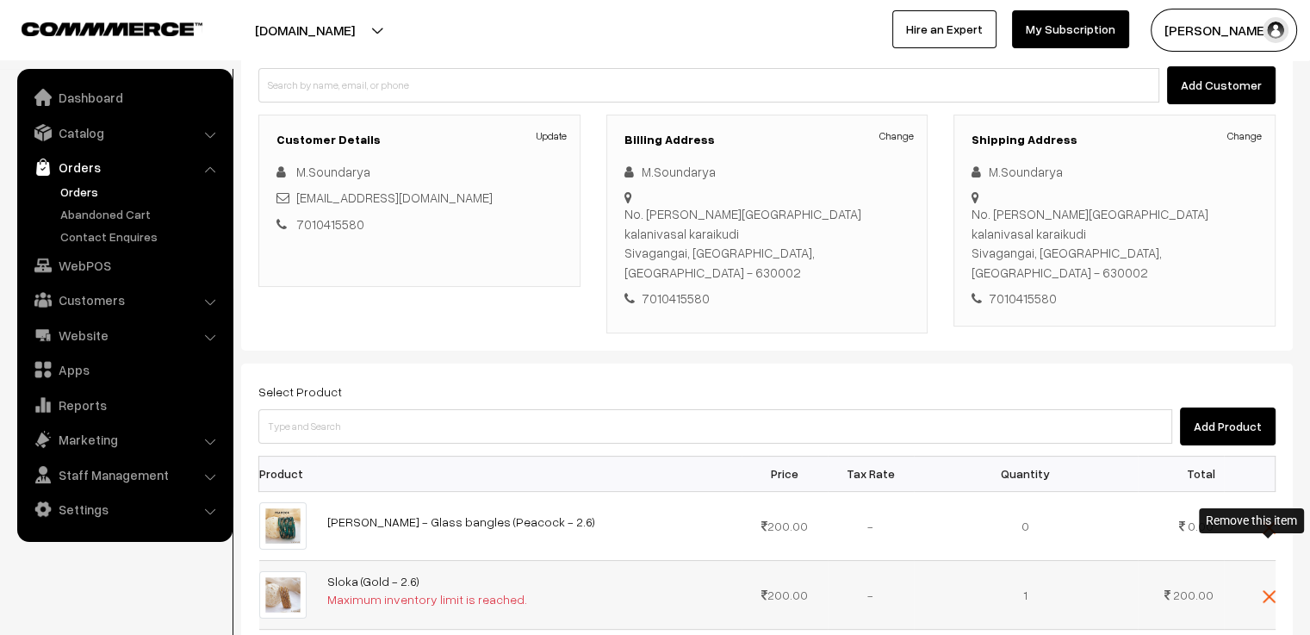
click at [1264, 590] on img at bounding box center [1269, 596] width 13 height 13
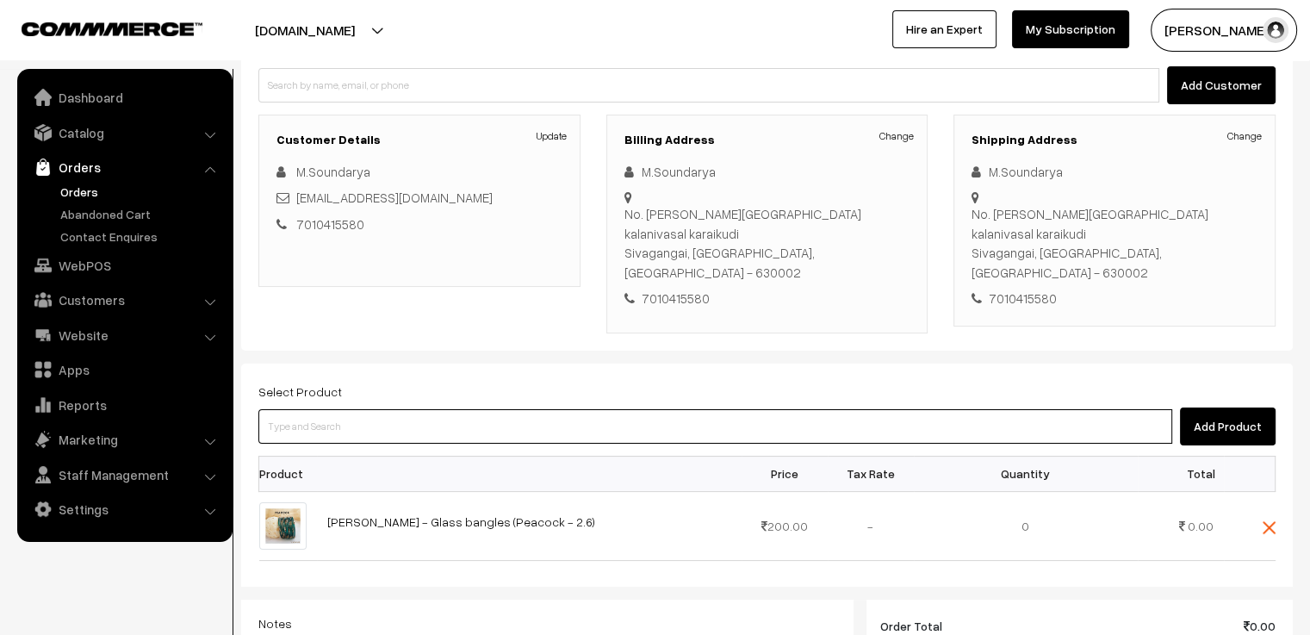
click at [418, 409] on input at bounding box center [715, 426] width 914 height 34
type input "SLOKA"
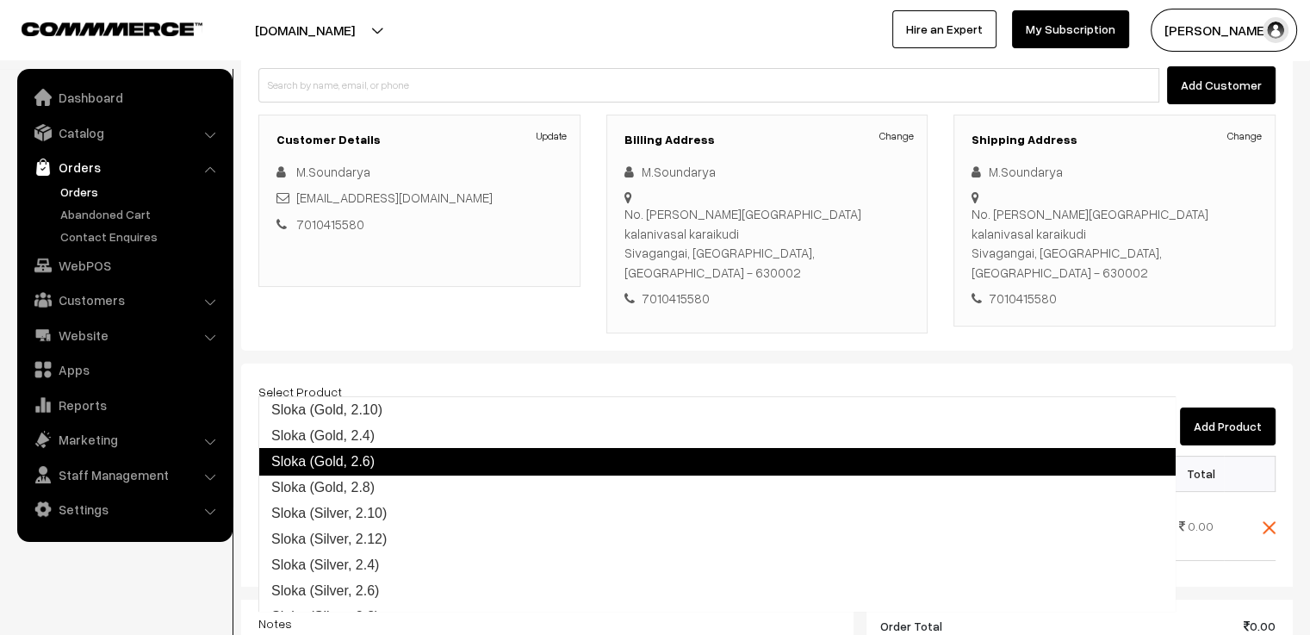
click at [403, 455] on link "Sloka (Gold, 2.6)" at bounding box center [716, 462] width 917 height 28
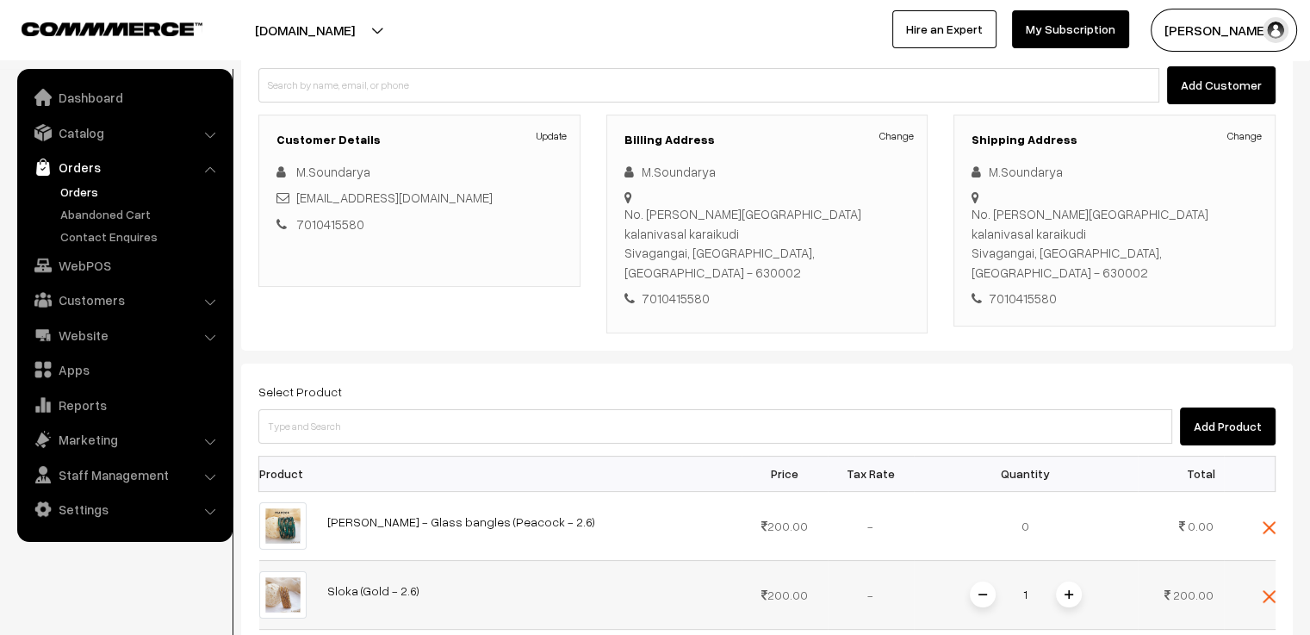
click at [1058, 581] on span at bounding box center [1069, 594] width 26 height 26
click at [1268, 521] on img at bounding box center [1269, 527] width 13 height 13
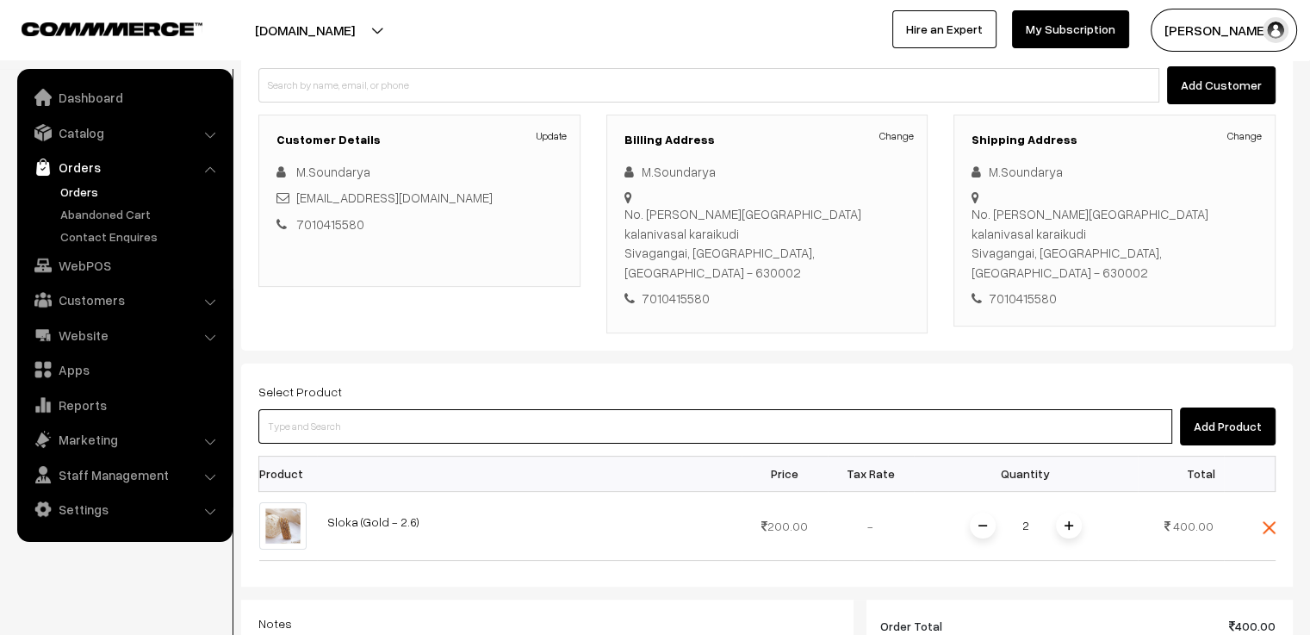
click at [631, 409] on input at bounding box center [715, 426] width 914 height 34
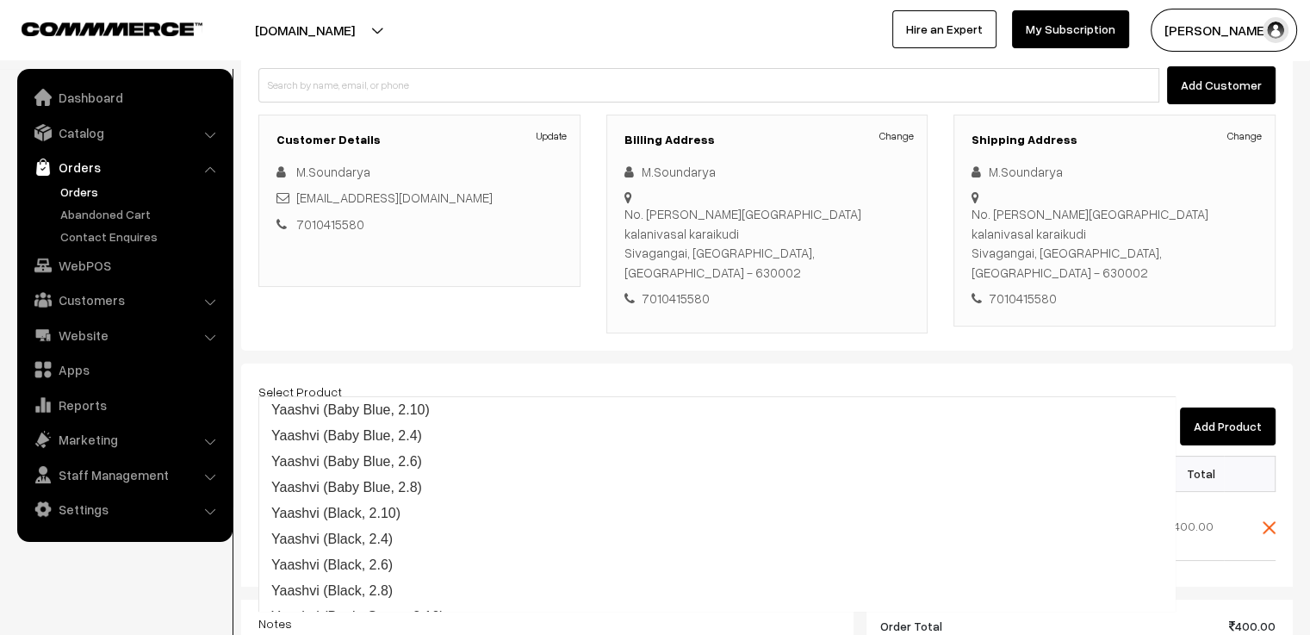
scroll to position [0, 0]
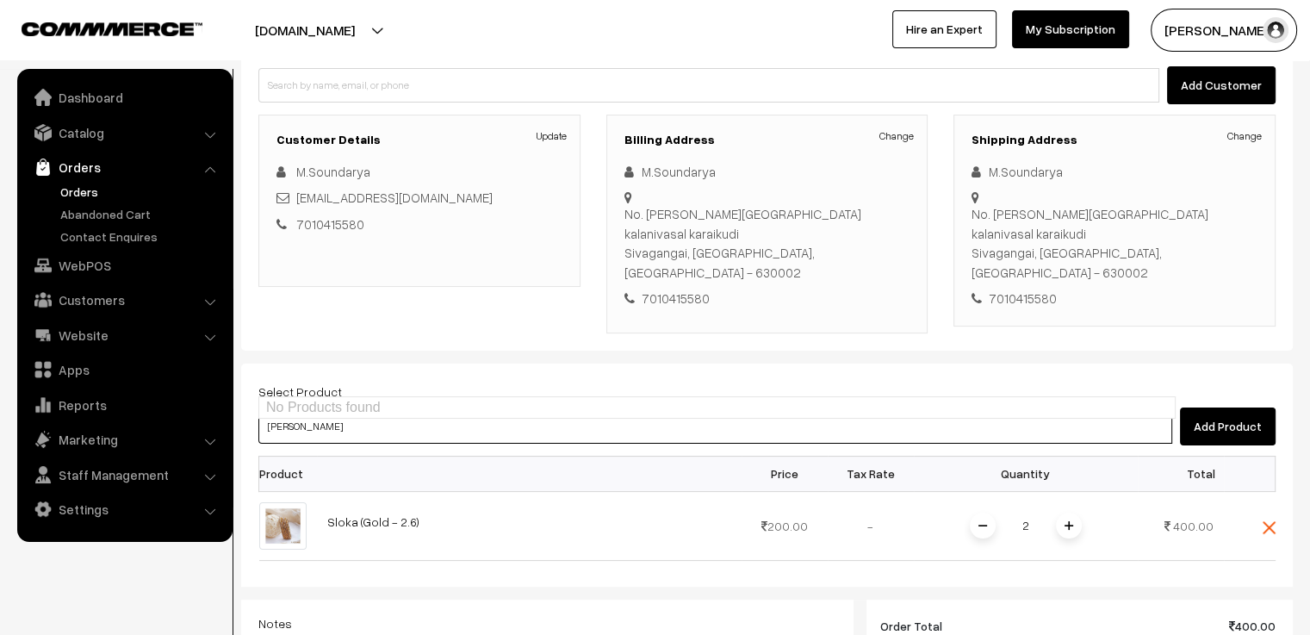
type input "YAASH"
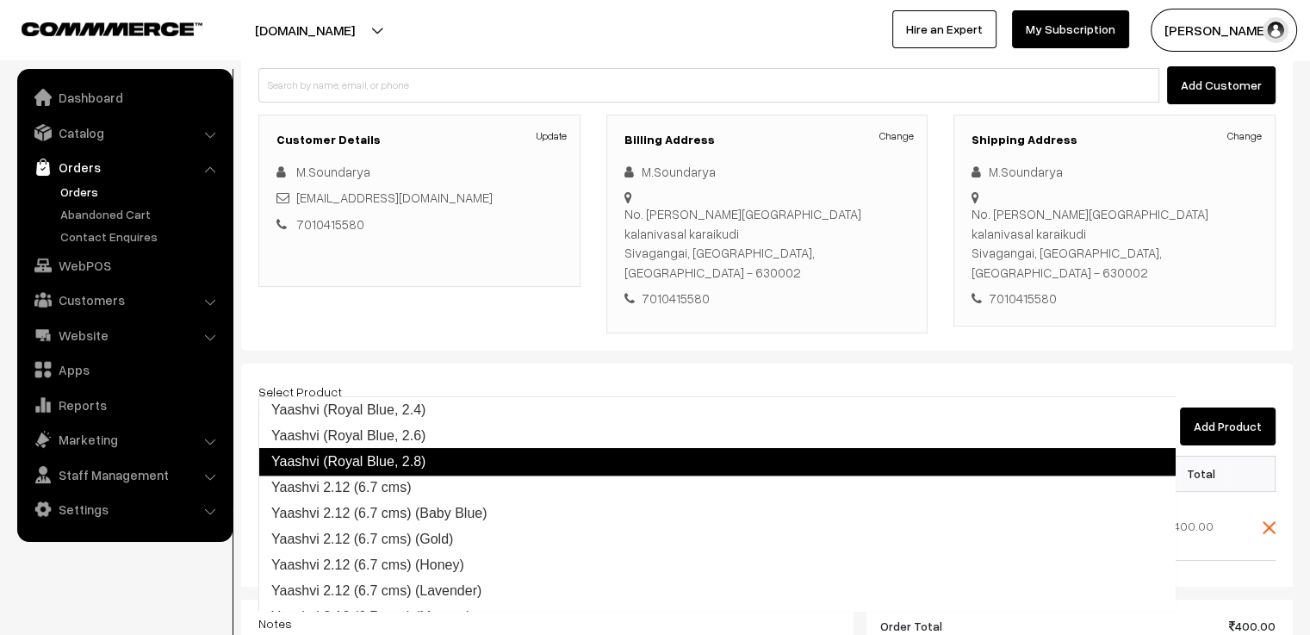
scroll to position [1292, 0]
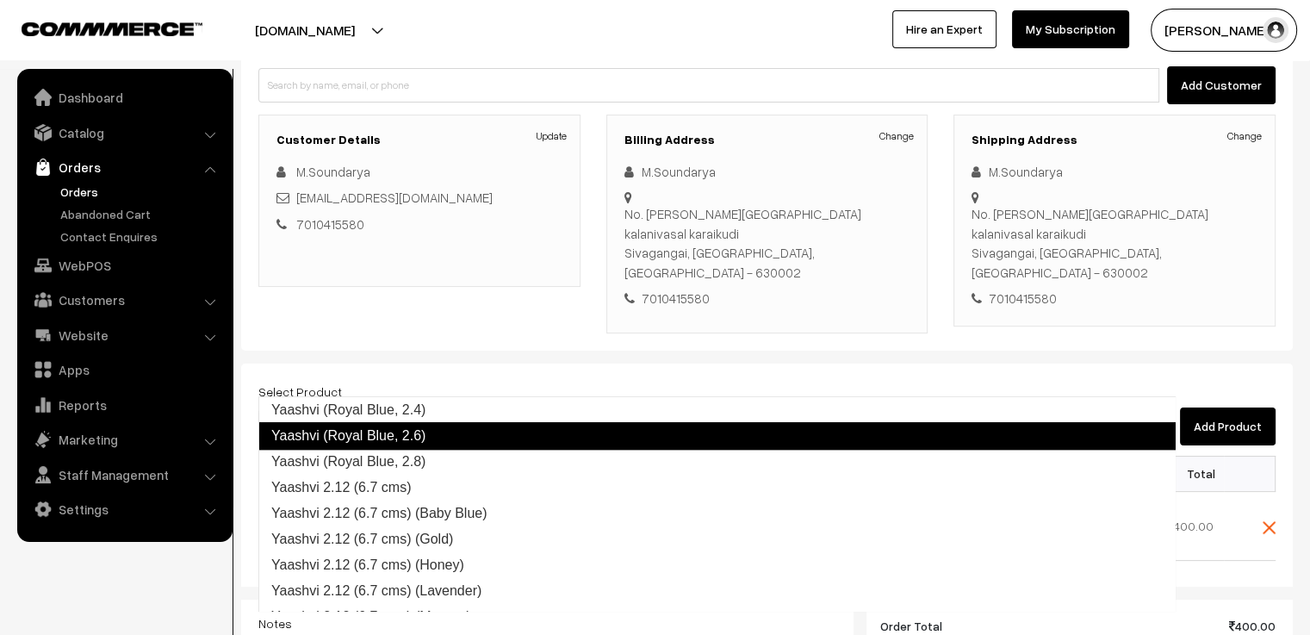
click at [554, 442] on link "Yaashvi (Royal Blue, 2.6)" at bounding box center [716, 436] width 917 height 28
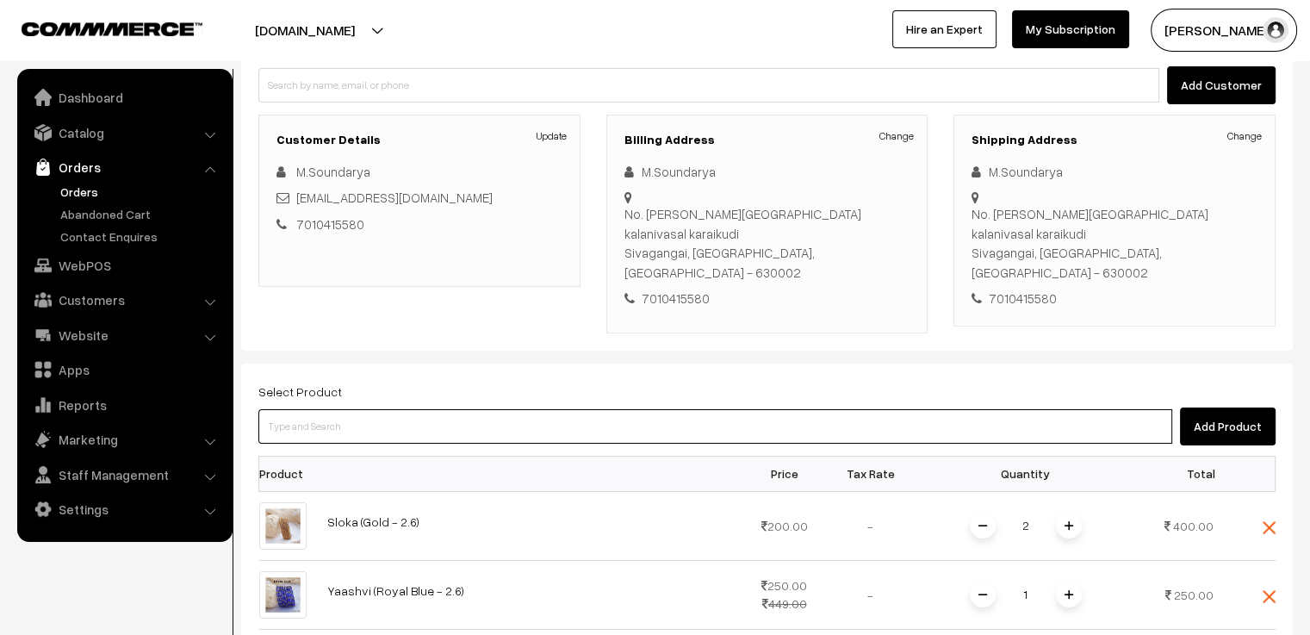
click at [493, 409] on input at bounding box center [715, 426] width 914 height 34
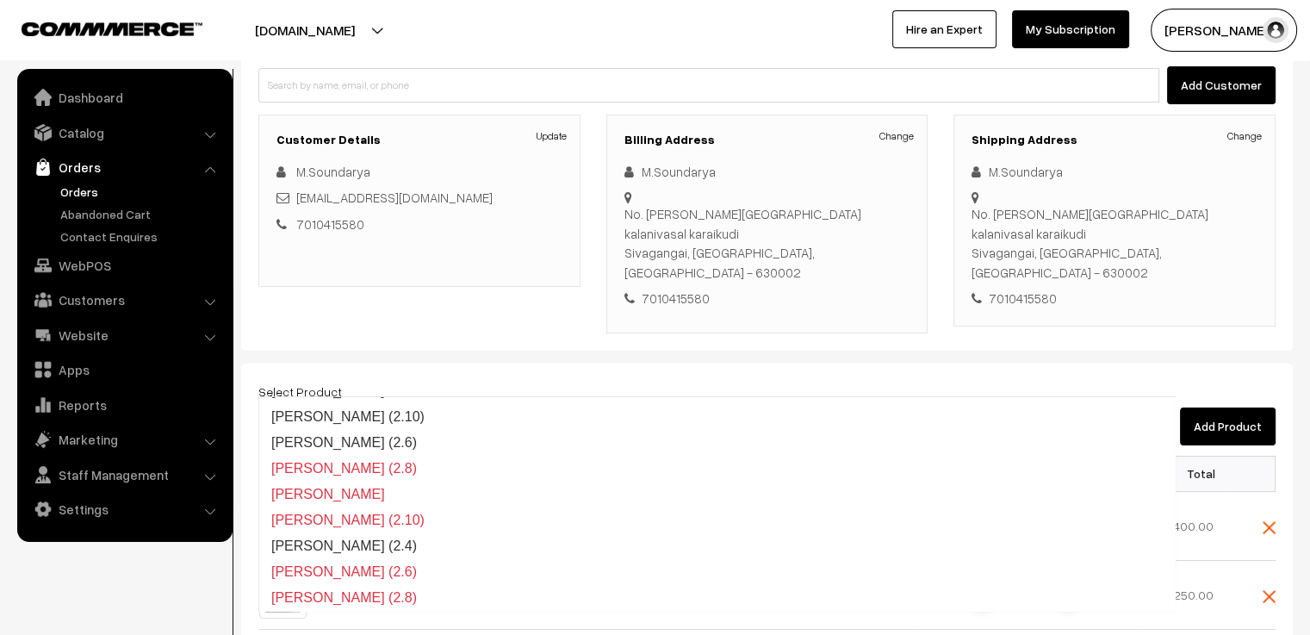
scroll to position [276, 0]
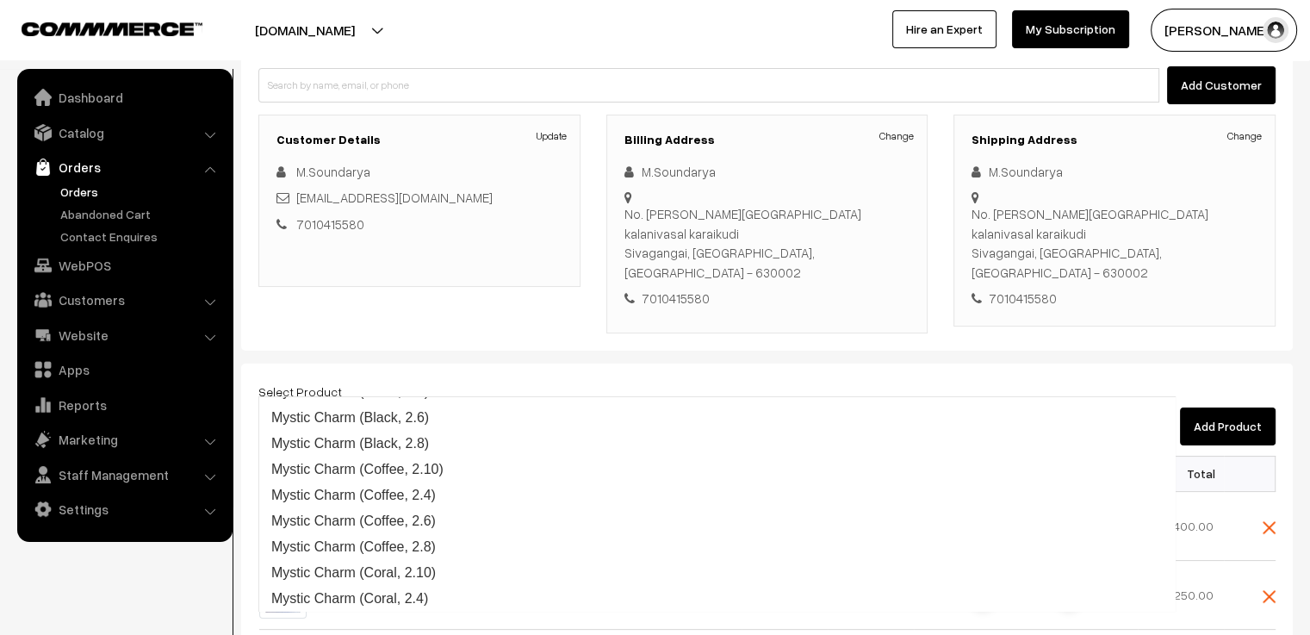
type input "CHARVI"
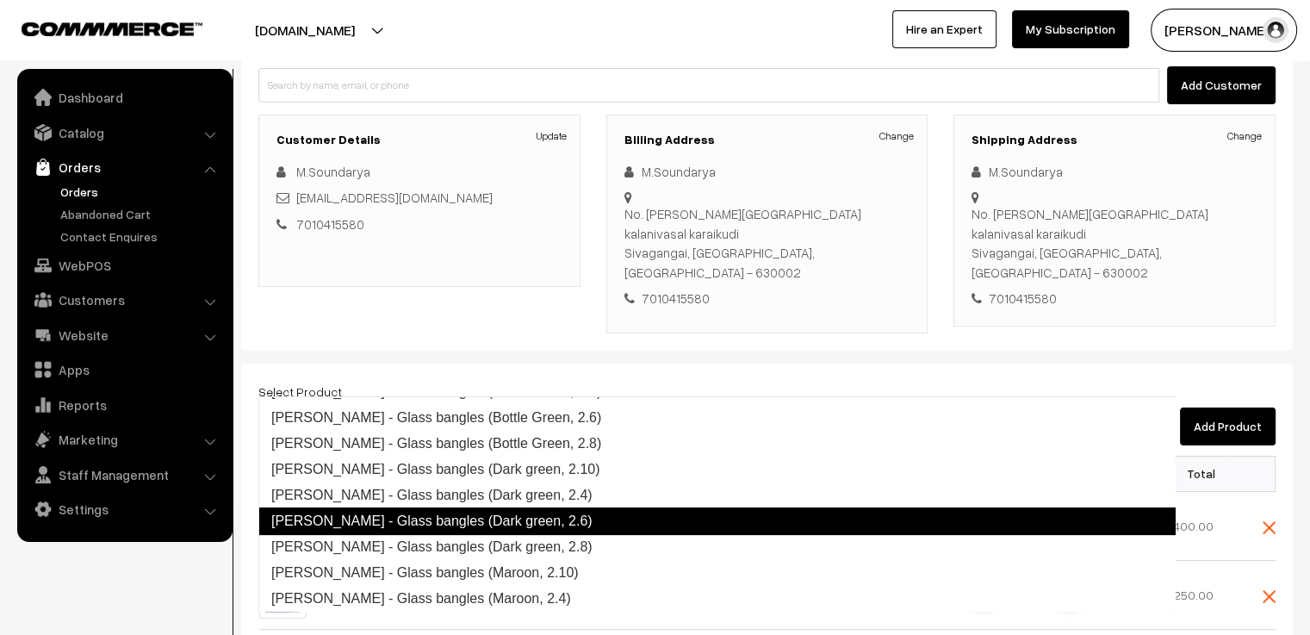
click at [506, 516] on link "Charvi - Glass bangles (Dark green, 2.6)" at bounding box center [716, 521] width 917 height 28
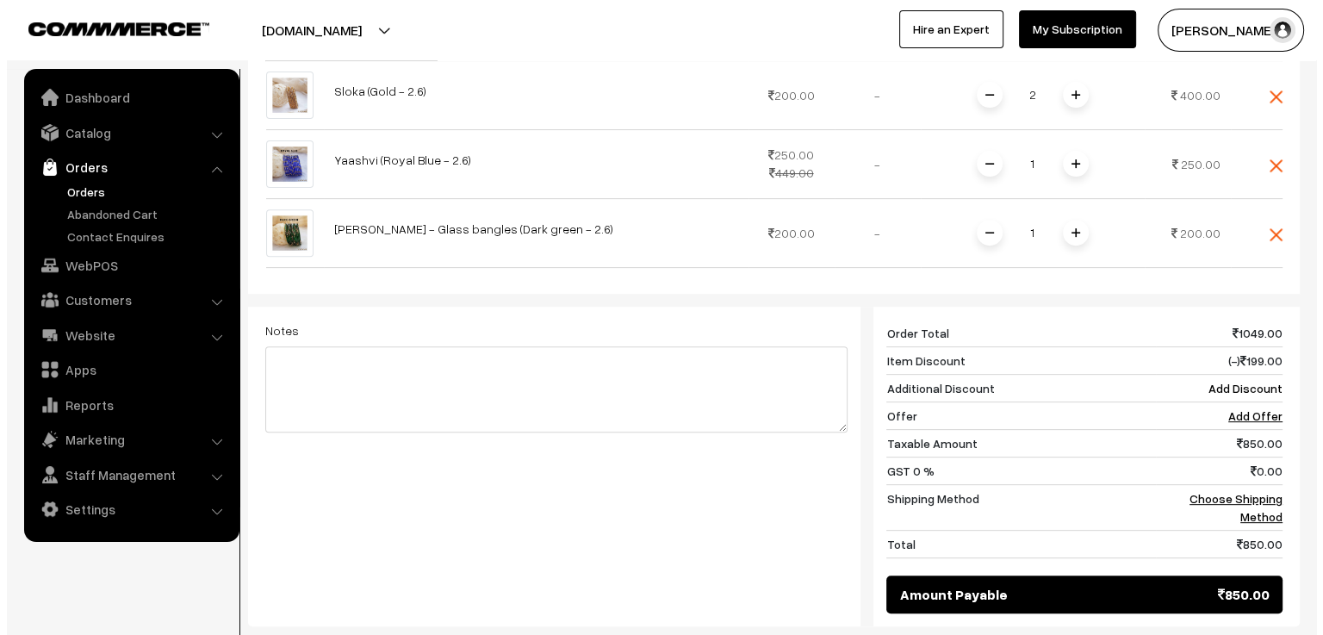
scroll to position [700, 0]
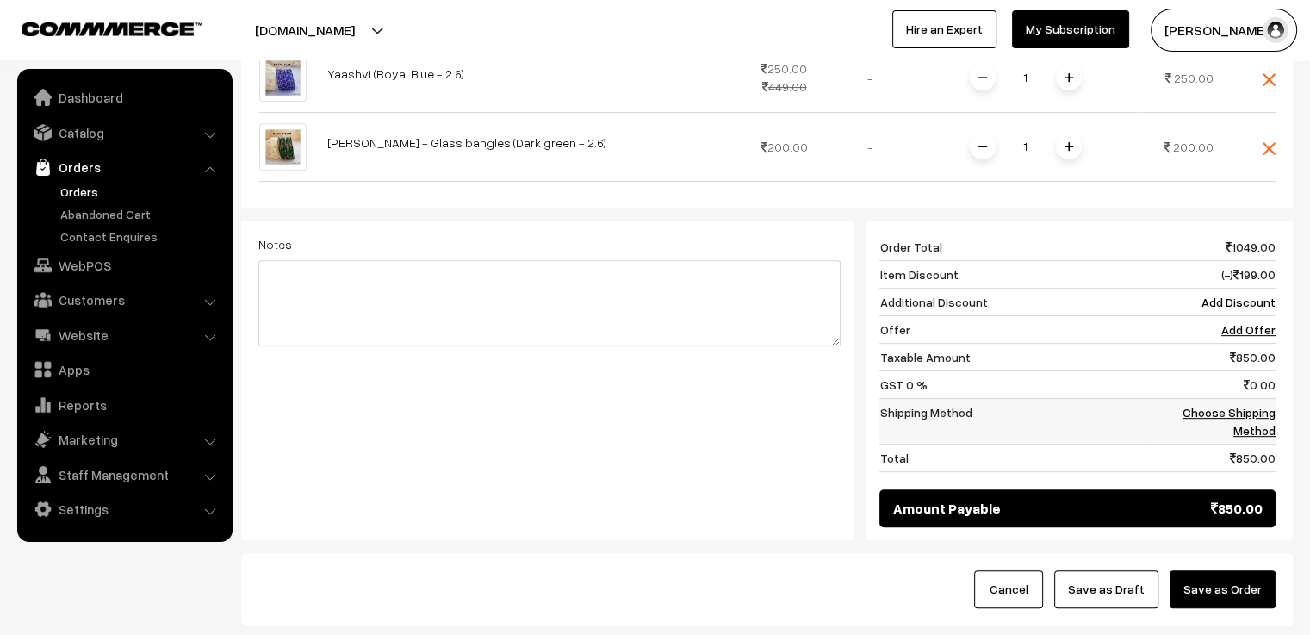
click at [1224, 405] on link "Choose Shipping Method" at bounding box center [1229, 421] width 93 height 33
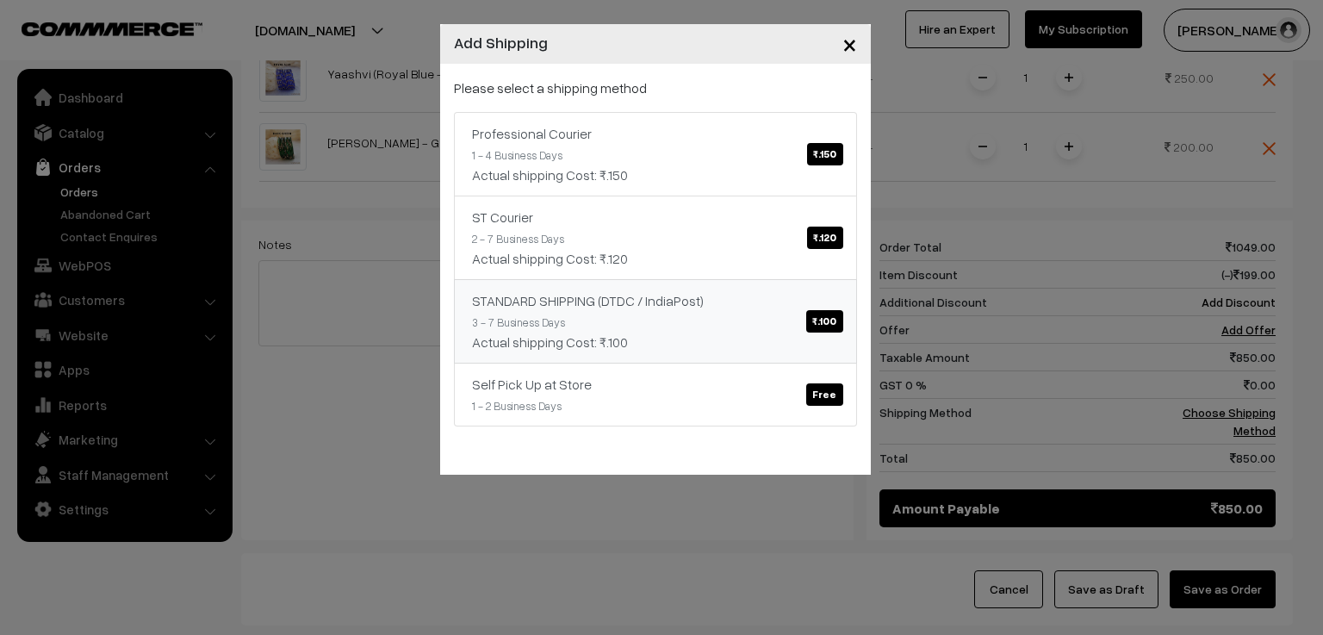
click at [811, 327] on span "₹.100" at bounding box center [824, 321] width 36 height 22
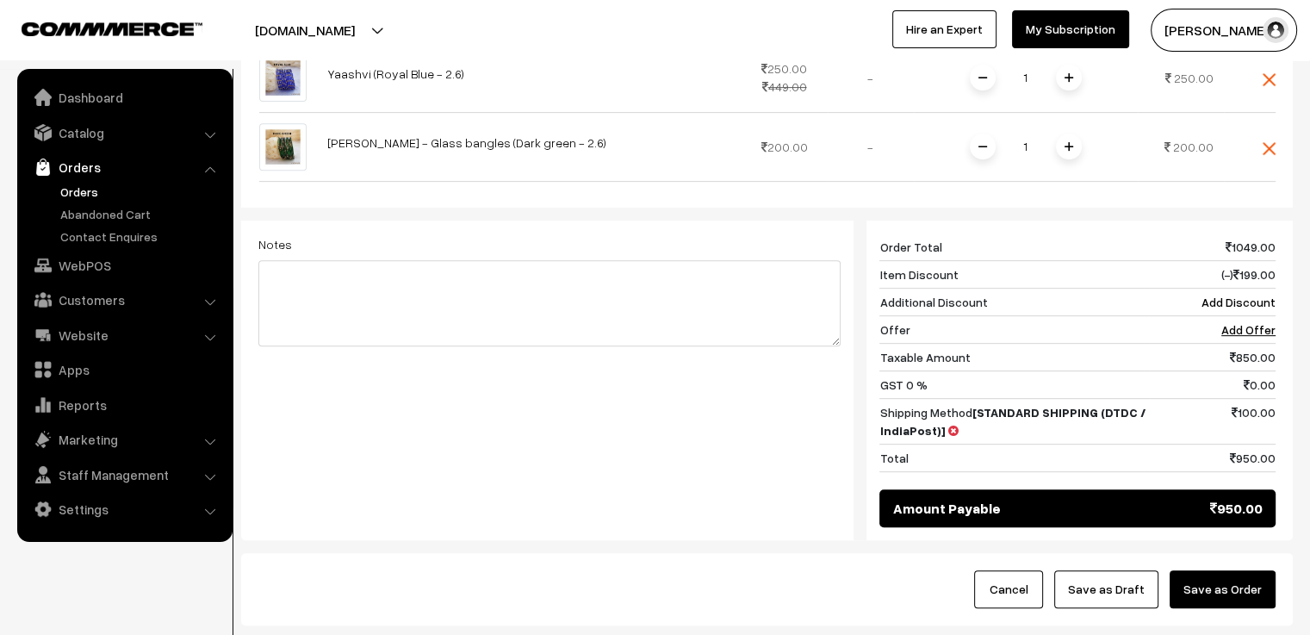
click at [1215, 570] on button "Save as Order" at bounding box center [1223, 589] width 106 height 38
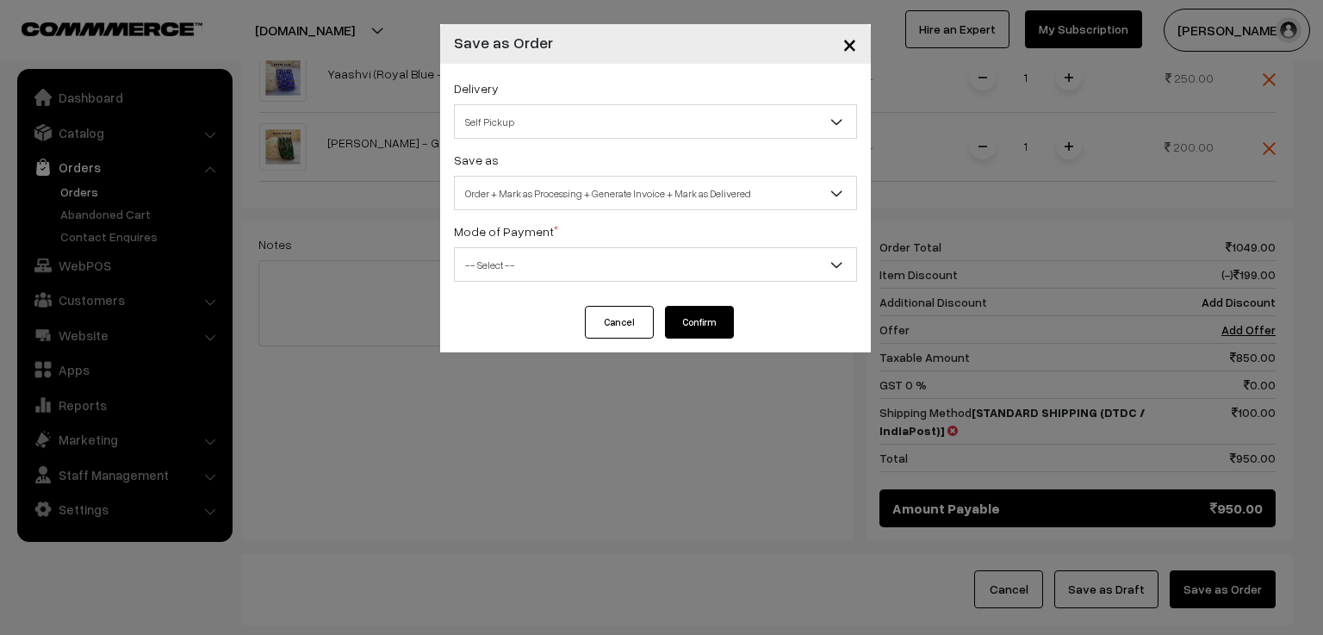
click at [320, 234] on div "× Save as Order Delivery Self Pickup Professional Courier (₹150) (1 - 4 Busines…" at bounding box center [661, 317] width 1323 height 635
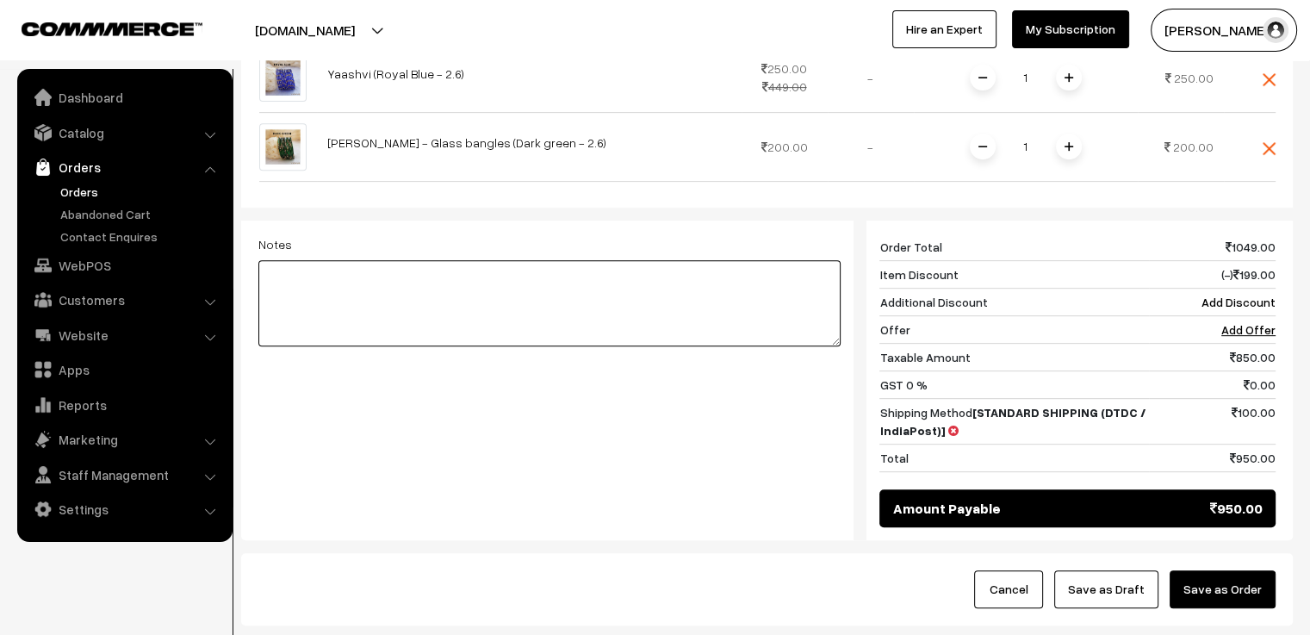
click at [339, 260] on textarea at bounding box center [549, 303] width 582 height 86
type textarea "CHARVI - PARROT GREEN INSTEAD OF DARK GREEN"
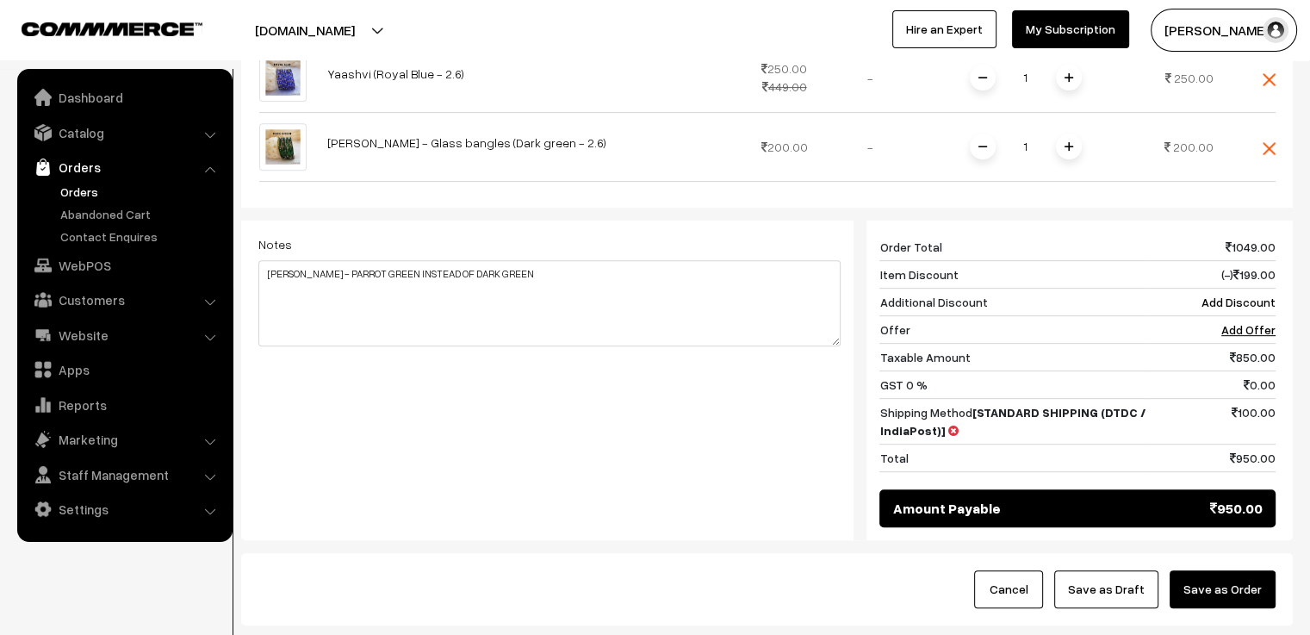
click at [1216, 570] on button "Save as Order" at bounding box center [1223, 589] width 106 height 38
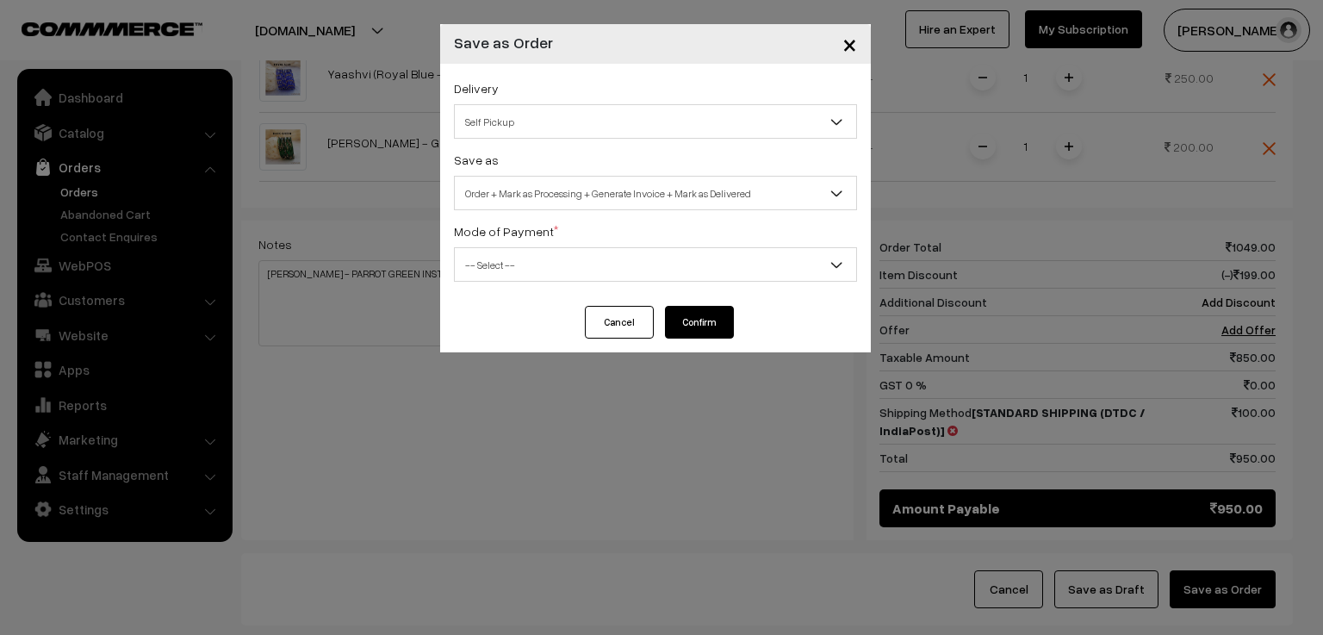
click at [691, 111] on span "Self Pickup" at bounding box center [655, 122] width 401 height 30
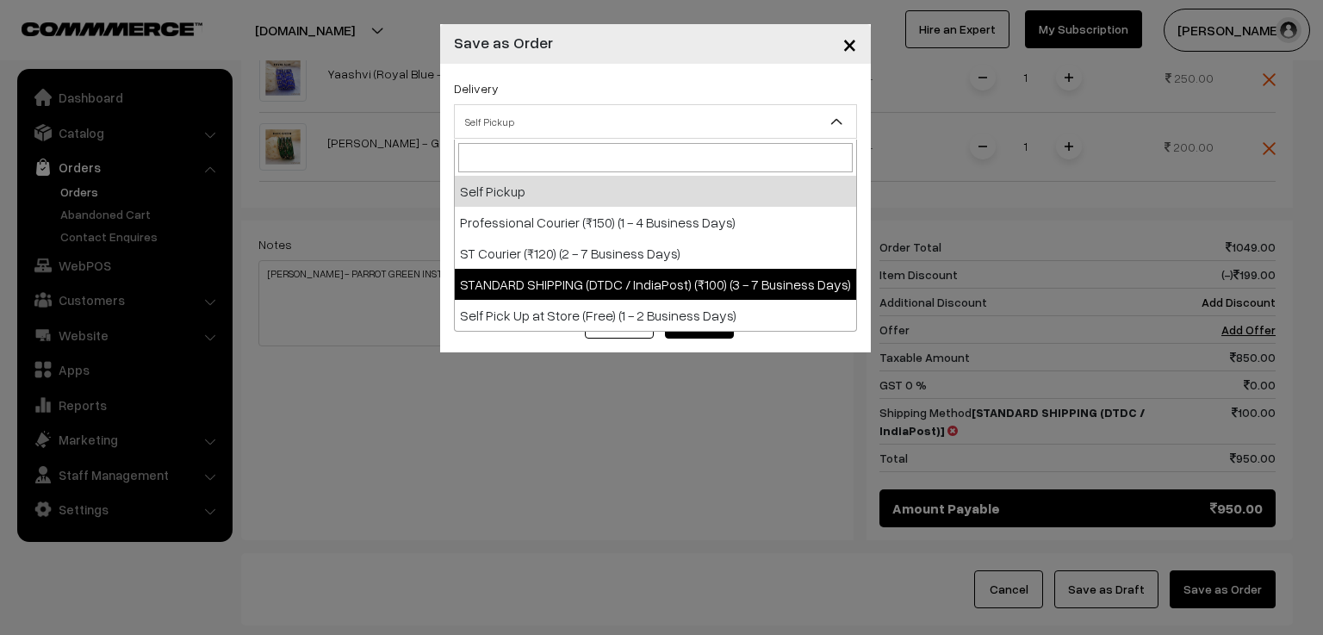
select select "SS3"
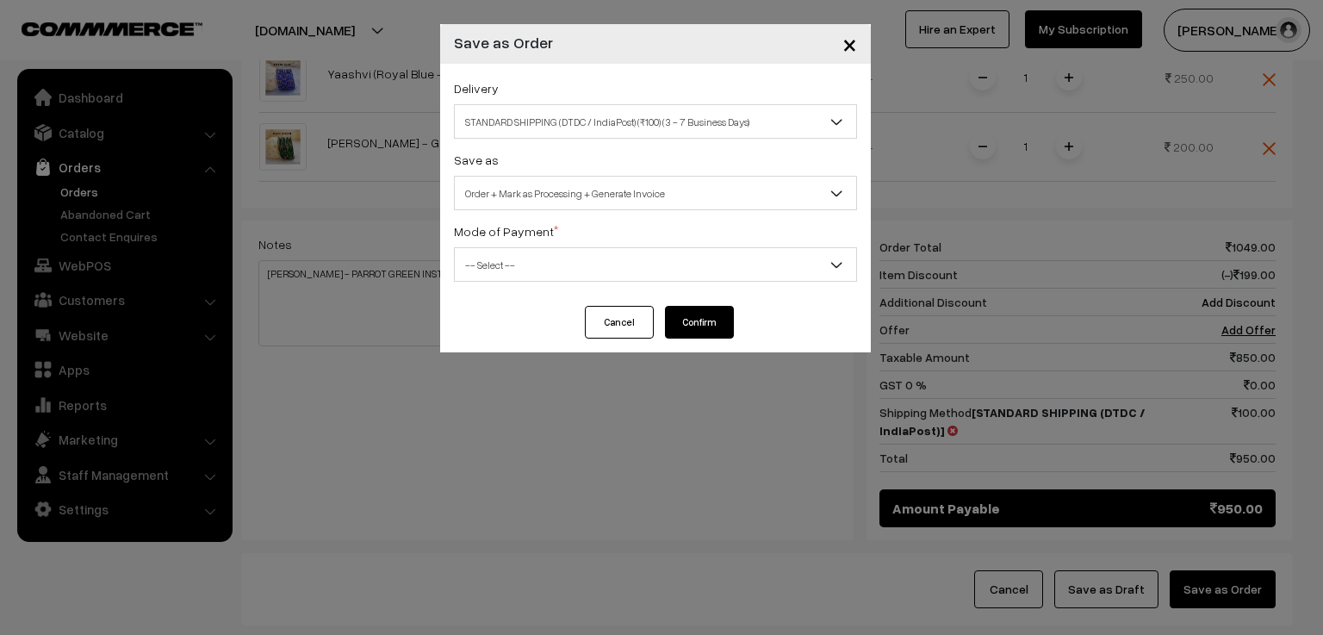
click at [629, 193] on span "Order + Mark as Processing + Generate Invoice" at bounding box center [655, 193] width 401 height 30
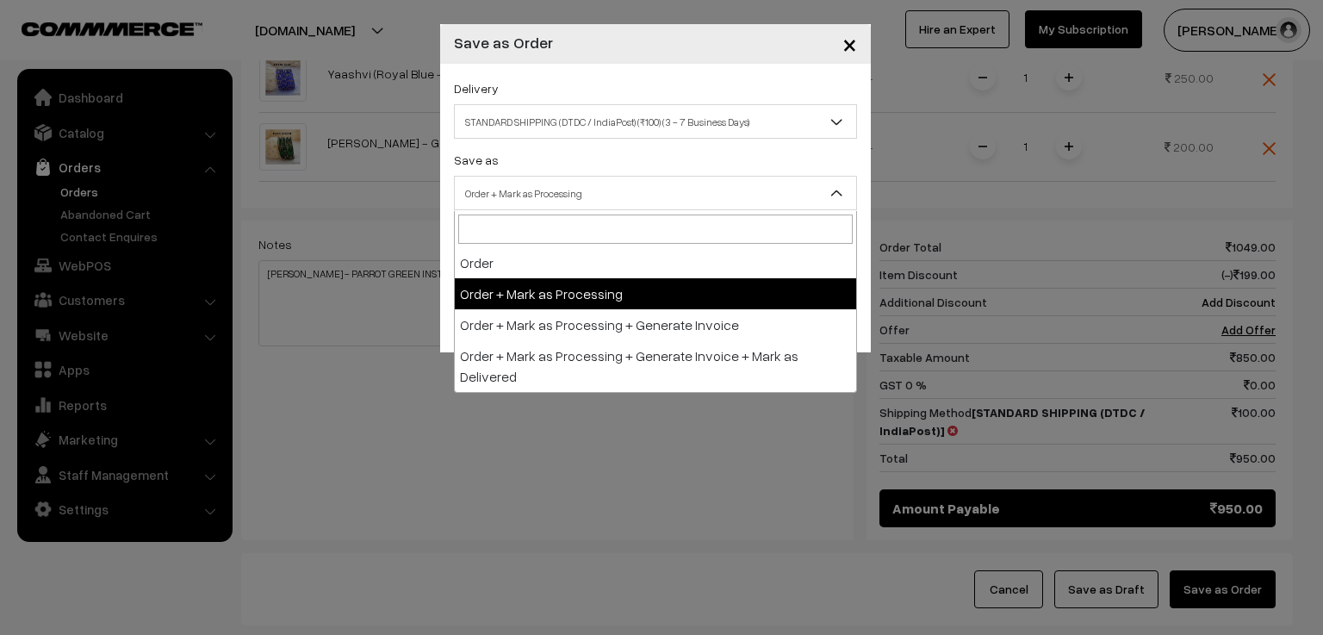
click at [623, 196] on span "Order + Mark as Processing" at bounding box center [655, 193] width 401 height 30
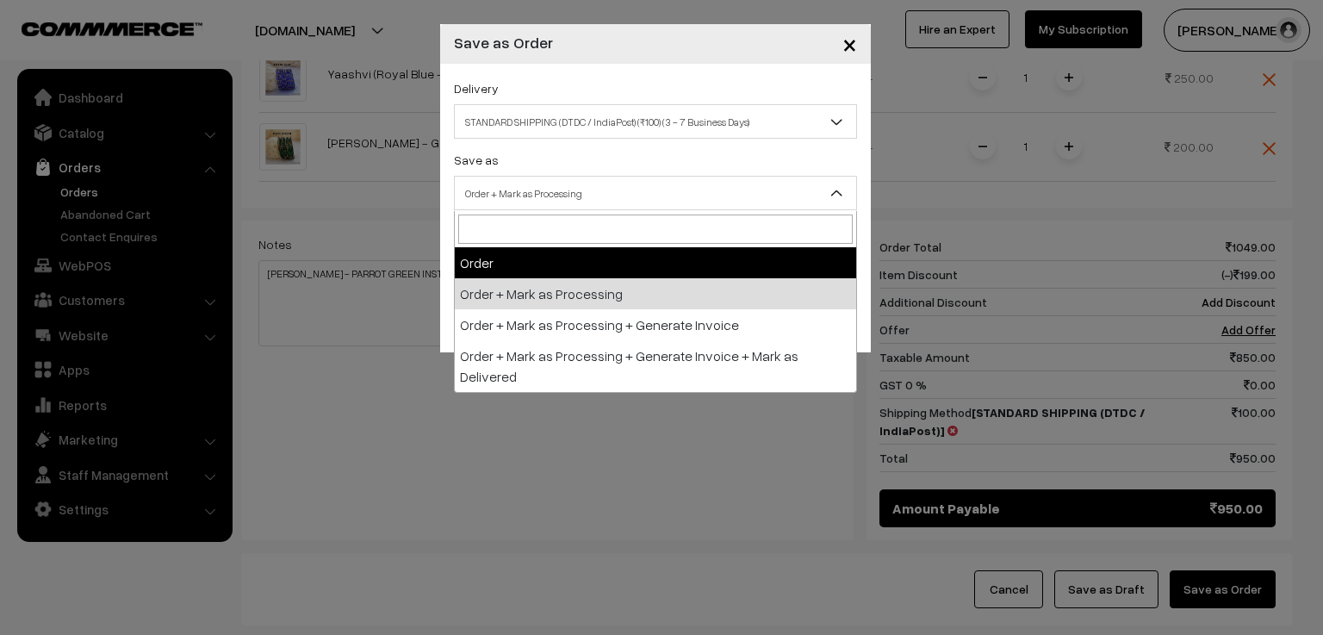
select select "1"
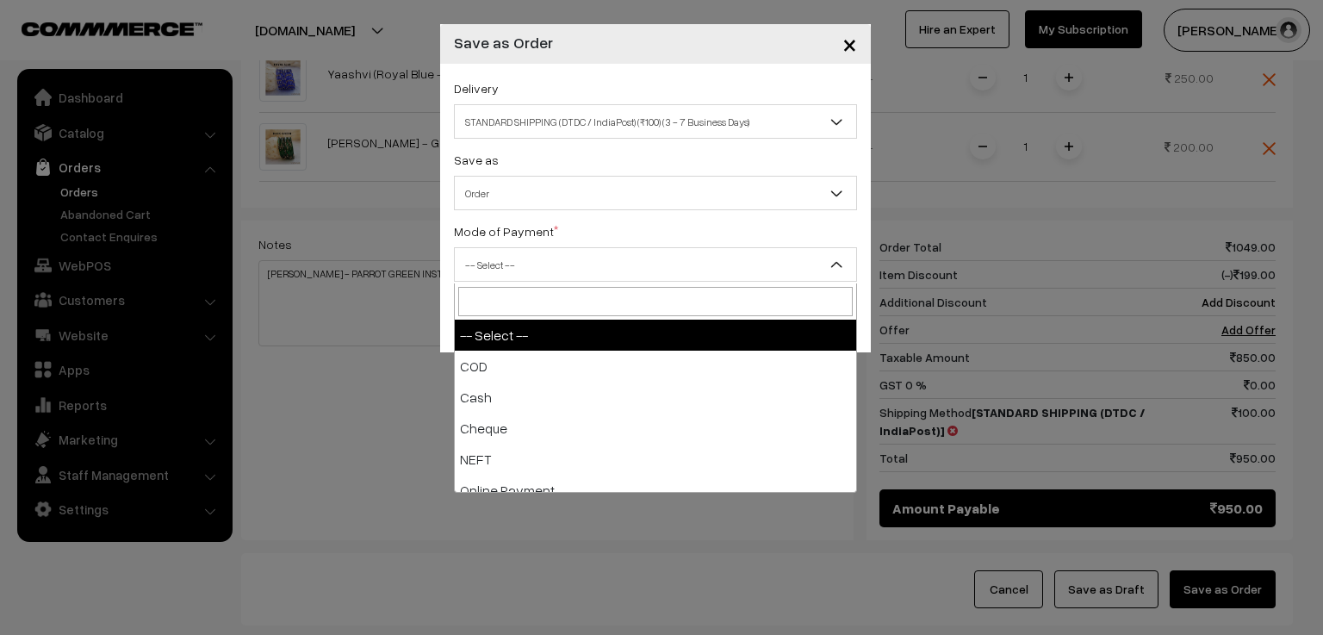
click at [605, 273] on span "-- Select --" at bounding box center [655, 265] width 401 height 30
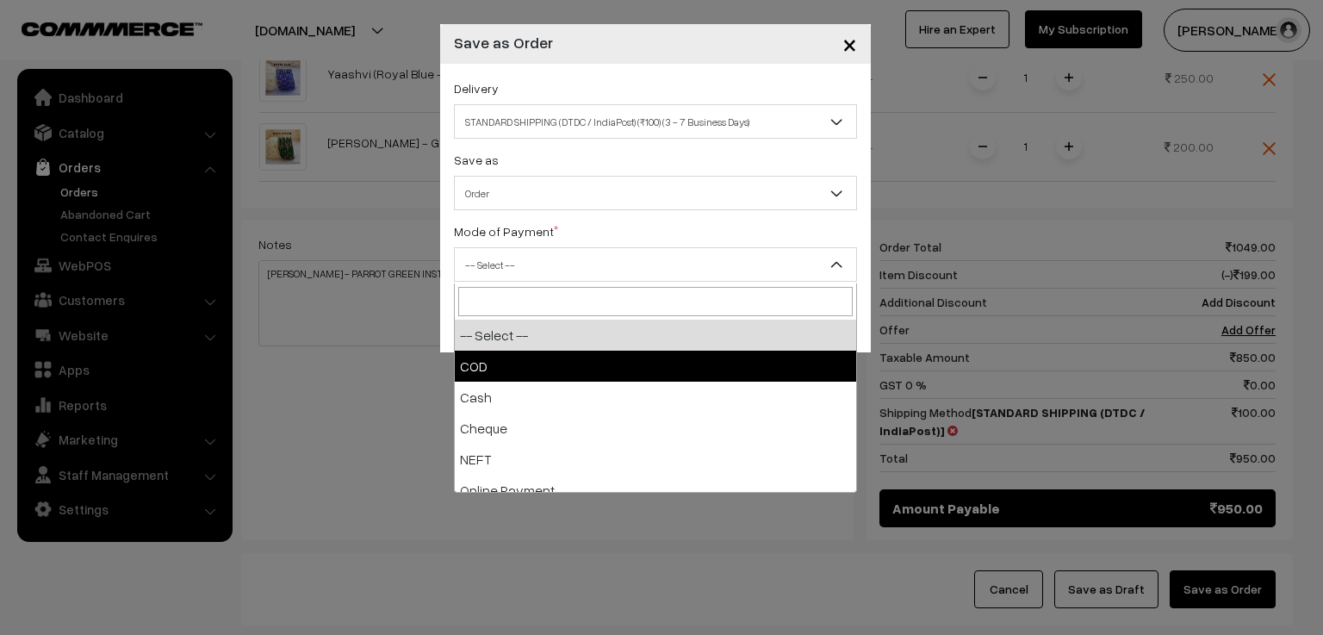
scroll to position [76, 0]
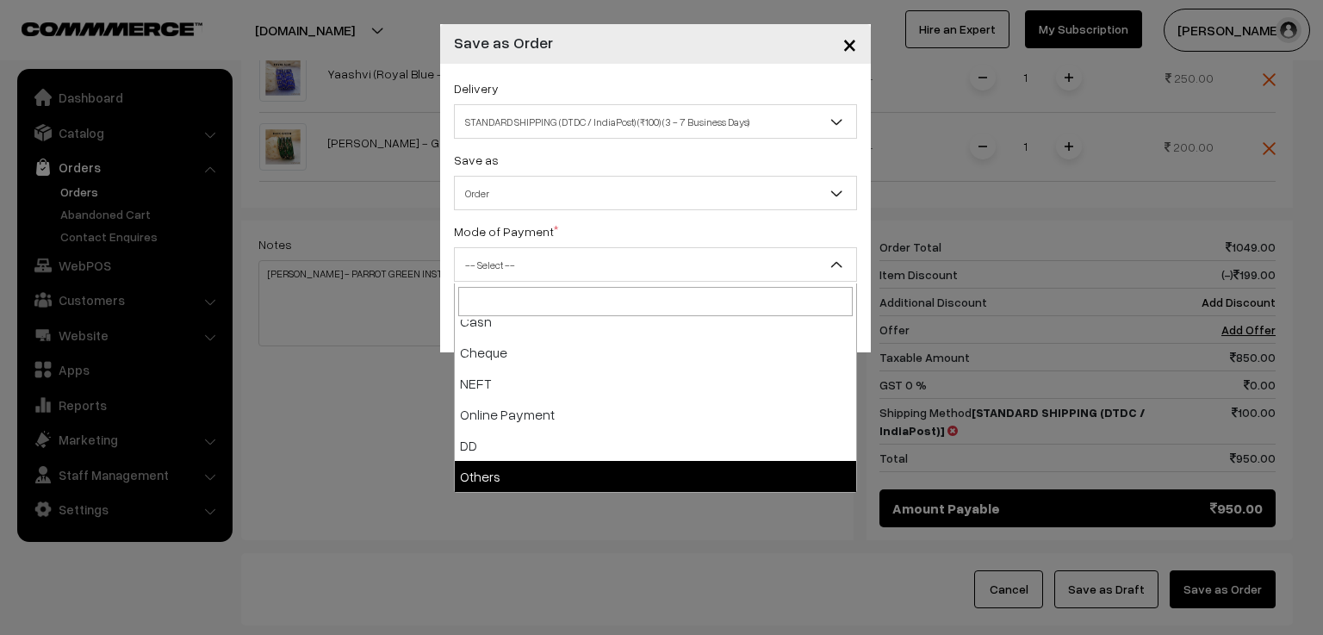
select select "7"
checkbox input "true"
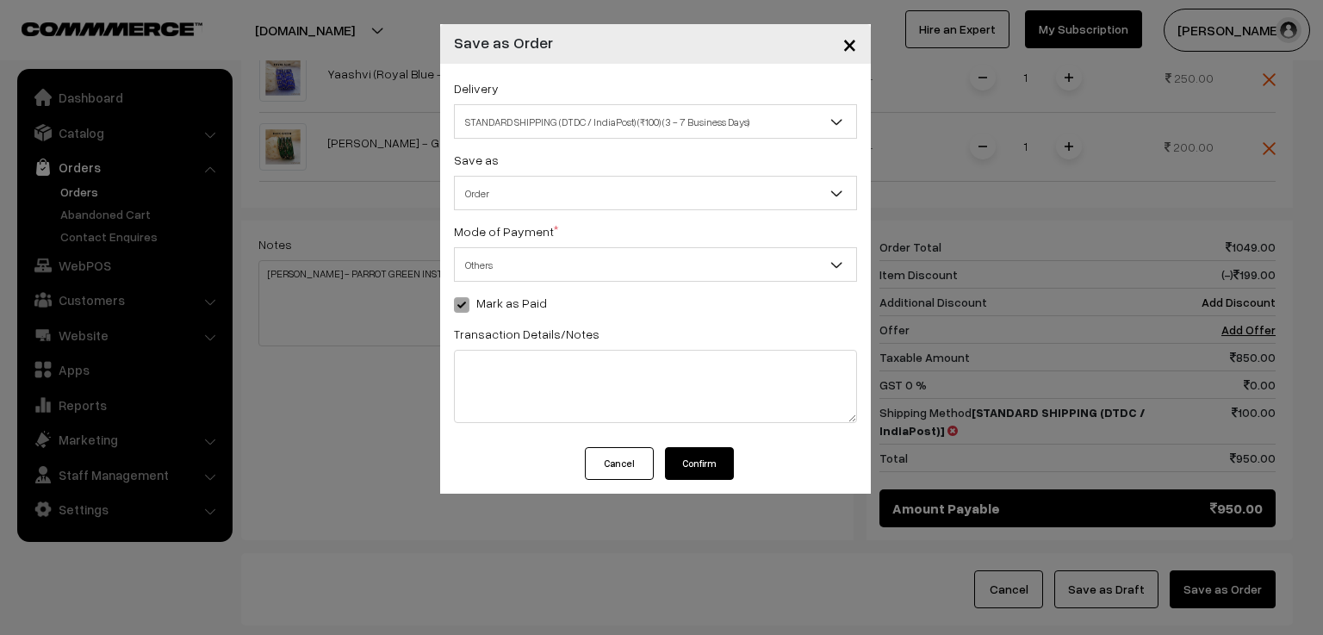
click at [704, 460] on button "Confirm" at bounding box center [699, 463] width 69 height 33
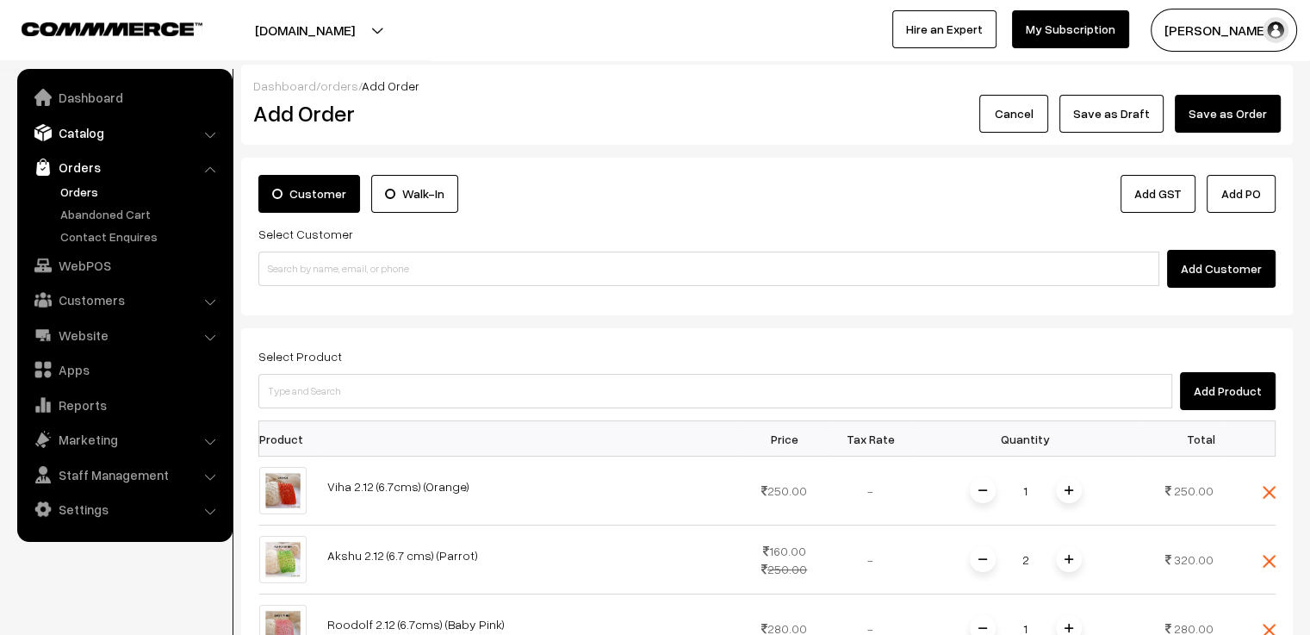
click at [84, 132] on link "Catalog" at bounding box center [124, 132] width 205 height 31
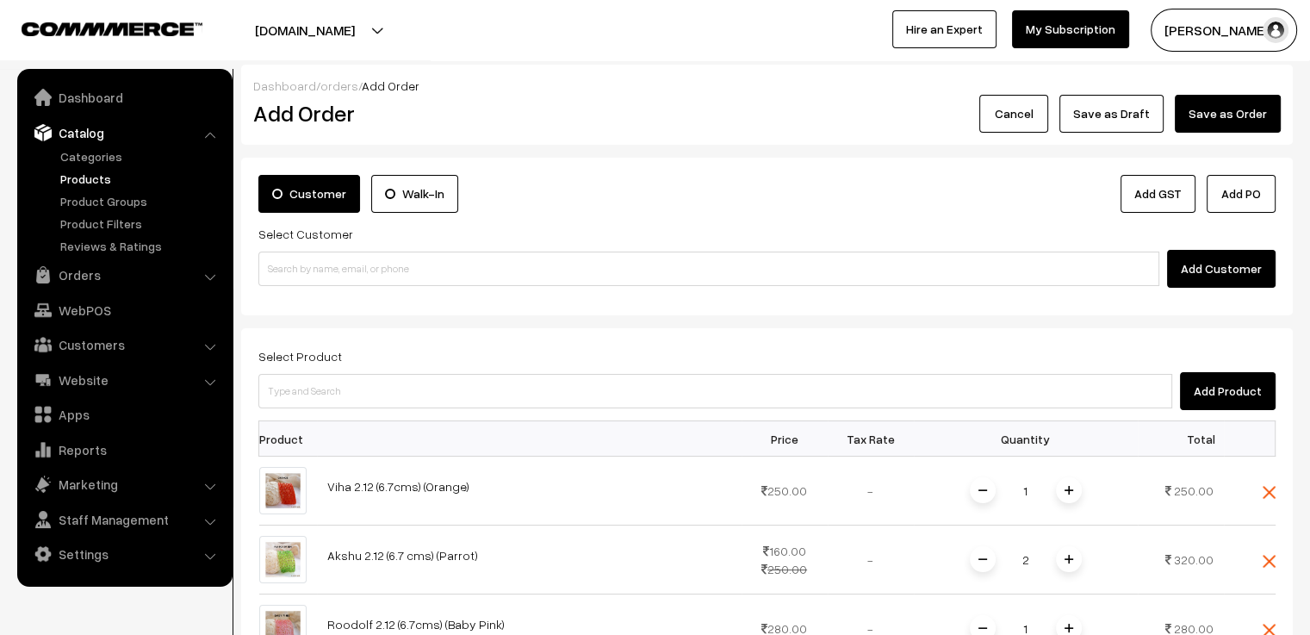
click at [86, 178] on link "Products" at bounding box center [141, 179] width 171 height 18
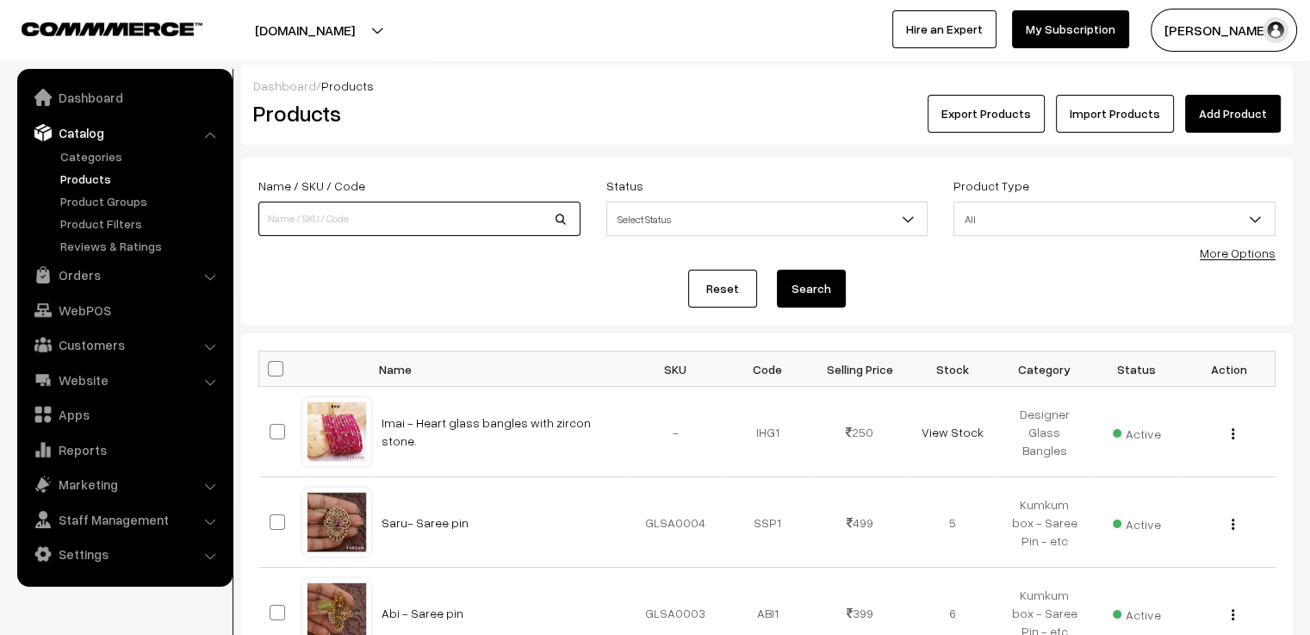
click at [325, 220] on input at bounding box center [419, 219] width 322 height 34
type input "SLOKA"
click at [777, 270] on button "Search" at bounding box center [811, 289] width 69 height 38
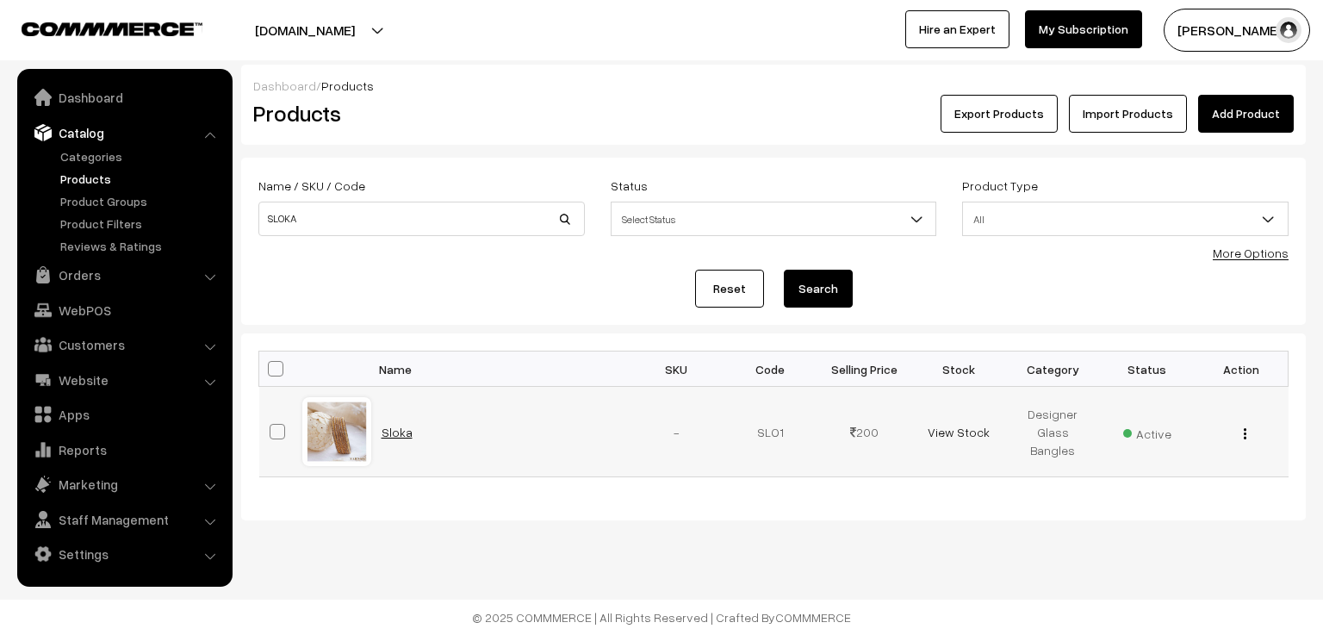
click at [383, 433] on link "Sloka" at bounding box center [397, 432] width 31 height 15
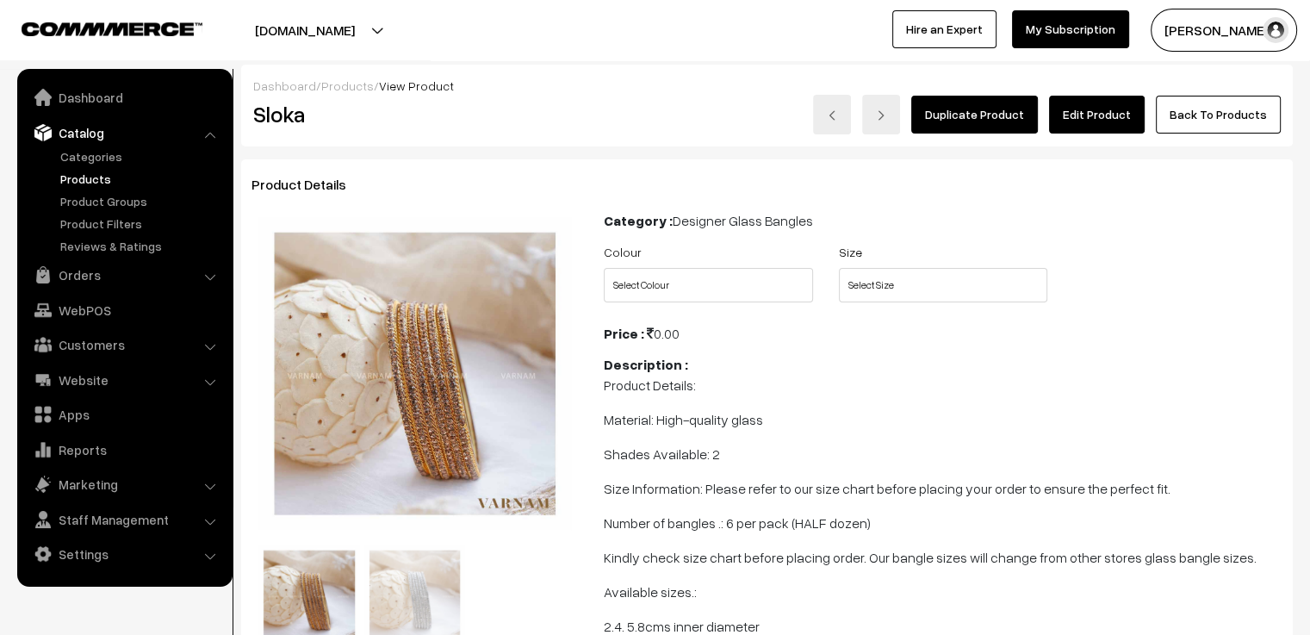
click at [1102, 110] on link "Edit Product" at bounding box center [1097, 115] width 96 height 38
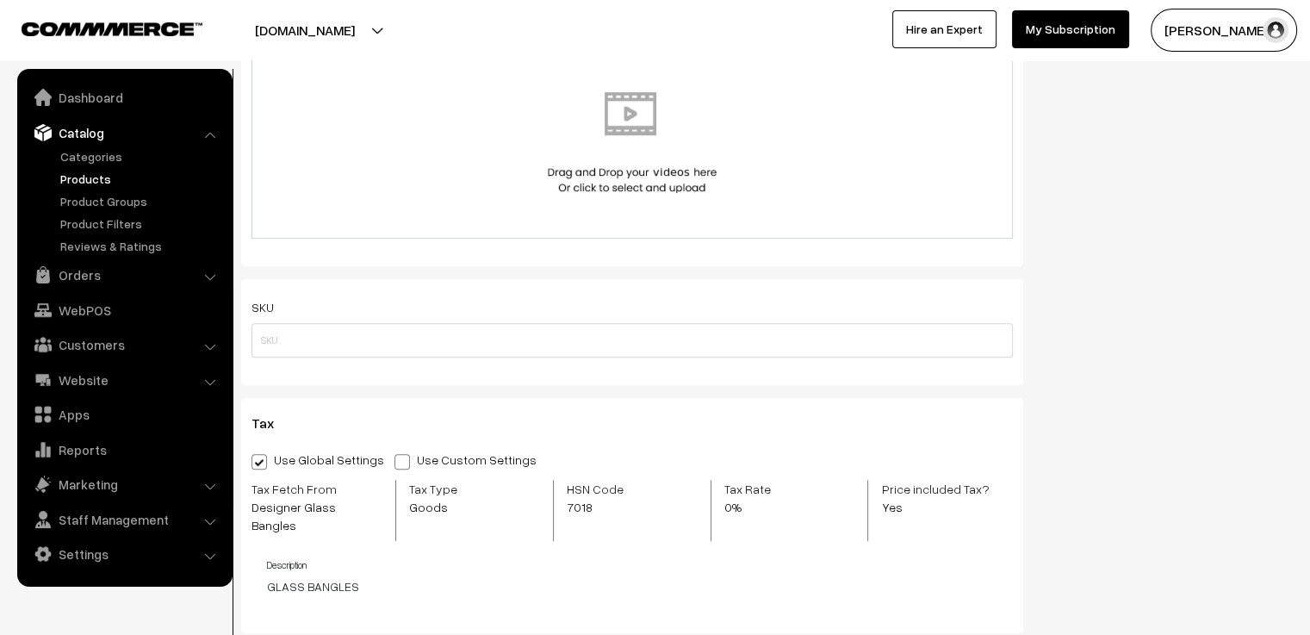
scroll to position [1550, 0]
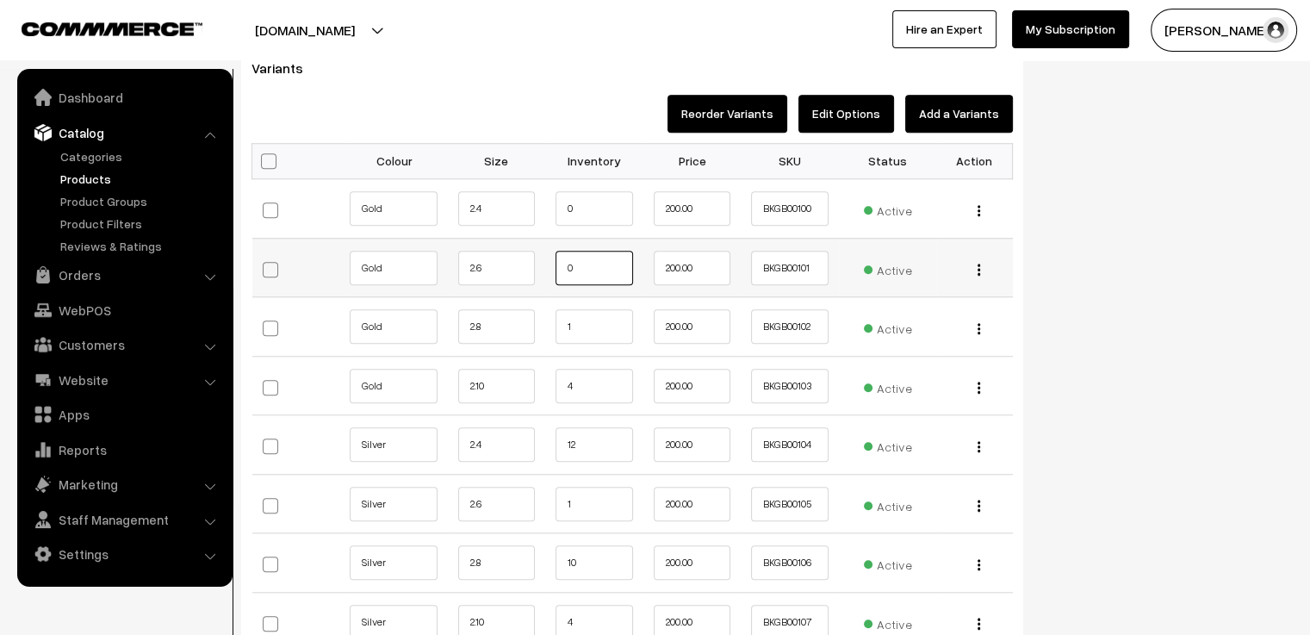
drag, startPoint x: 602, startPoint y: 247, endPoint x: 527, endPoint y: 248, distance: 74.9
click at [527, 248] on tr "Gold 2.6 0 200.00 BKGB00101 Active" at bounding box center [632, 267] width 760 height 59
type input "2"
drag, startPoint x: 598, startPoint y: 187, endPoint x: 541, endPoint y: 186, distance: 56.8
click at [541, 186] on tr "Gold 2.4 0 200.00 BKGB00100 Active" at bounding box center [632, 208] width 760 height 59
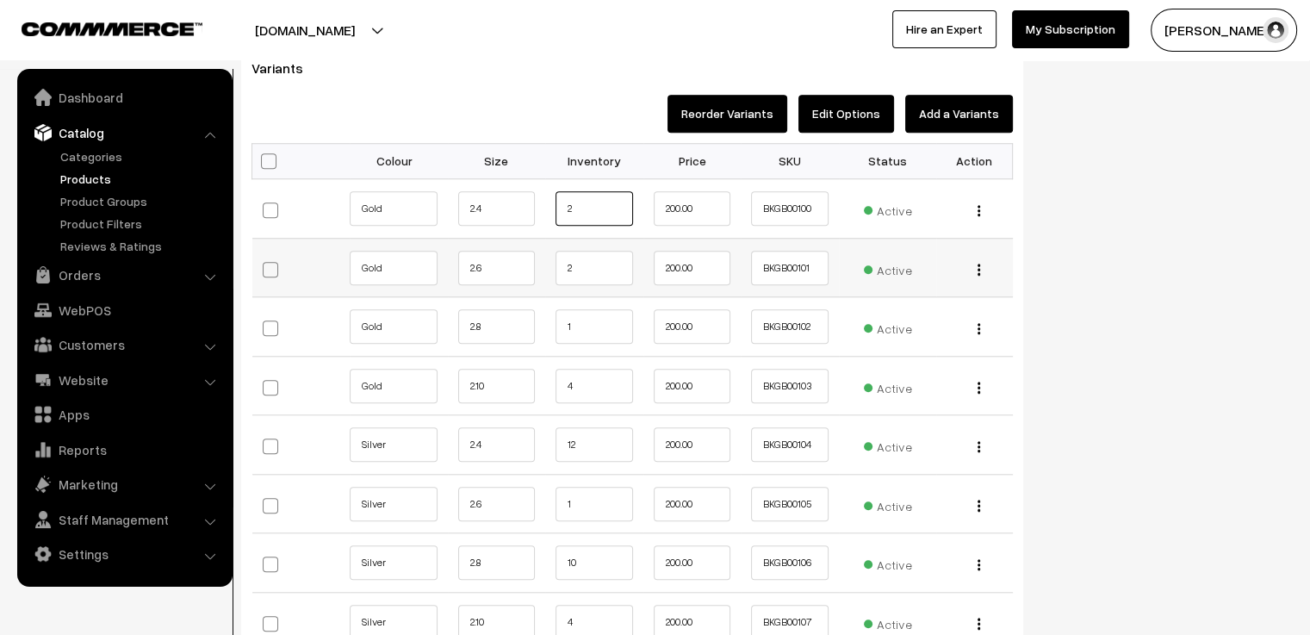
type input "2"
drag, startPoint x: 590, startPoint y: 261, endPoint x: 555, endPoint y: 256, distance: 35.7
click at [555, 256] on td "2" at bounding box center [594, 267] width 98 height 59
type input "4"
drag, startPoint x: 576, startPoint y: 306, endPoint x: 544, endPoint y: 311, distance: 32.3
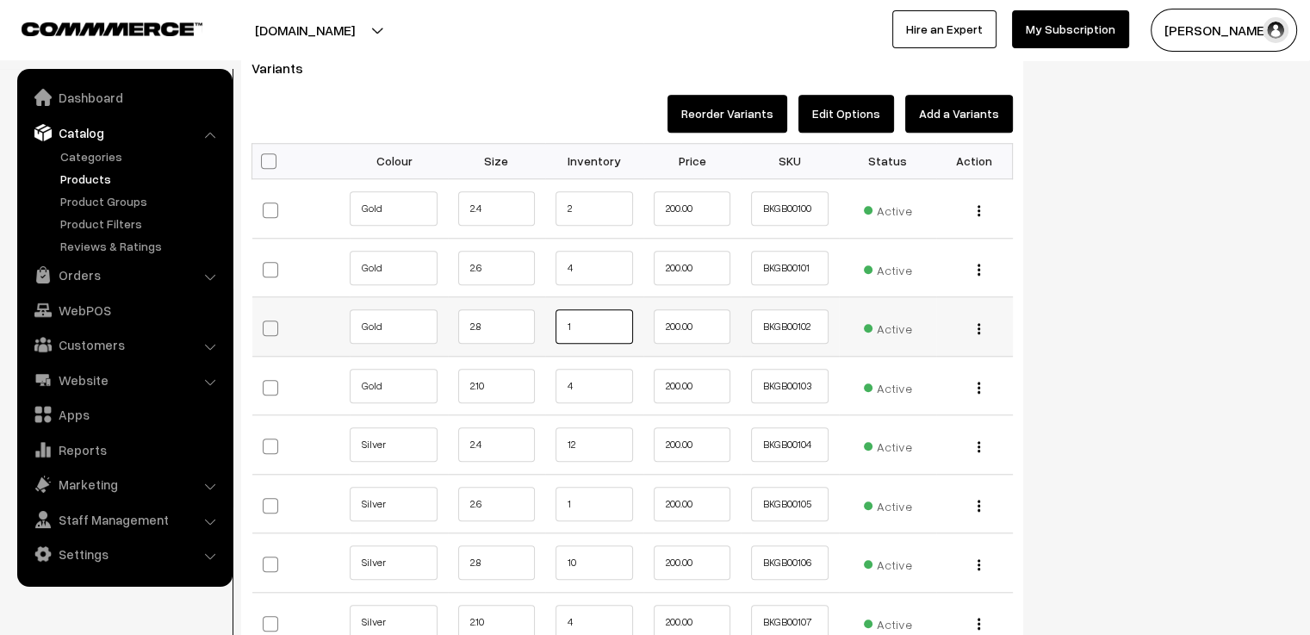
click at [544, 311] on tr "Gold 2.8 1 200.00 BKGB00102 Active" at bounding box center [632, 326] width 760 height 59
type input "2"
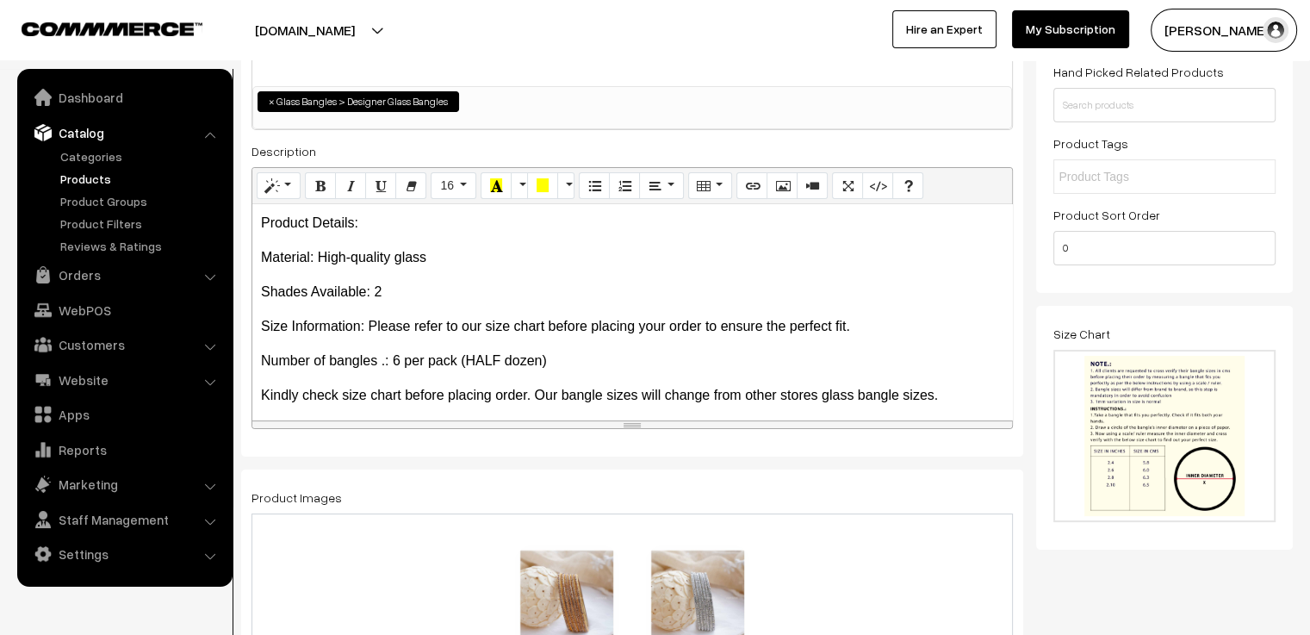
scroll to position [0, 0]
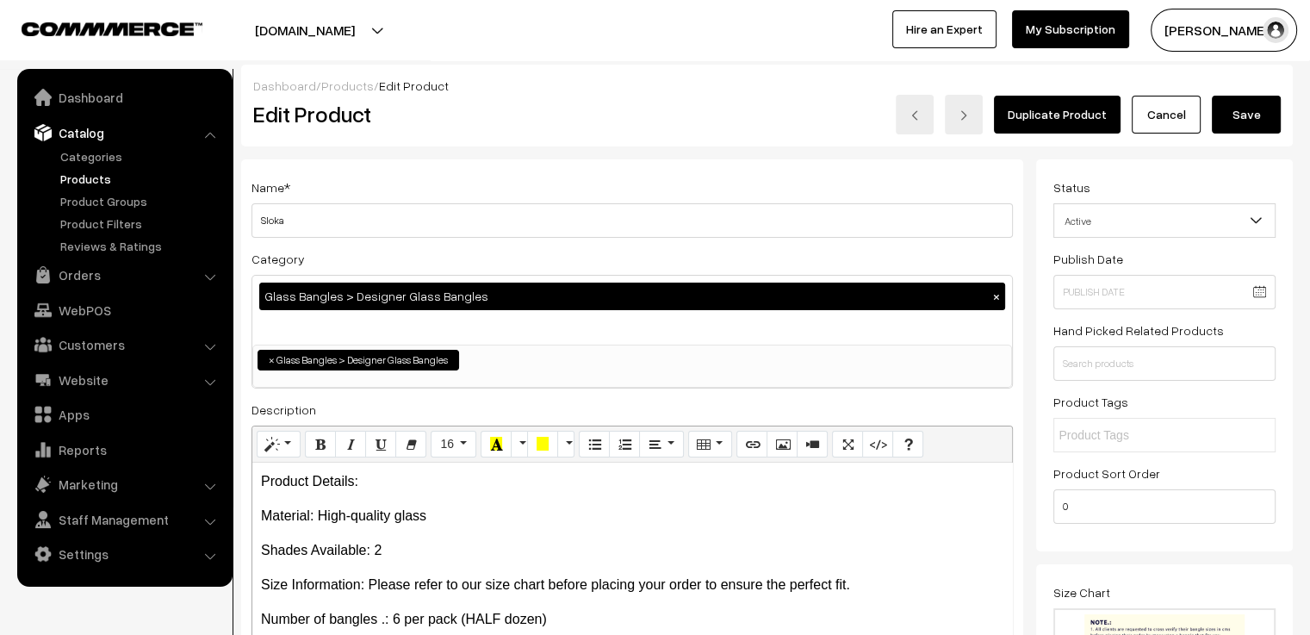
click at [1240, 114] on button "Save" at bounding box center [1246, 115] width 69 height 38
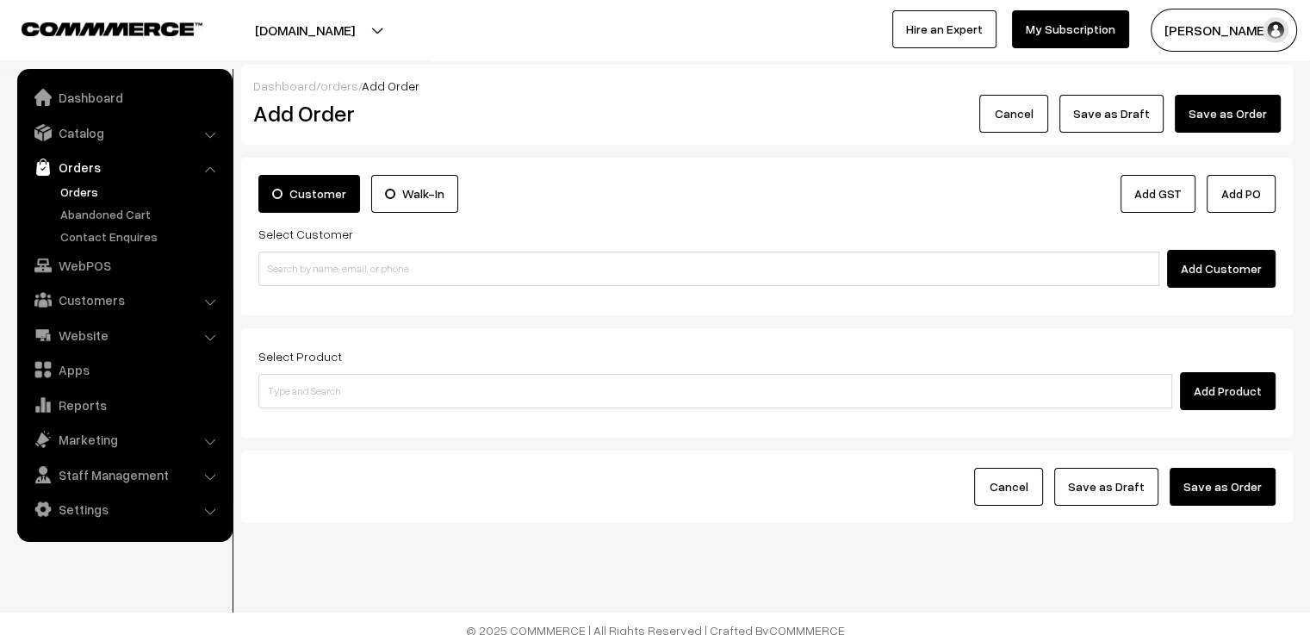
click at [84, 195] on link "Orders" at bounding box center [141, 192] width 171 height 18
